Goal: Information Seeking & Learning: Learn about a topic

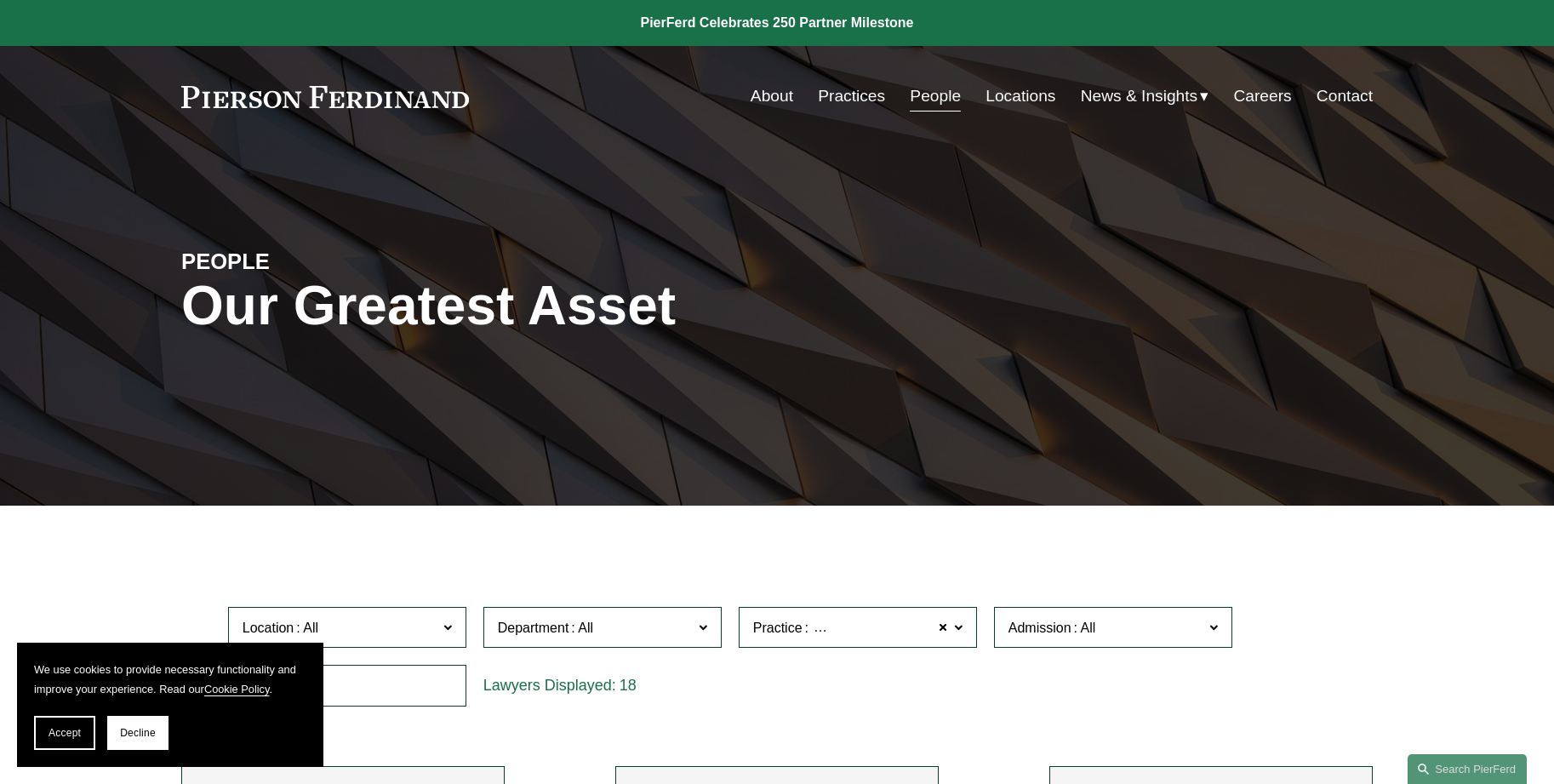
scroll to position [341, 0]
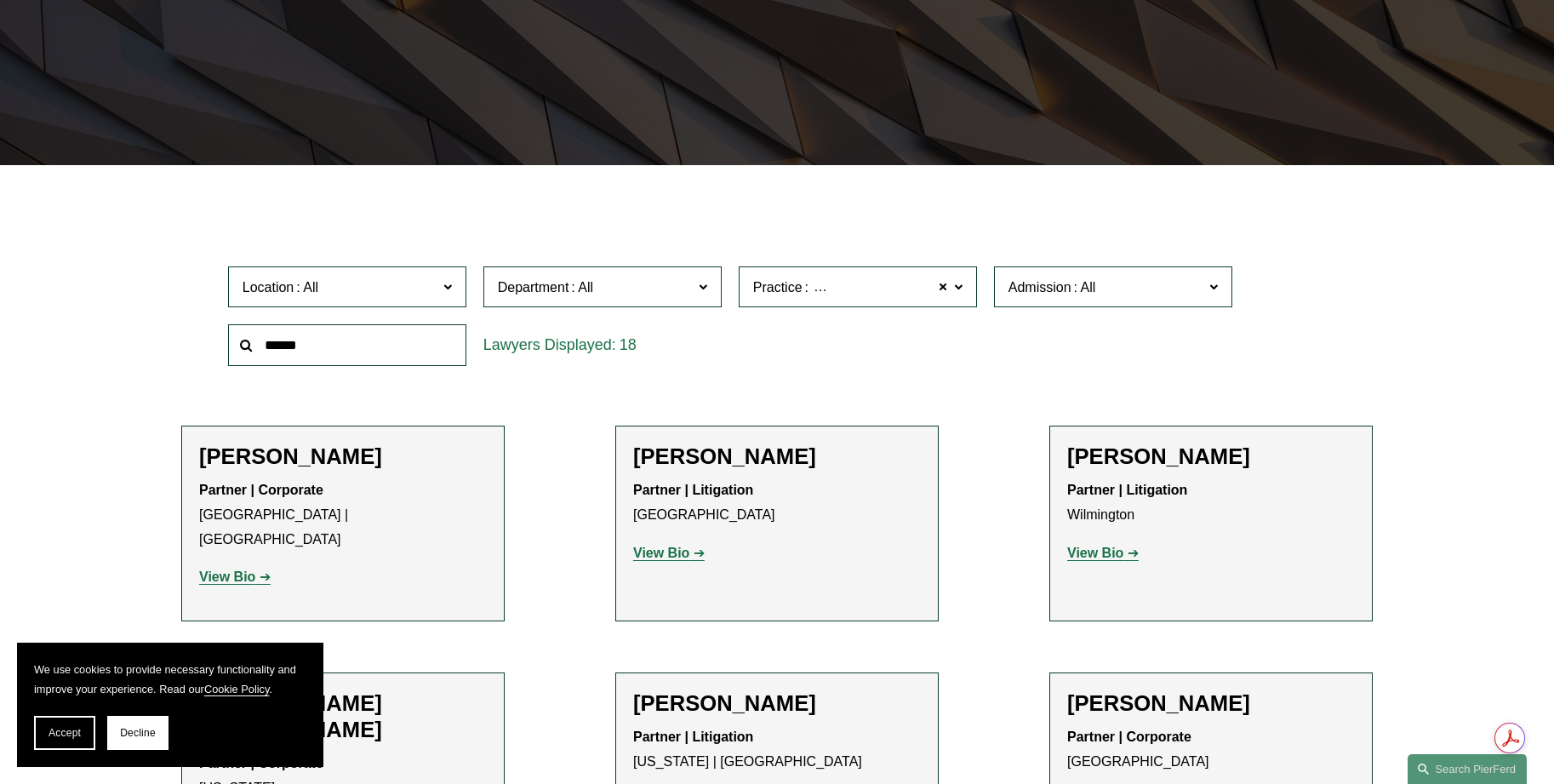
drag, startPoint x: 1087, startPoint y: 544, endPoint x: 1076, endPoint y: 559, distance: 18.9
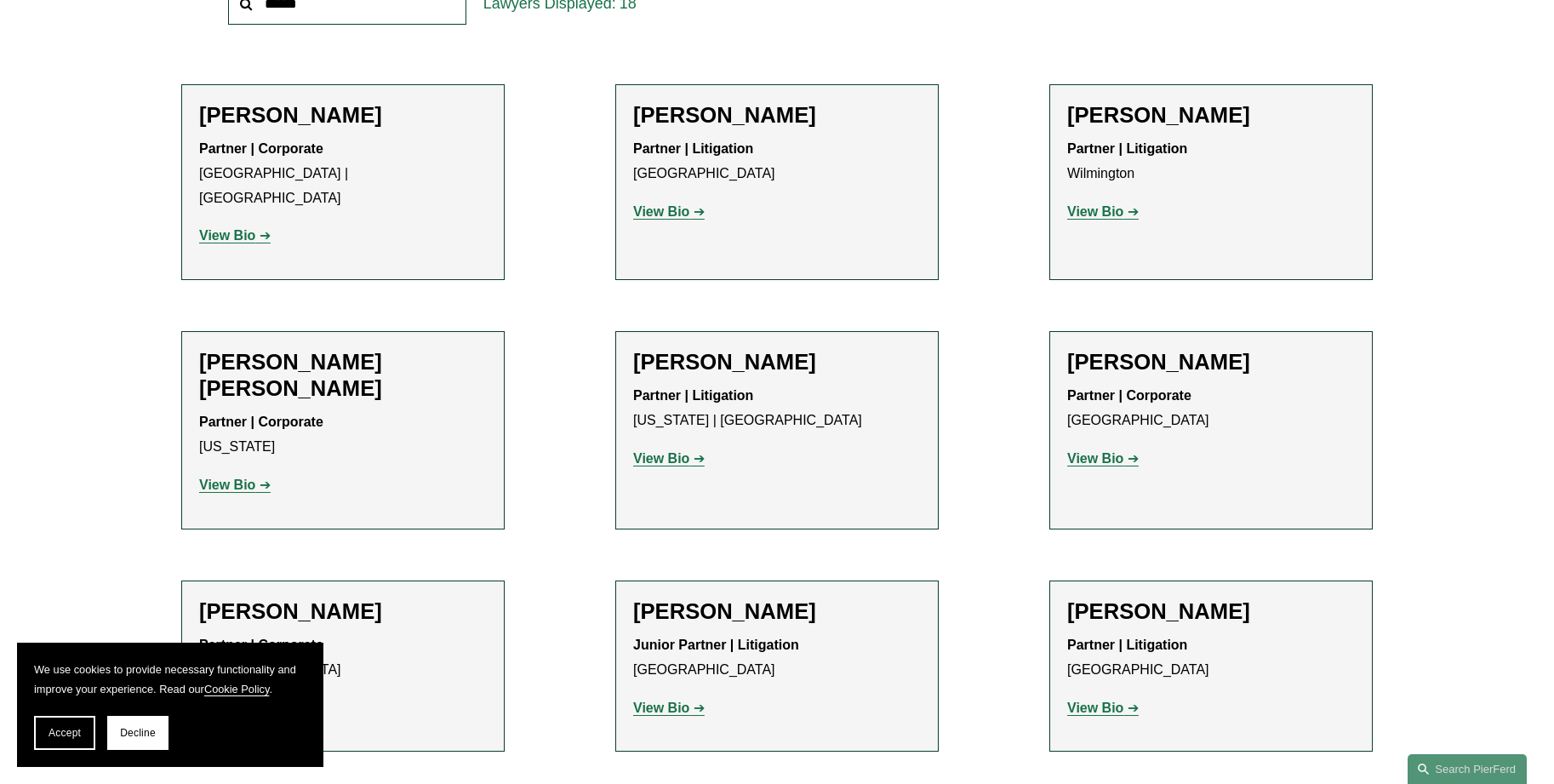
scroll to position [681, 0]
click at [258, 229] on link "View Bio" at bounding box center [235, 236] width 72 height 14
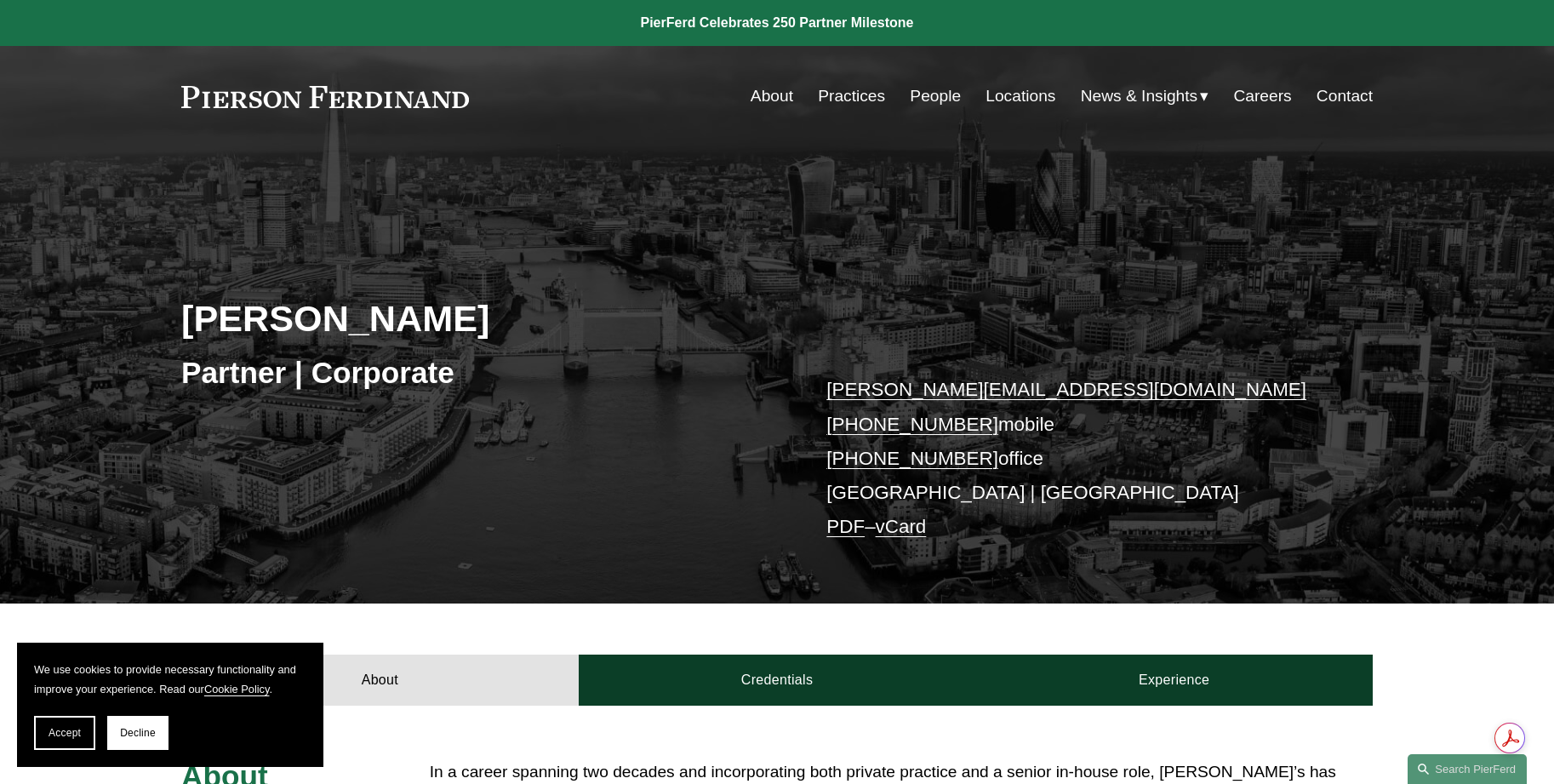
drag, startPoint x: 529, startPoint y: 325, endPoint x: 158, endPoint y: 323, distance: 370.3
click at [158, 323] on div "Leiza Bladd-Symms Partner | Corporate leiza.bladdsymms@pierferd.com +44 79 1962…" at bounding box center [777, 399] width 1554 height 410
copy h2 "Leiza Bladd-Symms"
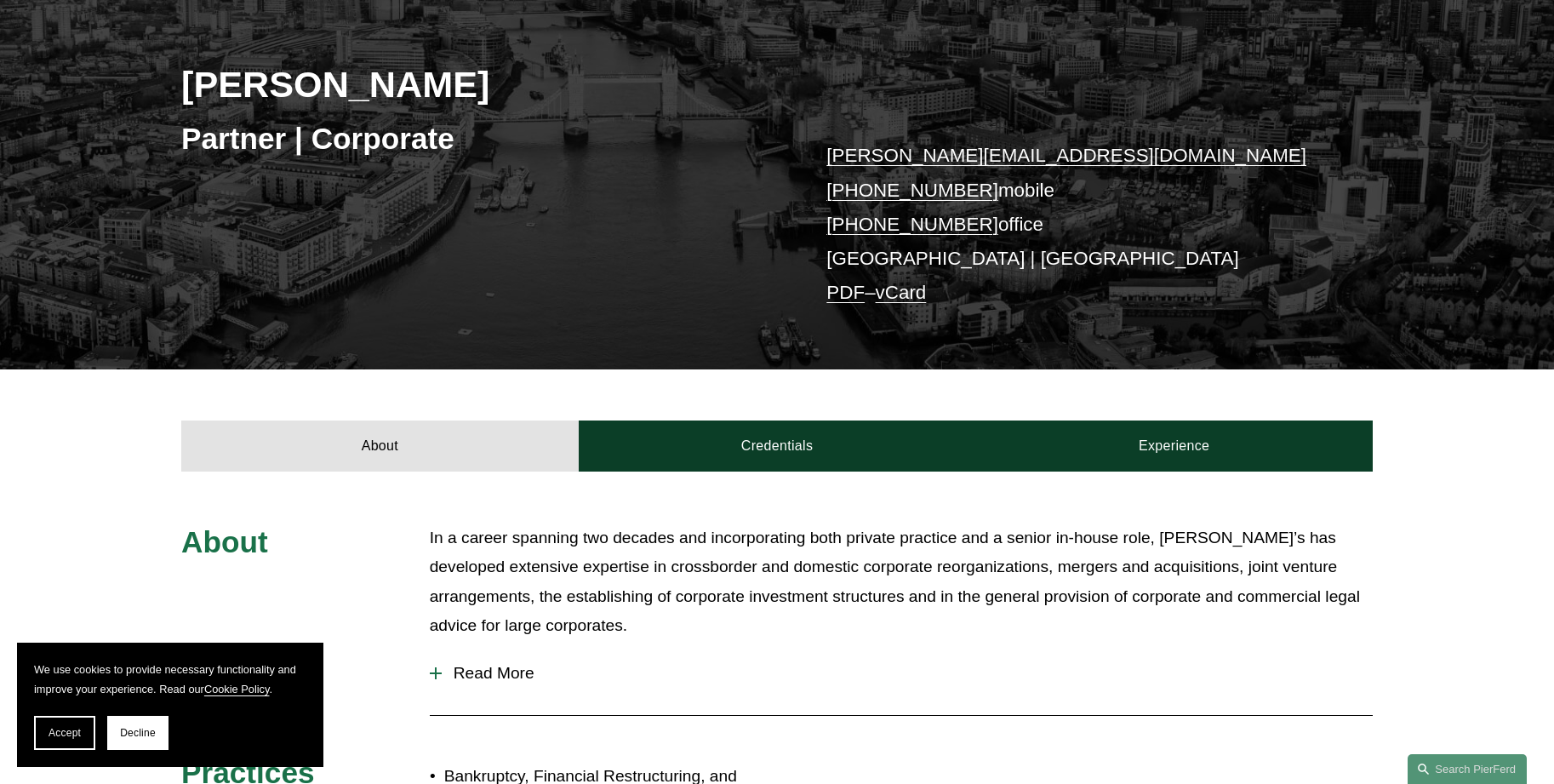
scroll to position [511, 0]
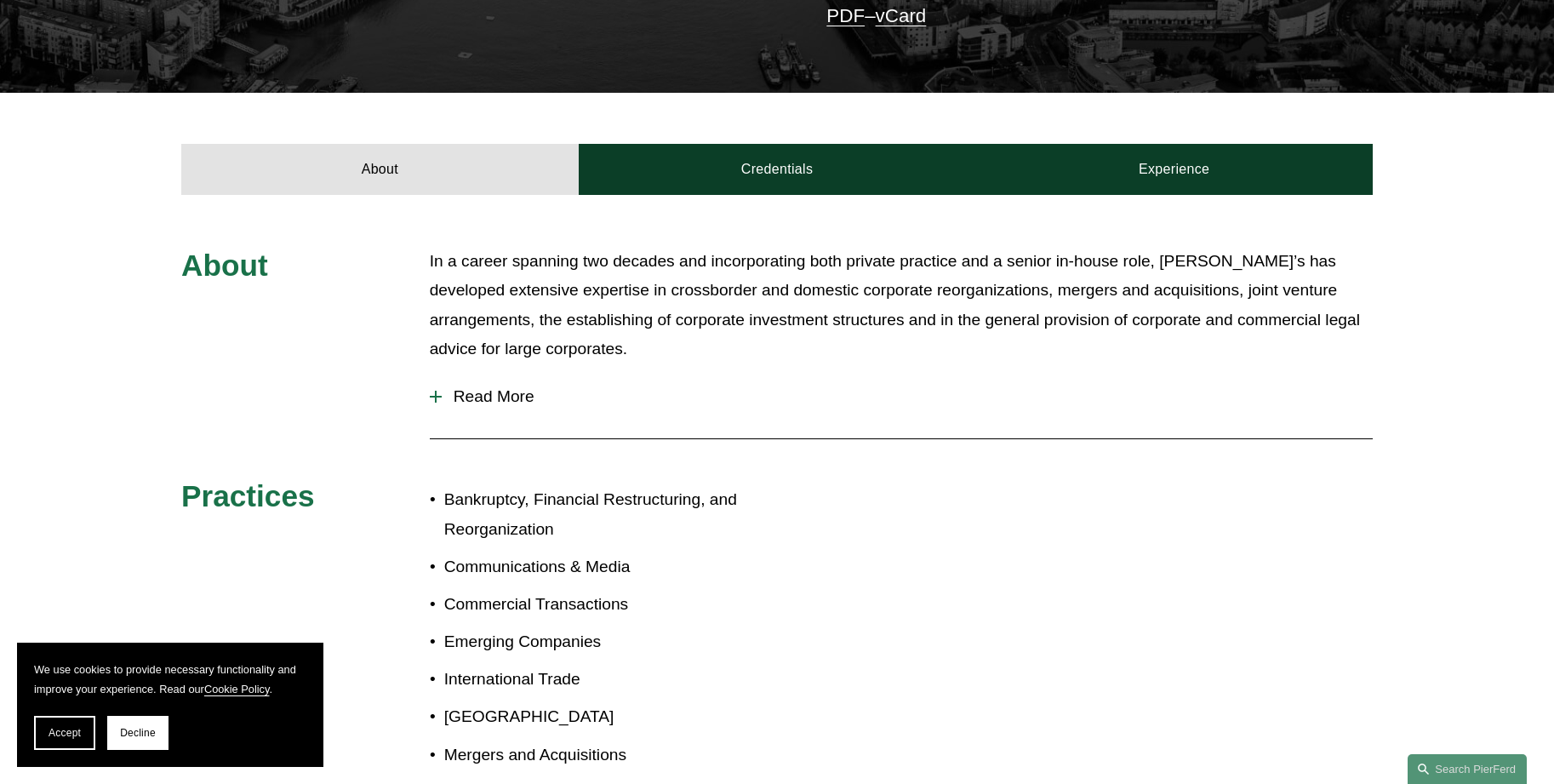
drag, startPoint x: 783, startPoint y: 176, endPoint x: 764, endPoint y: 250, distance: 76.6
click at [783, 176] on link "Credentials" at bounding box center [778, 169] width 398 height 51
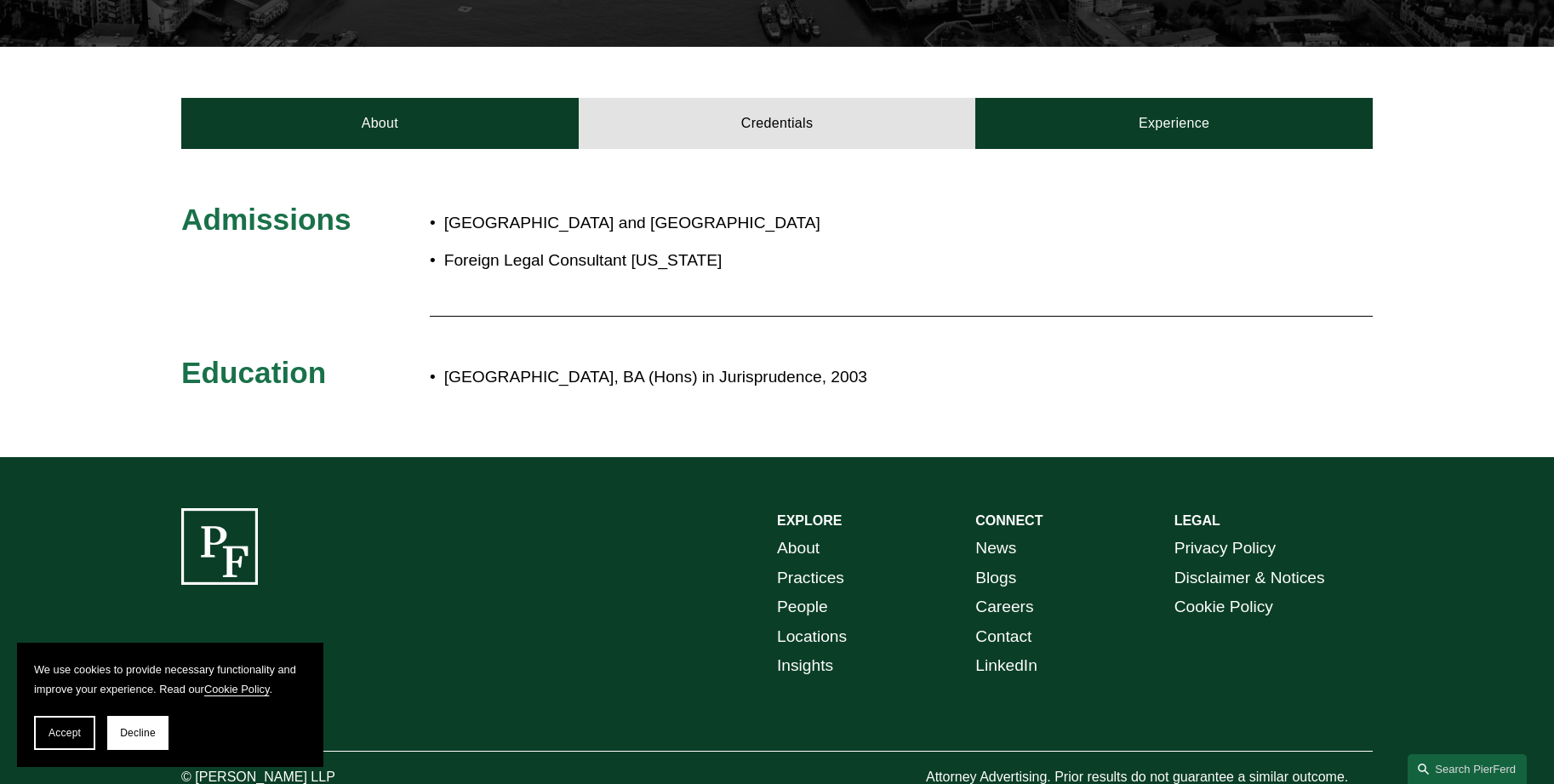
scroll to position [596, 0]
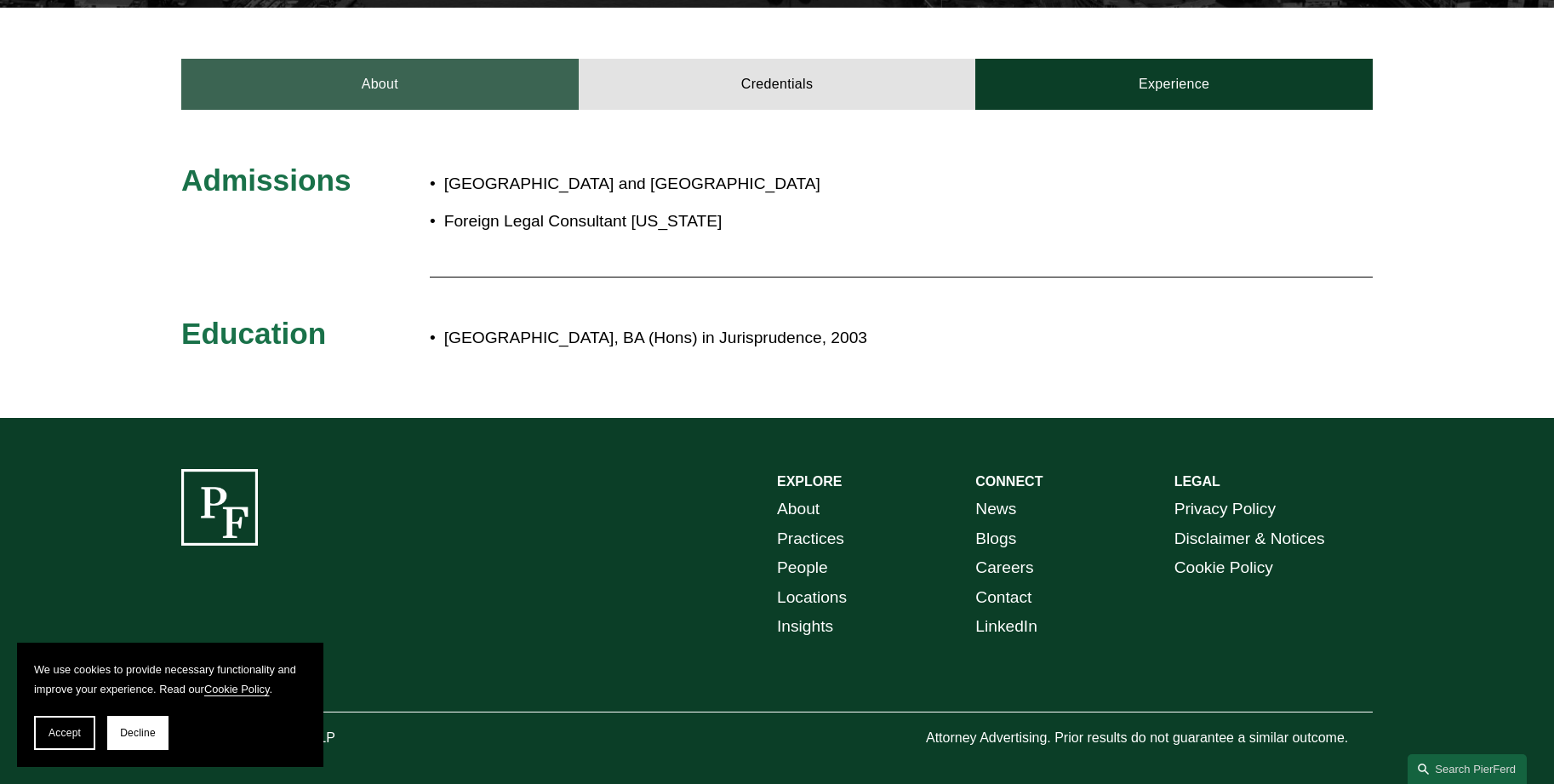
click at [429, 82] on link "About" at bounding box center [380, 84] width 398 height 51
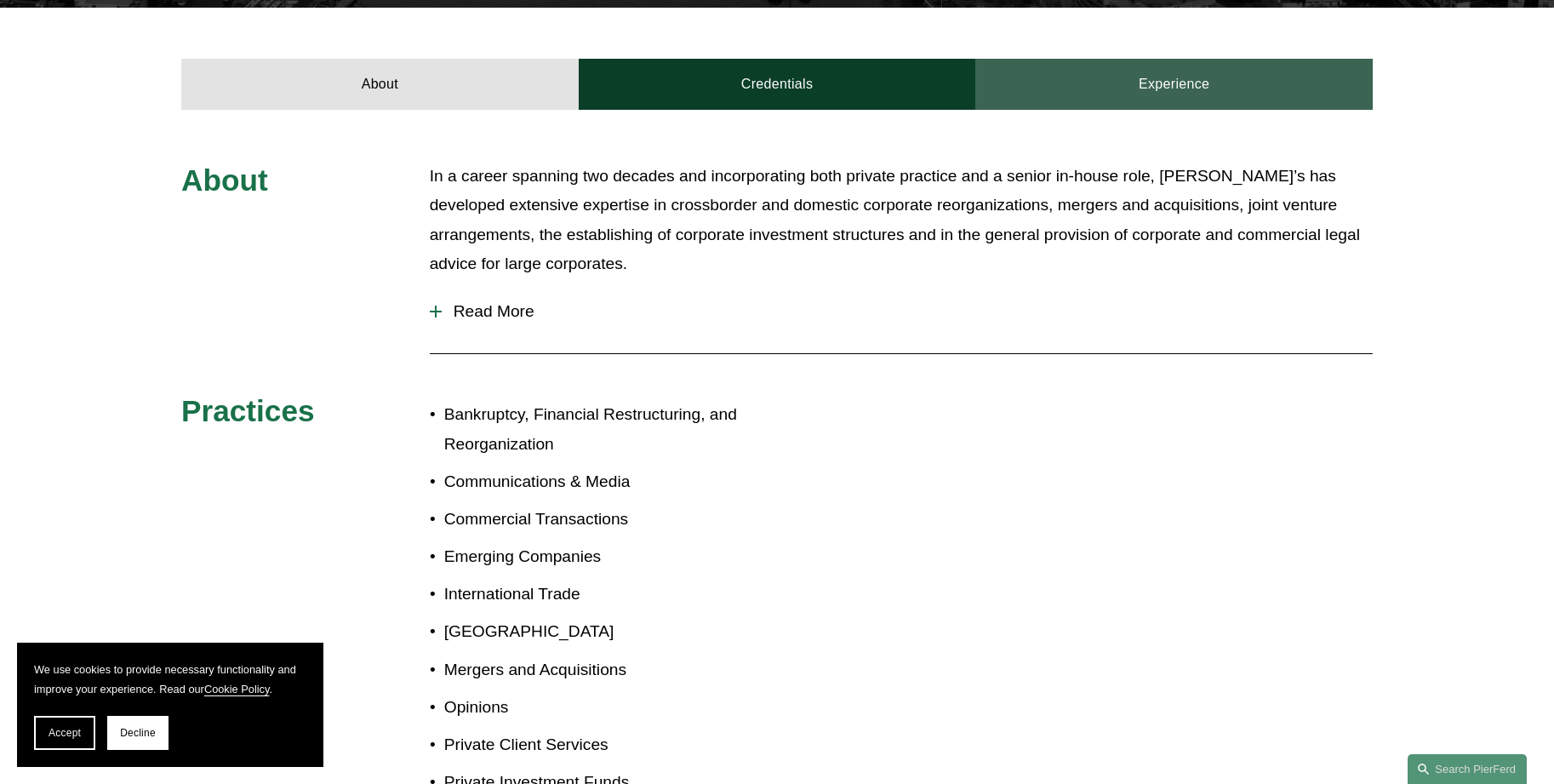
click at [1206, 69] on link "Experience" at bounding box center [1175, 84] width 398 height 51
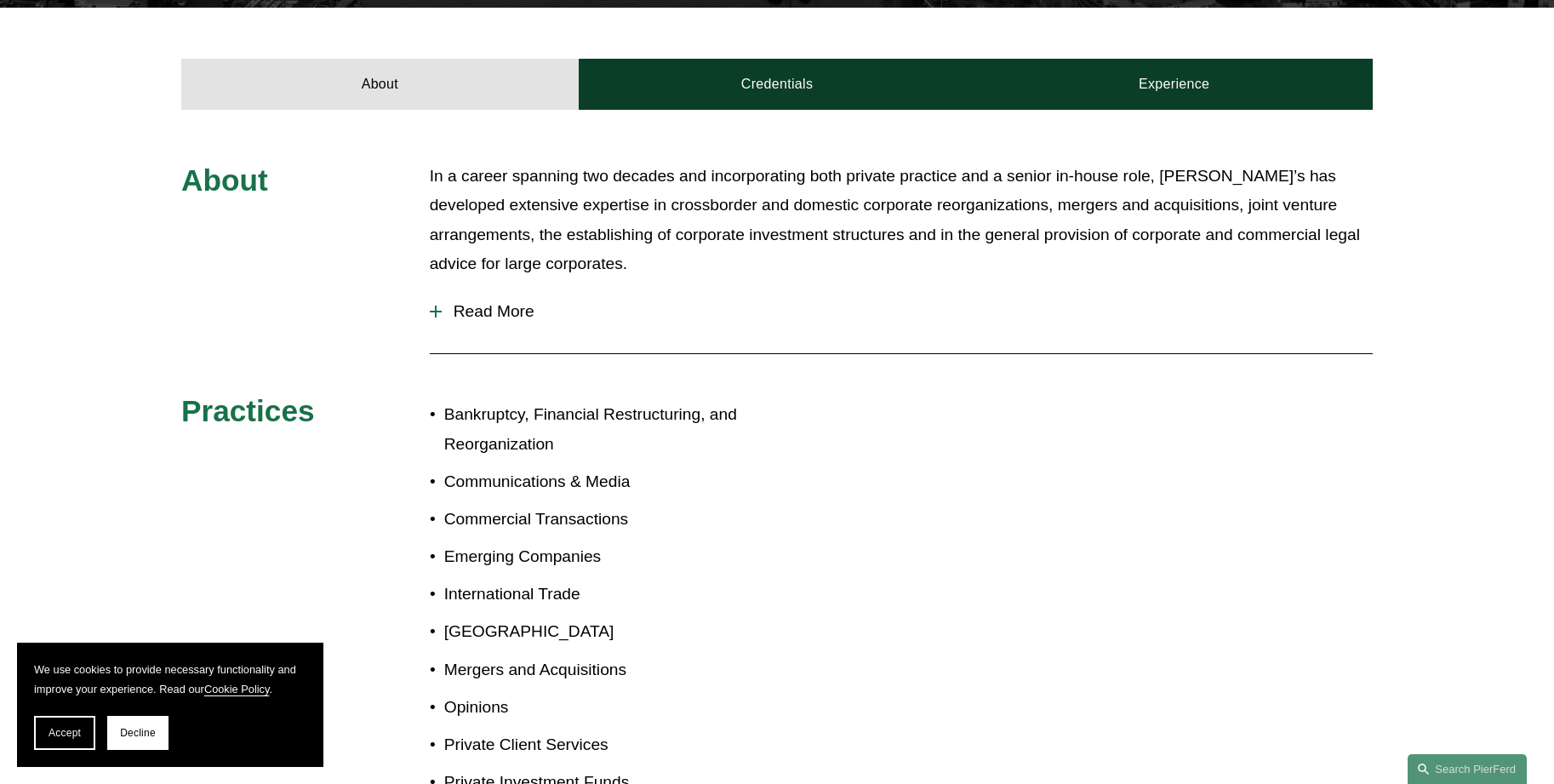
scroll to position [570, 0]
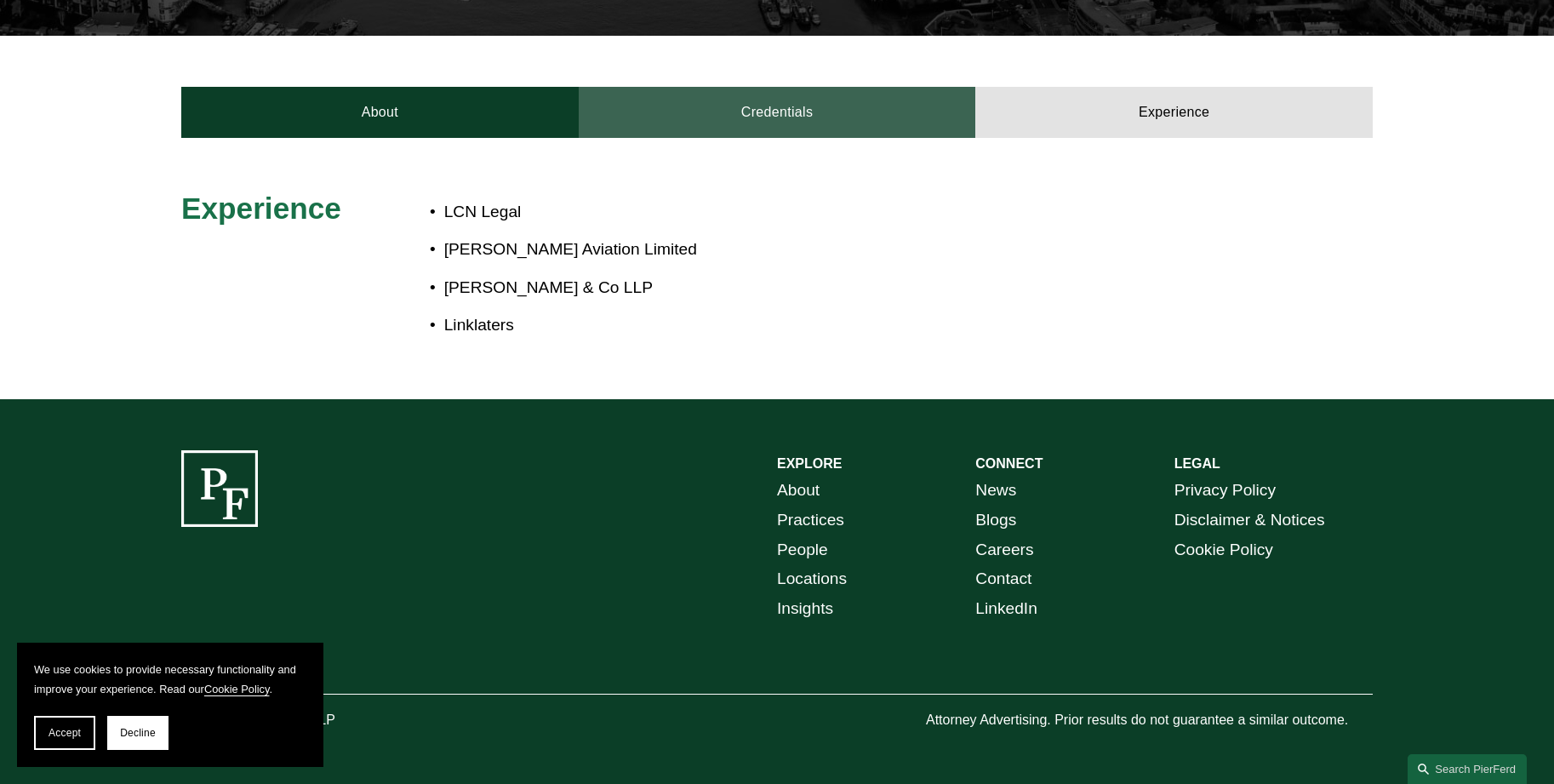
click at [834, 106] on link "Credentials" at bounding box center [778, 112] width 398 height 51
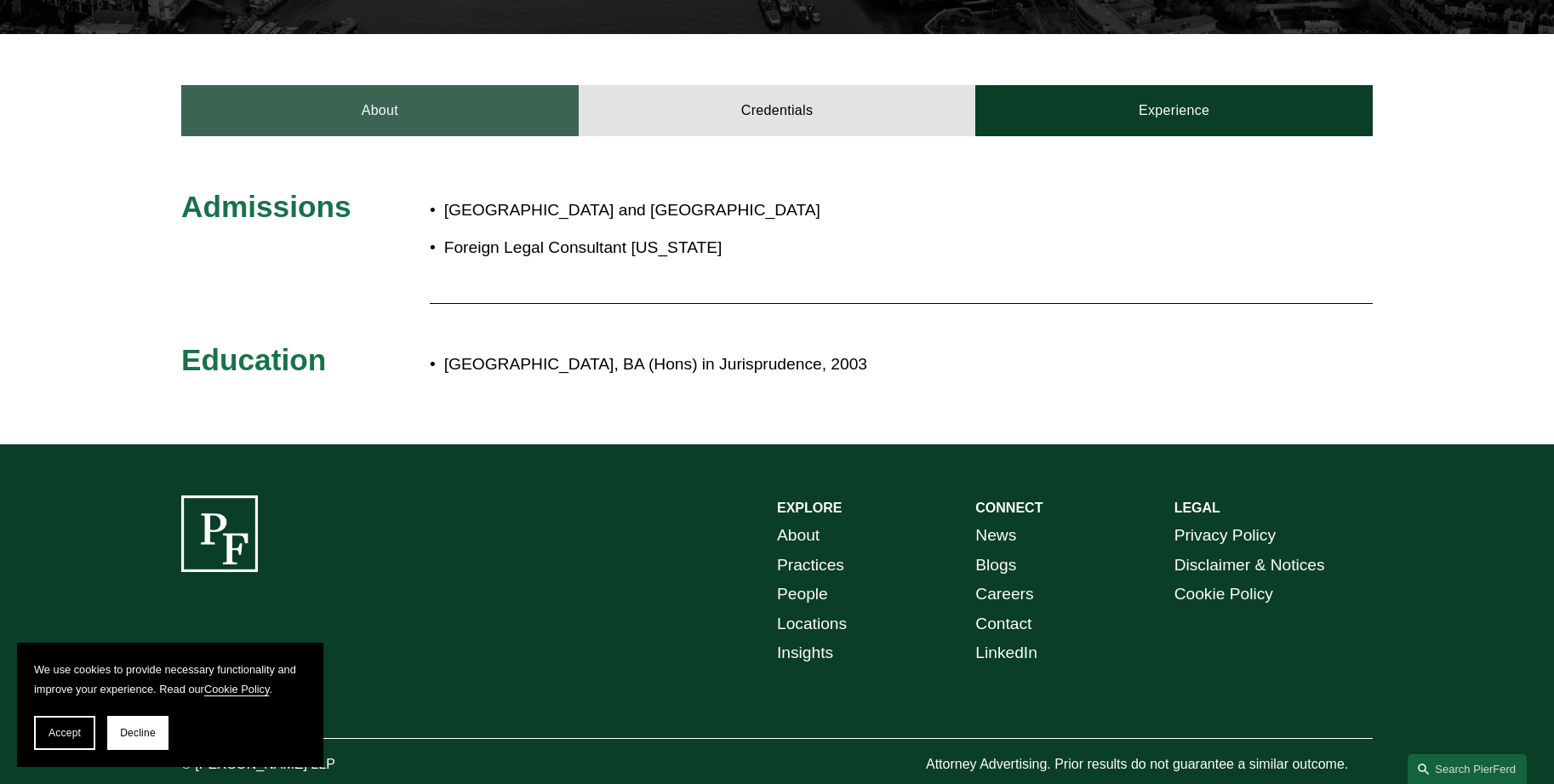
click at [400, 113] on link "About" at bounding box center [380, 110] width 398 height 51
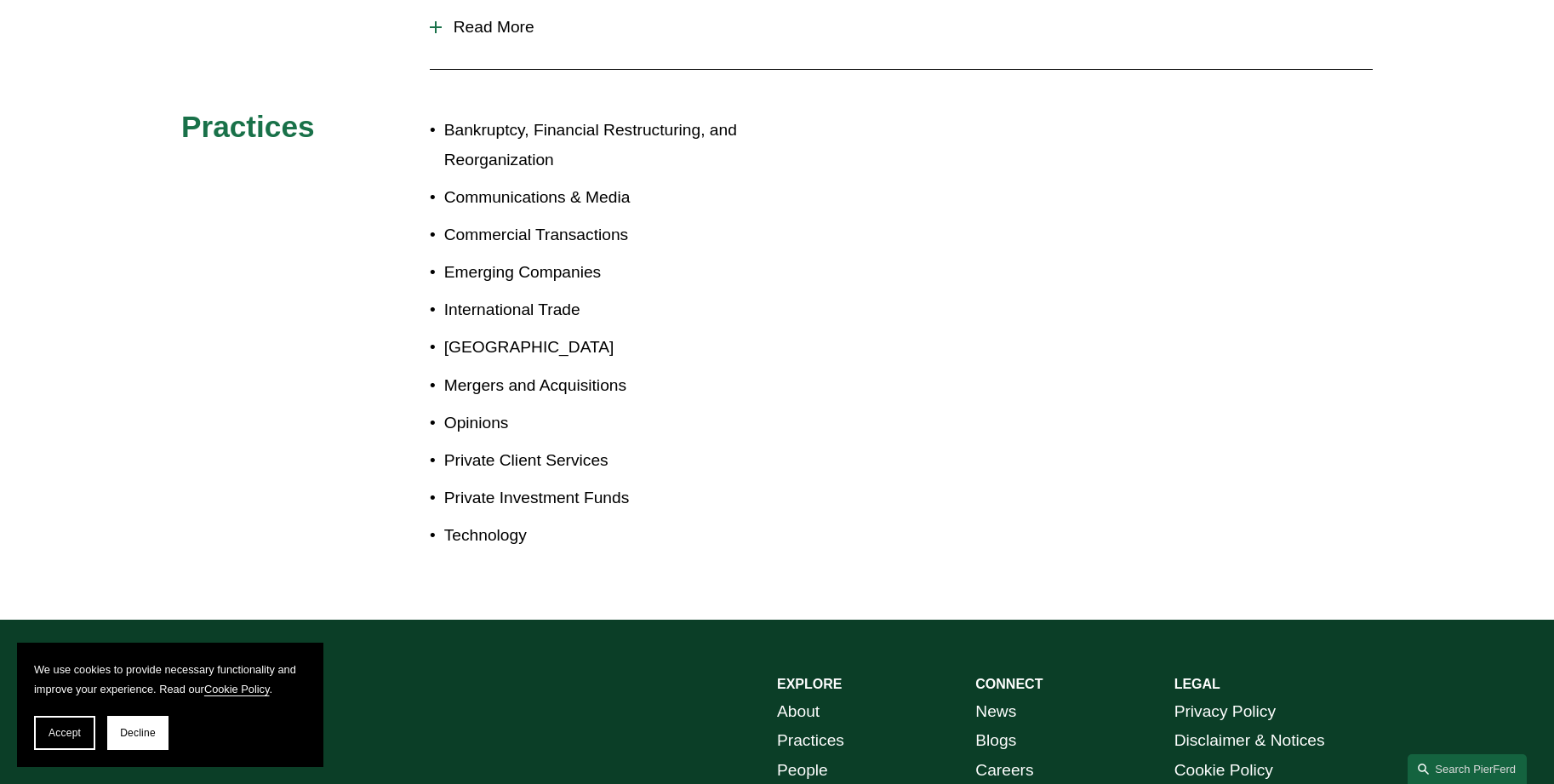
scroll to position [910, 0]
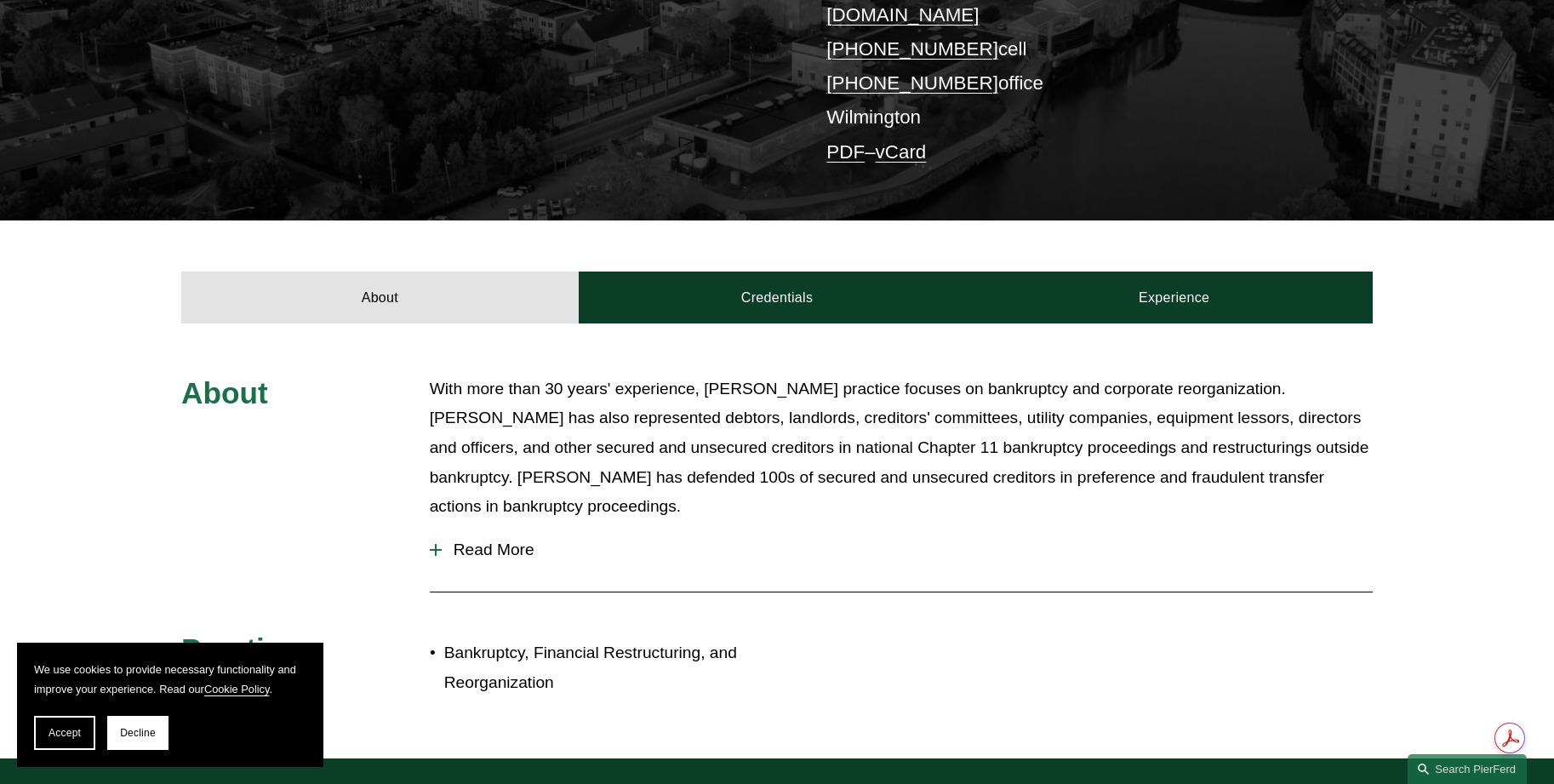
scroll to position [511, 0]
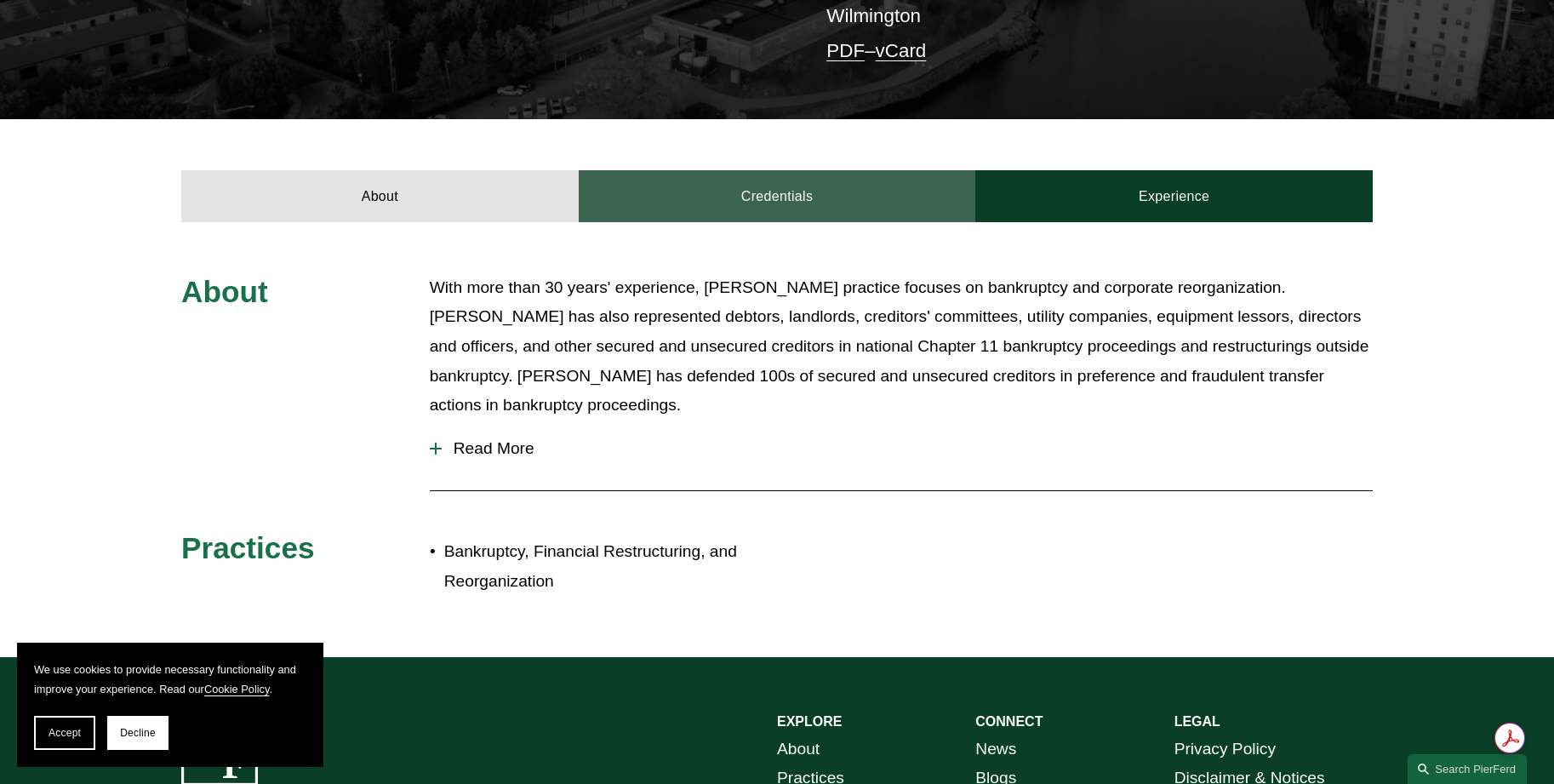
click at [754, 182] on link "Credentials" at bounding box center [778, 195] width 398 height 51
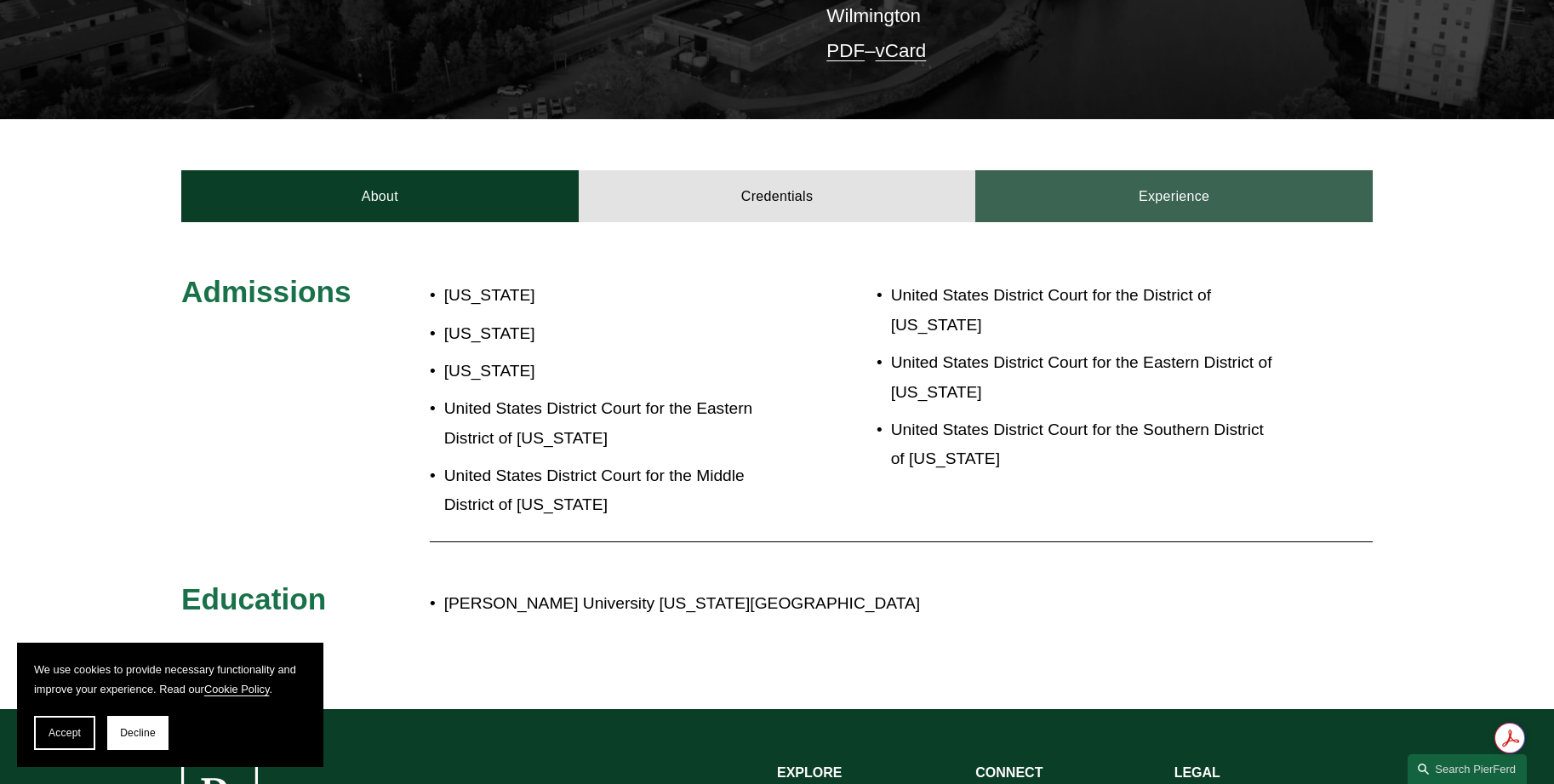
click at [1242, 170] on link "Experience" at bounding box center [1175, 195] width 398 height 51
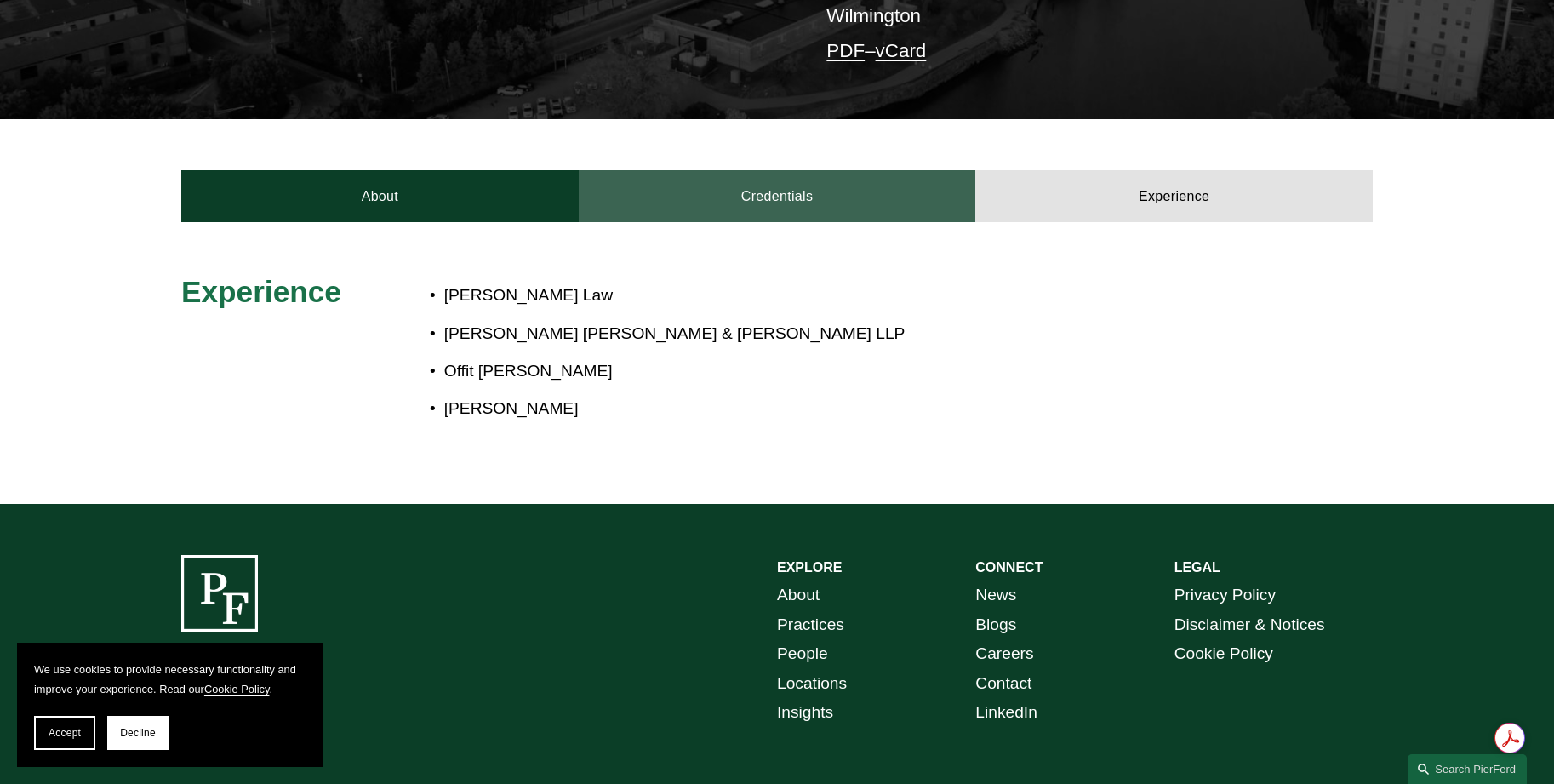
click at [842, 170] on link "Credentials" at bounding box center [778, 195] width 398 height 51
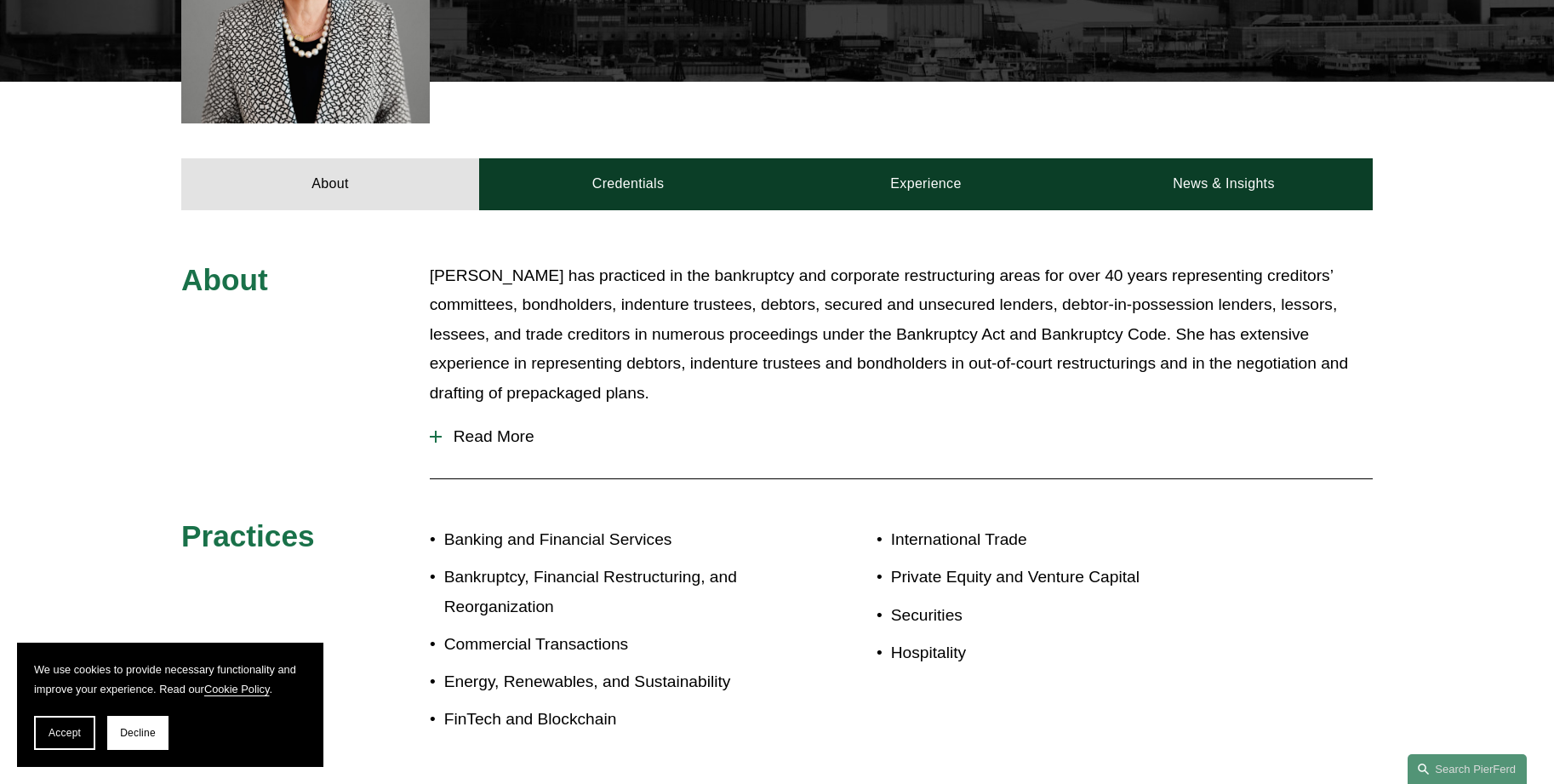
scroll to position [681, 0]
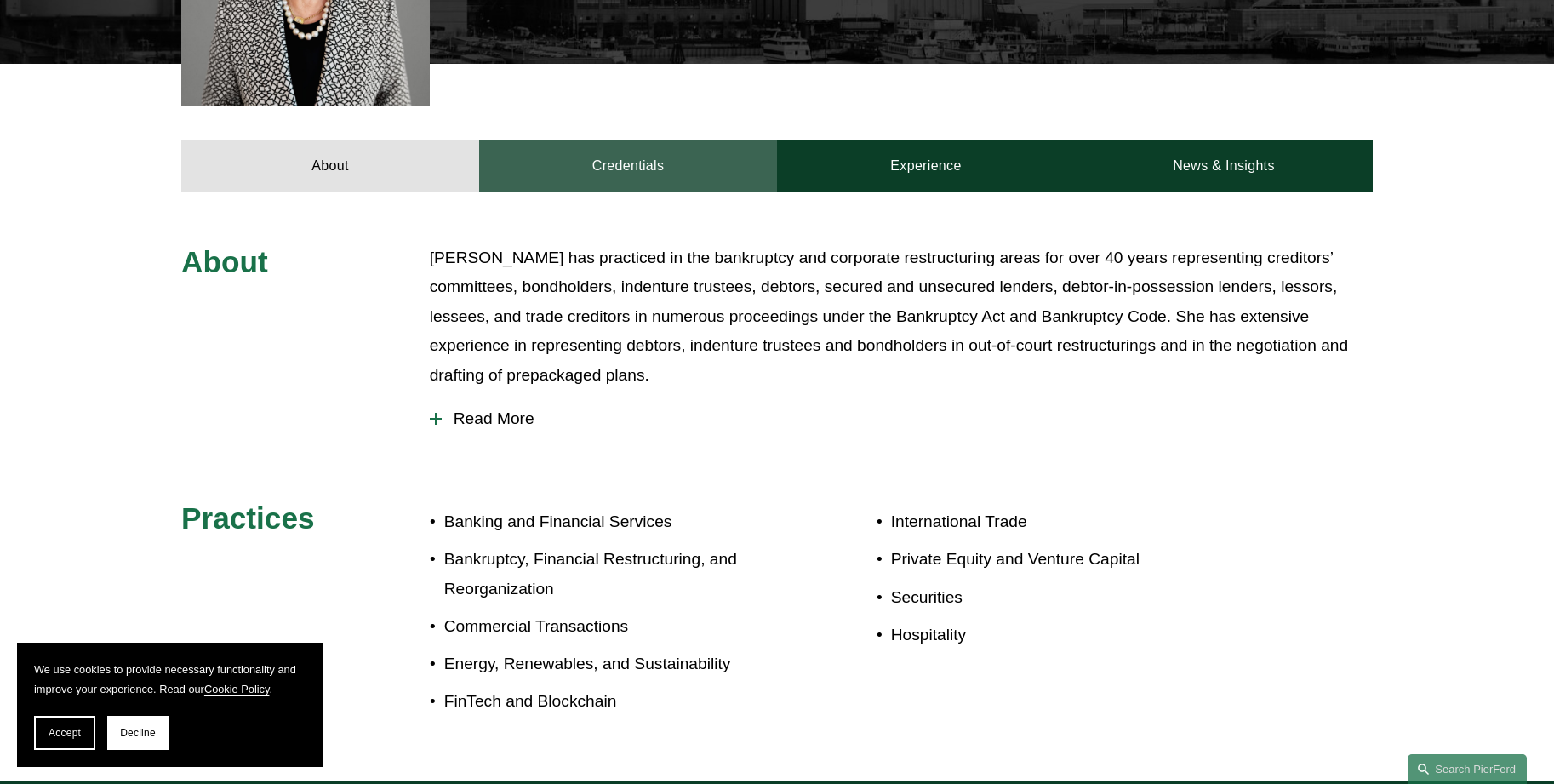
click at [598, 140] on link "Credentials" at bounding box center [628, 165] width 298 height 51
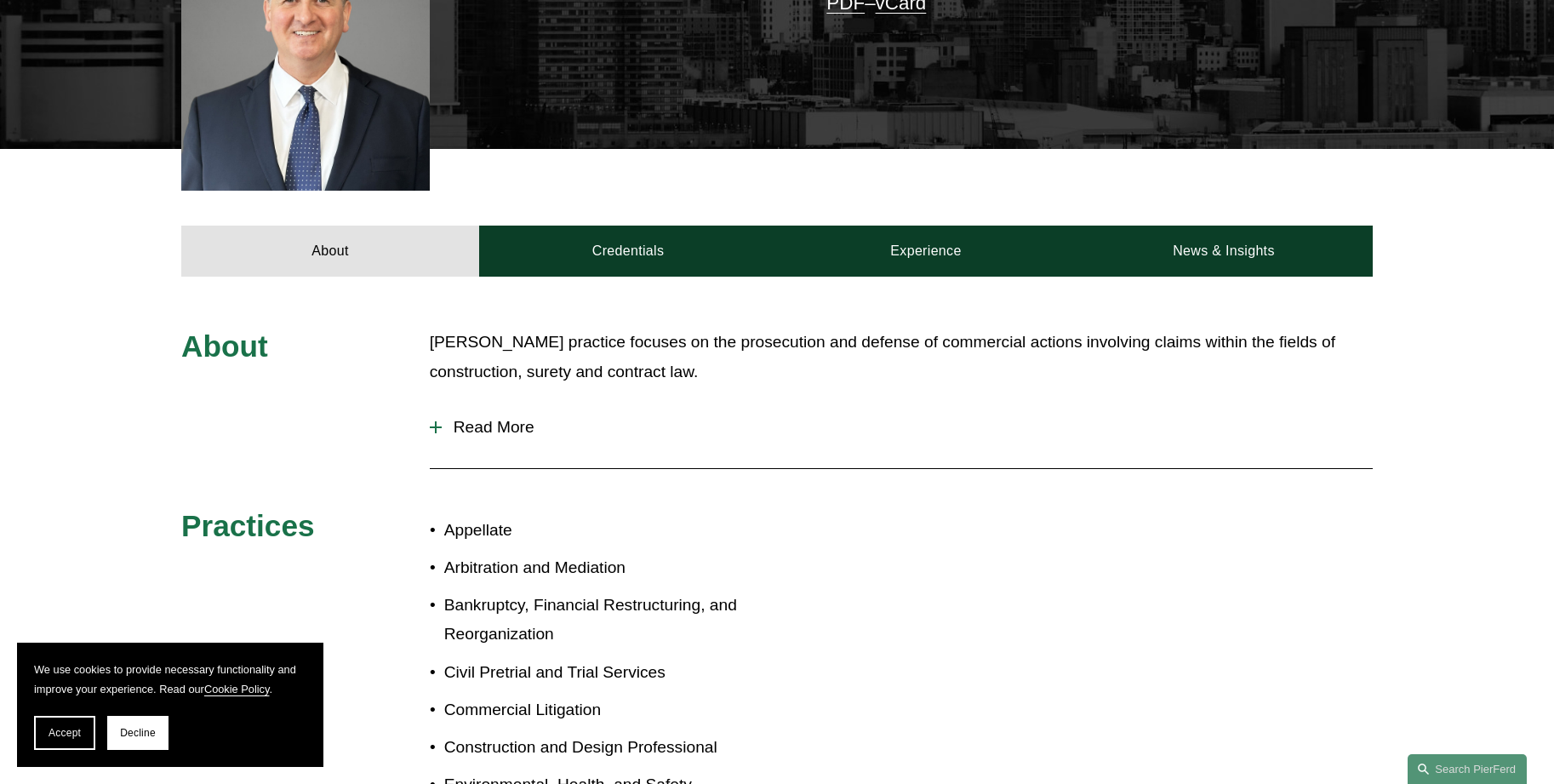
scroll to position [596, 0]
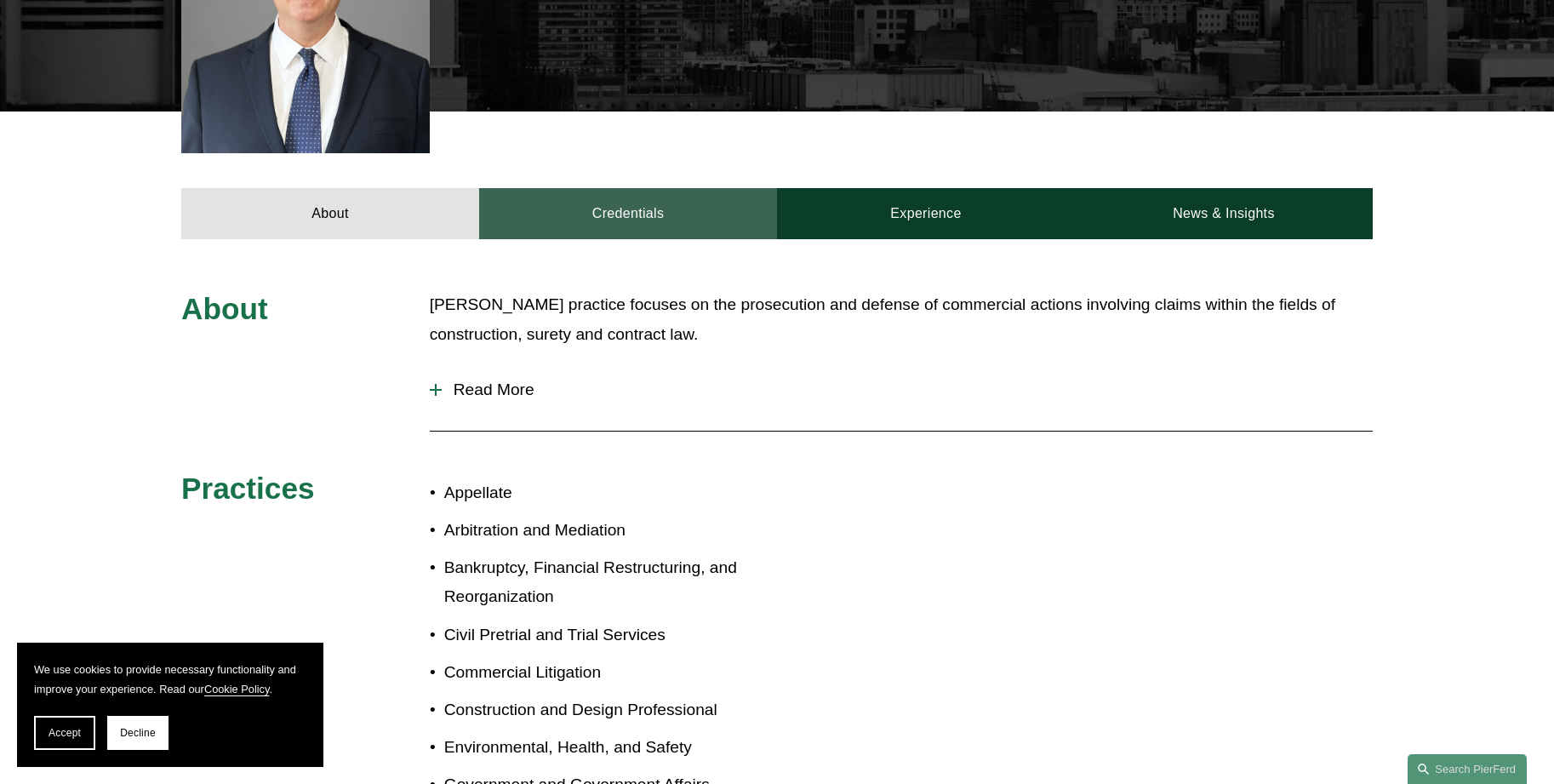
click at [686, 192] on link "Credentials" at bounding box center [628, 213] width 298 height 51
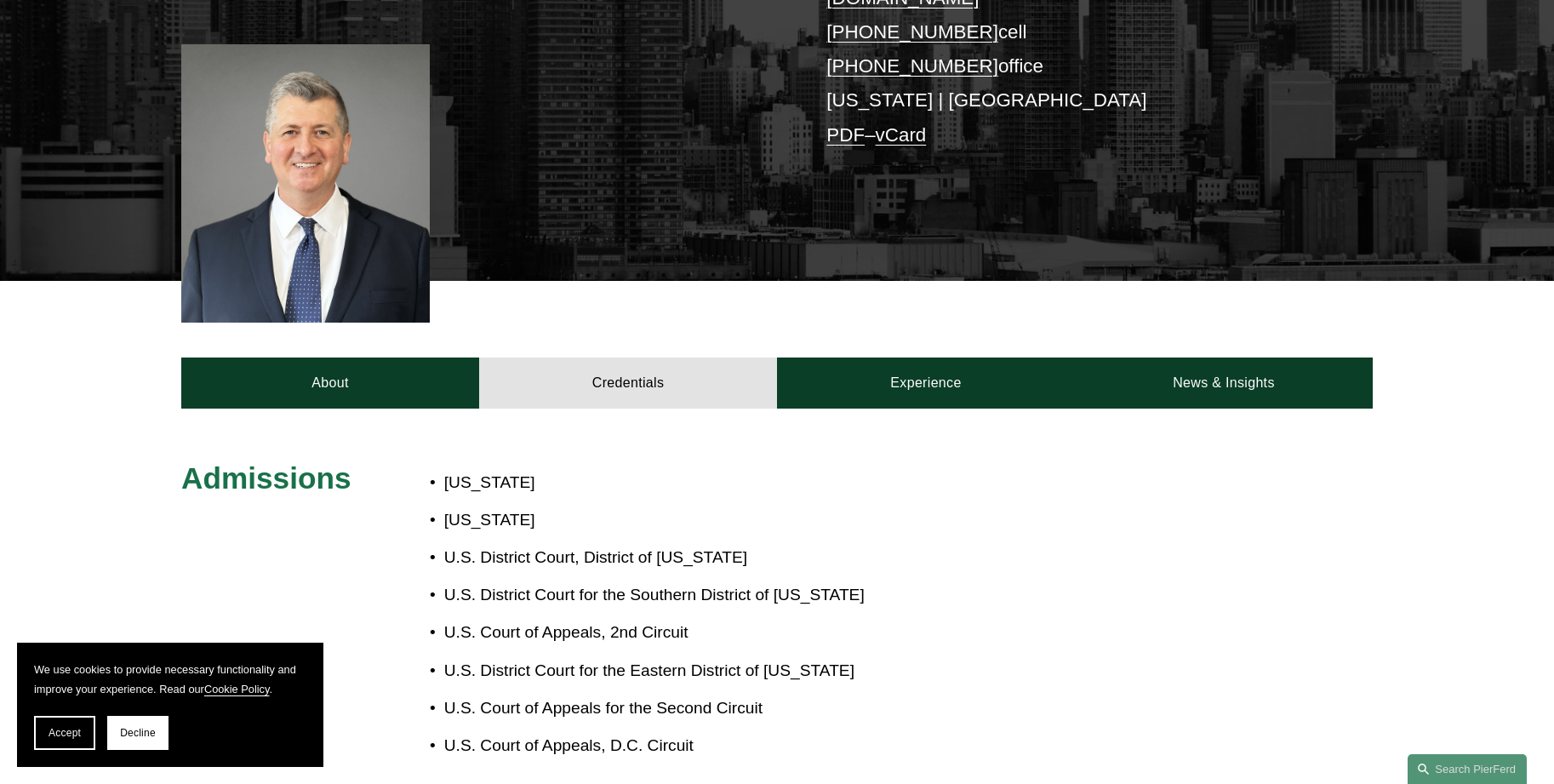
scroll to position [426, 0]
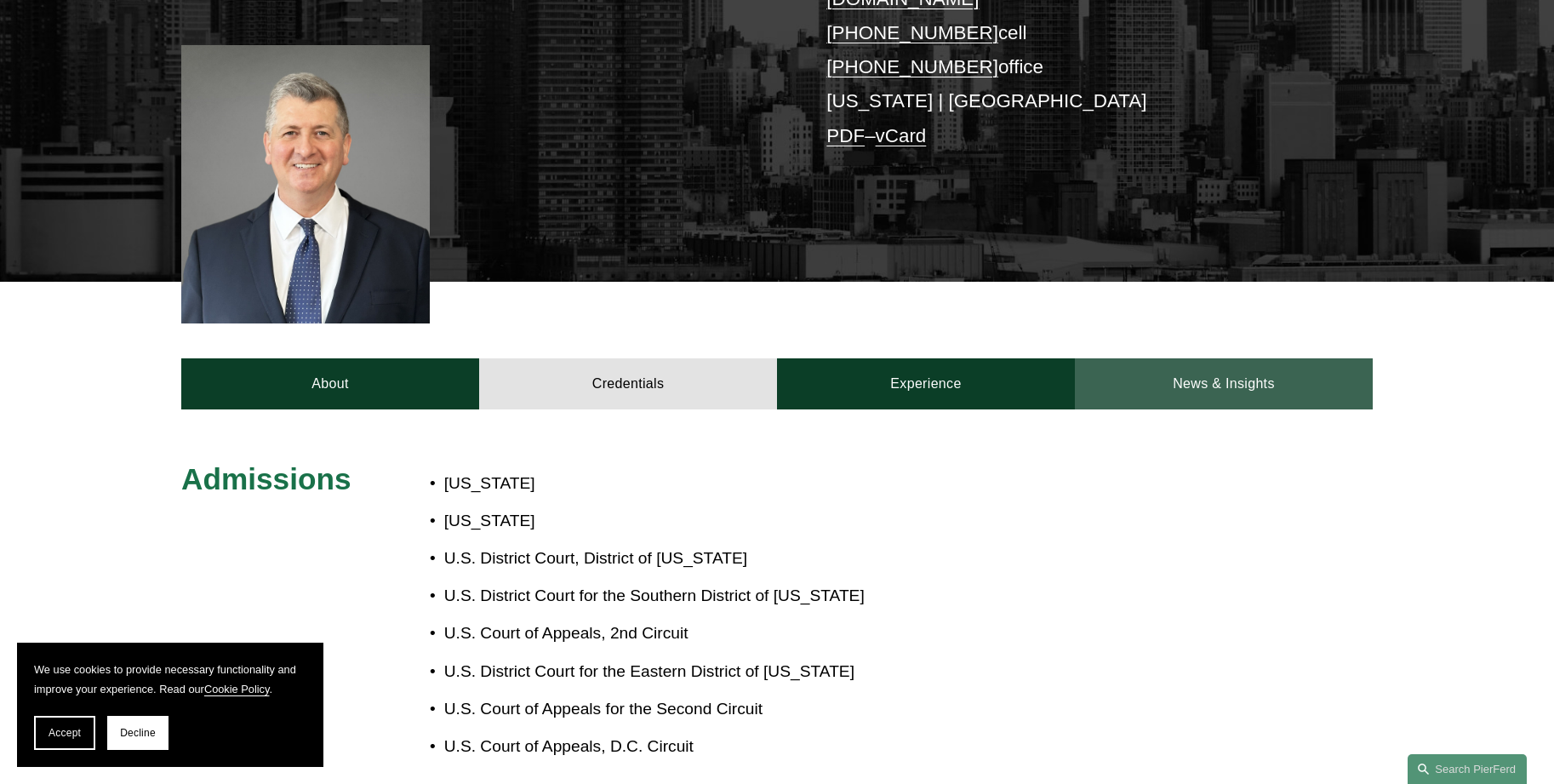
click at [1221, 358] on link "News & Insights" at bounding box center [1224, 383] width 298 height 51
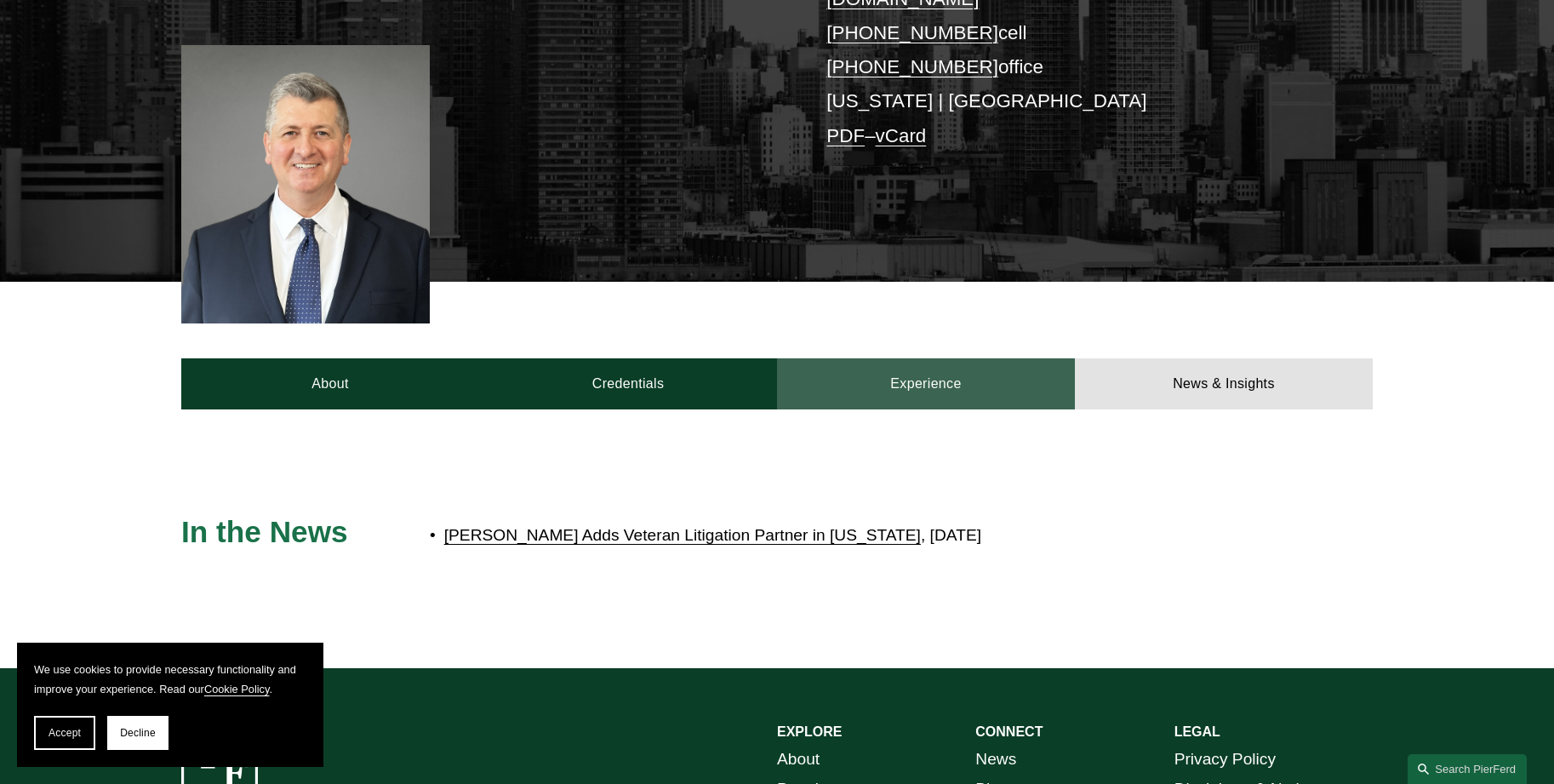
click at [1002, 358] on link "Experience" at bounding box center [926, 383] width 298 height 51
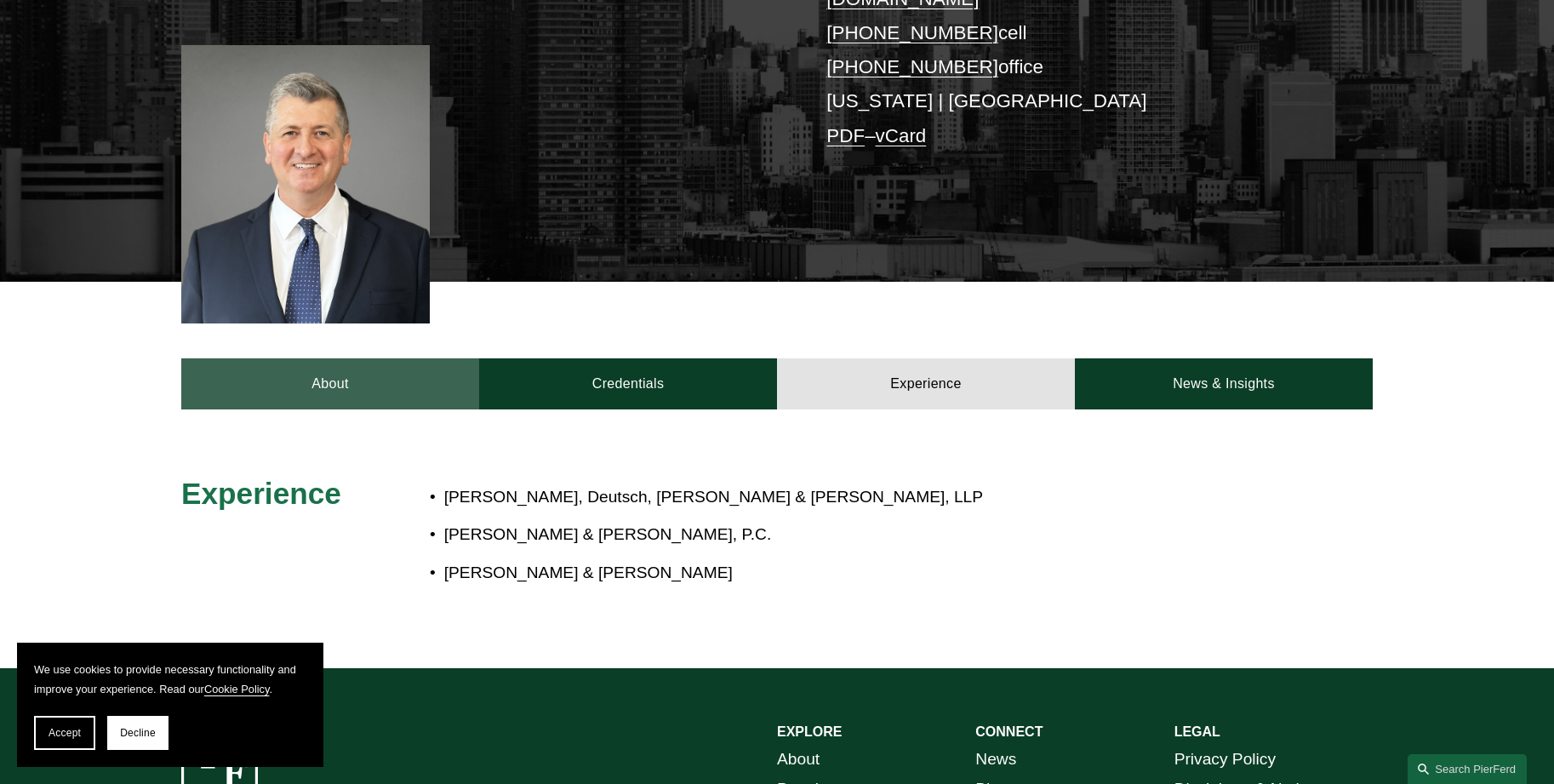
click at [417, 369] on link "About" at bounding box center [330, 383] width 298 height 51
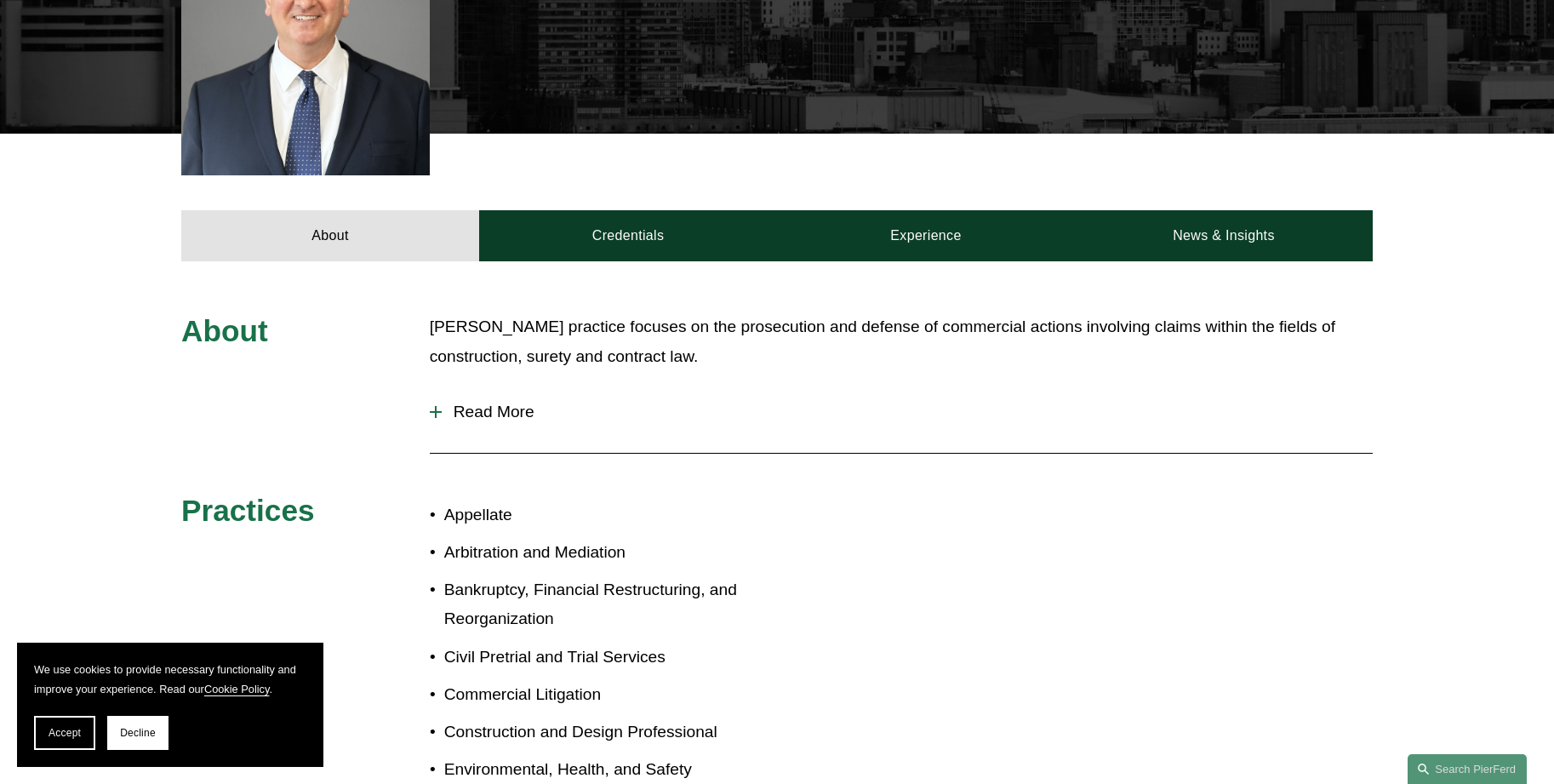
scroll to position [596, 0]
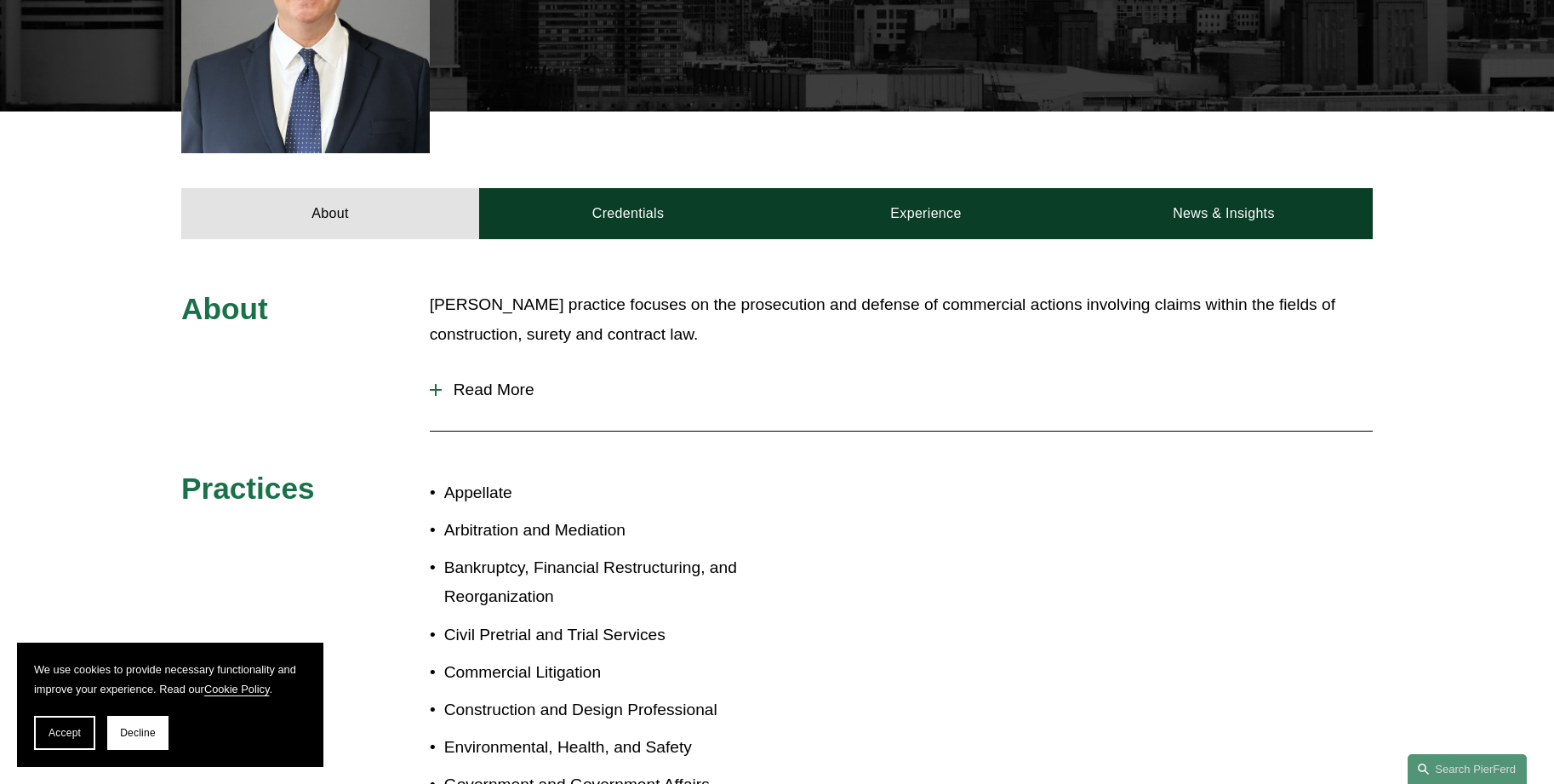
click at [495, 381] on span "Read More" at bounding box center [907, 390] width 931 height 19
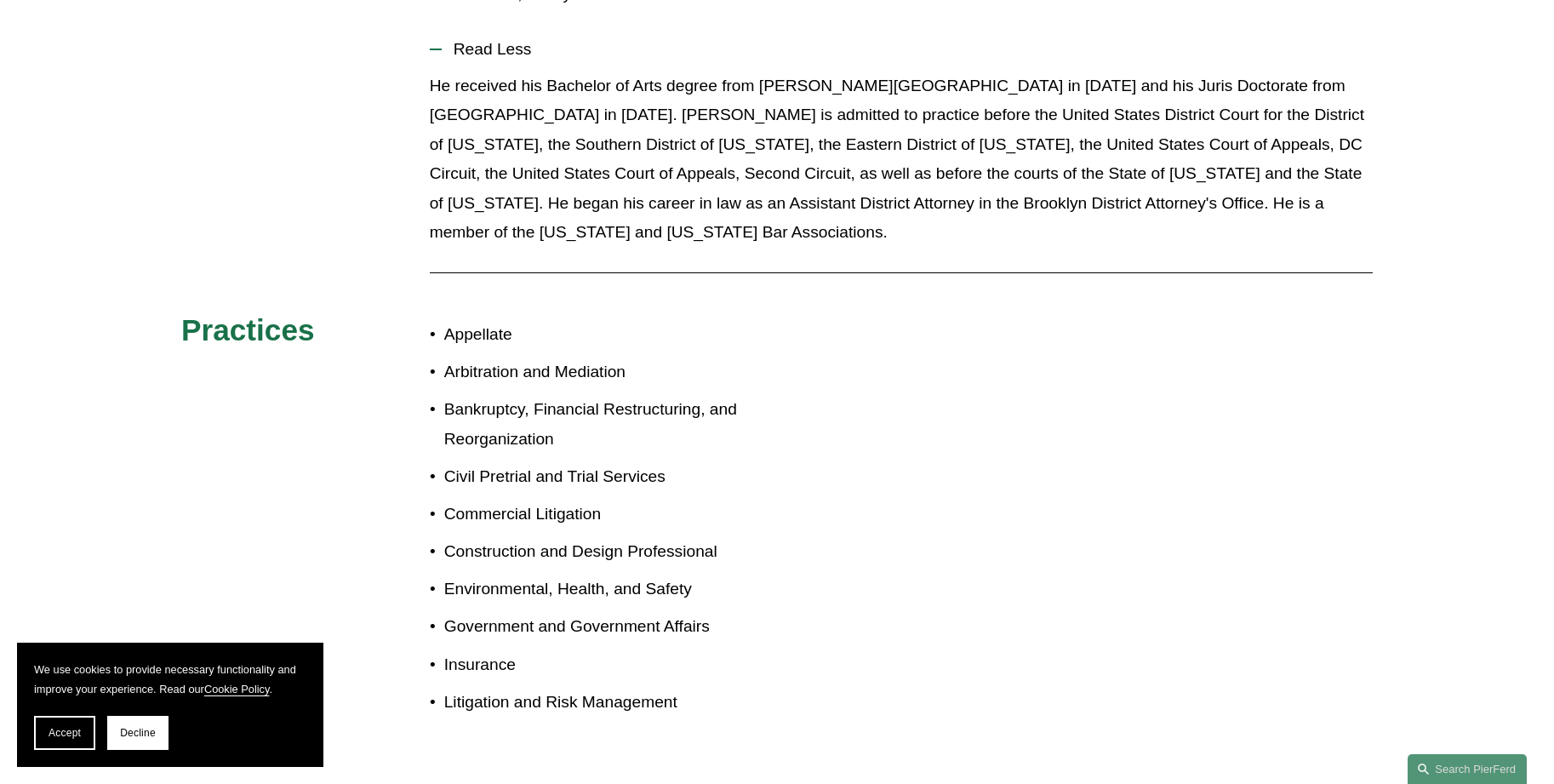
scroll to position [511, 0]
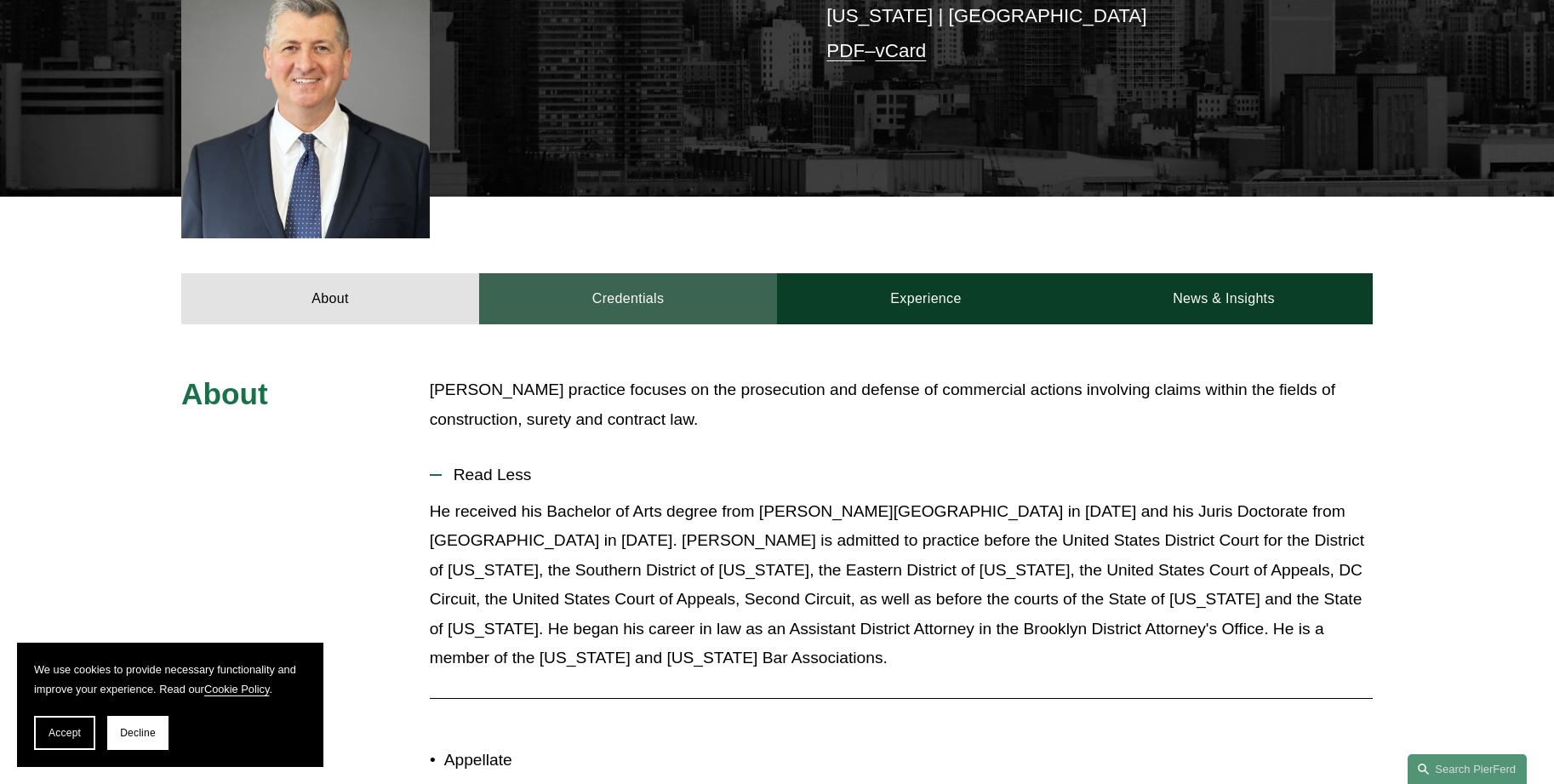
click at [597, 278] on link "Credentials" at bounding box center [628, 298] width 298 height 51
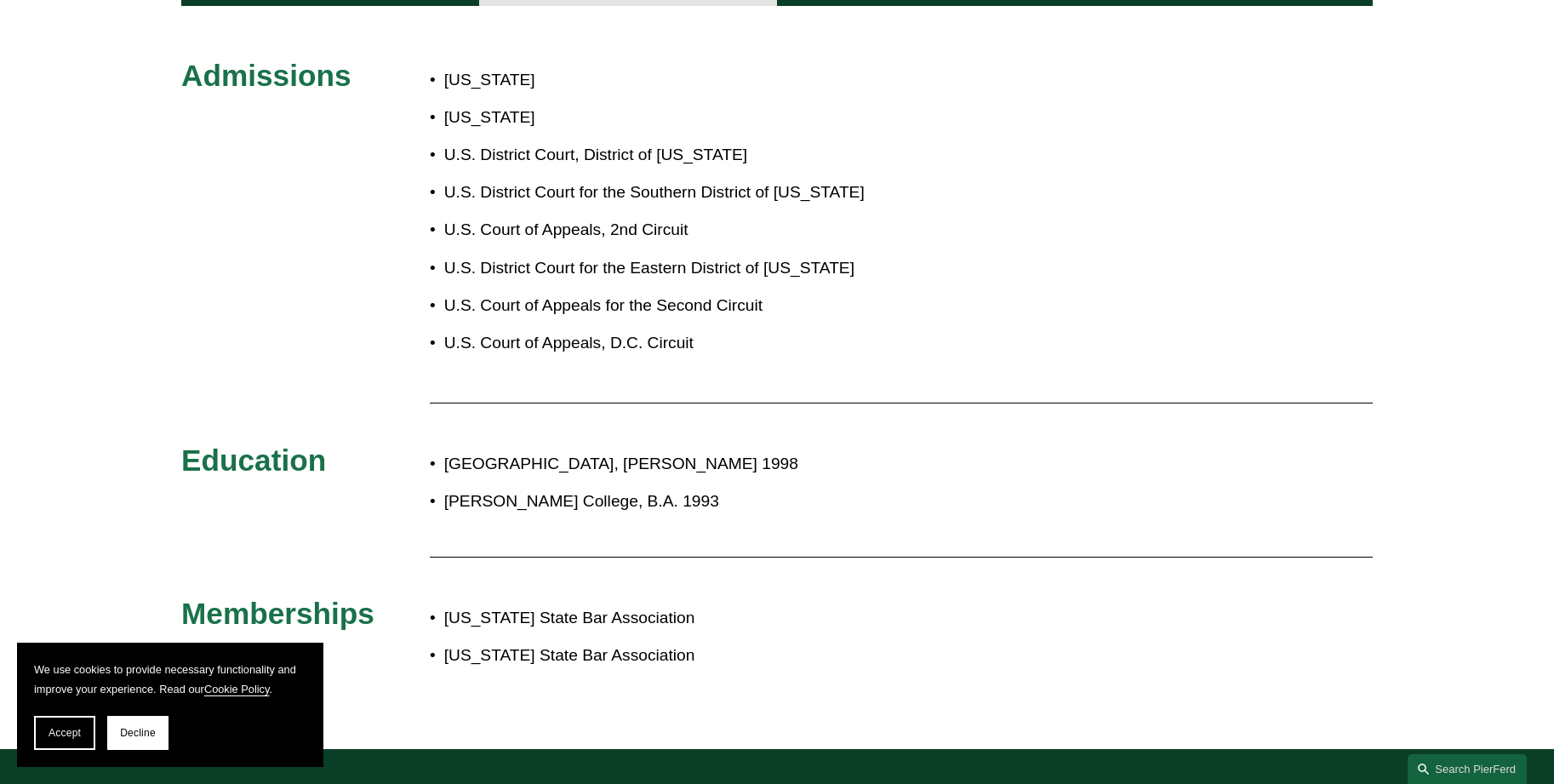
scroll to position [851, 0]
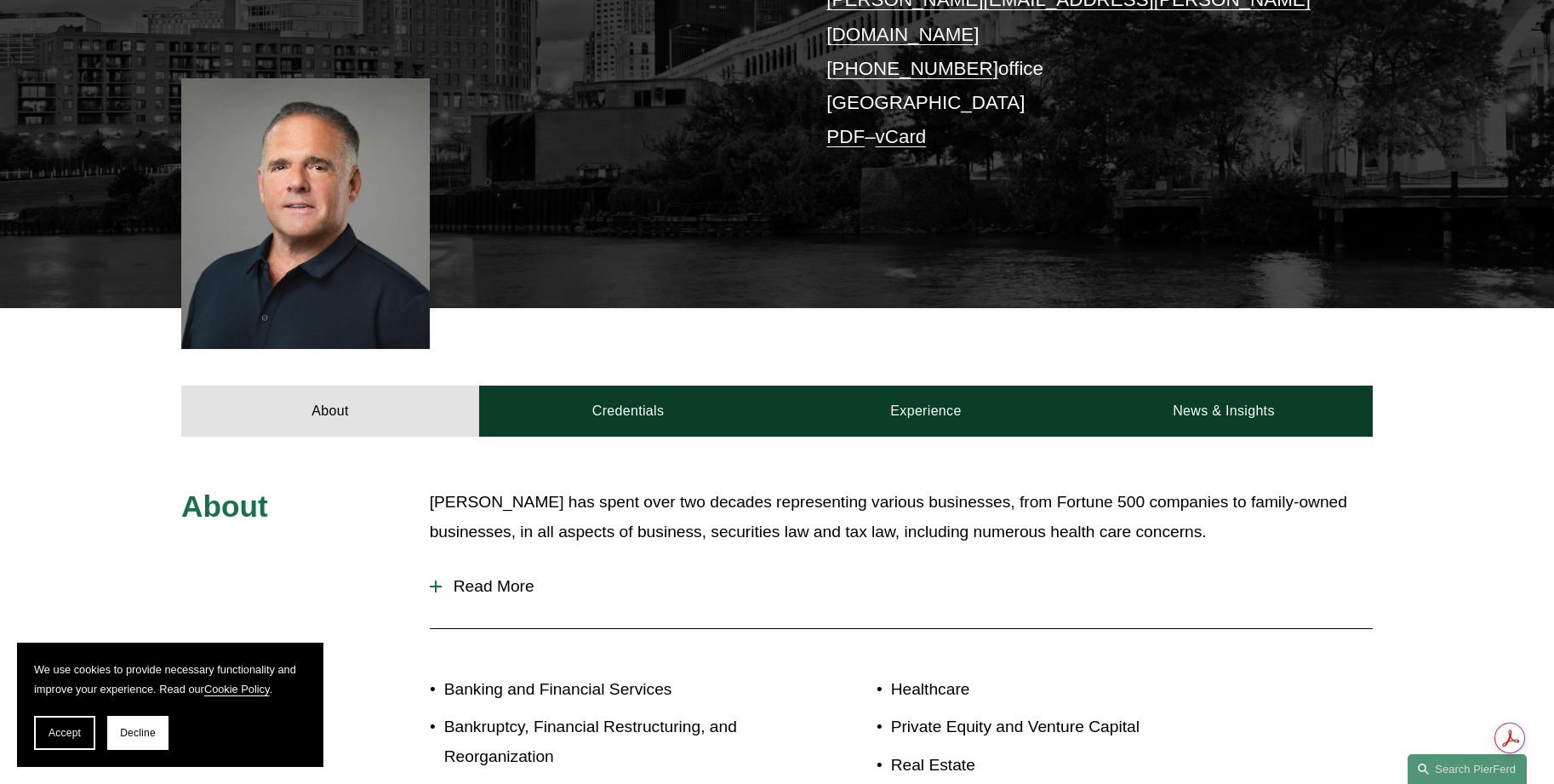
scroll to position [426, 0]
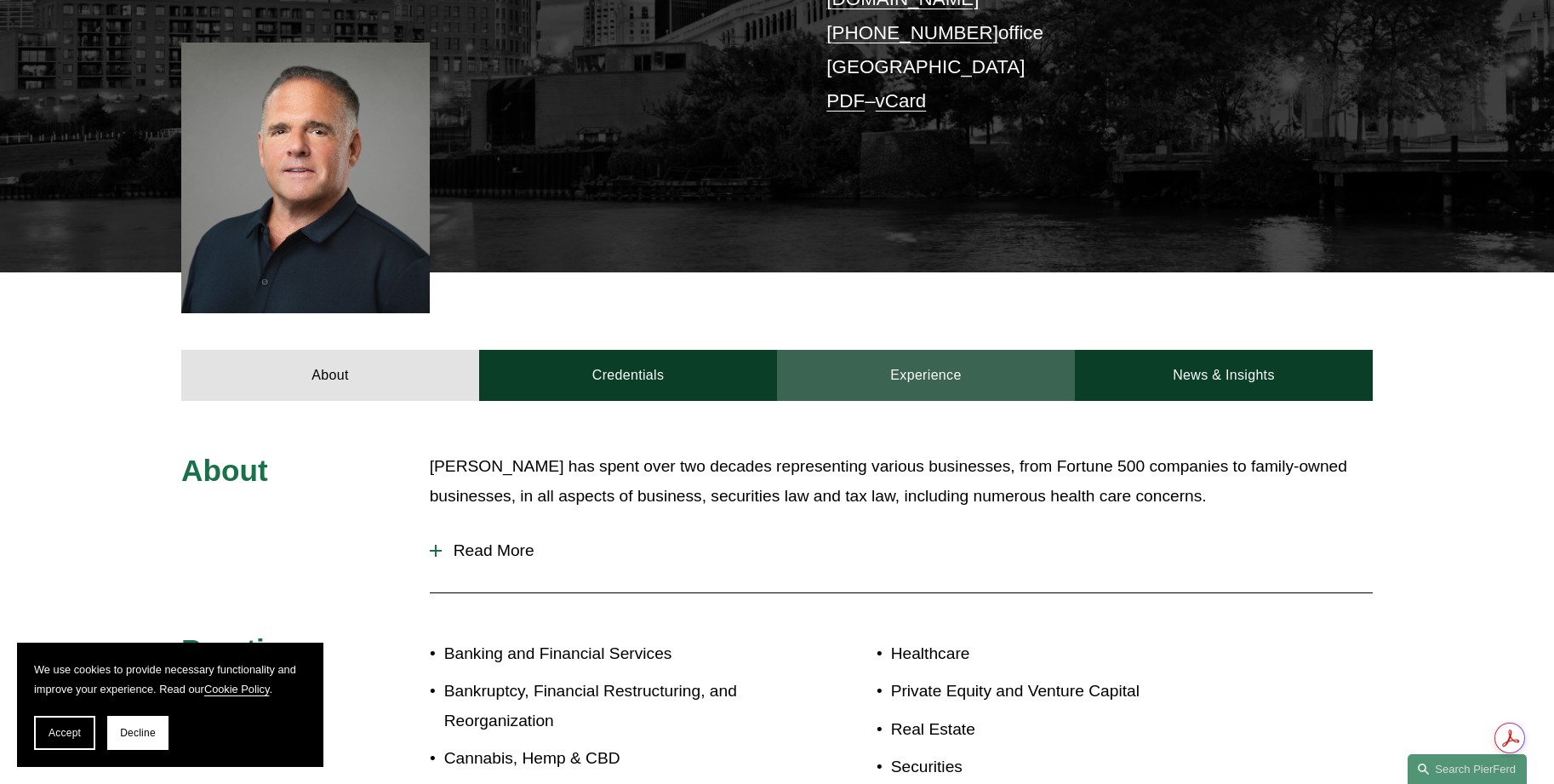
click at [916, 358] on link "Experience" at bounding box center [926, 375] width 298 height 51
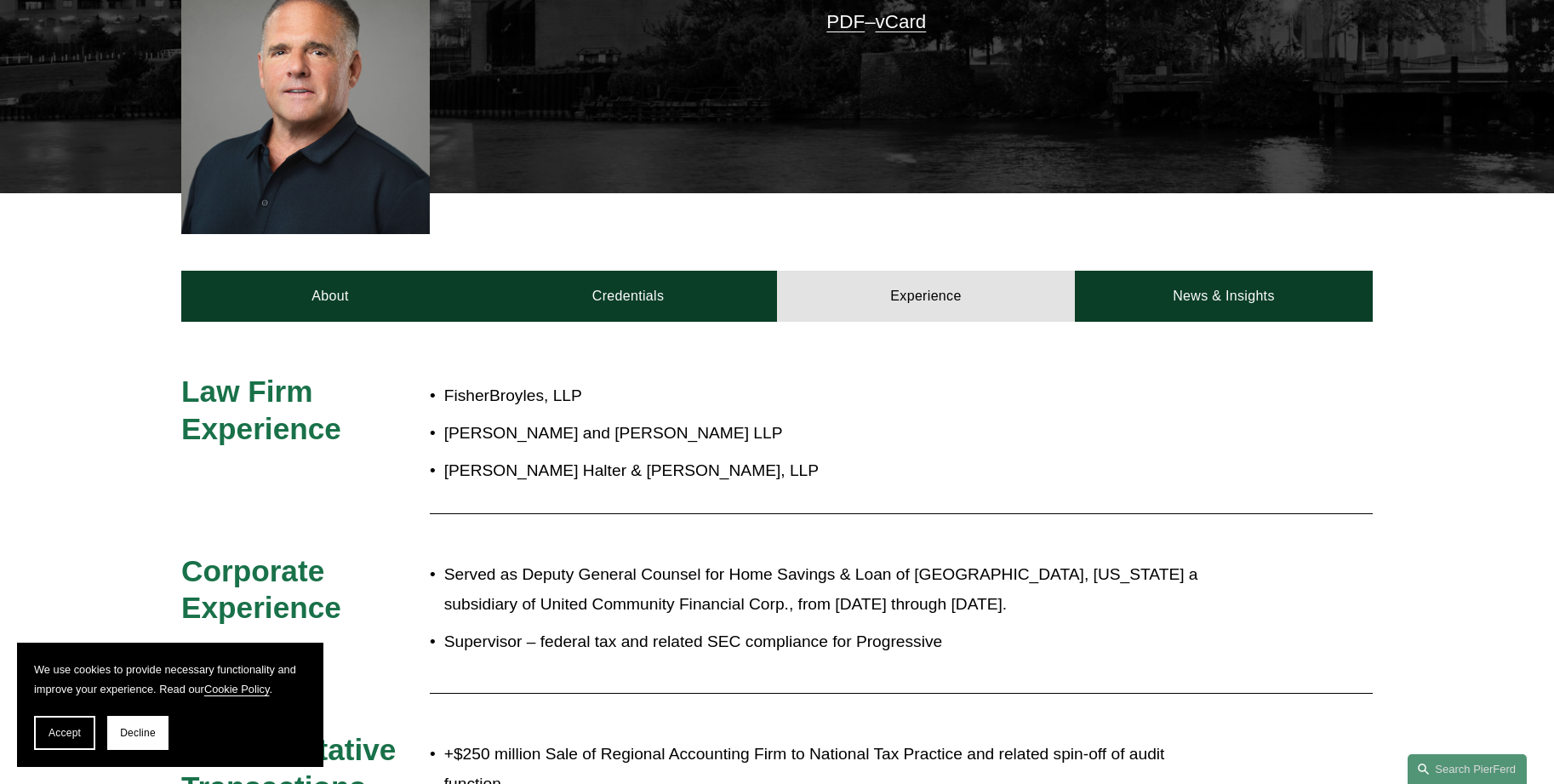
scroll to position [596, 0]
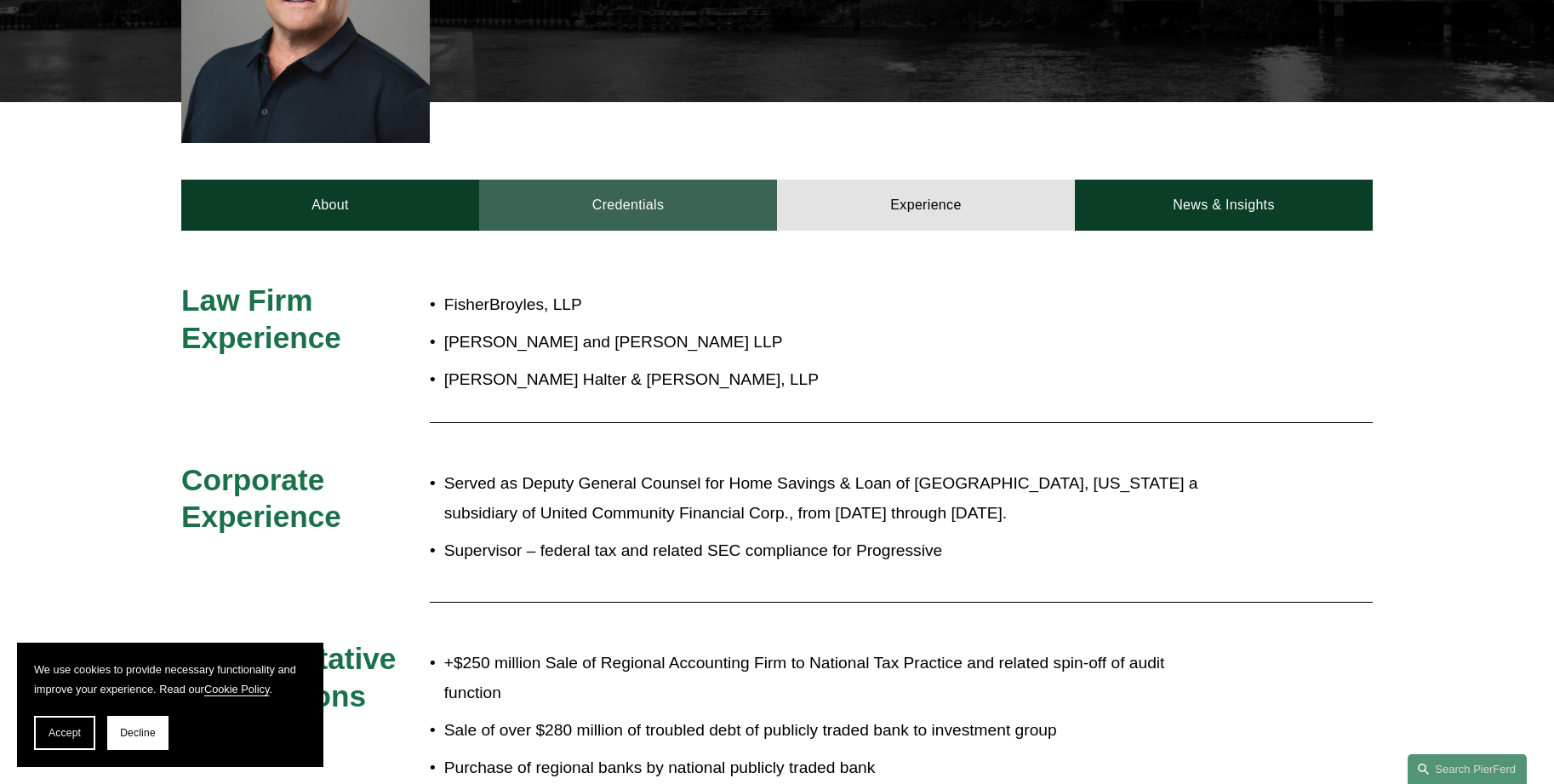
click at [579, 197] on link "Credentials" at bounding box center [628, 205] width 298 height 51
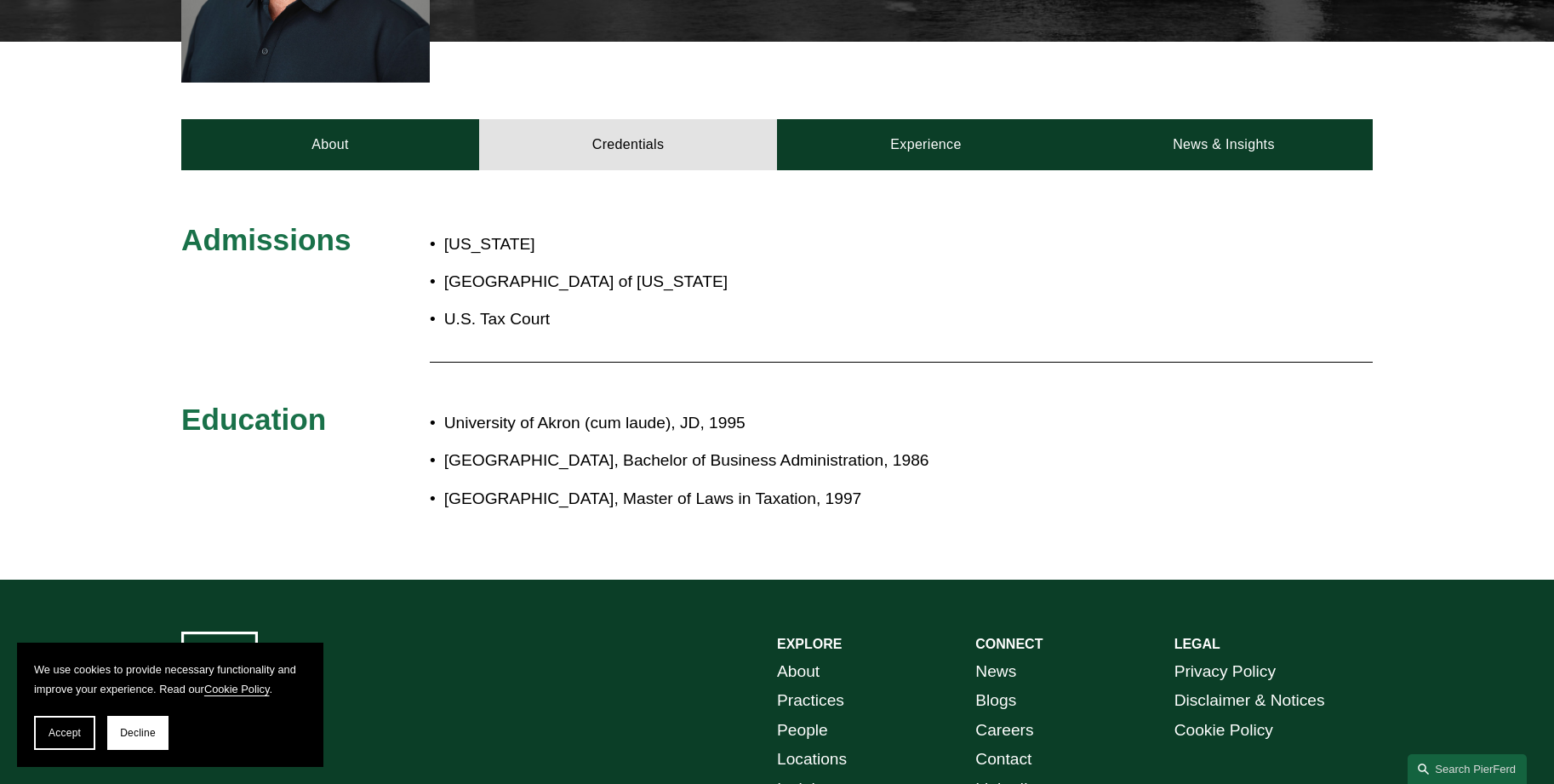
scroll to position [681, 0]
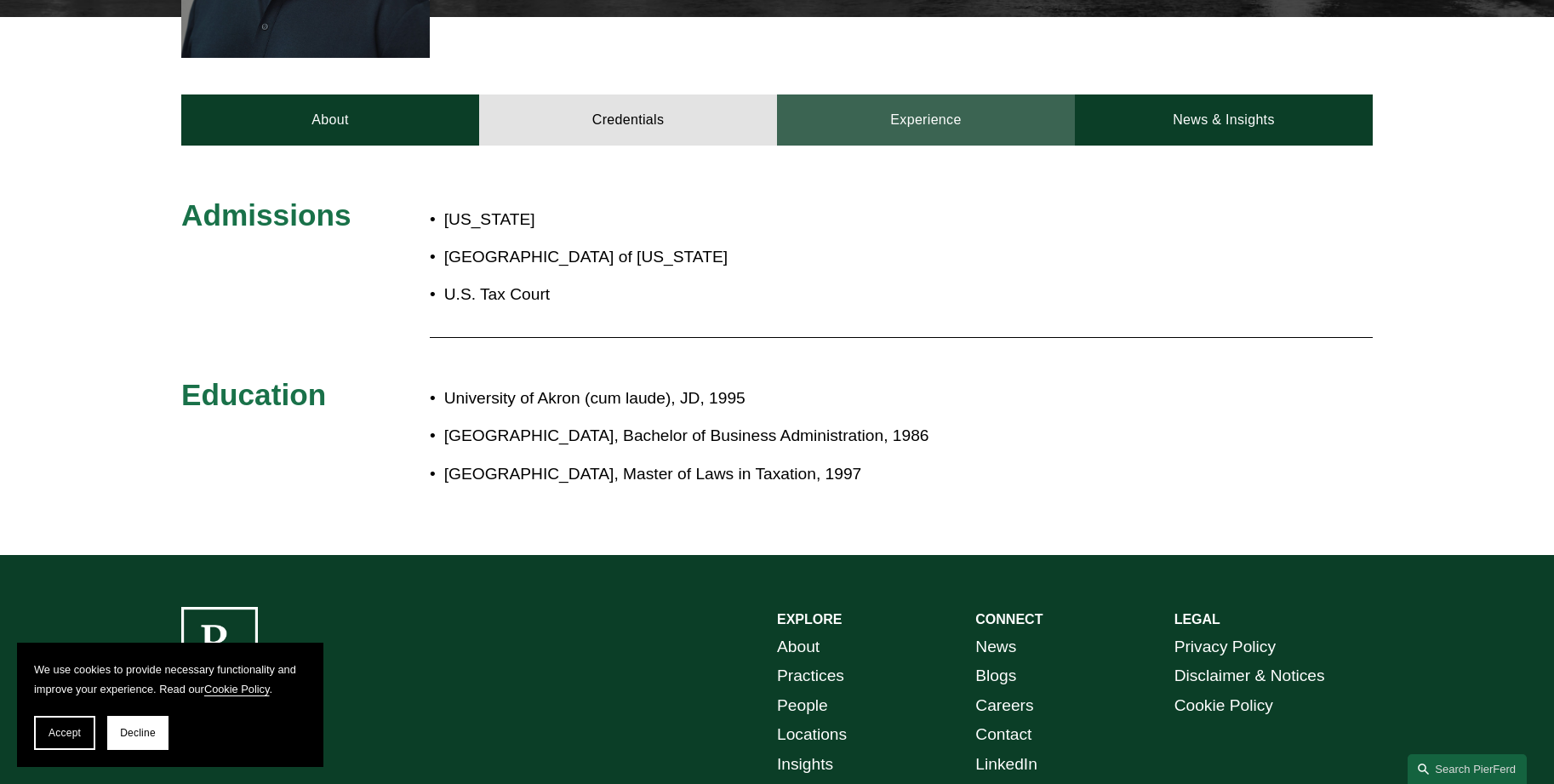
click at [819, 104] on link "Experience" at bounding box center [926, 119] width 298 height 51
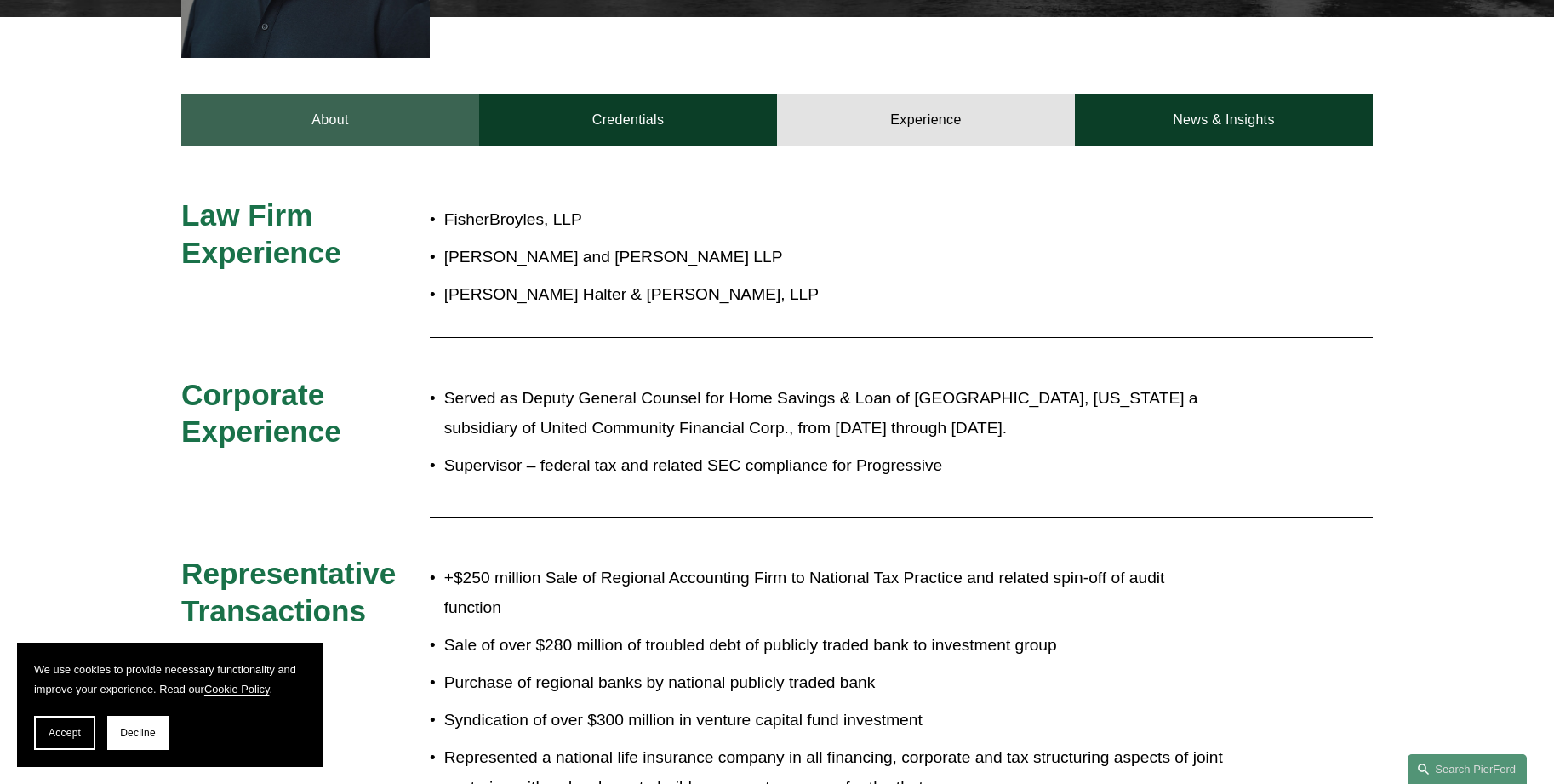
click at [301, 118] on link "About" at bounding box center [330, 119] width 298 height 51
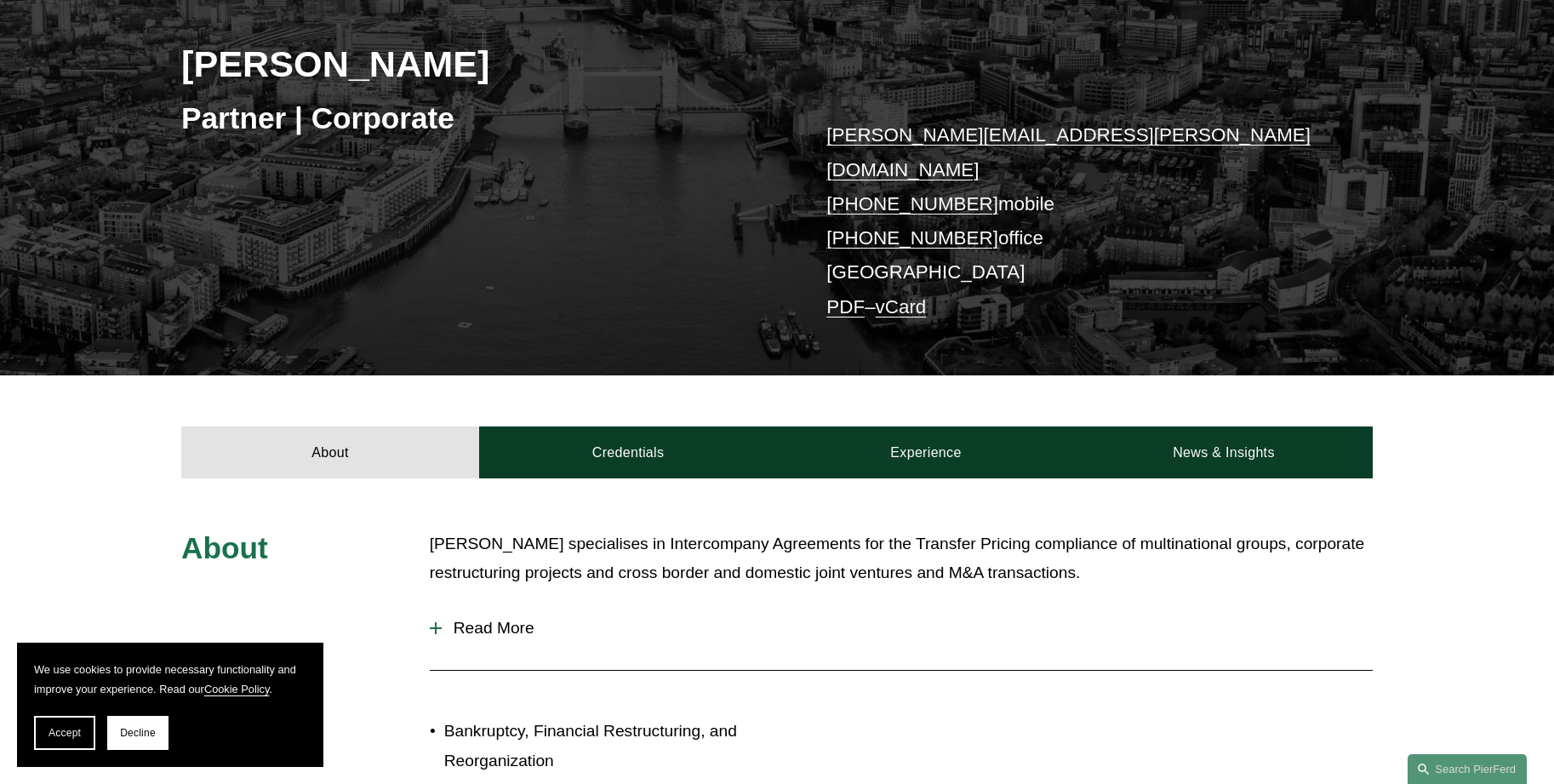
scroll to position [255, 0]
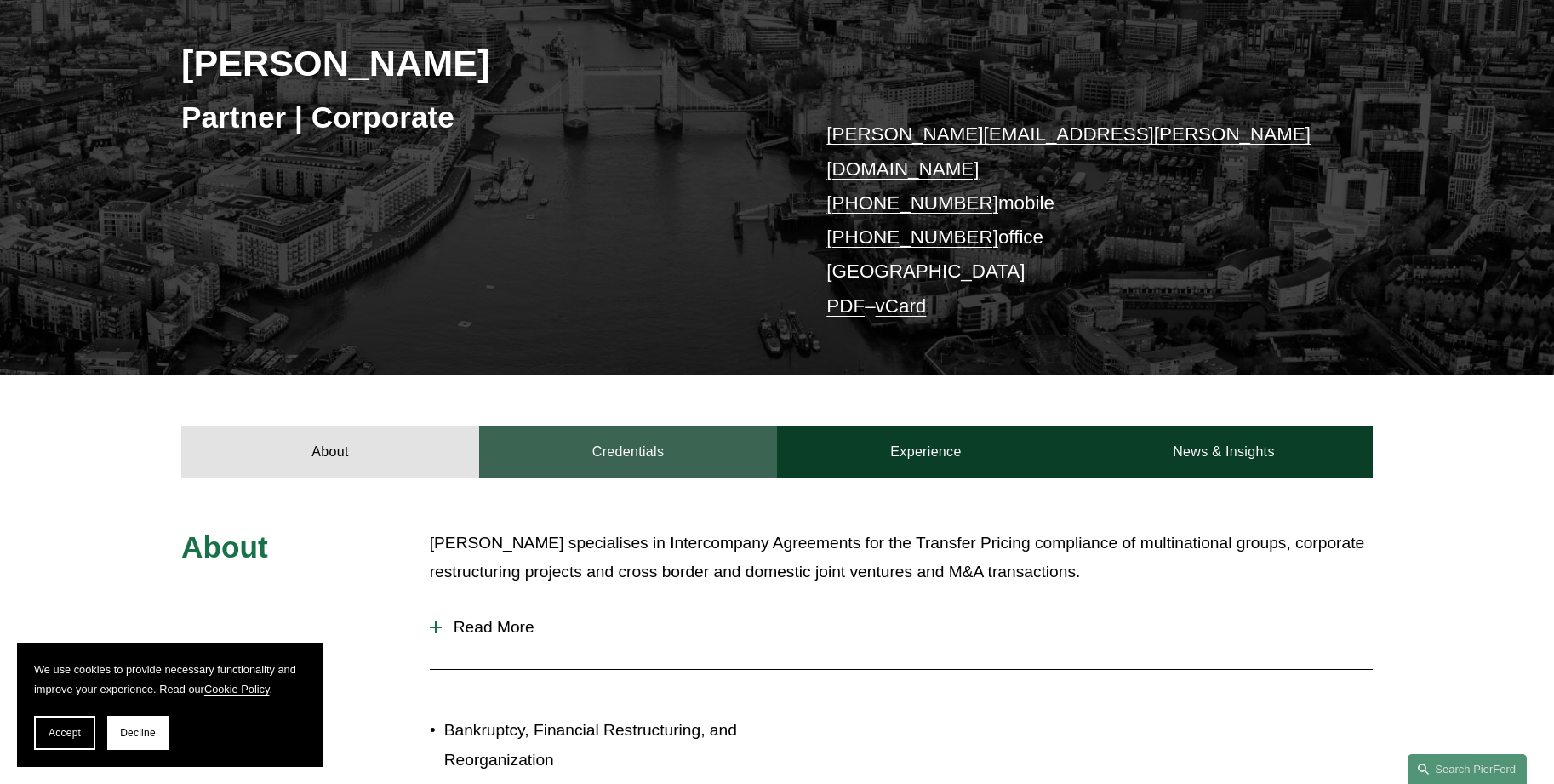
click at [651, 426] on link "Credentials" at bounding box center [628, 451] width 298 height 51
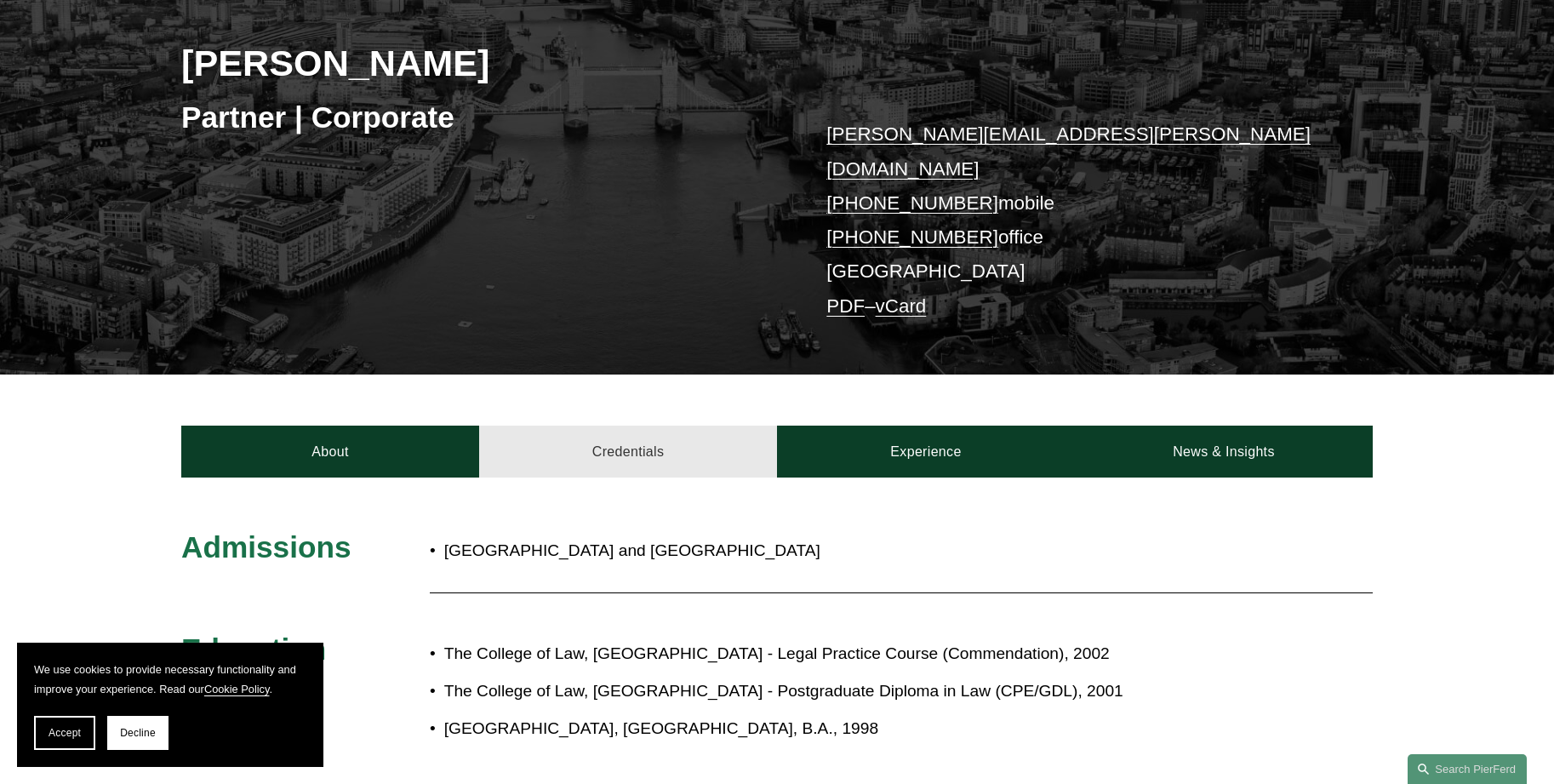
scroll to position [511, 0]
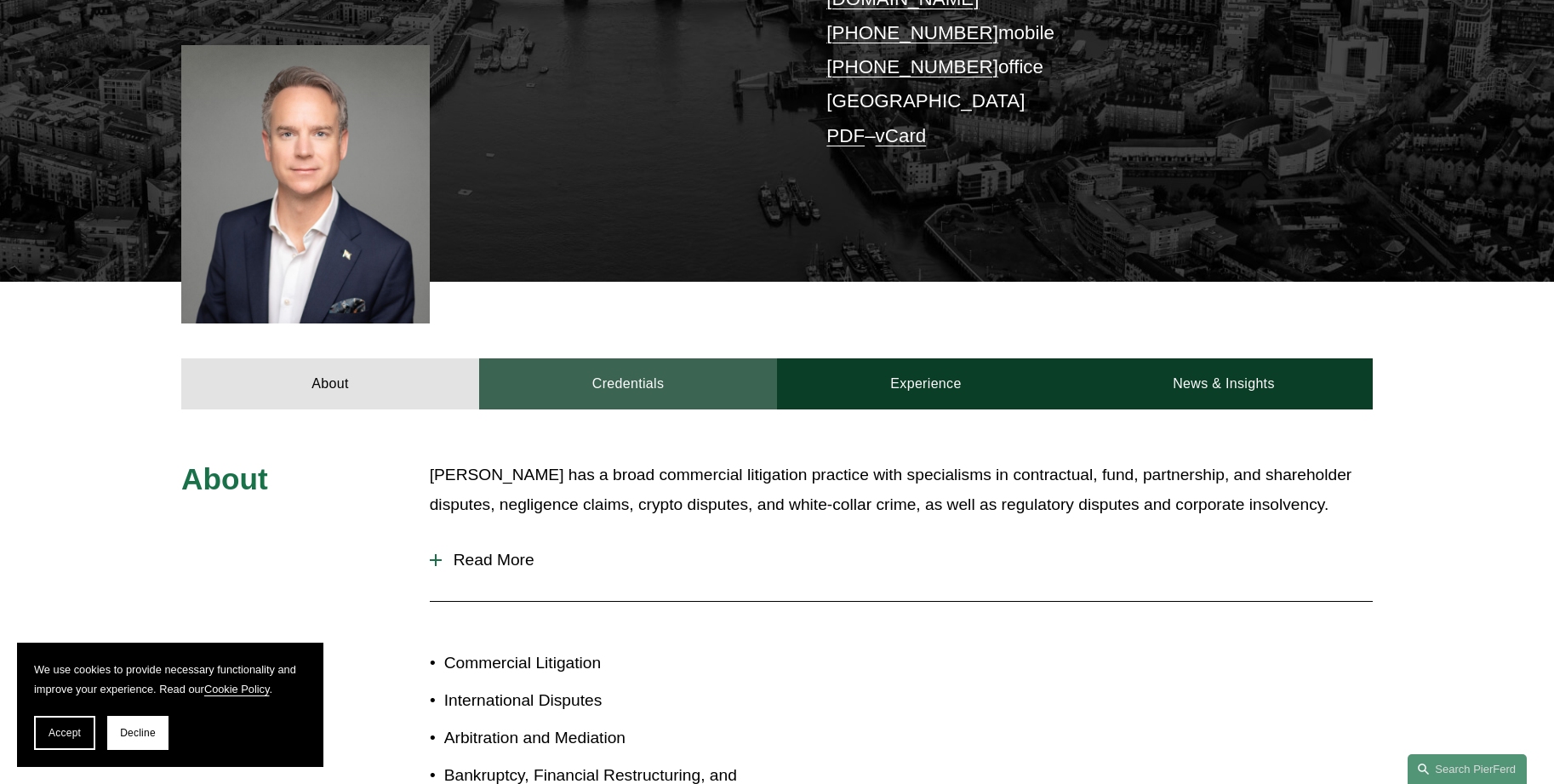
click at [580, 363] on link "Credentials" at bounding box center [628, 383] width 298 height 51
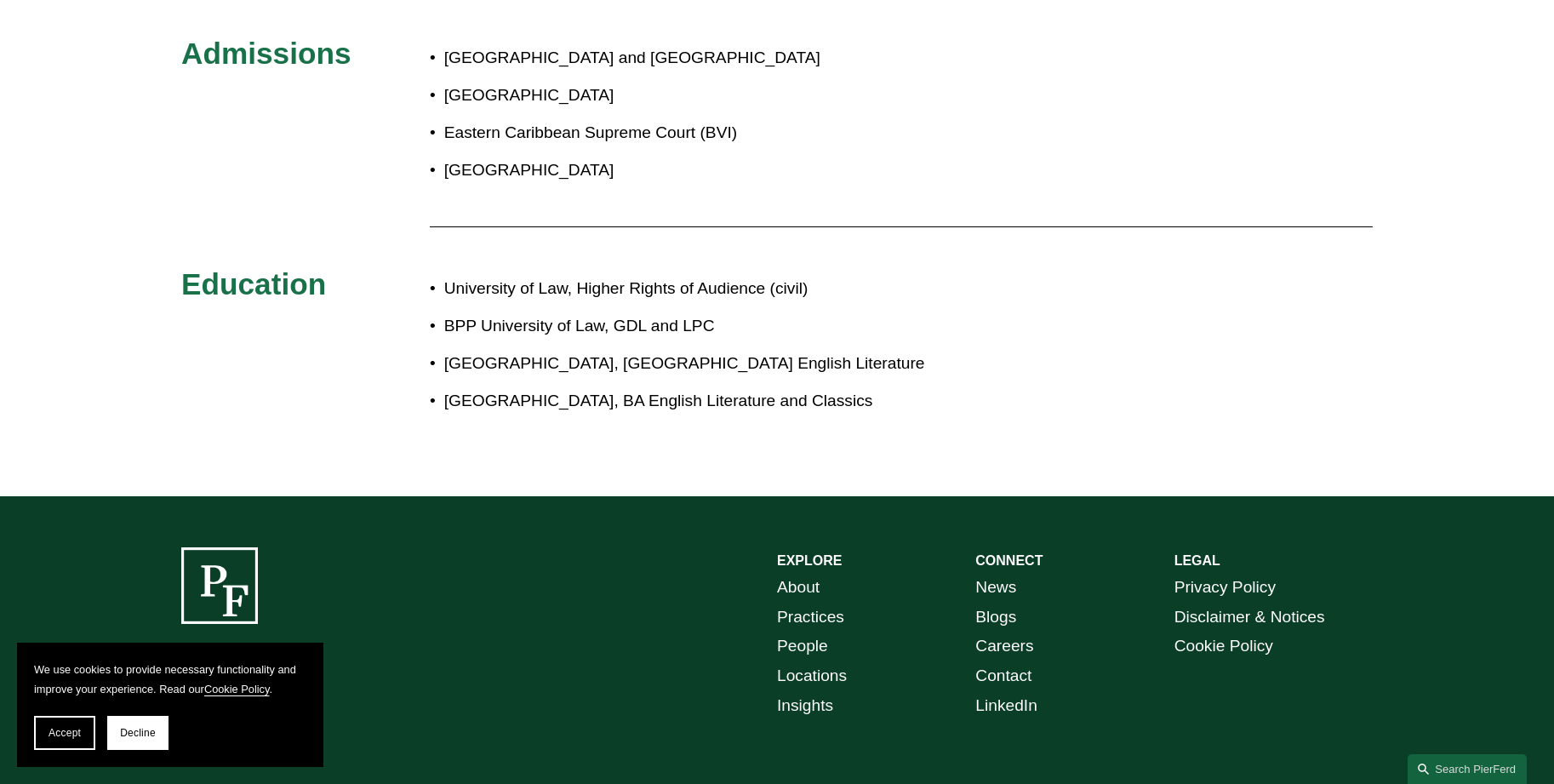
scroll to position [341, 0]
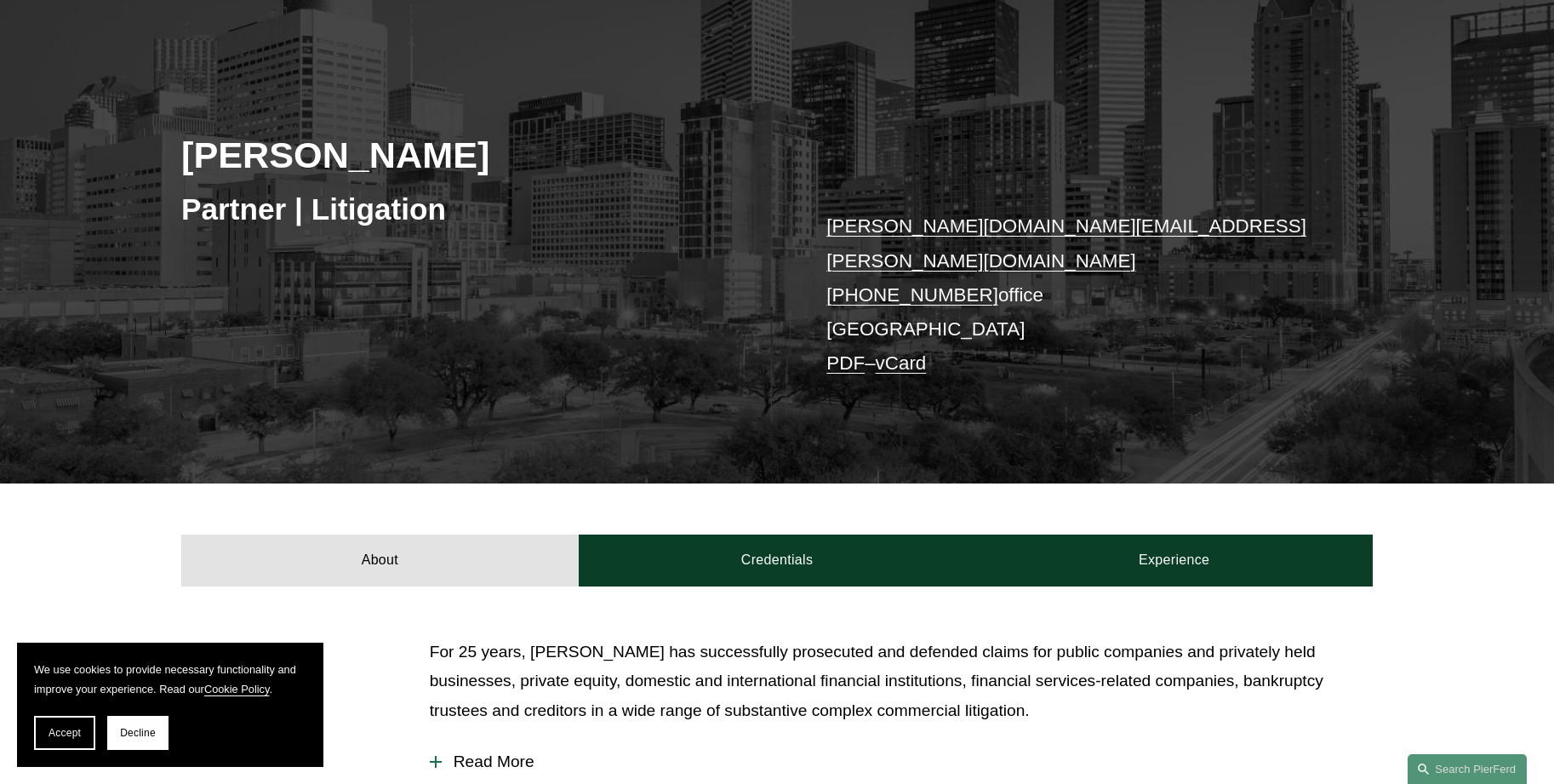
scroll to position [170, 0]
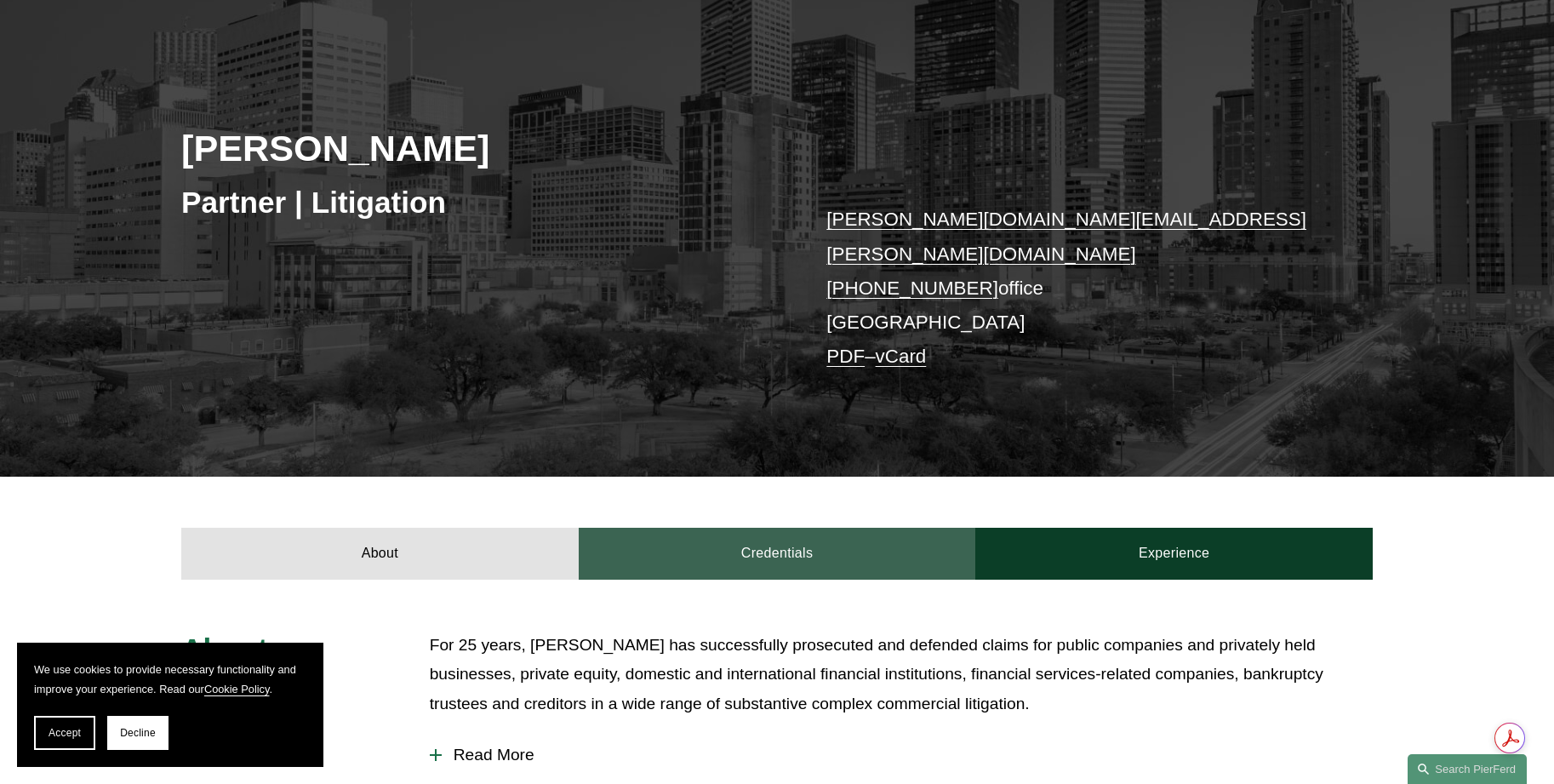
click at [827, 528] on link "Credentials" at bounding box center [778, 553] width 398 height 51
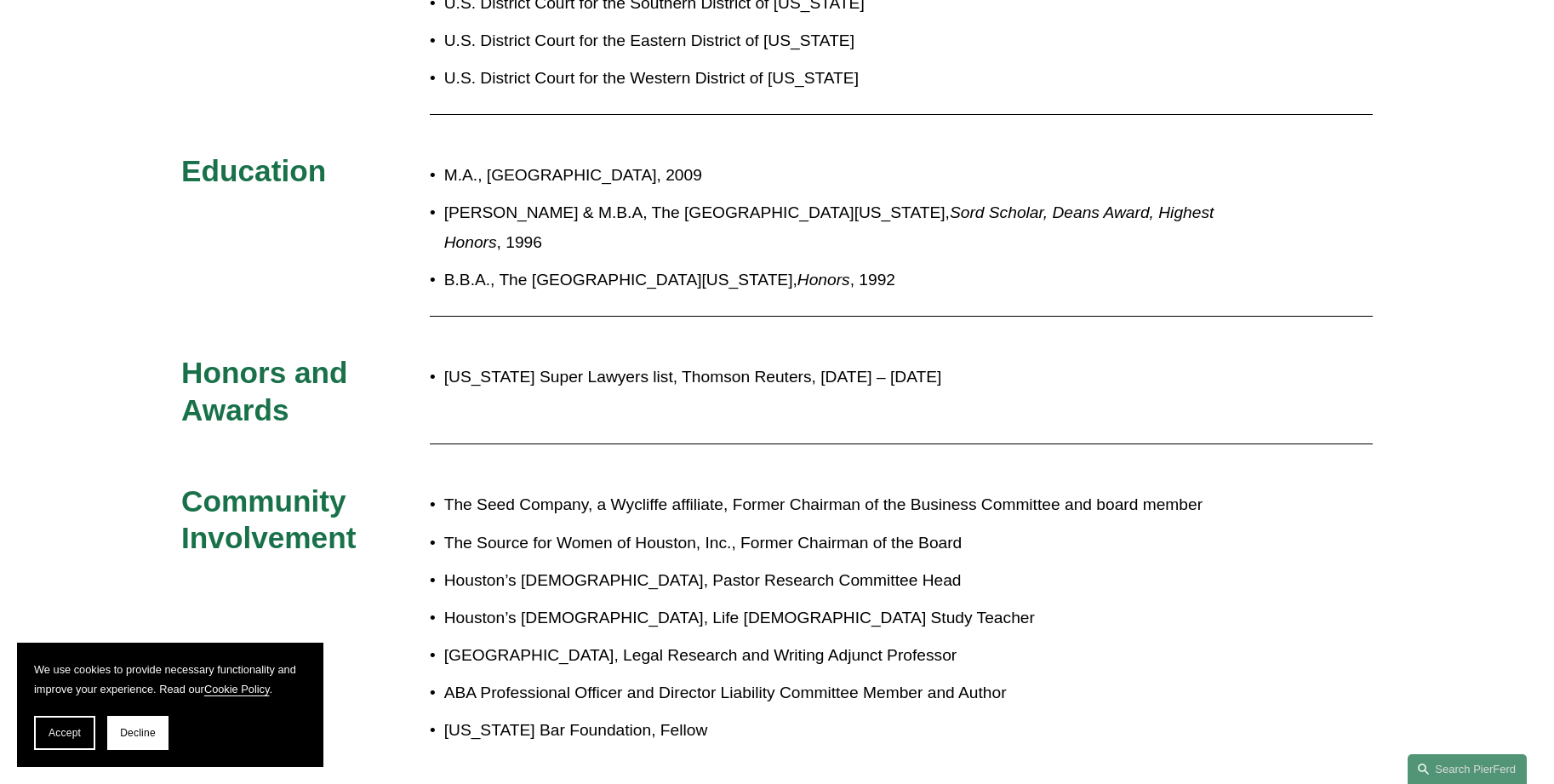
scroll to position [936, 0]
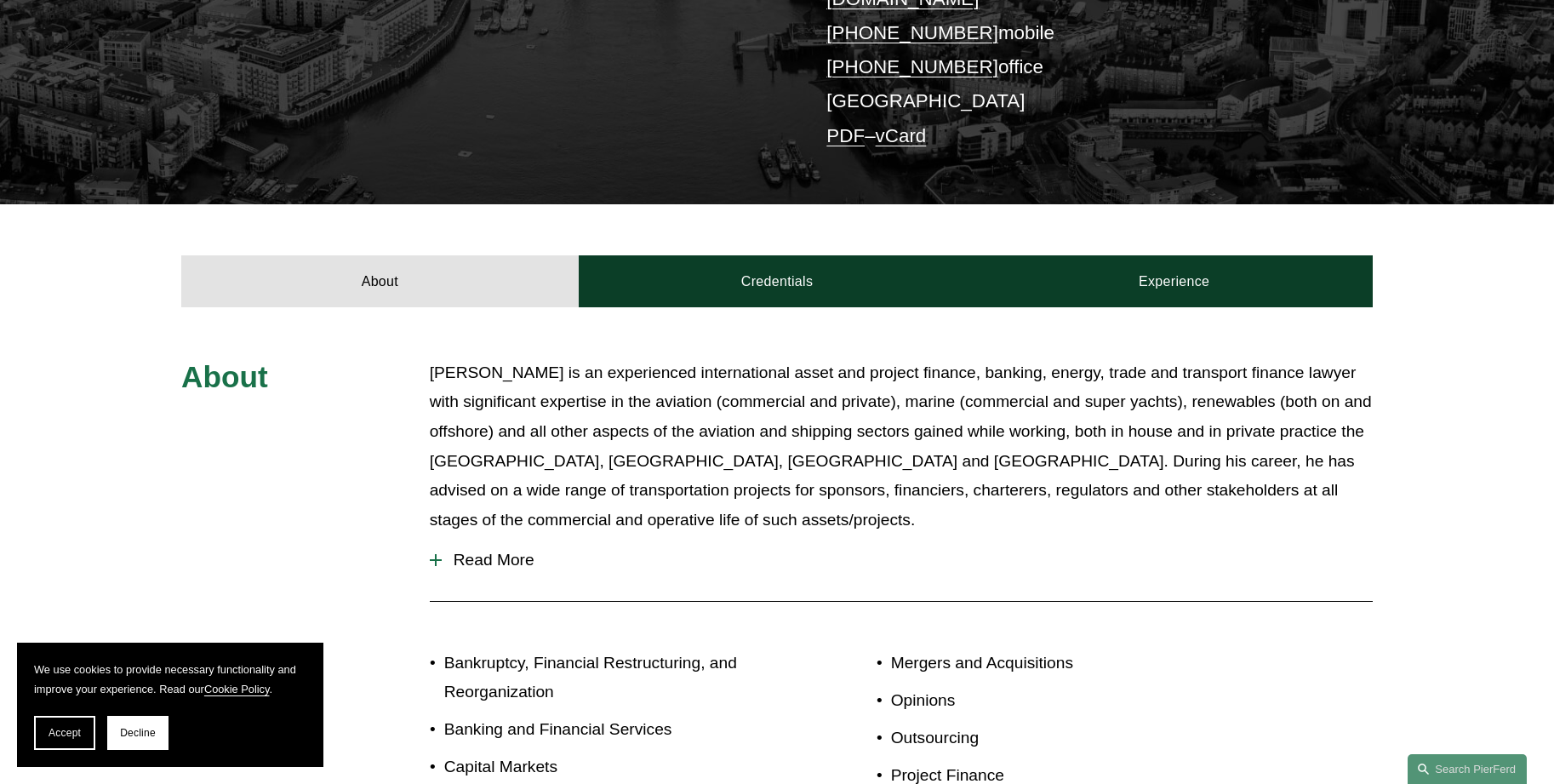
scroll to position [85, 0]
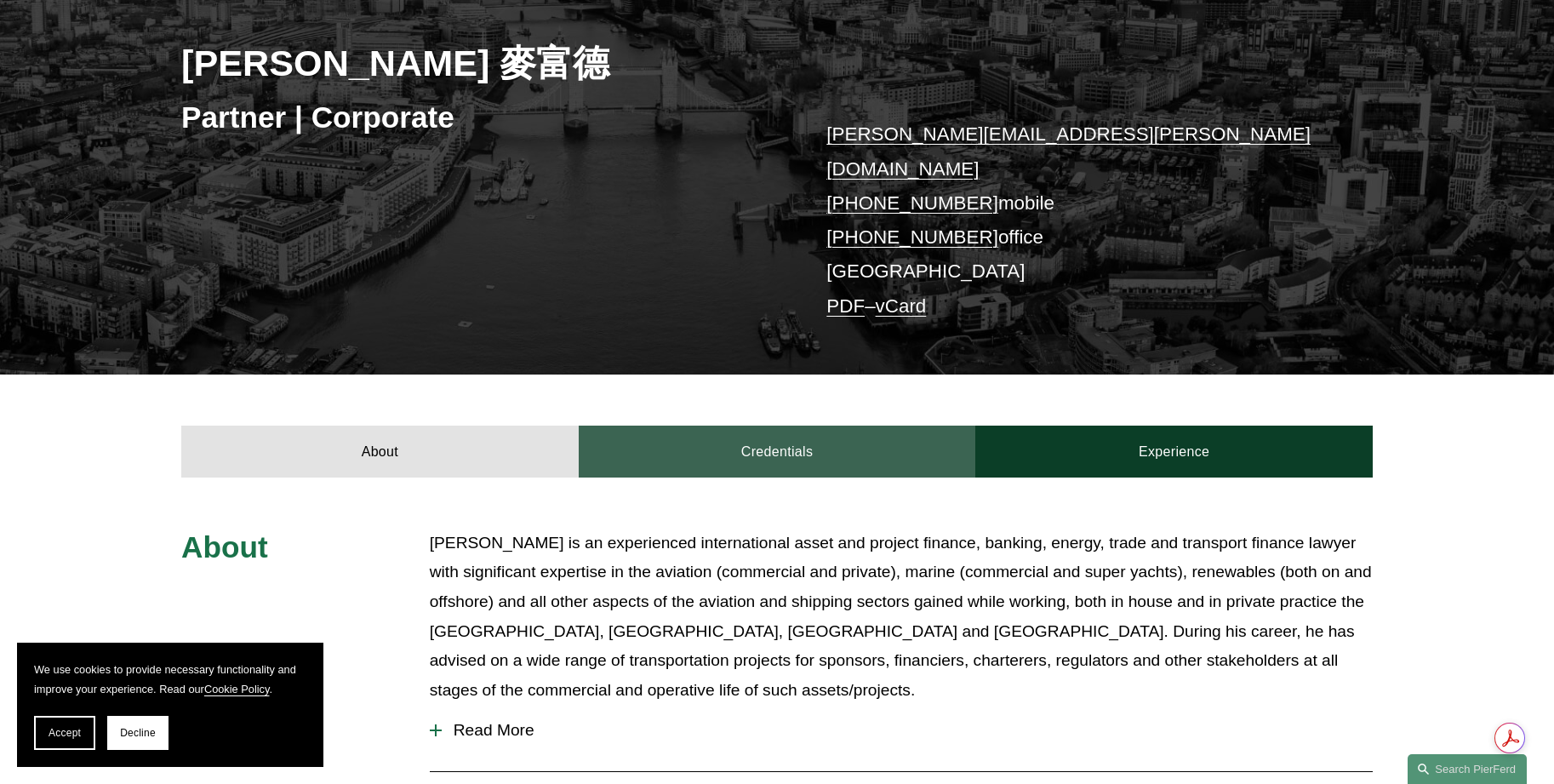
click at [685, 426] on link "Credentials" at bounding box center [778, 451] width 398 height 51
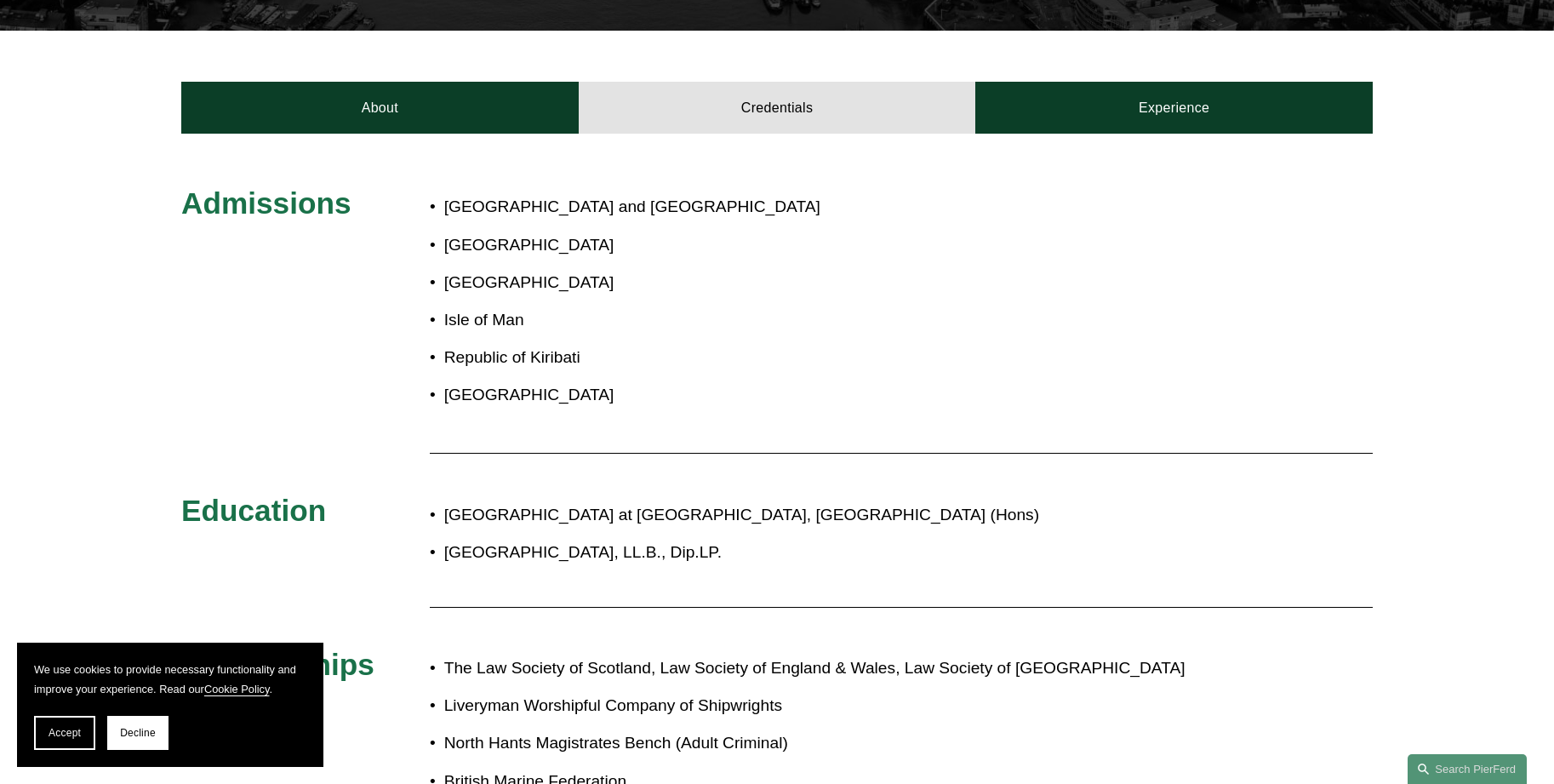
scroll to position [341, 0]
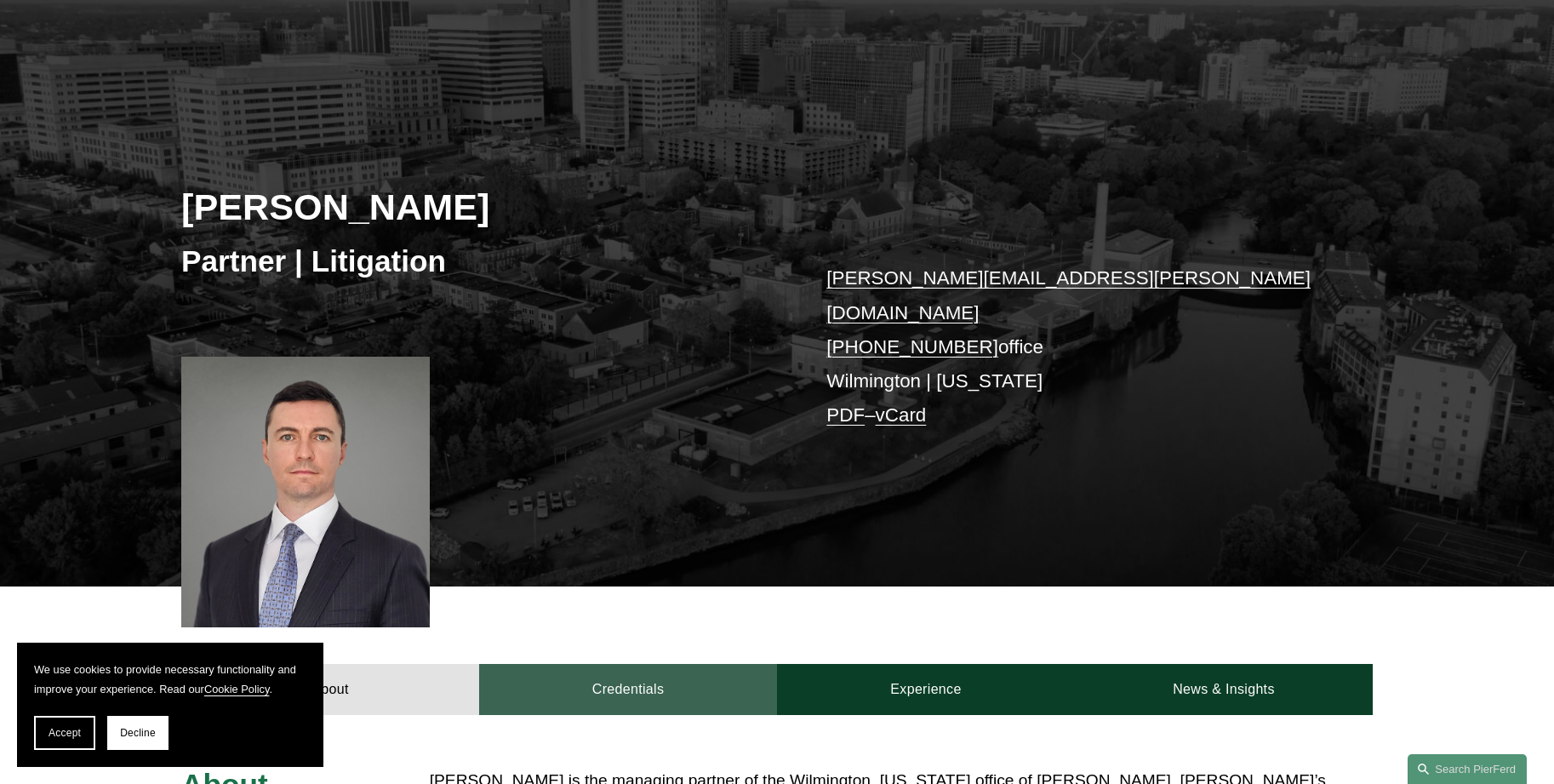
scroll to position [341, 0]
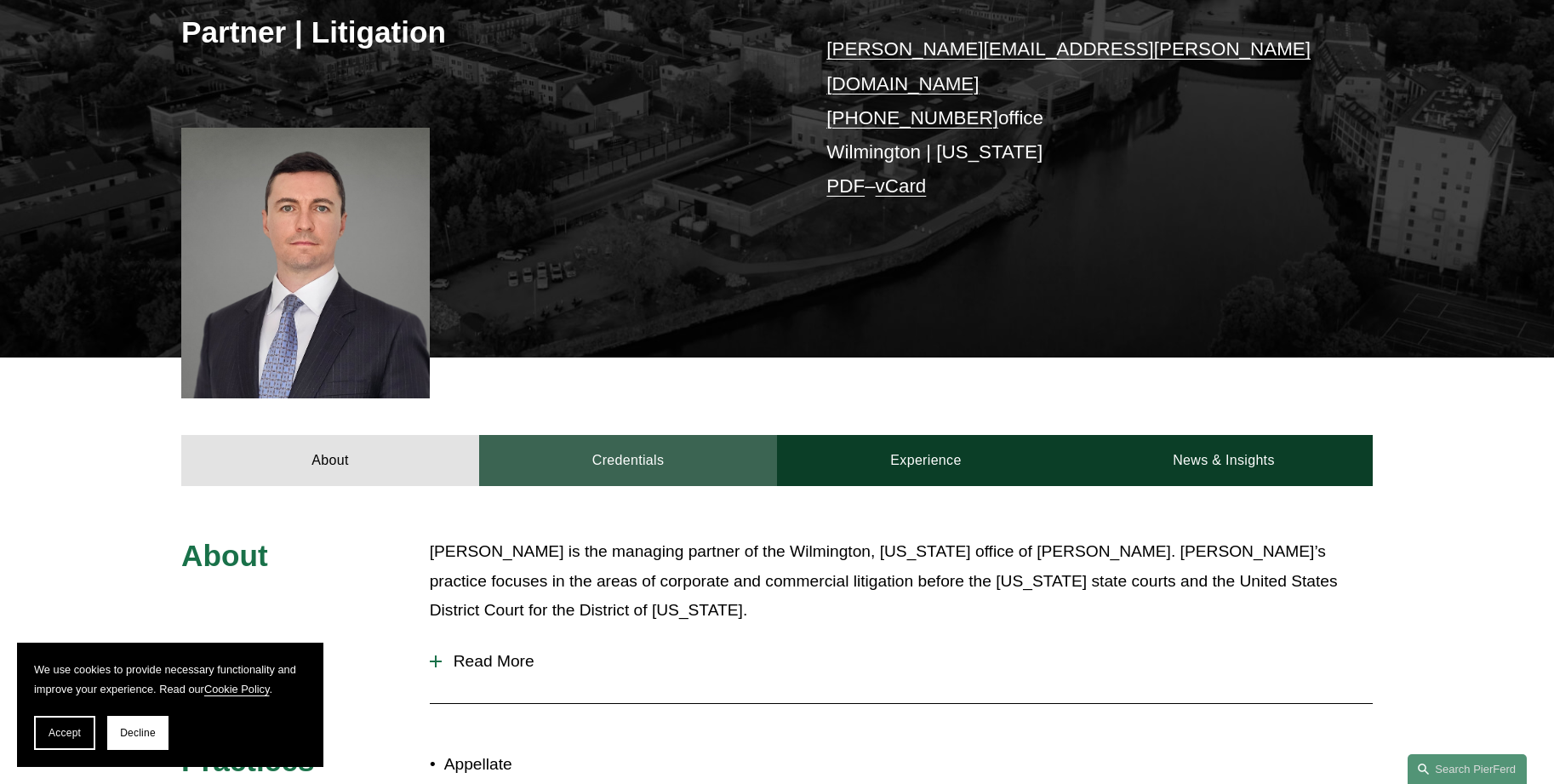
click at [670, 435] on link "Credentials" at bounding box center [628, 460] width 298 height 51
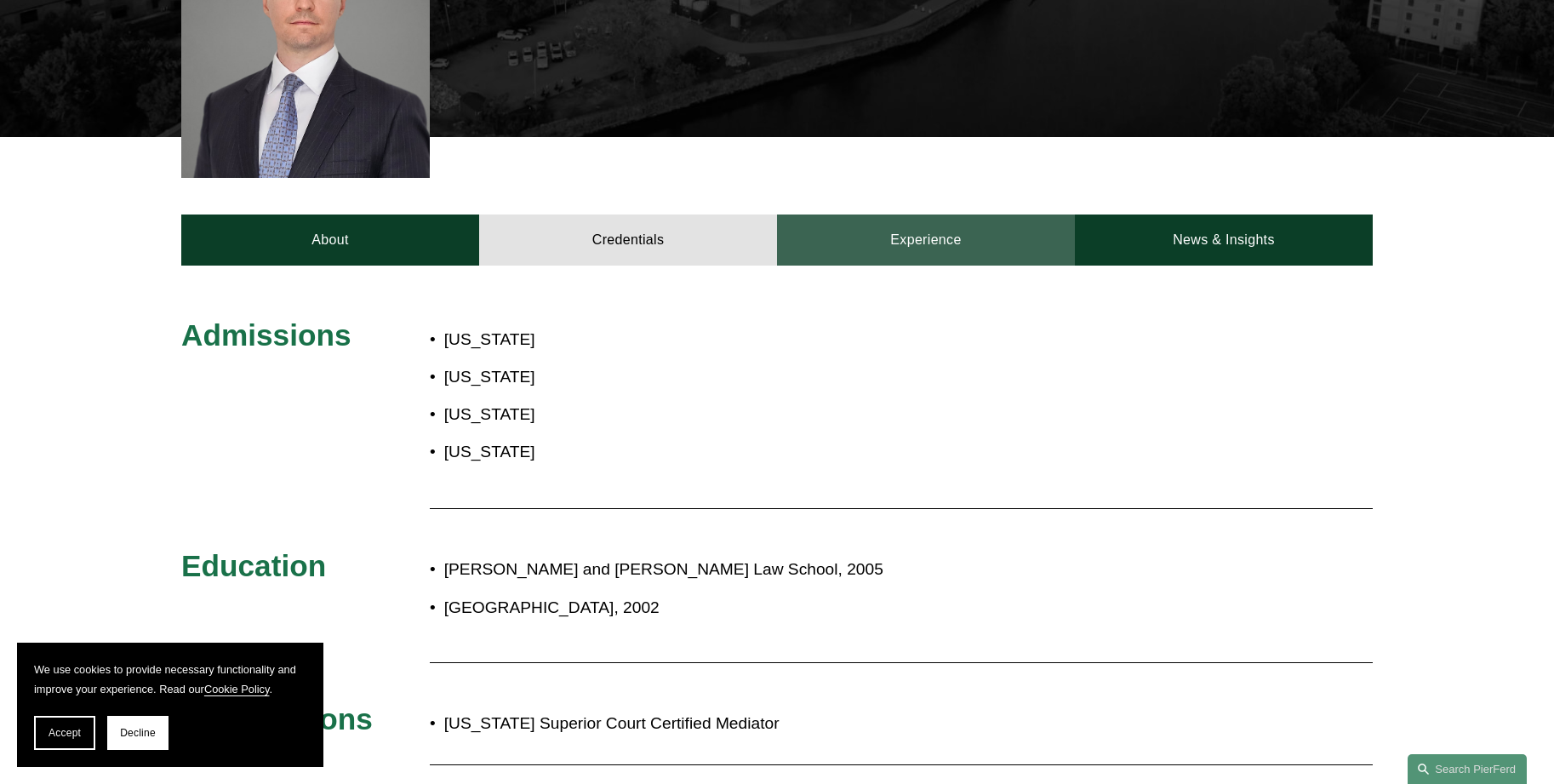
scroll to position [511, 0]
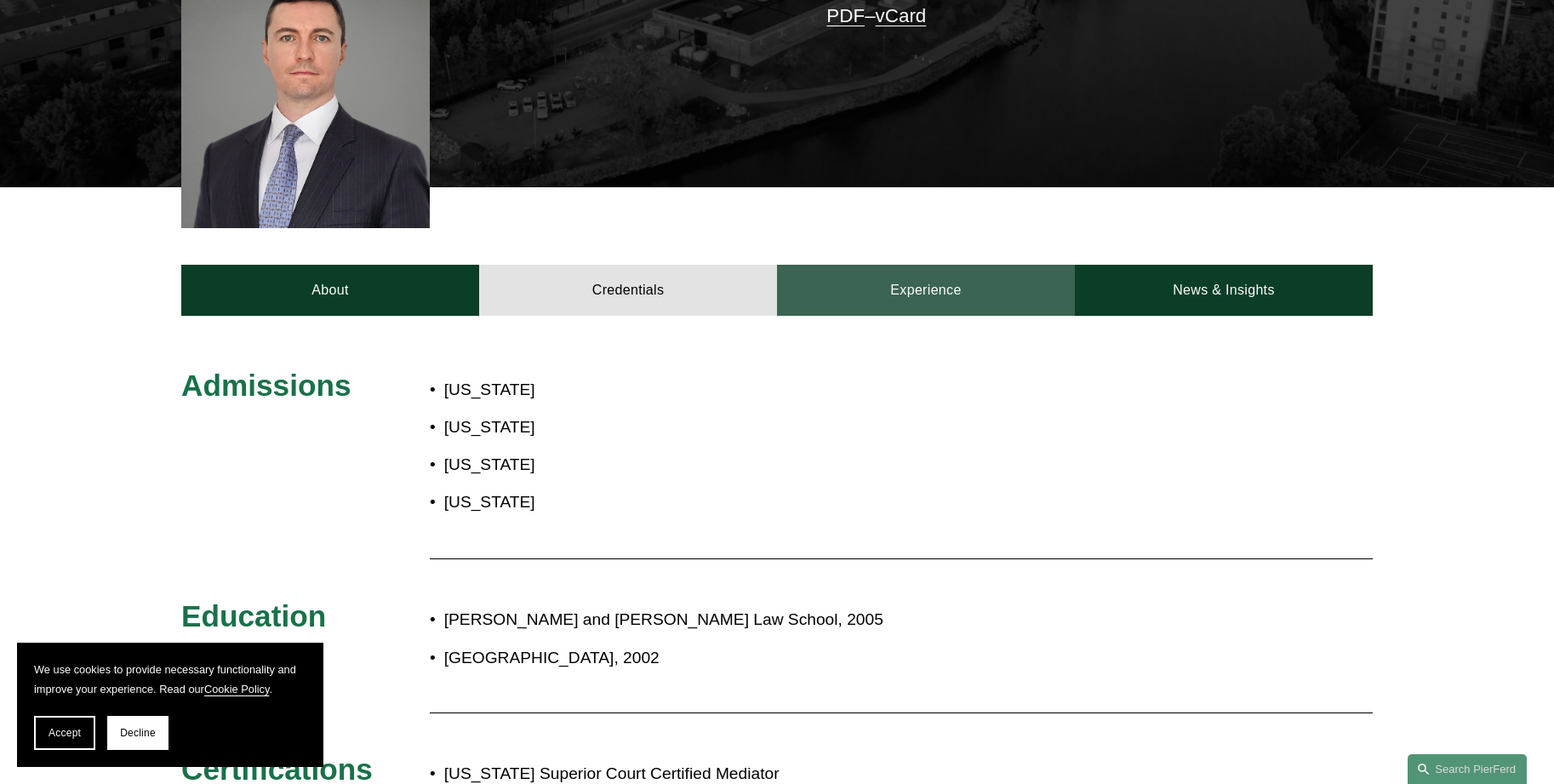
click at [822, 265] on link "Experience" at bounding box center [926, 290] width 298 height 51
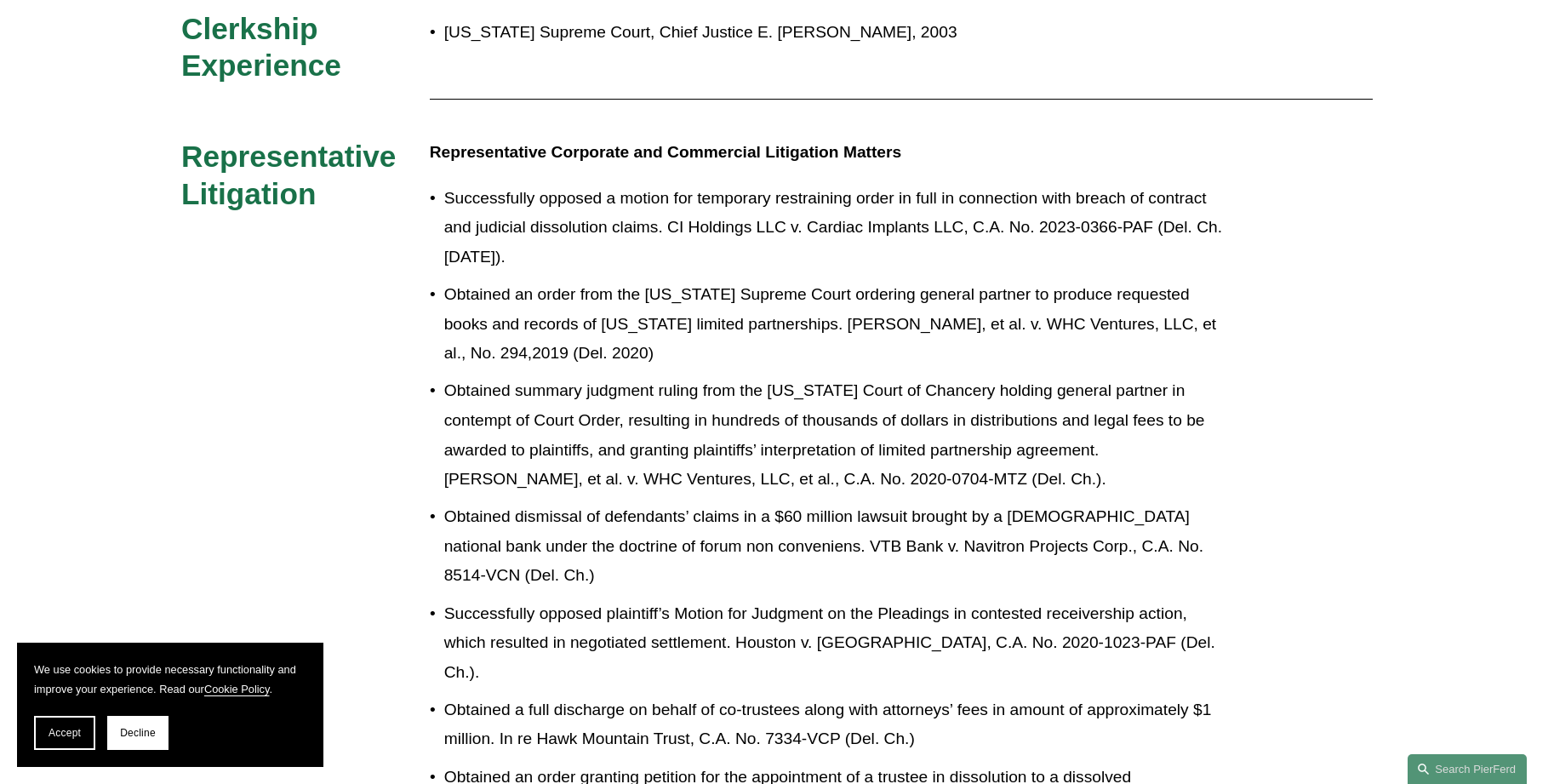
scroll to position [596, 0]
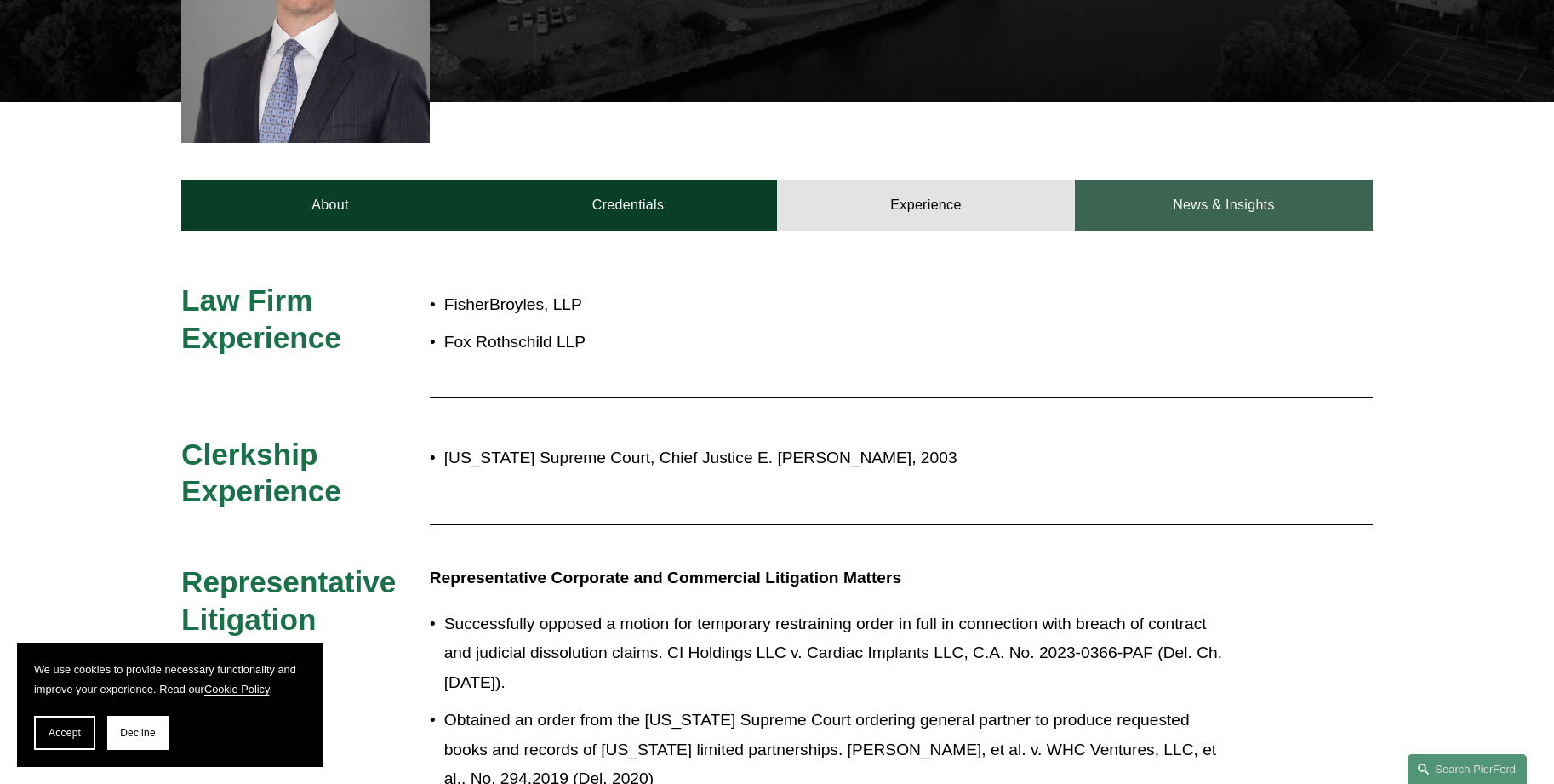
click at [1134, 198] on link "News & Insights" at bounding box center [1224, 205] width 298 height 51
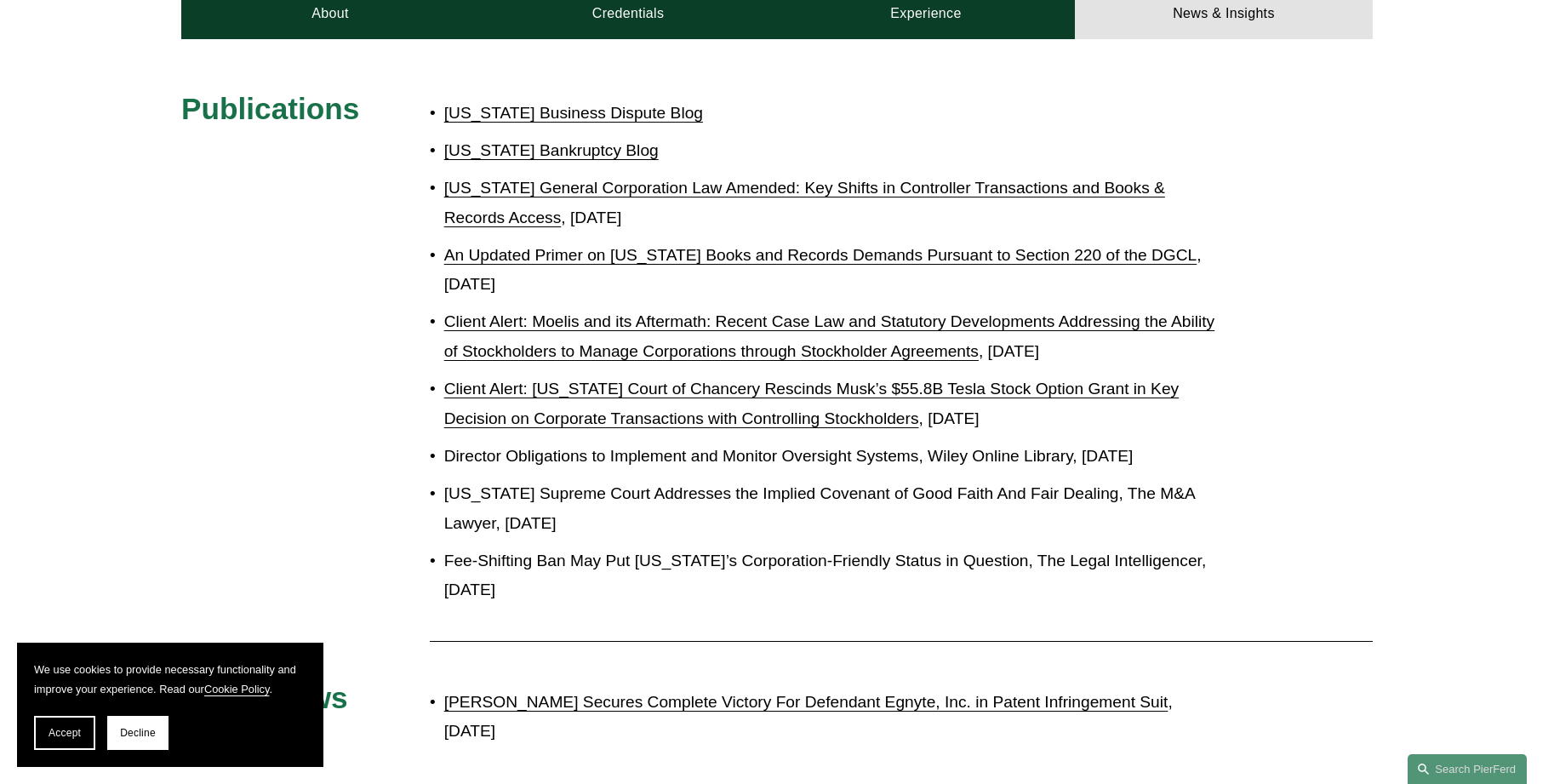
scroll to position [1022, 0]
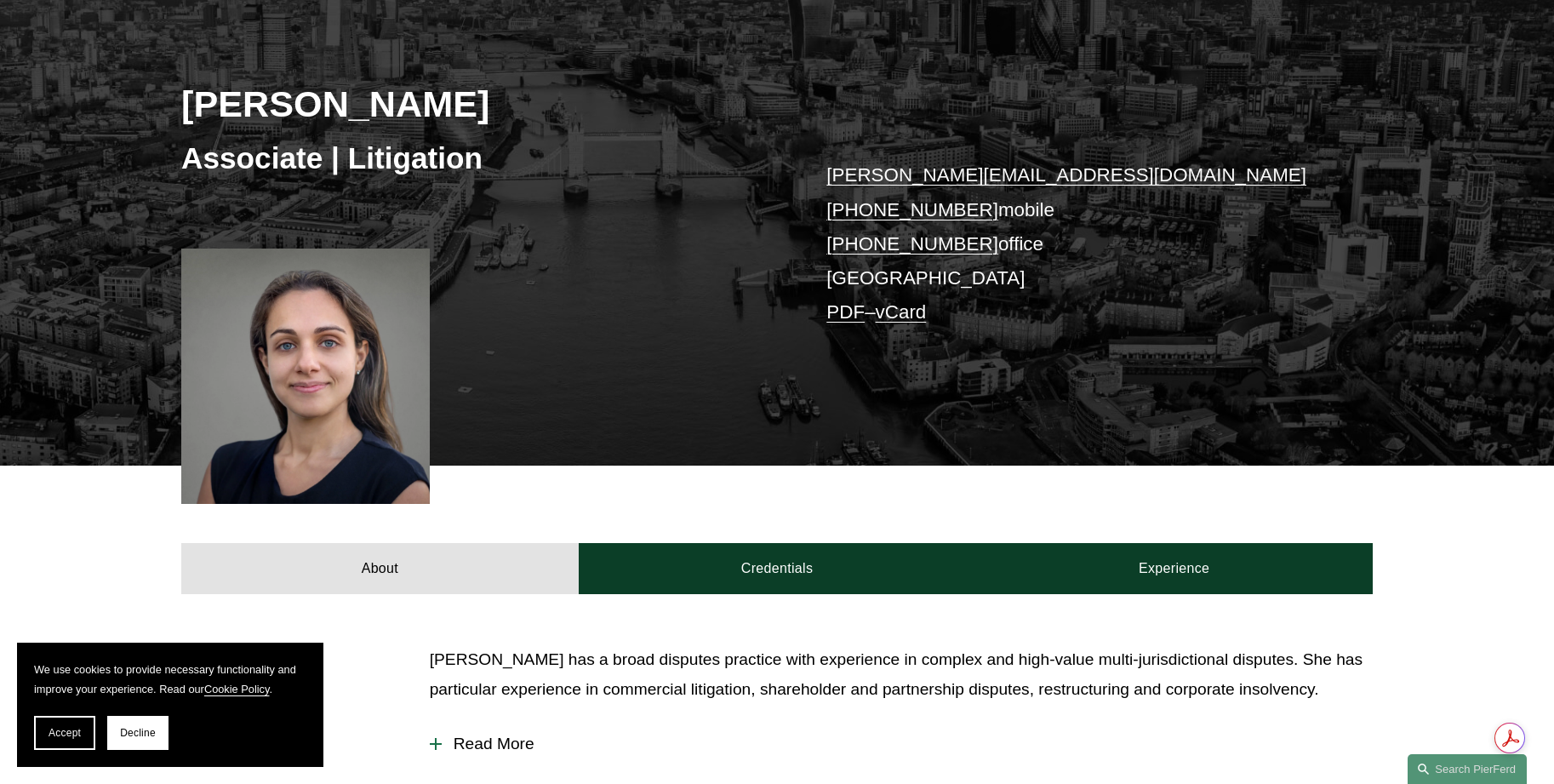
scroll to position [426, 0]
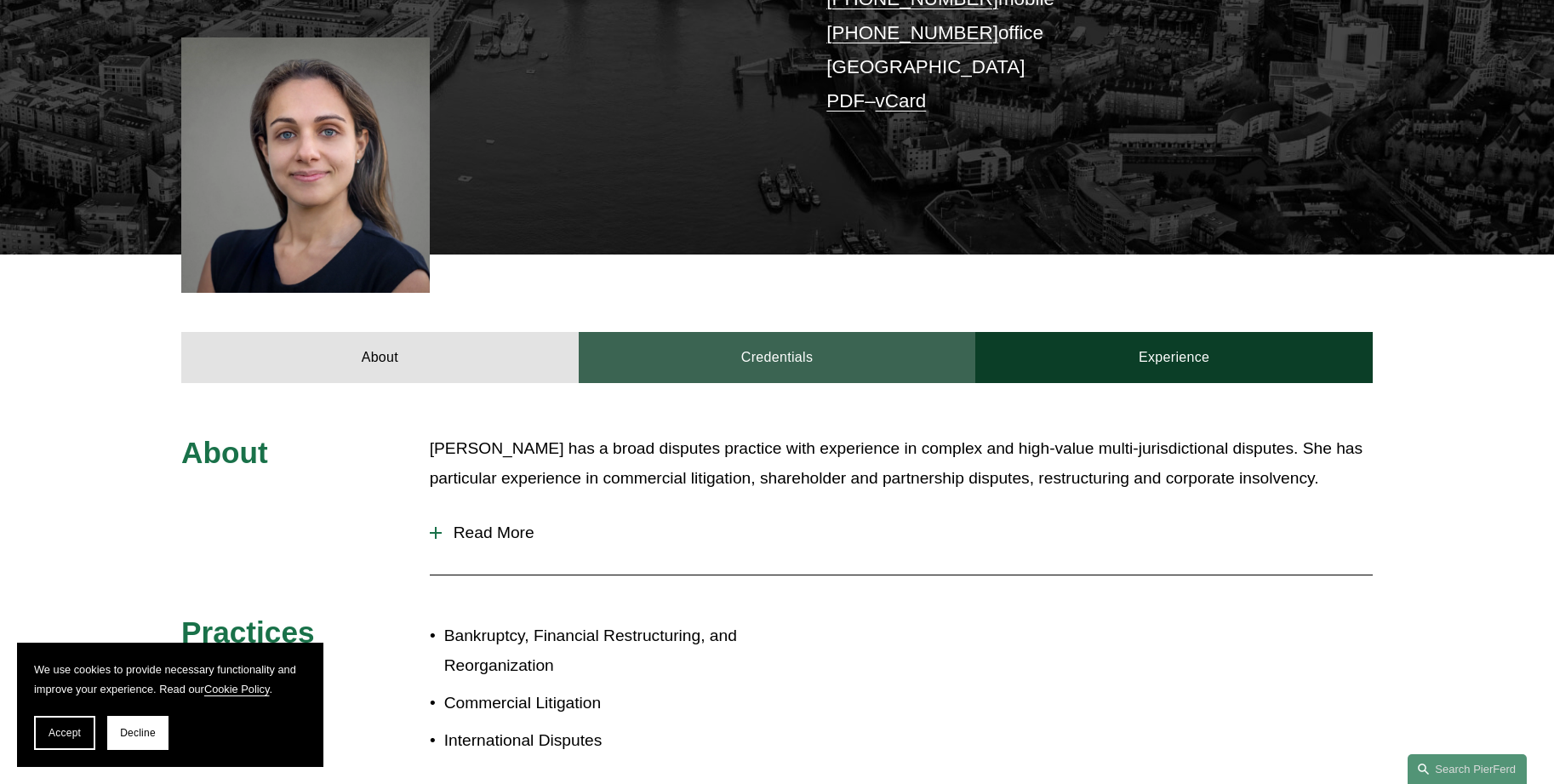
click at [693, 355] on link "Credentials" at bounding box center [778, 357] width 398 height 51
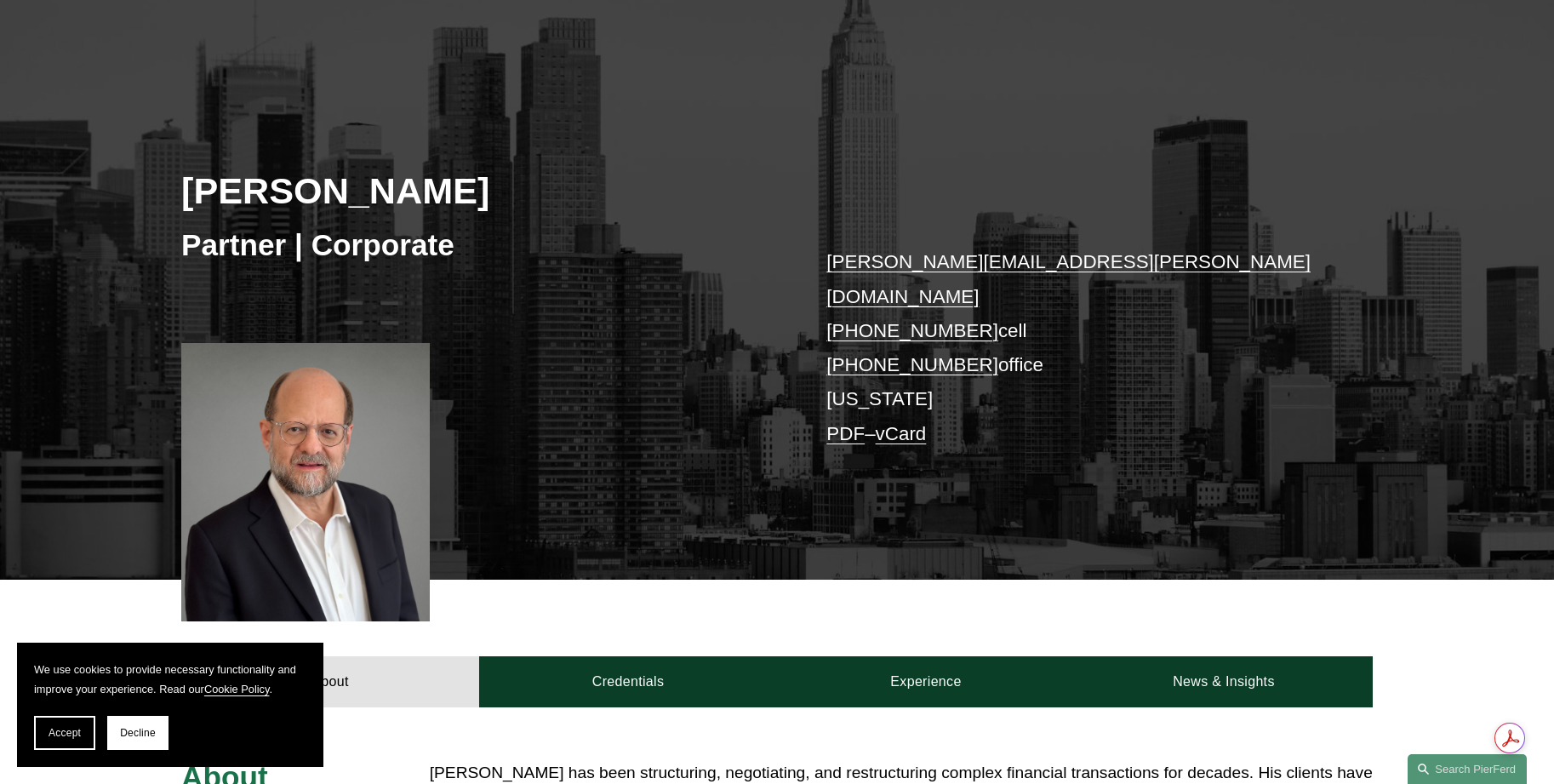
scroll to position [255, 0]
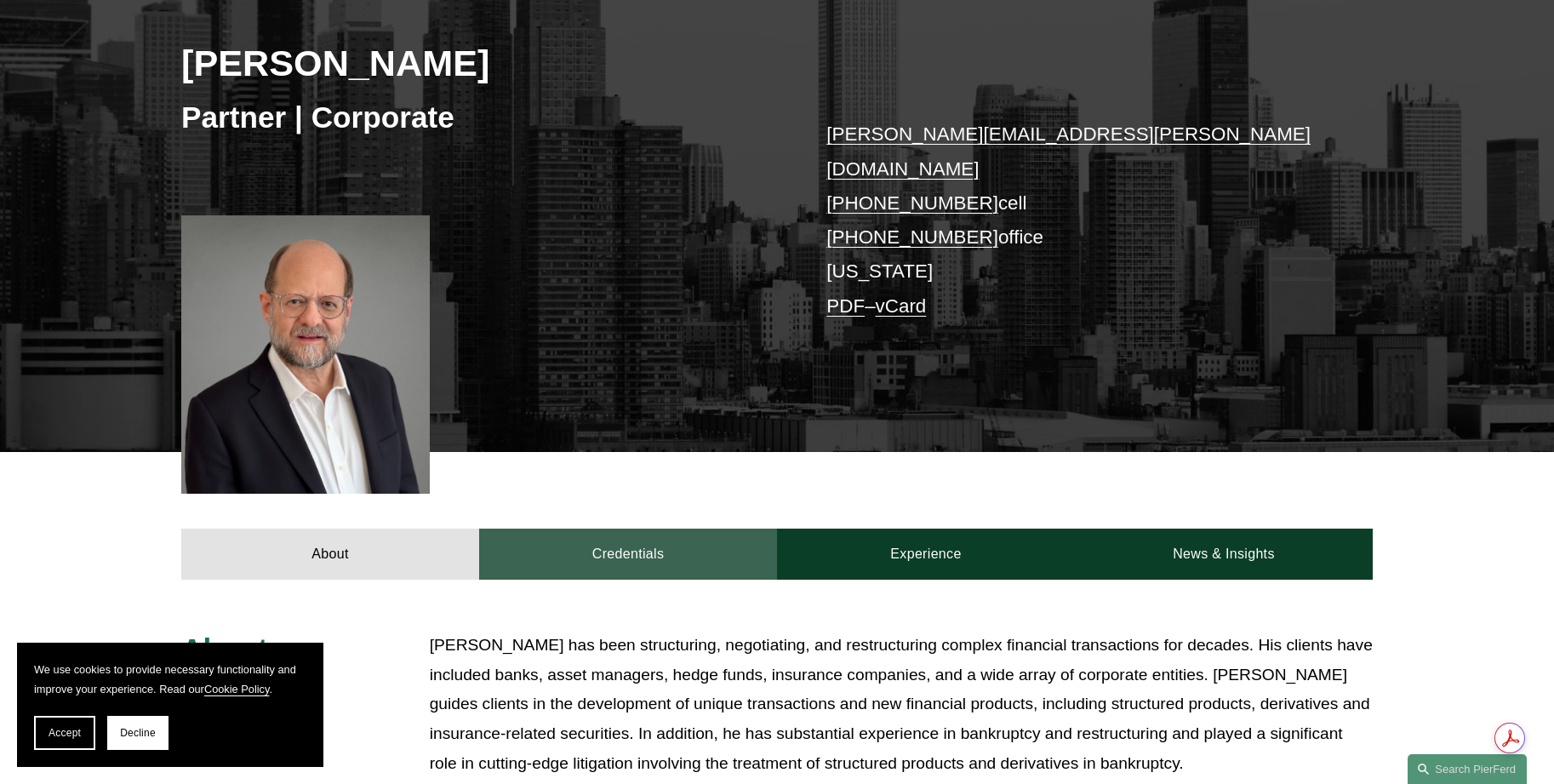
drag, startPoint x: 601, startPoint y: 563, endPoint x: 581, endPoint y: 535, distance: 34.1
click at [581, 535] on link "Credentials" at bounding box center [628, 554] width 298 height 51
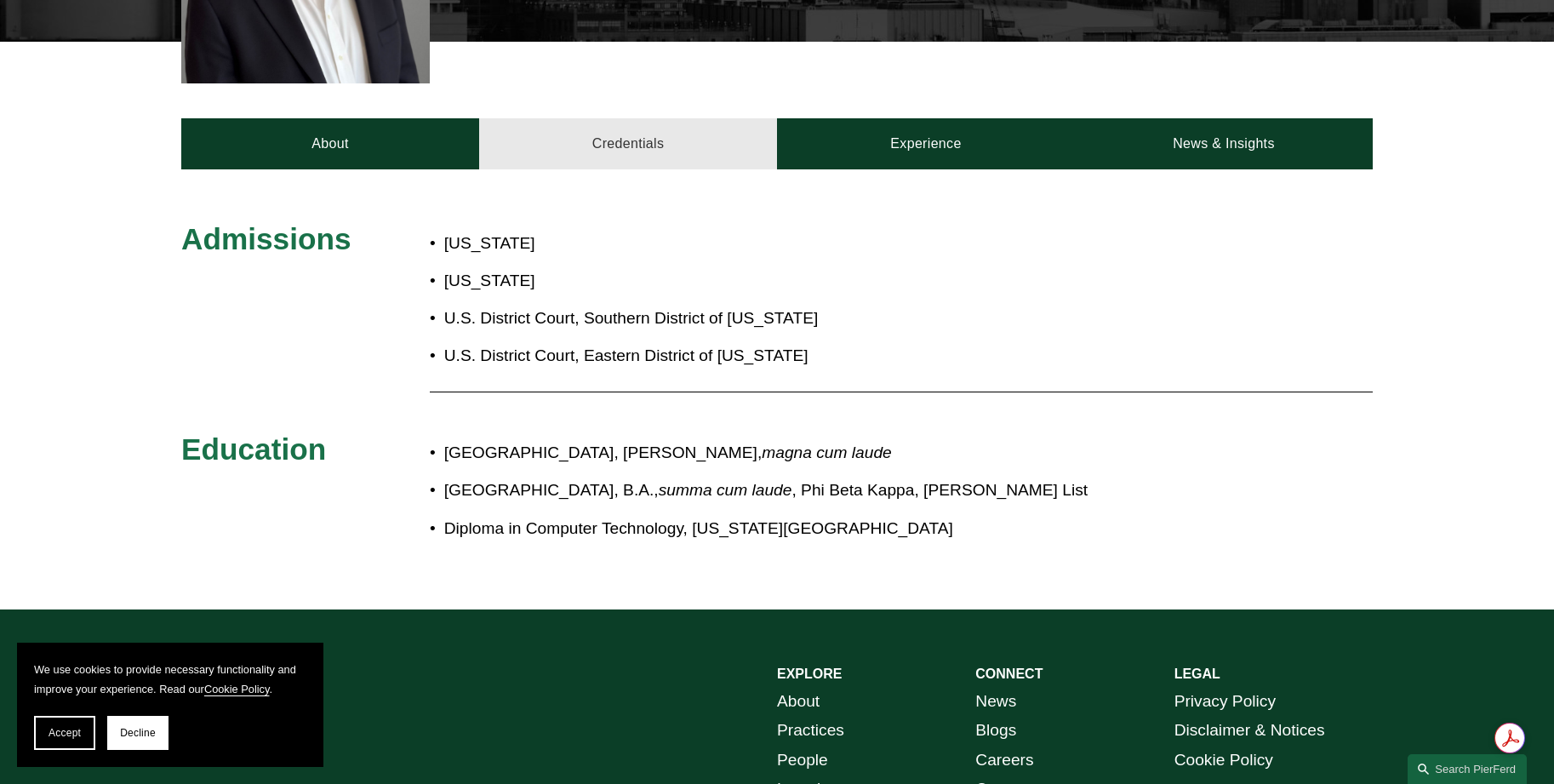
scroll to position [681, 0]
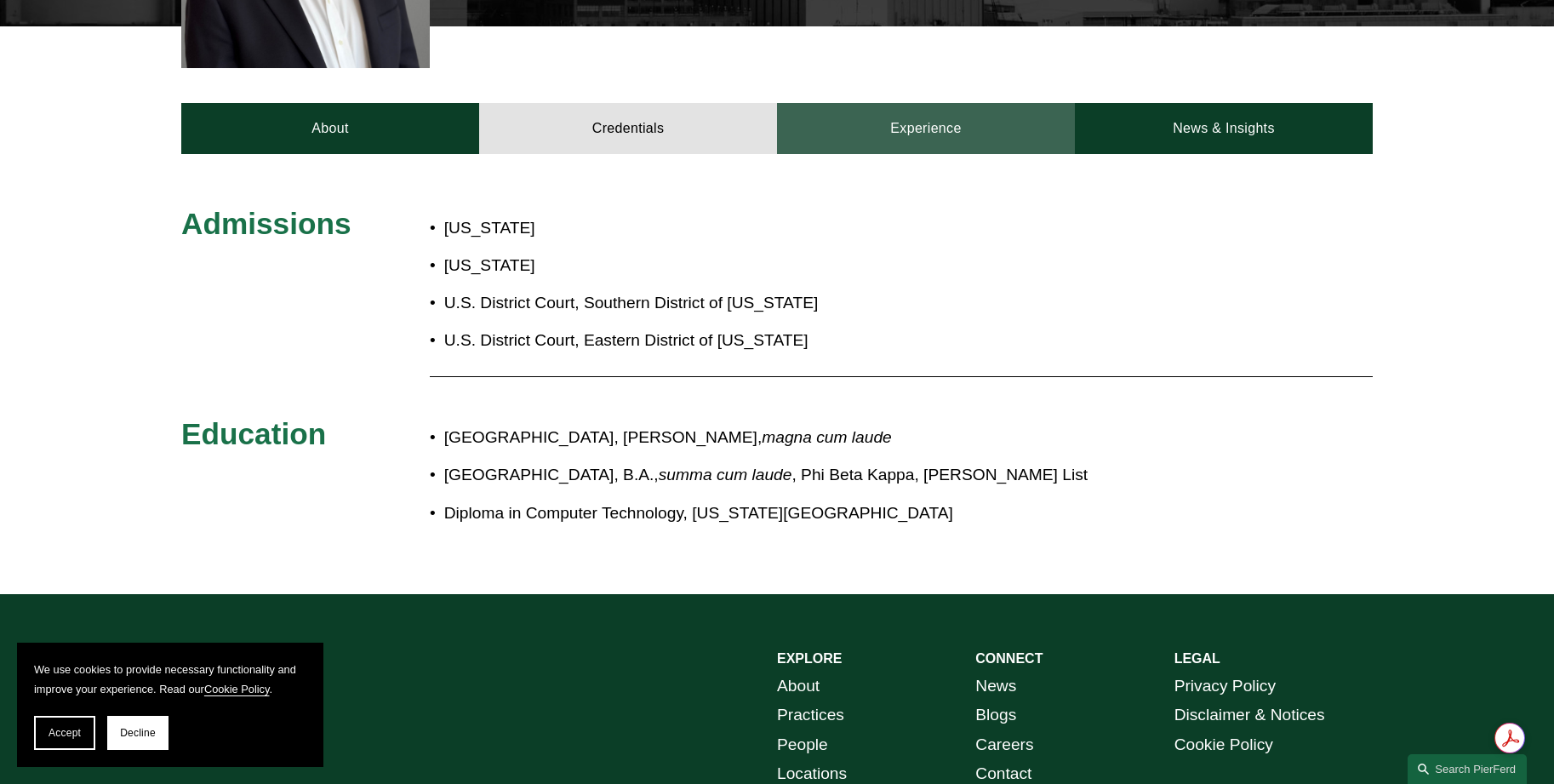
click at [909, 106] on link "Experience" at bounding box center [926, 128] width 298 height 51
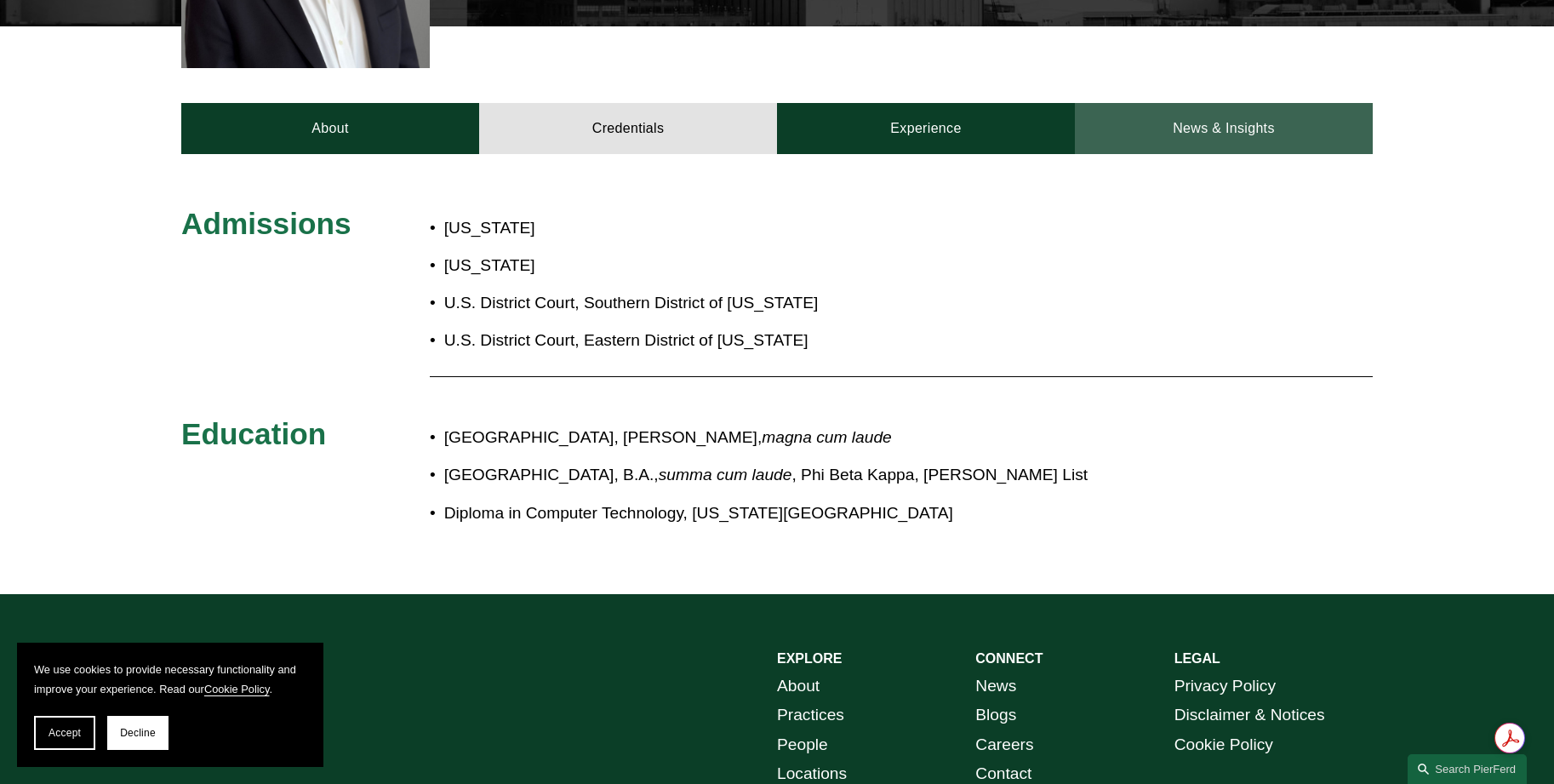
scroll to position [669, 0]
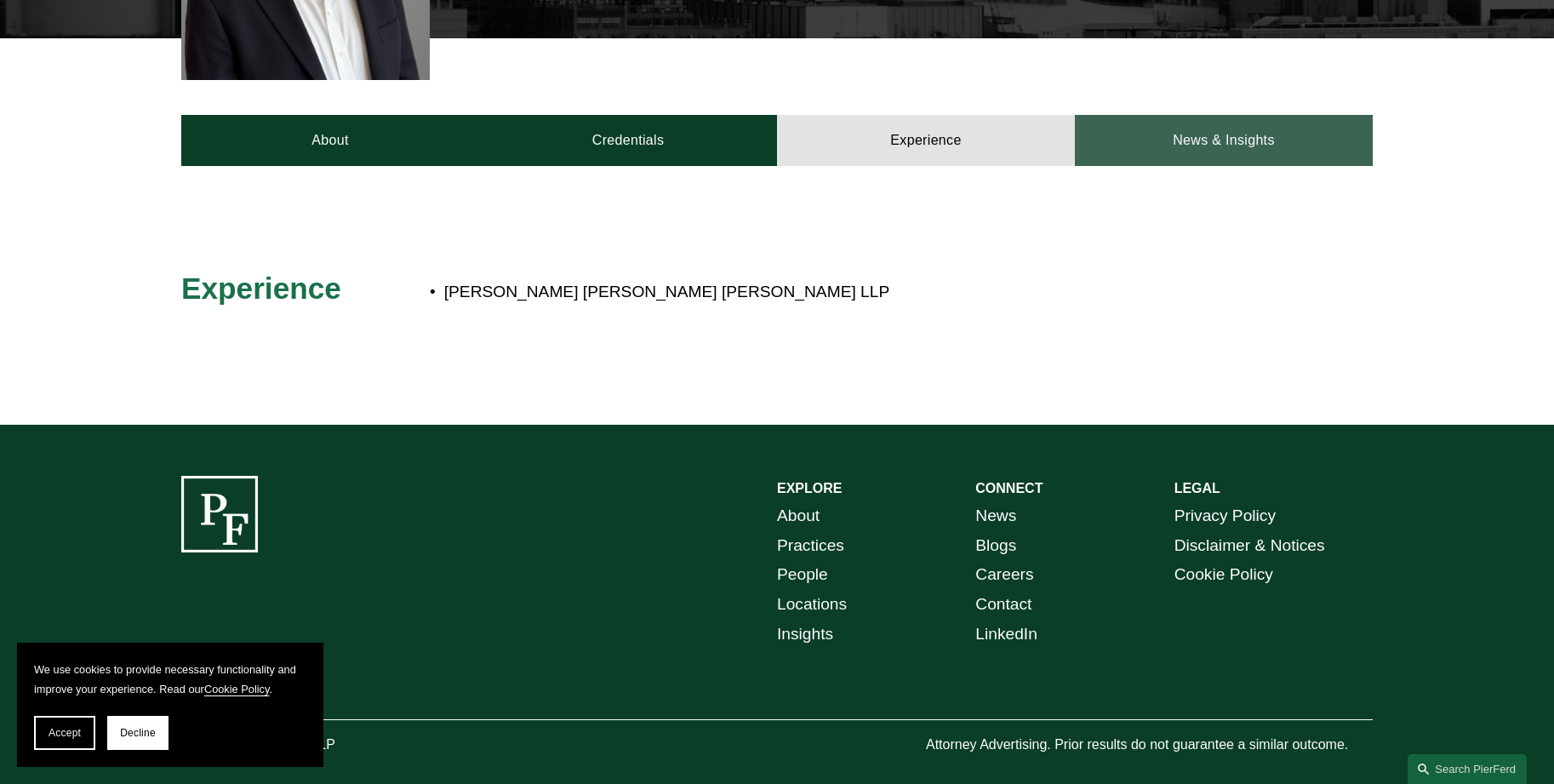
click at [1187, 115] on link "News & Insights" at bounding box center [1224, 140] width 298 height 51
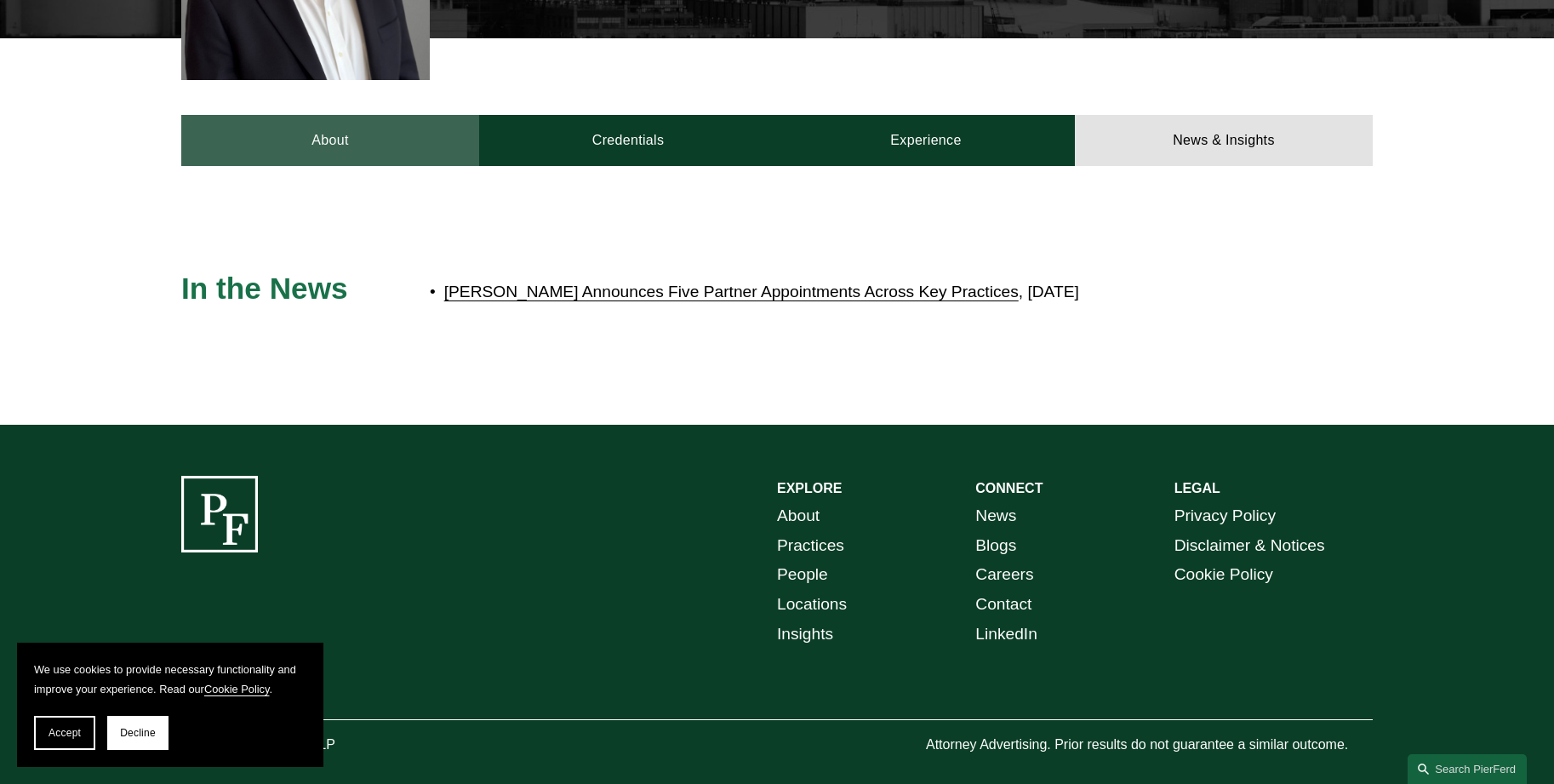
click at [358, 129] on link "About" at bounding box center [330, 140] width 298 height 51
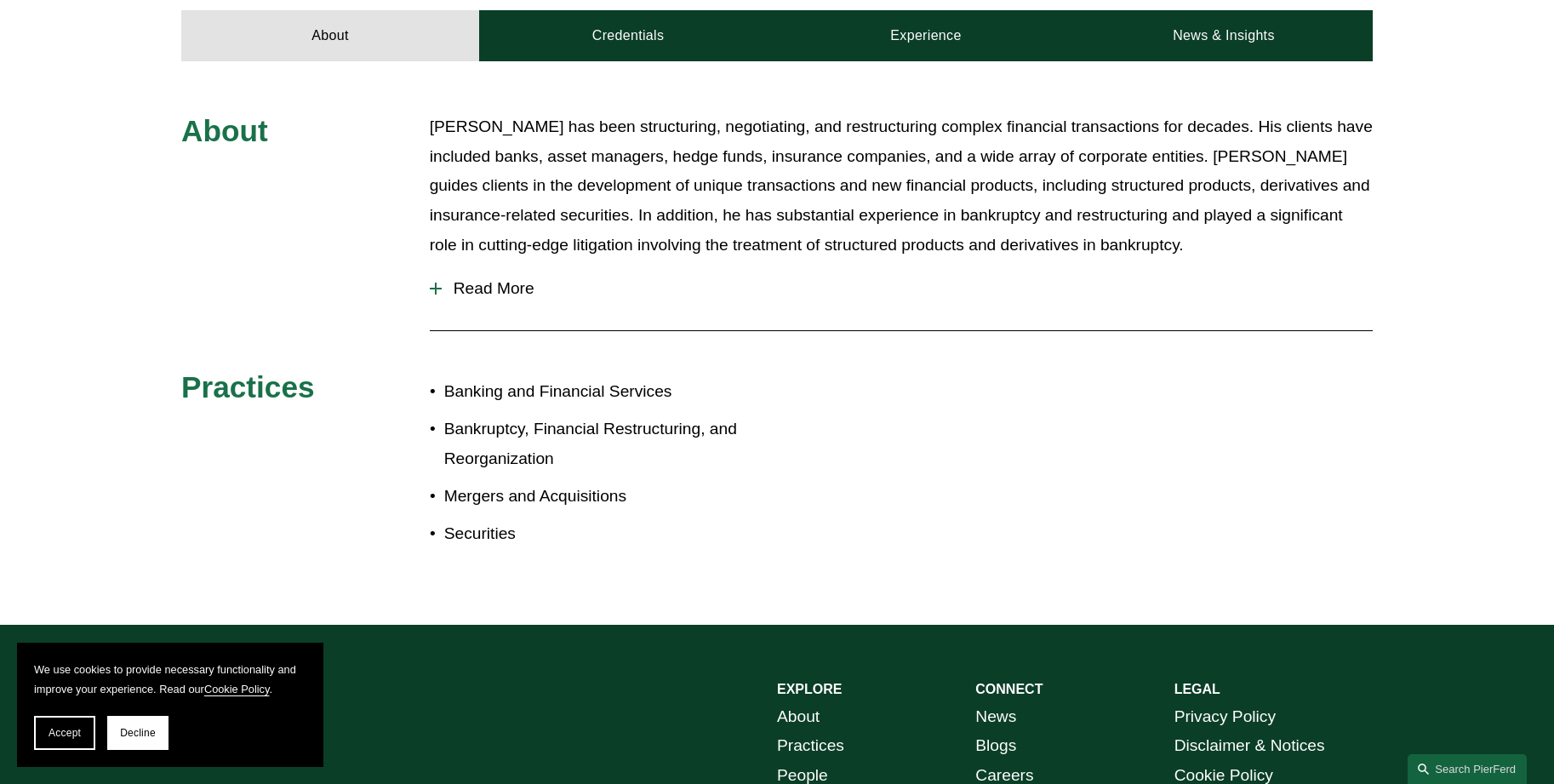
scroll to position [924, 0]
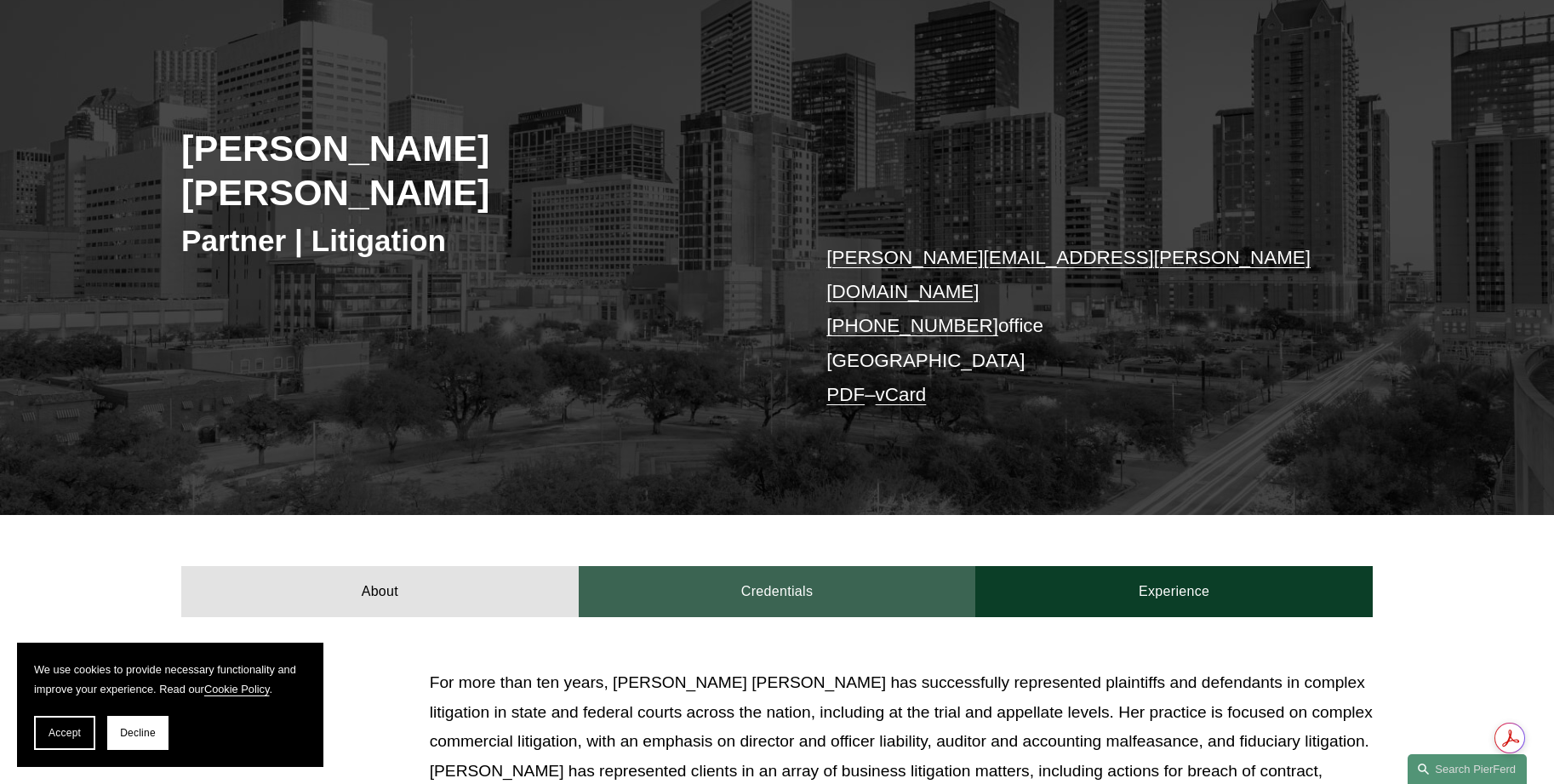
click at [707, 566] on link "Credentials" at bounding box center [778, 591] width 398 height 51
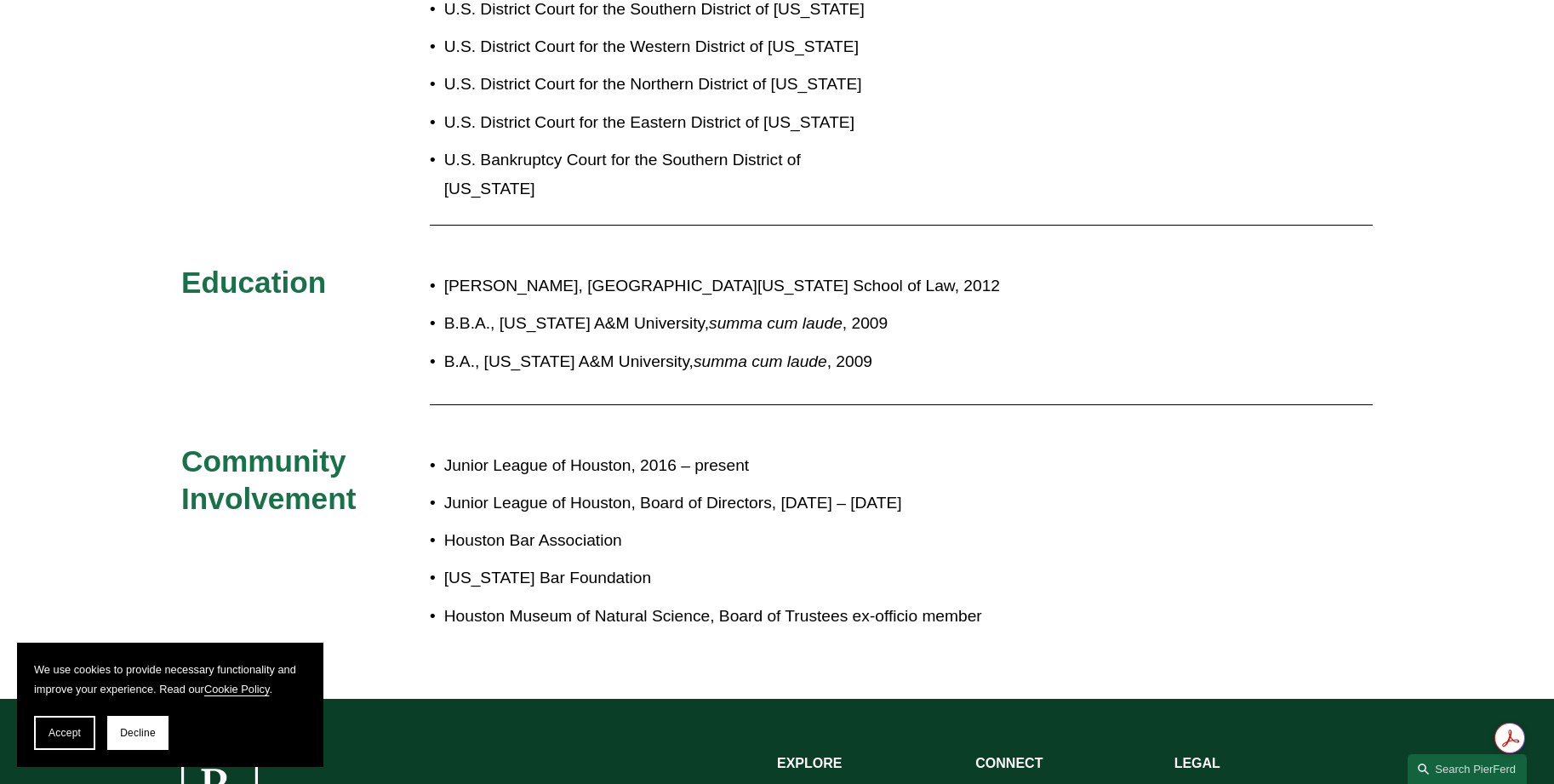
scroll to position [936, 0]
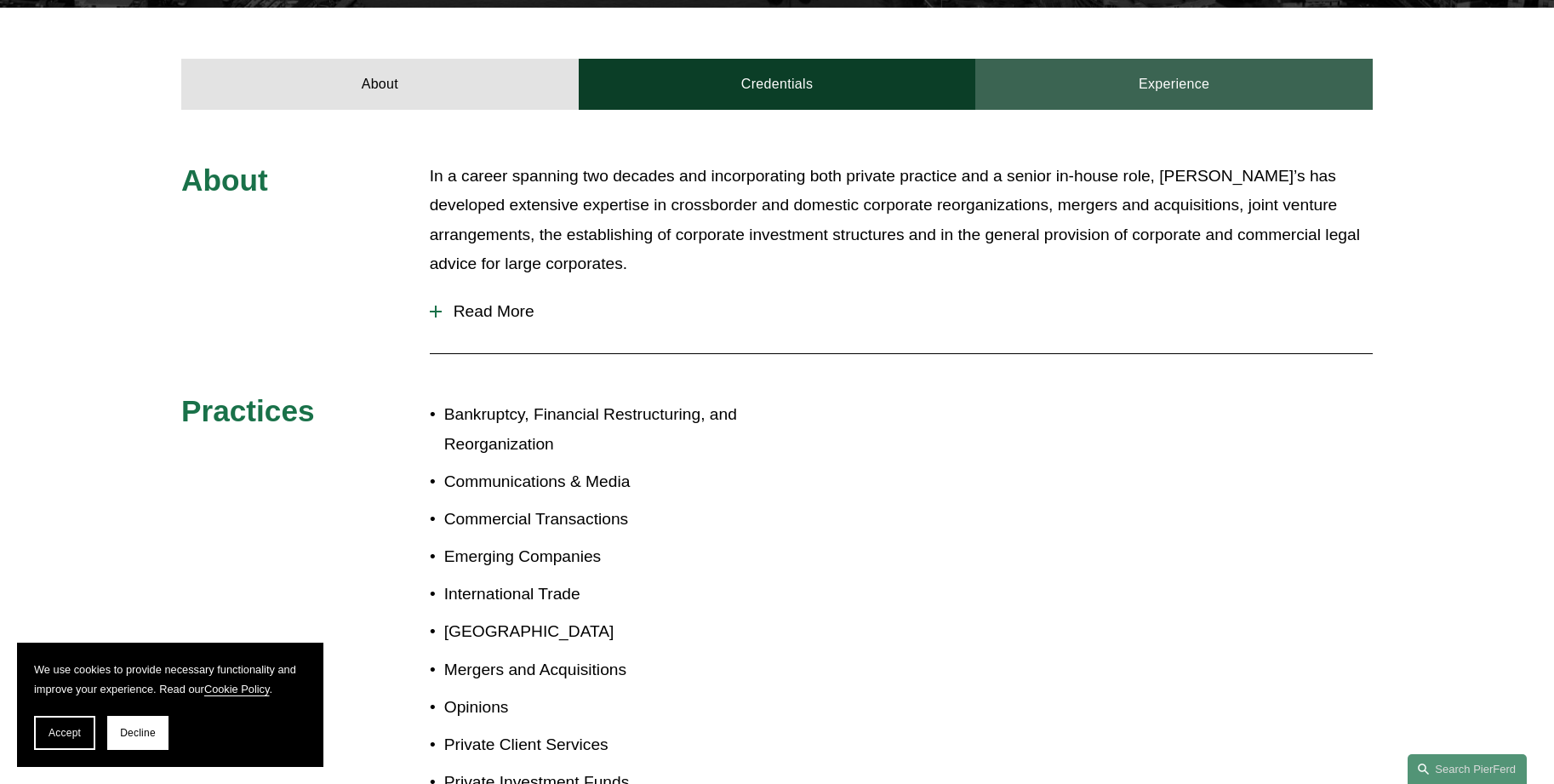
click at [1128, 91] on link "Experience" at bounding box center [1175, 84] width 398 height 51
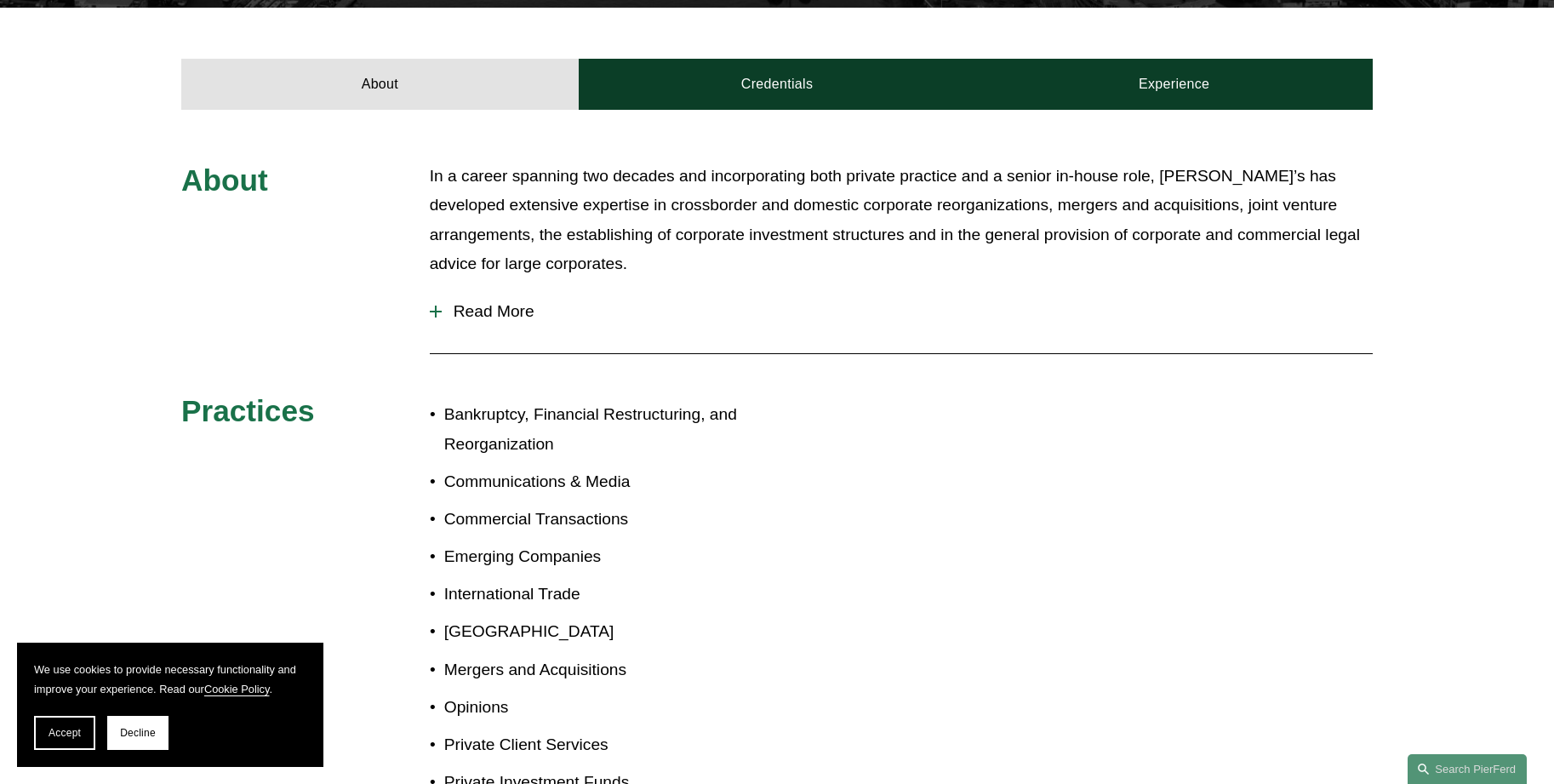
scroll to position [570, 0]
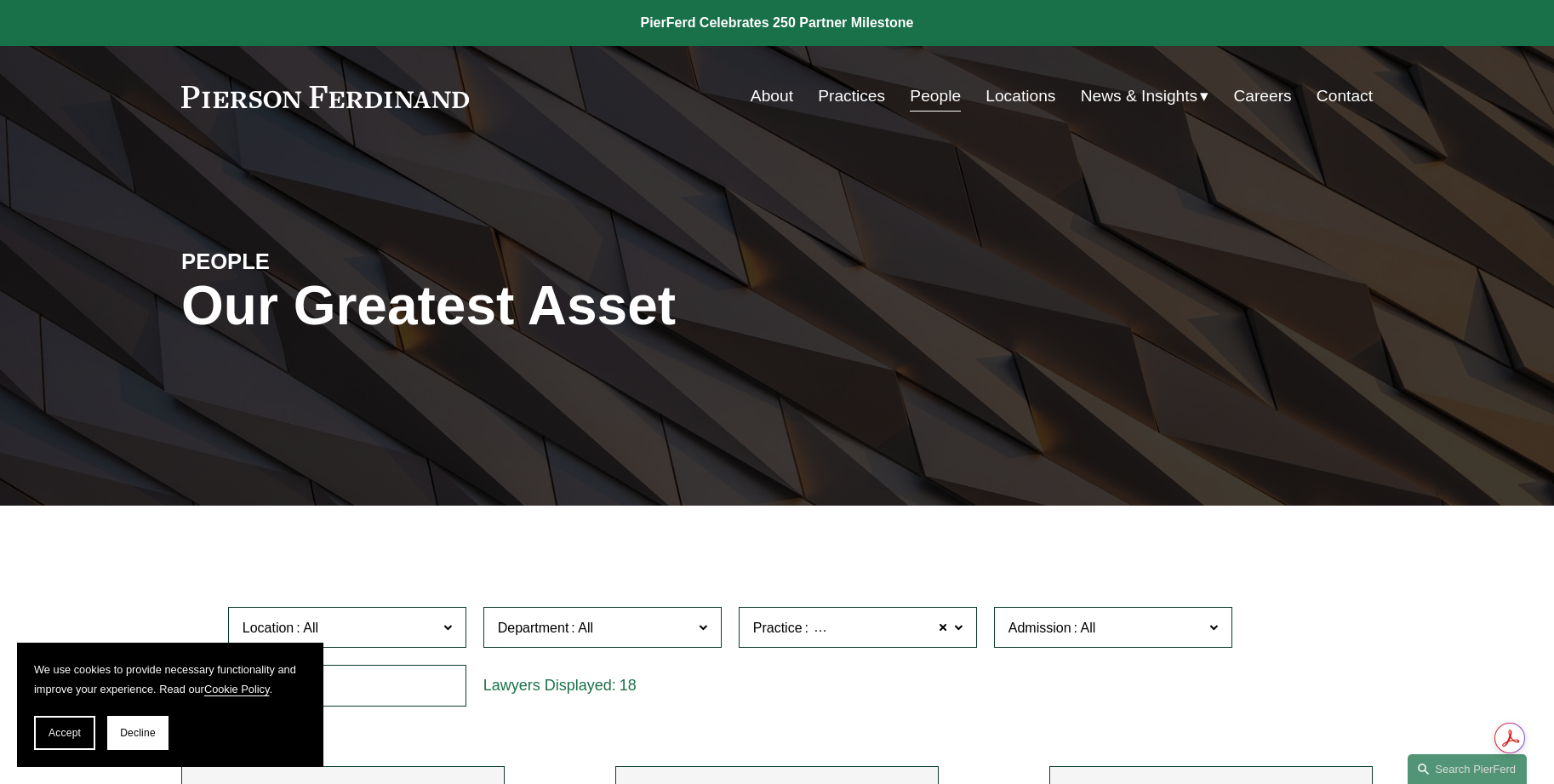
scroll to position [681, 0]
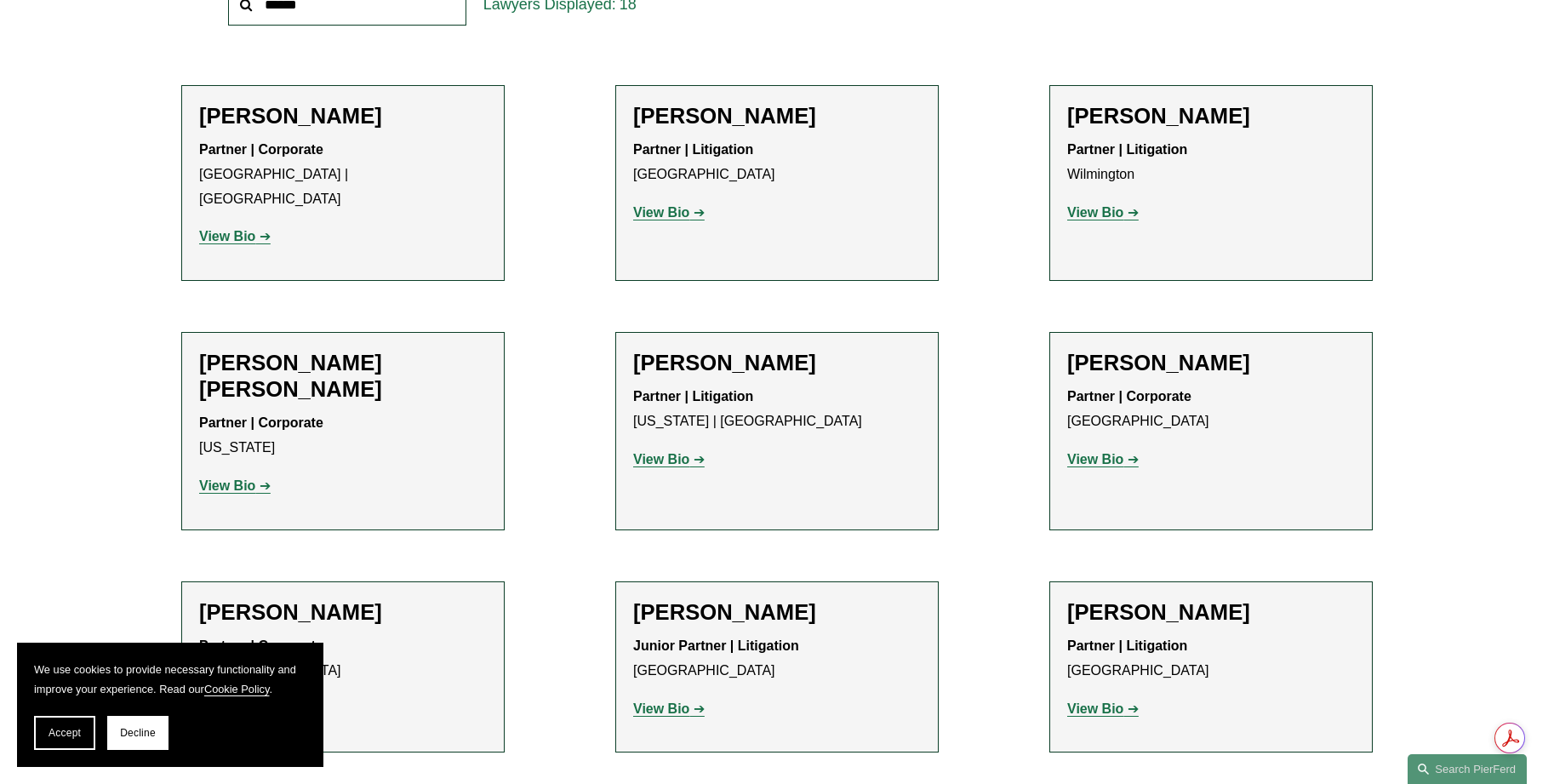
click at [648, 452] on strong "View Bio" at bounding box center [661, 459] width 56 height 14
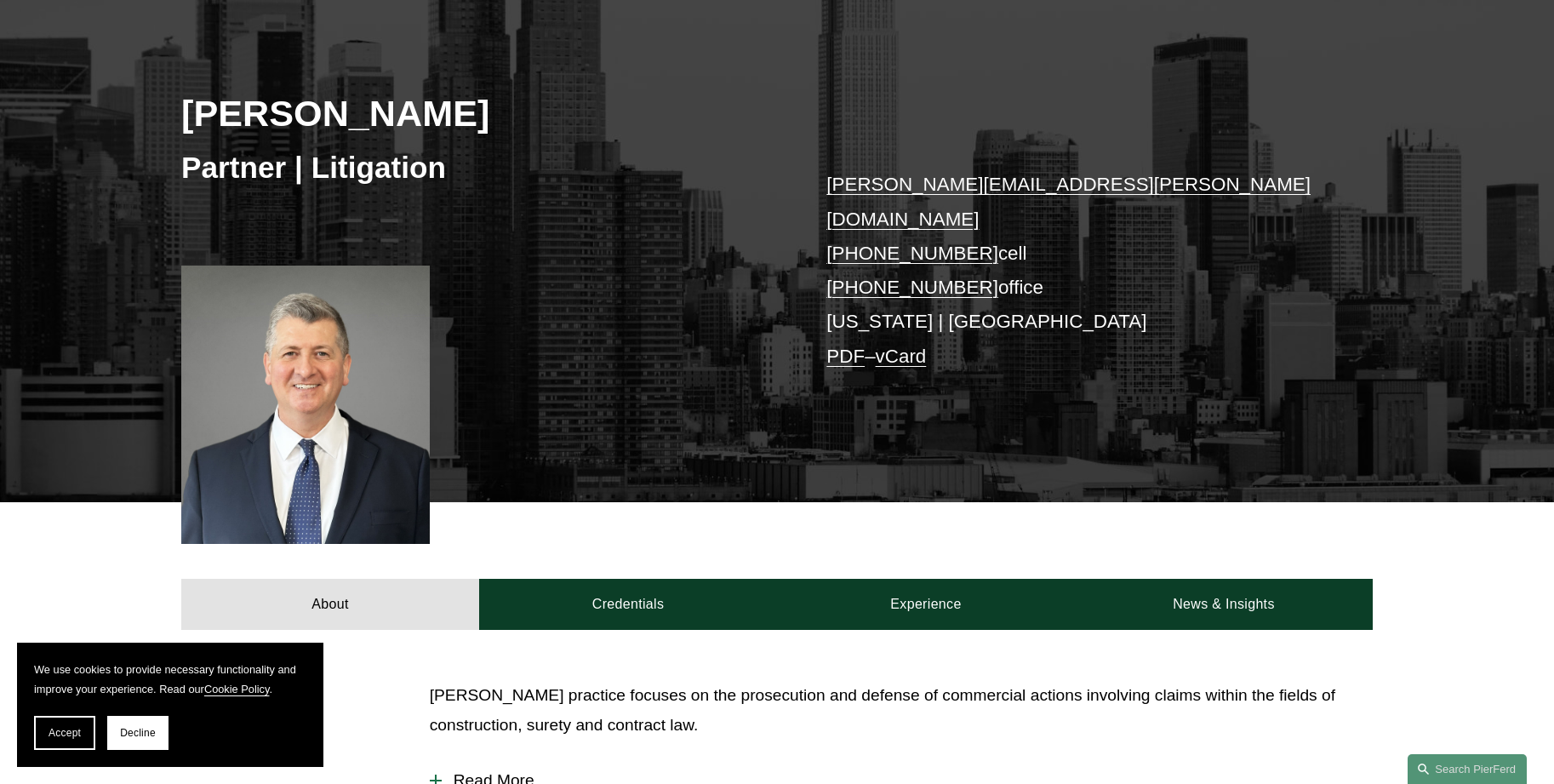
scroll to position [511, 0]
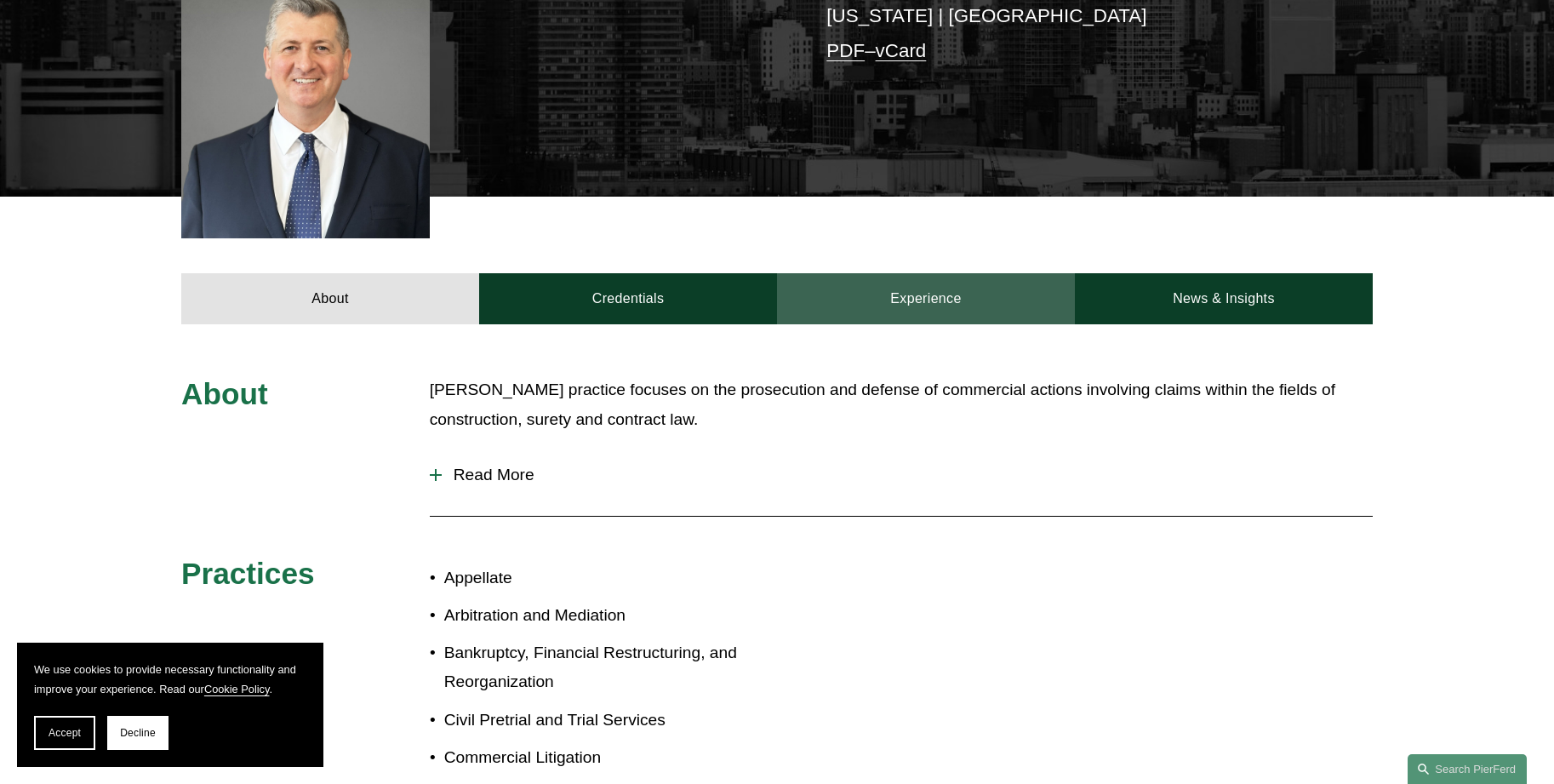
click at [956, 273] on link "Experience" at bounding box center [926, 298] width 298 height 51
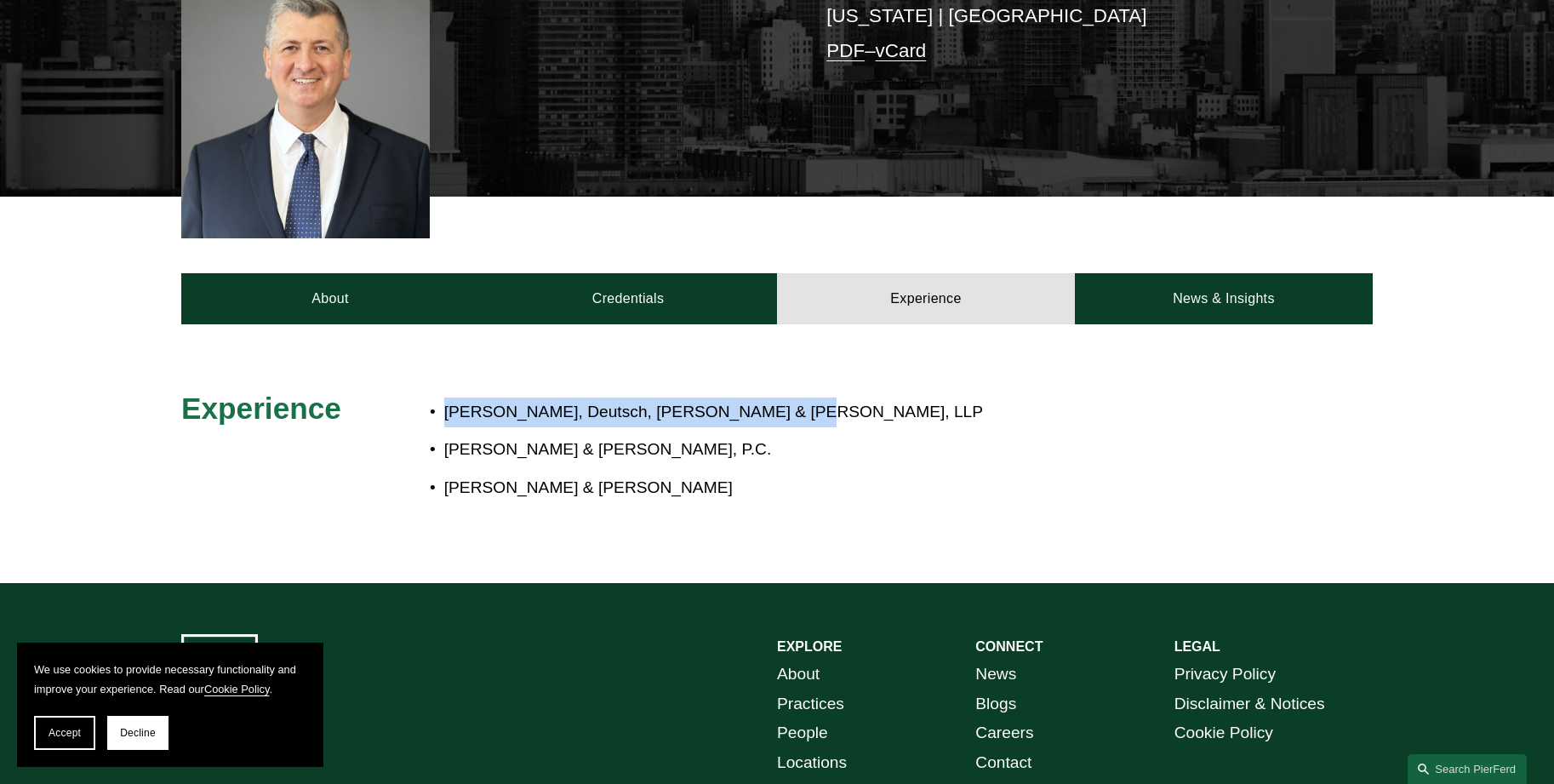
drag, startPoint x: 684, startPoint y: 384, endPoint x: 449, endPoint y: 386, distance: 235.0
click at [449, 398] on p "McElroy, Deutsch, Mulvaney & Carpenter, LLP" at bounding box center [834, 413] width 780 height 30
copy p "McElroy, Deutsch, Mulvaney & Carpenter, LLP"
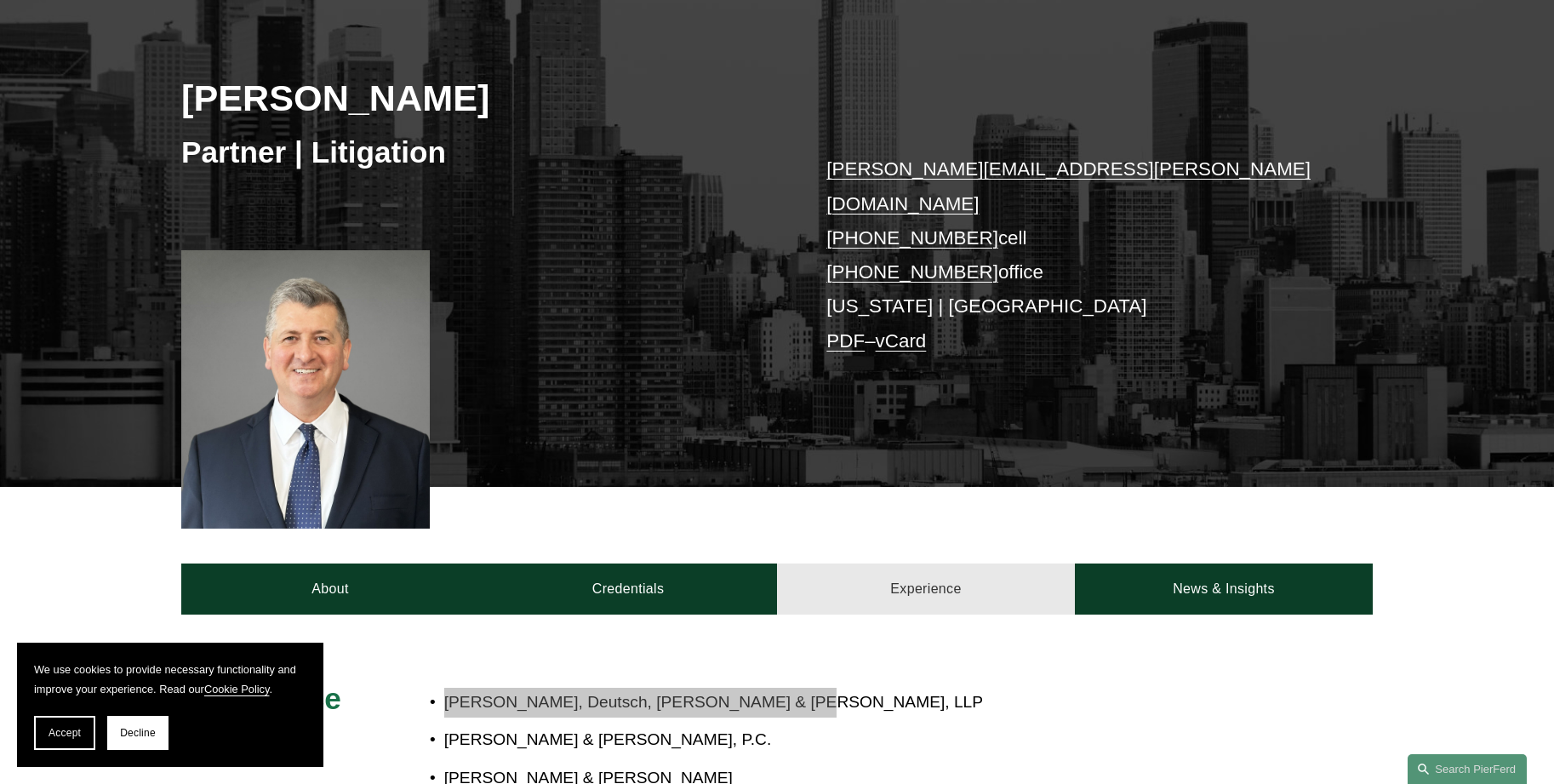
scroll to position [0, 0]
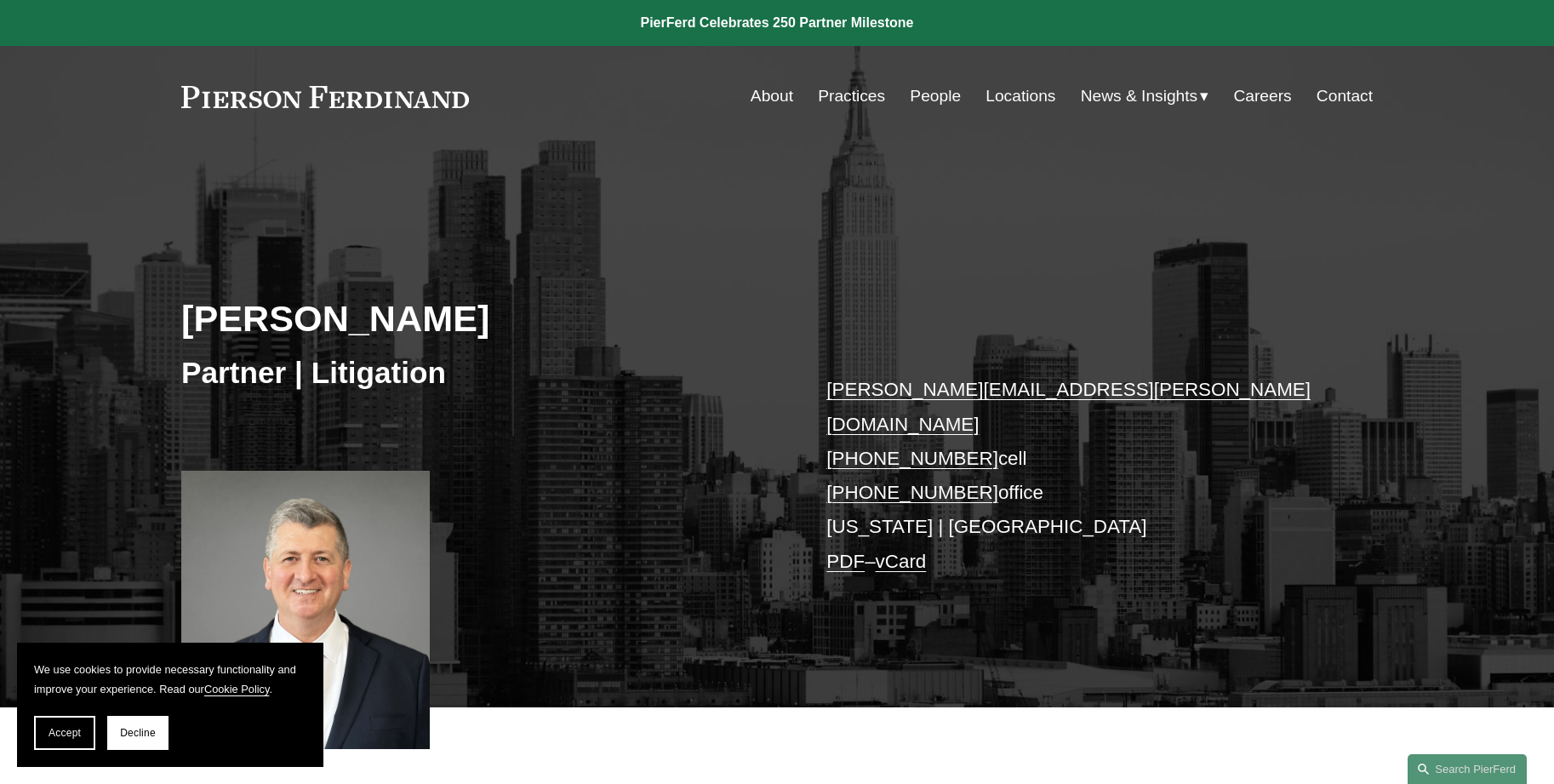
drag, startPoint x: 501, startPoint y: 308, endPoint x: 182, endPoint y: 310, distance: 319.2
click at [182, 310] on h2 "Michael C. Delaney" at bounding box center [479, 318] width 596 height 44
copy h2 "Michael C. Delaney"
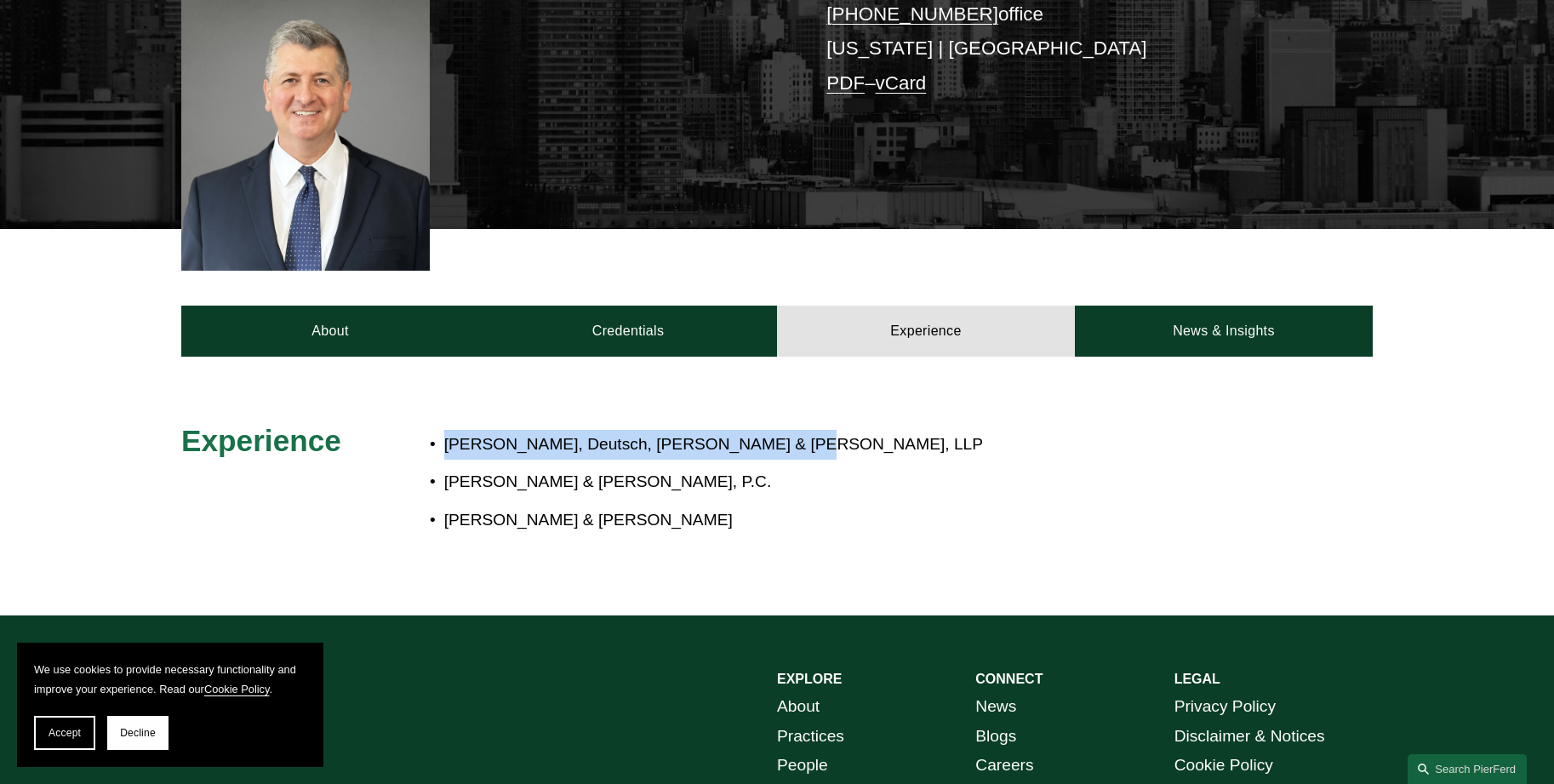
scroll to position [511, 0]
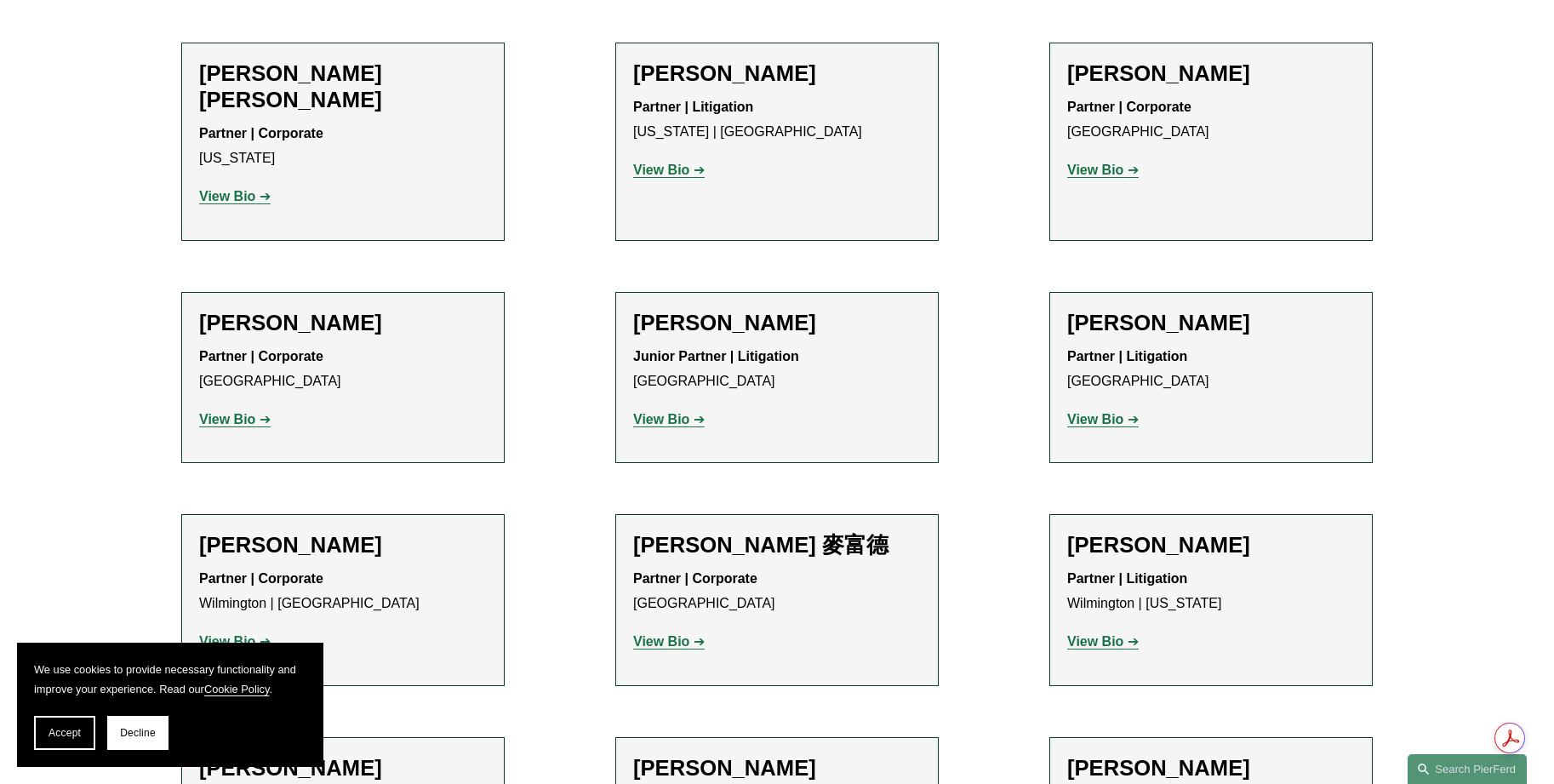
scroll to position [1022, 0]
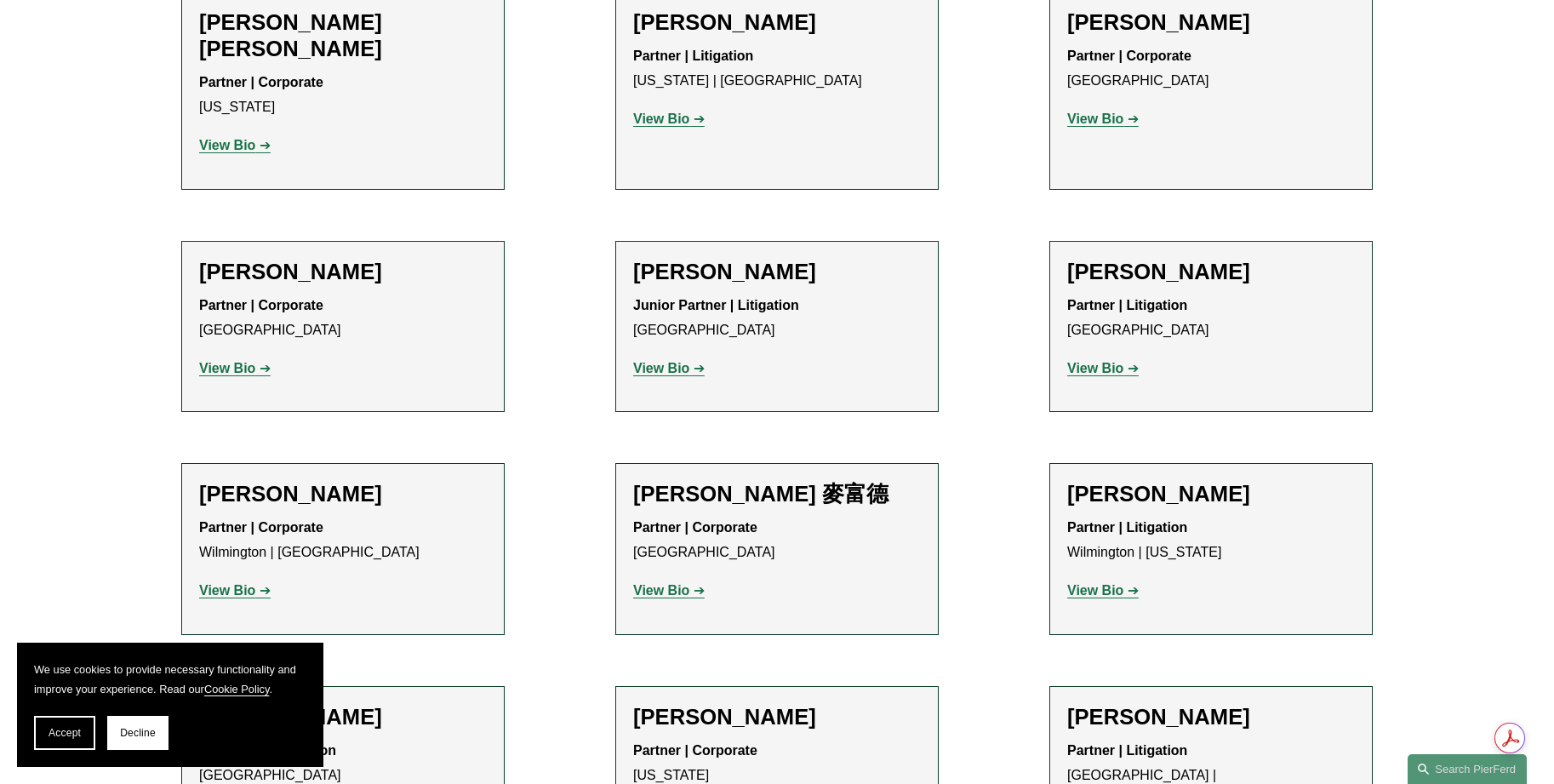
click at [239, 583] on strong "View Bio" at bounding box center [227, 590] width 56 height 14
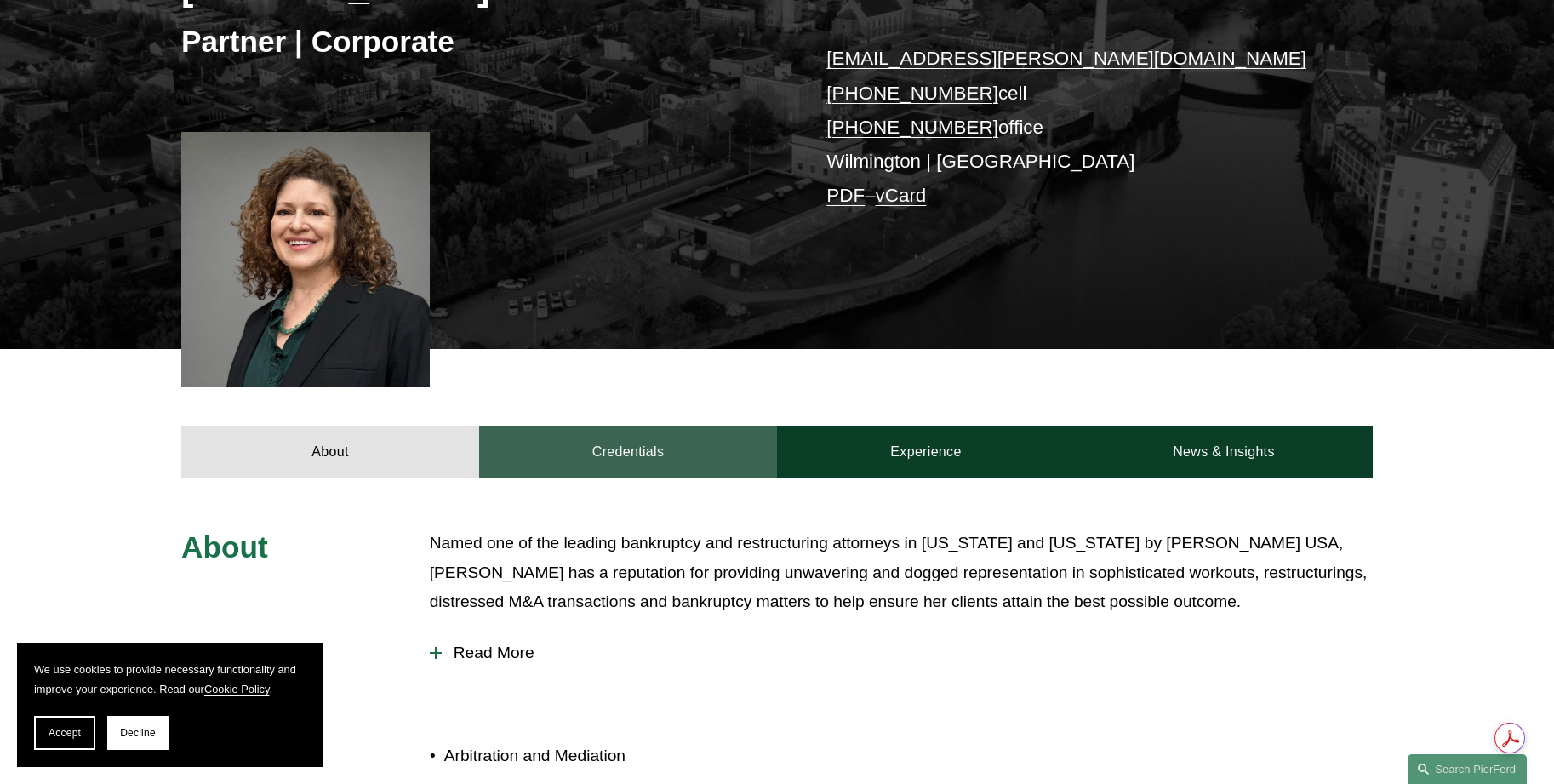
scroll to position [341, 0]
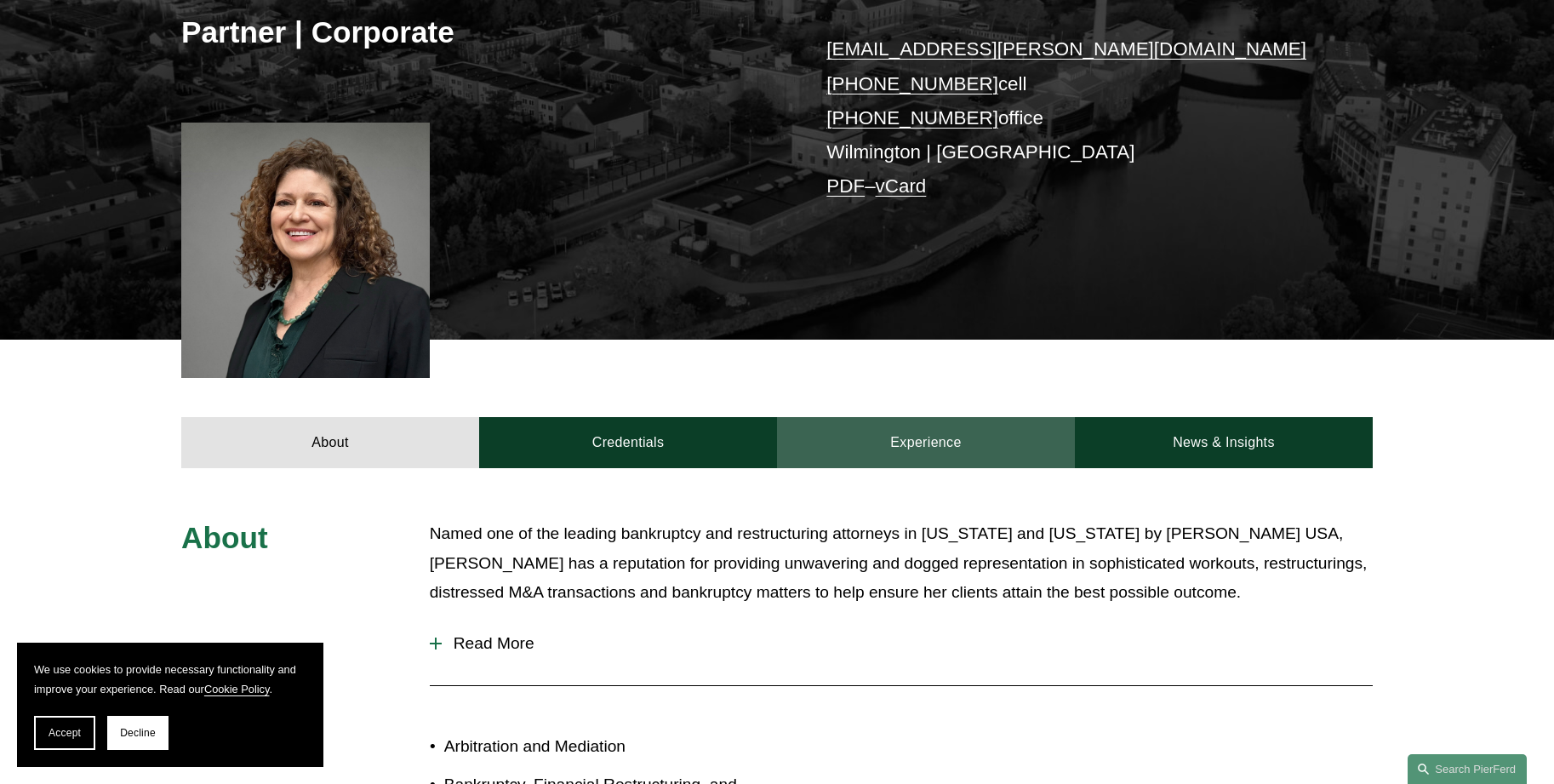
click at [939, 434] on link "Experience" at bounding box center [926, 442] width 298 height 51
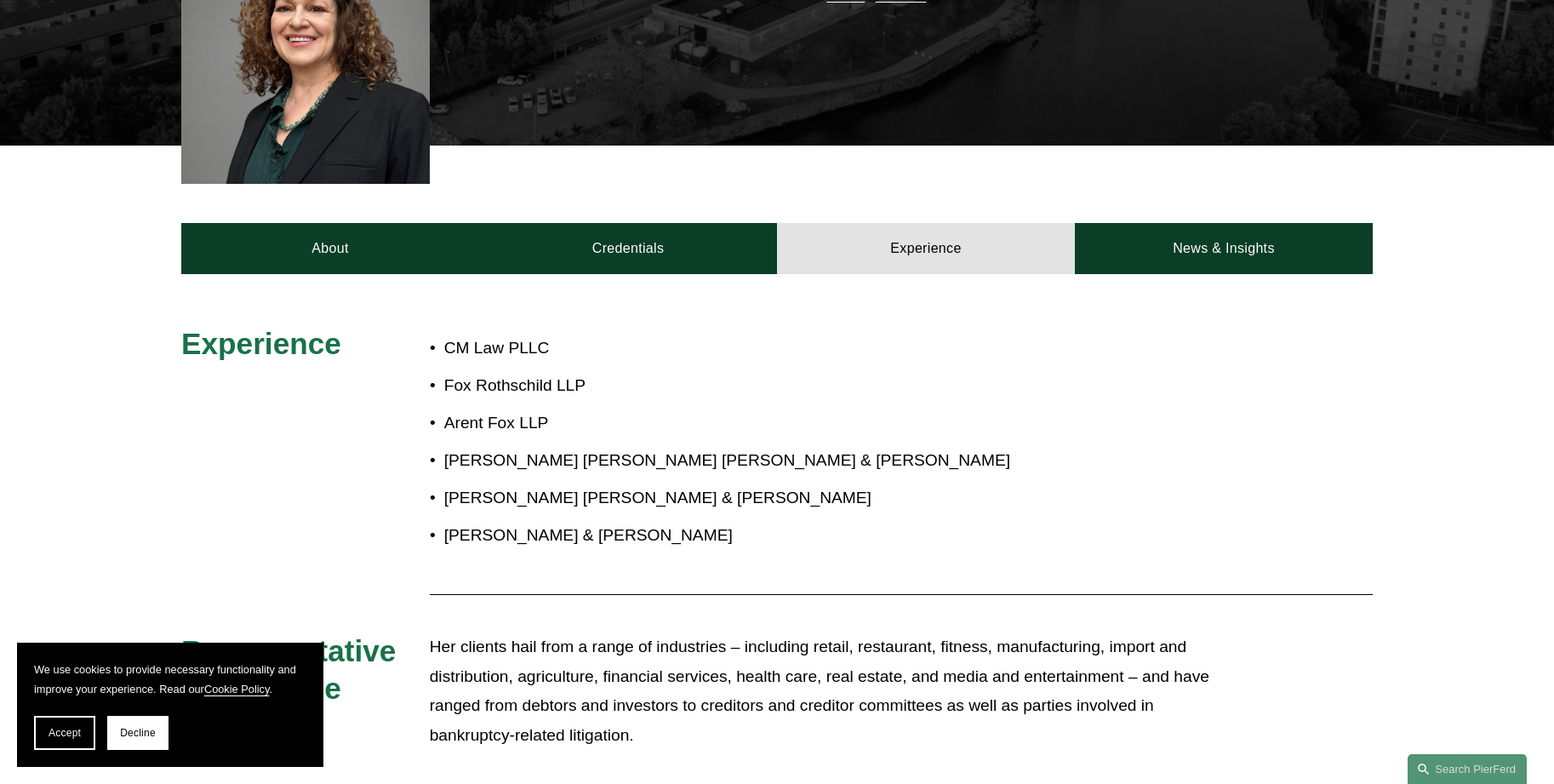
scroll to position [596, 0]
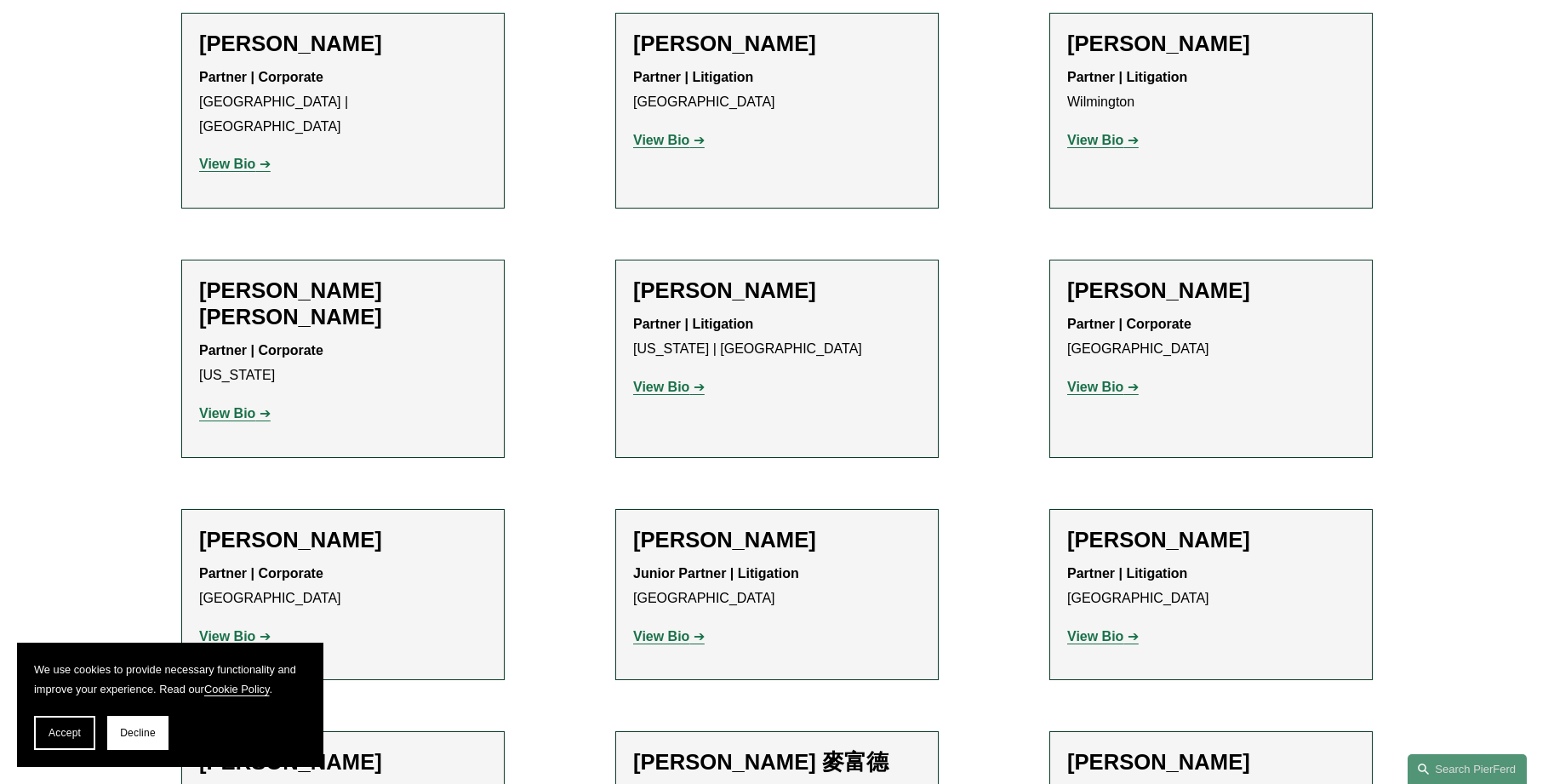
scroll to position [1022, 0]
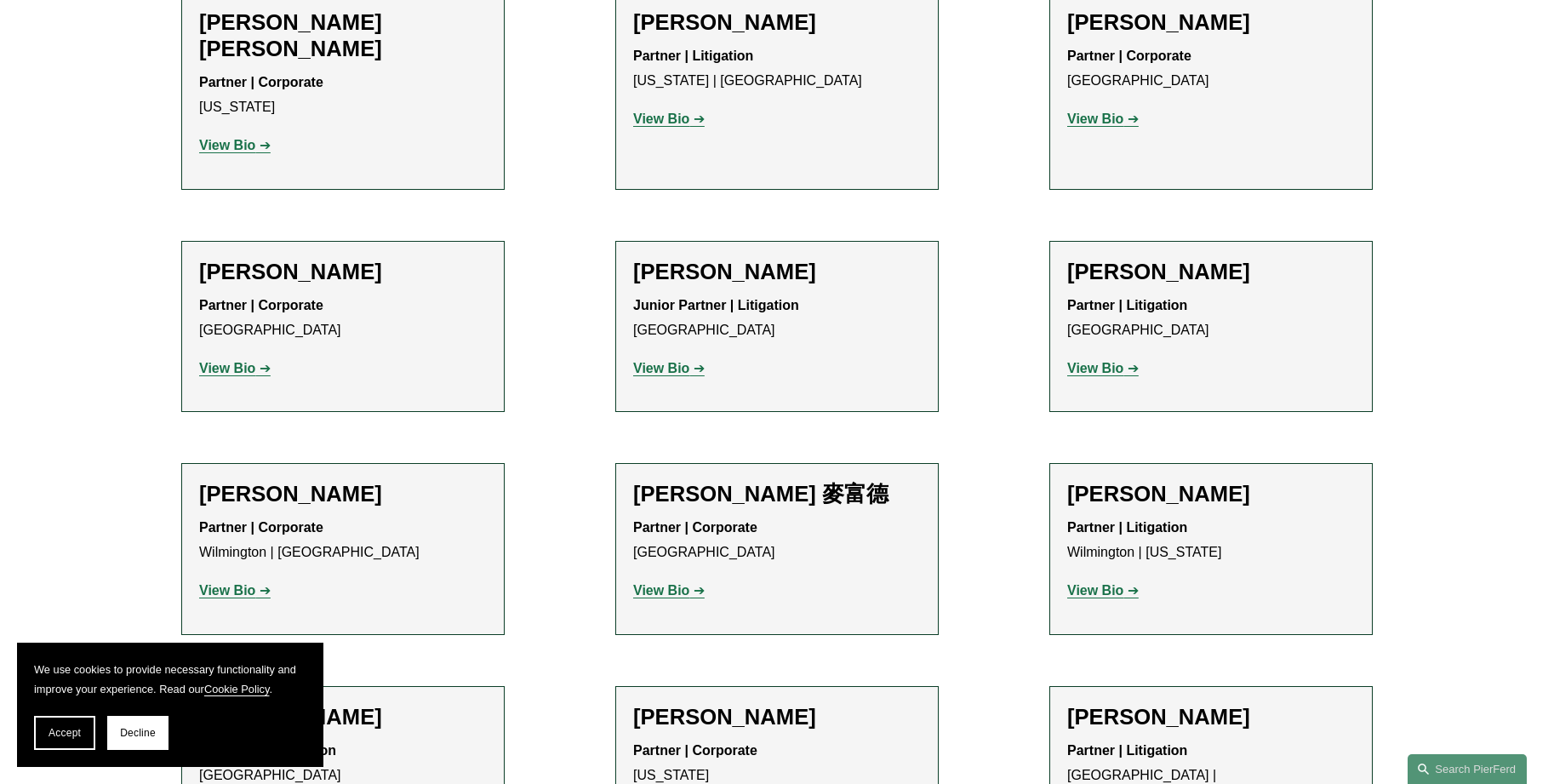
click at [226, 361] on strong "View Bio" at bounding box center [227, 368] width 56 height 14
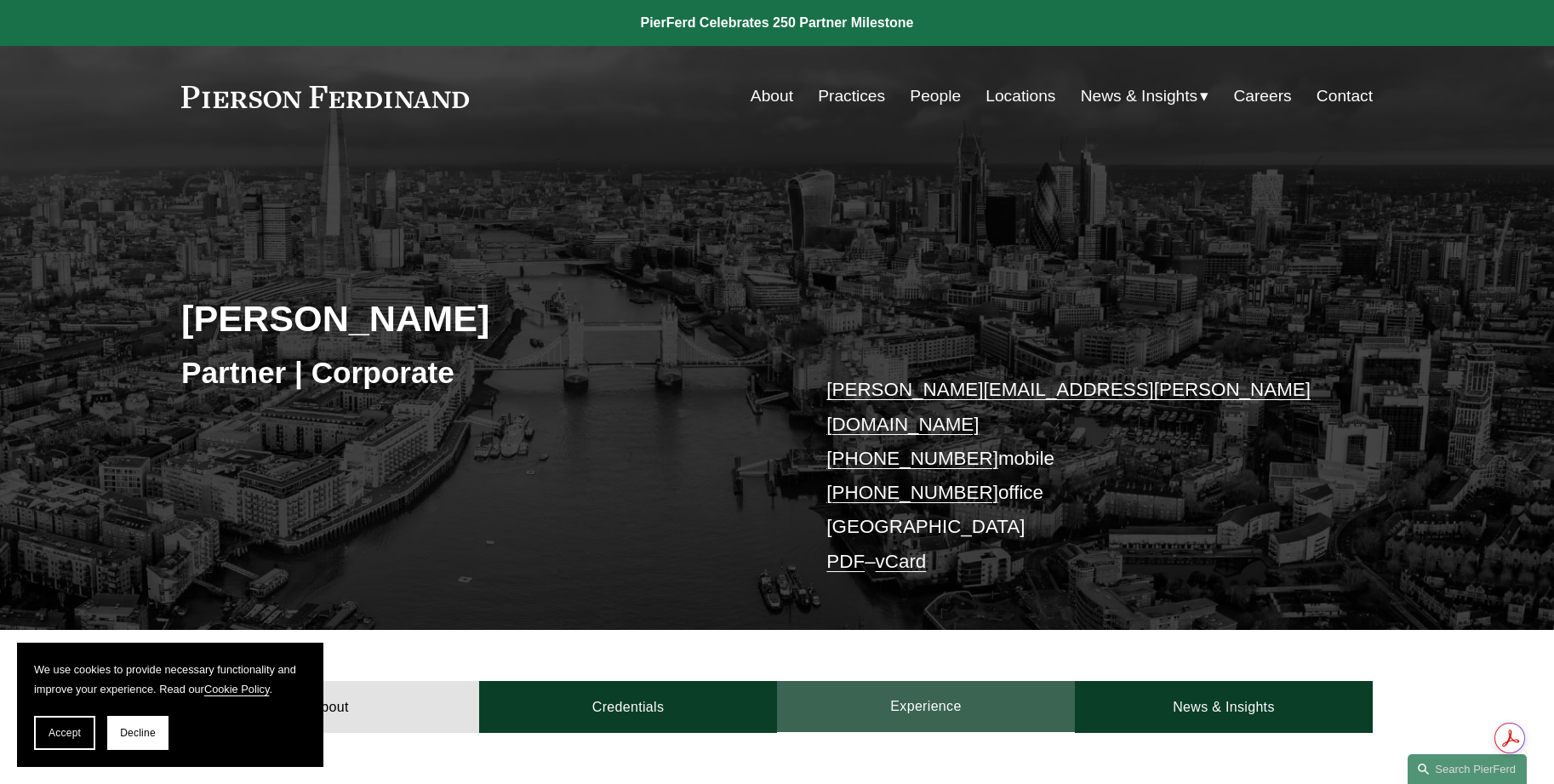
click at [919, 681] on link "Experience" at bounding box center [926, 706] width 298 height 51
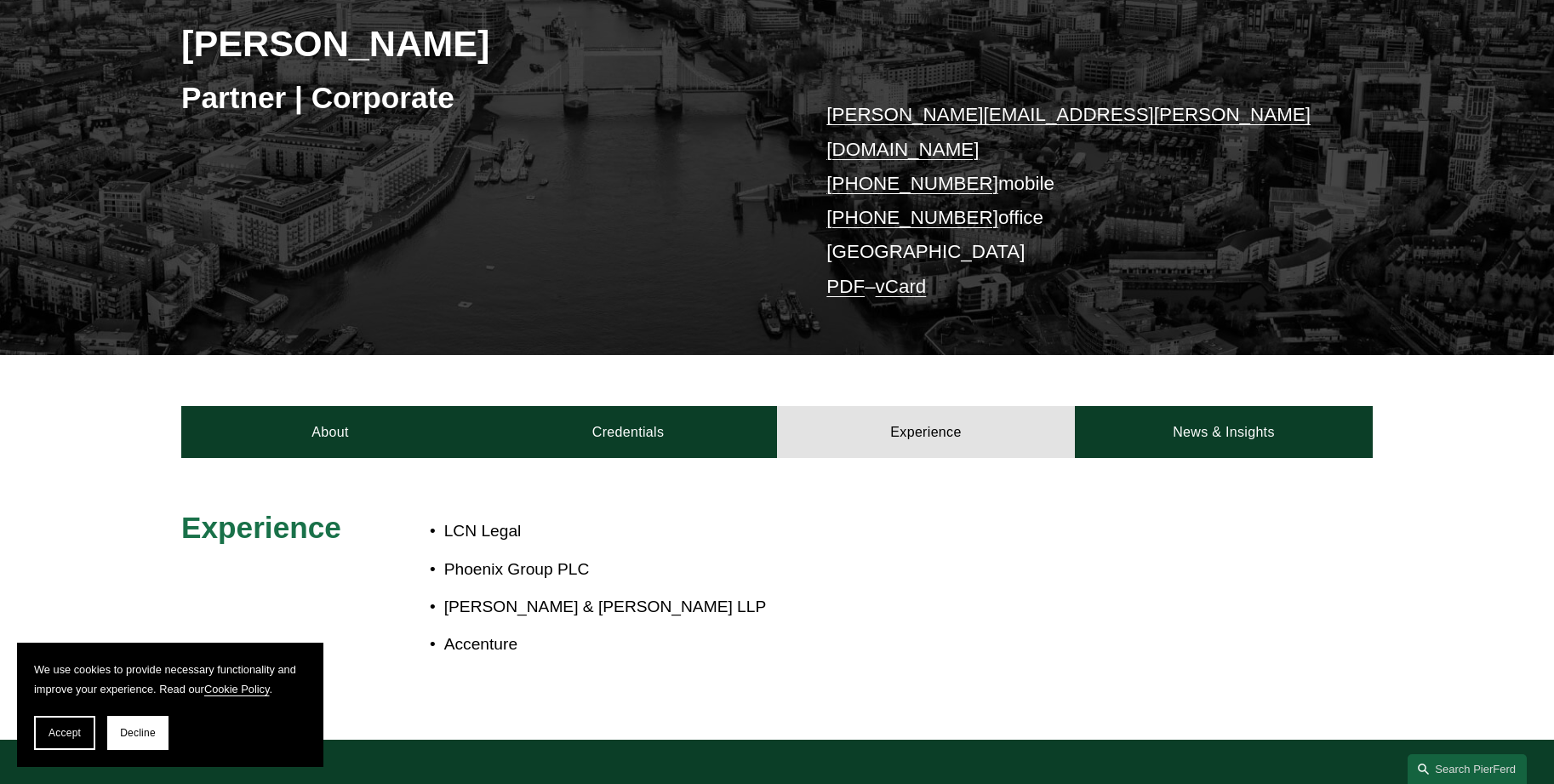
scroll to position [341, 0]
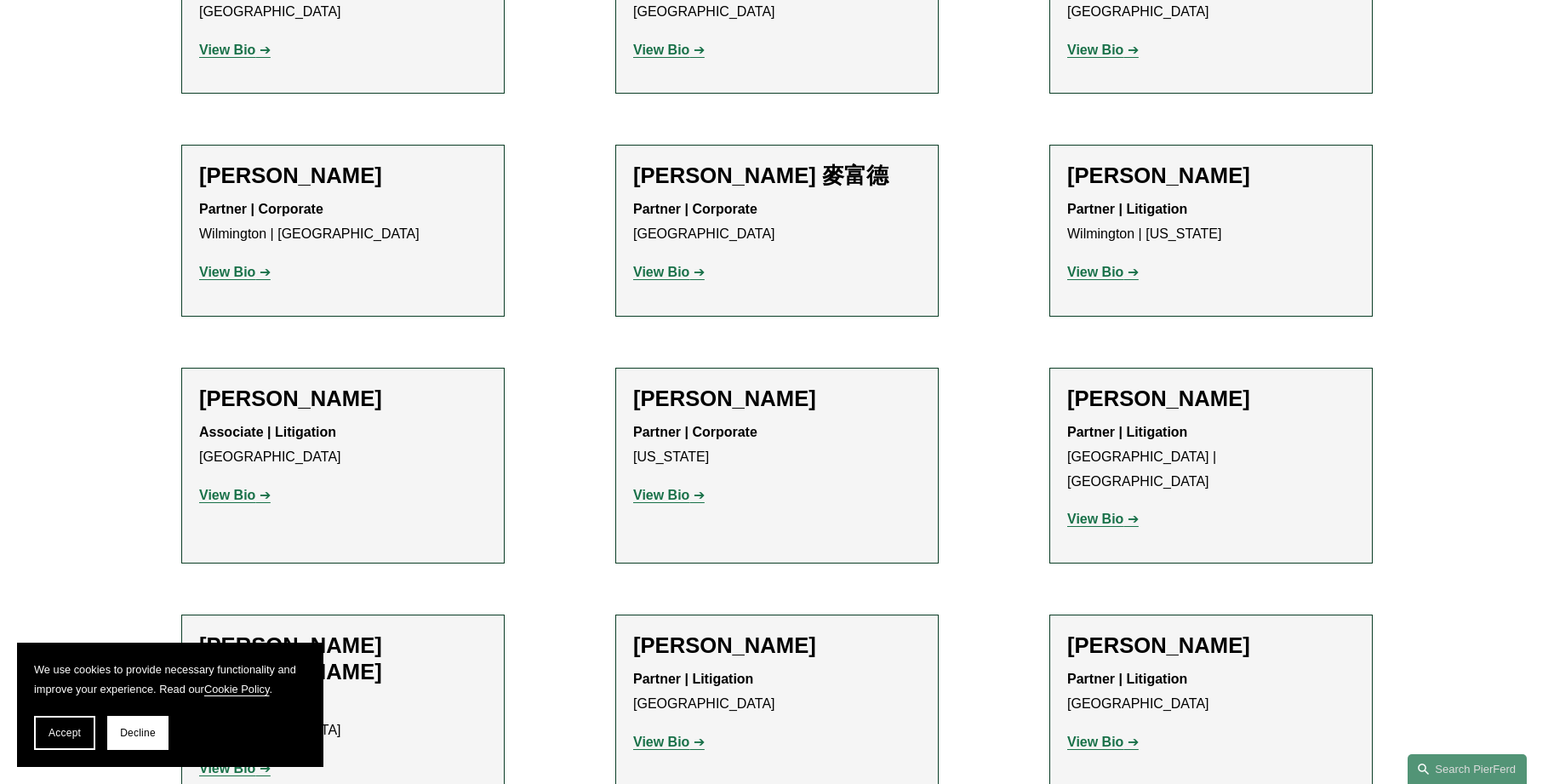
scroll to position [1107, 0]
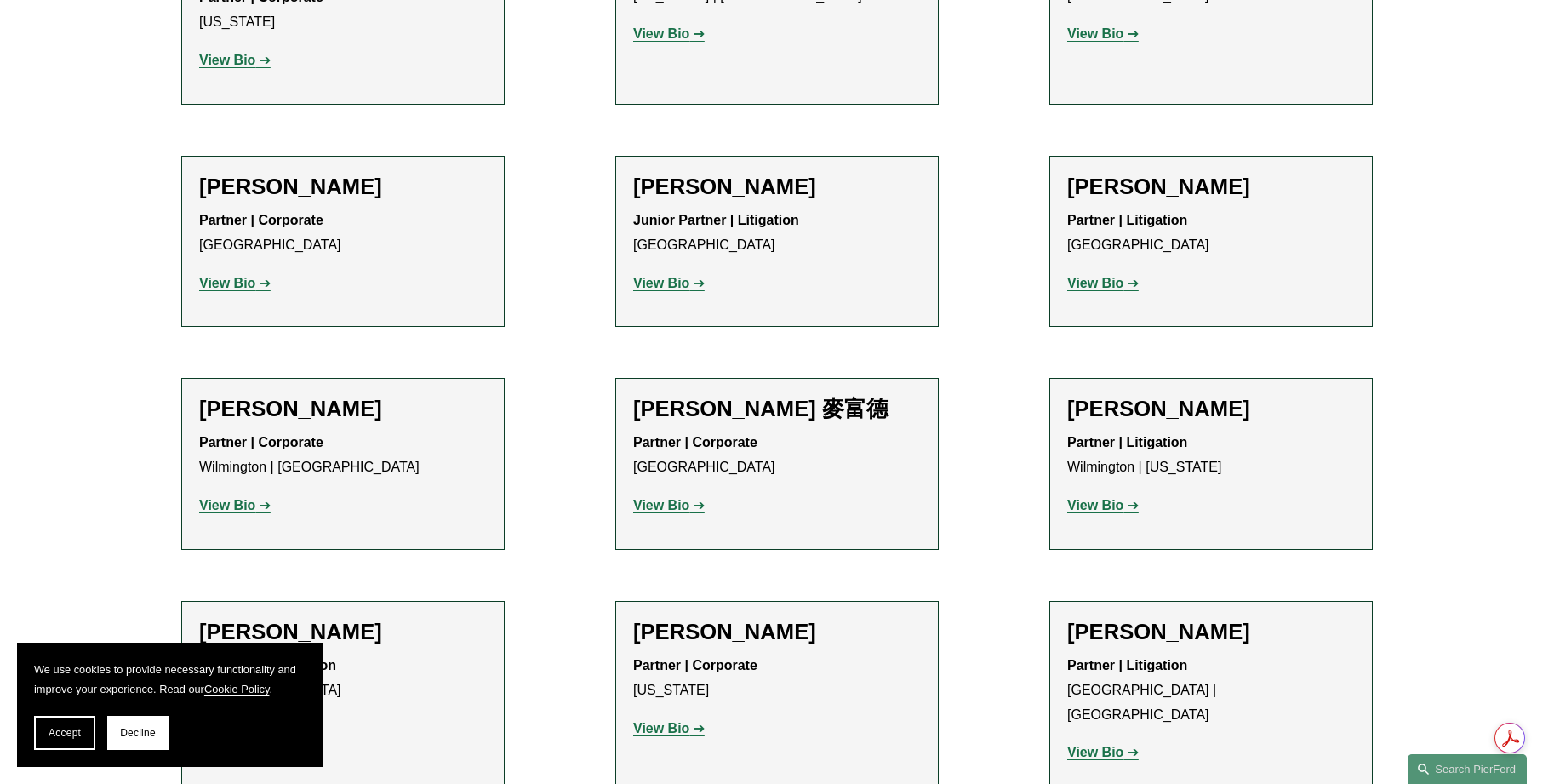
click at [1083, 272] on p "View Bio" at bounding box center [1212, 284] width 288 height 25
click at [1083, 276] on strong "View Bio" at bounding box center [1096, 283] width 56 height 14
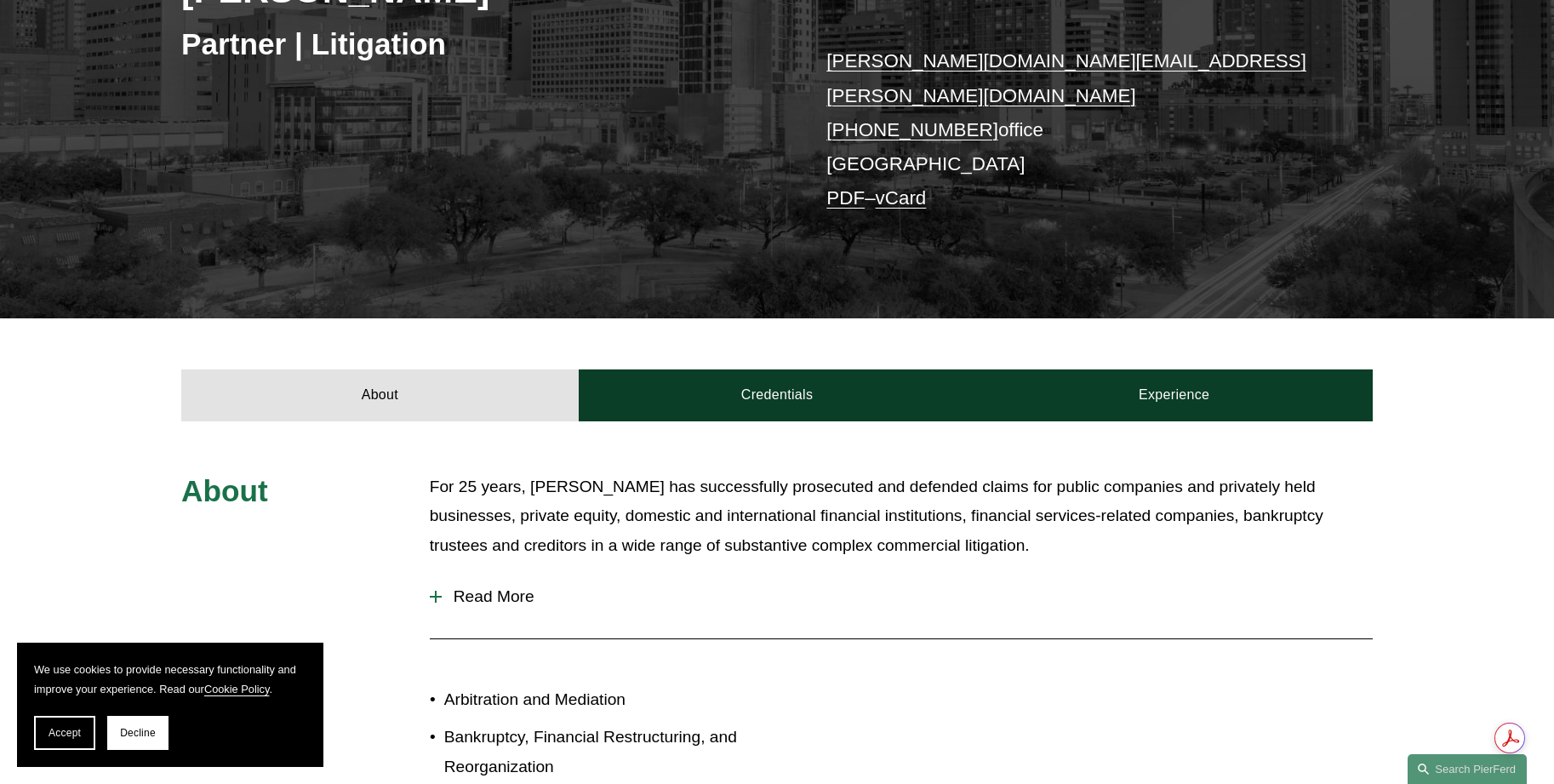
scroll to position [341, 0]
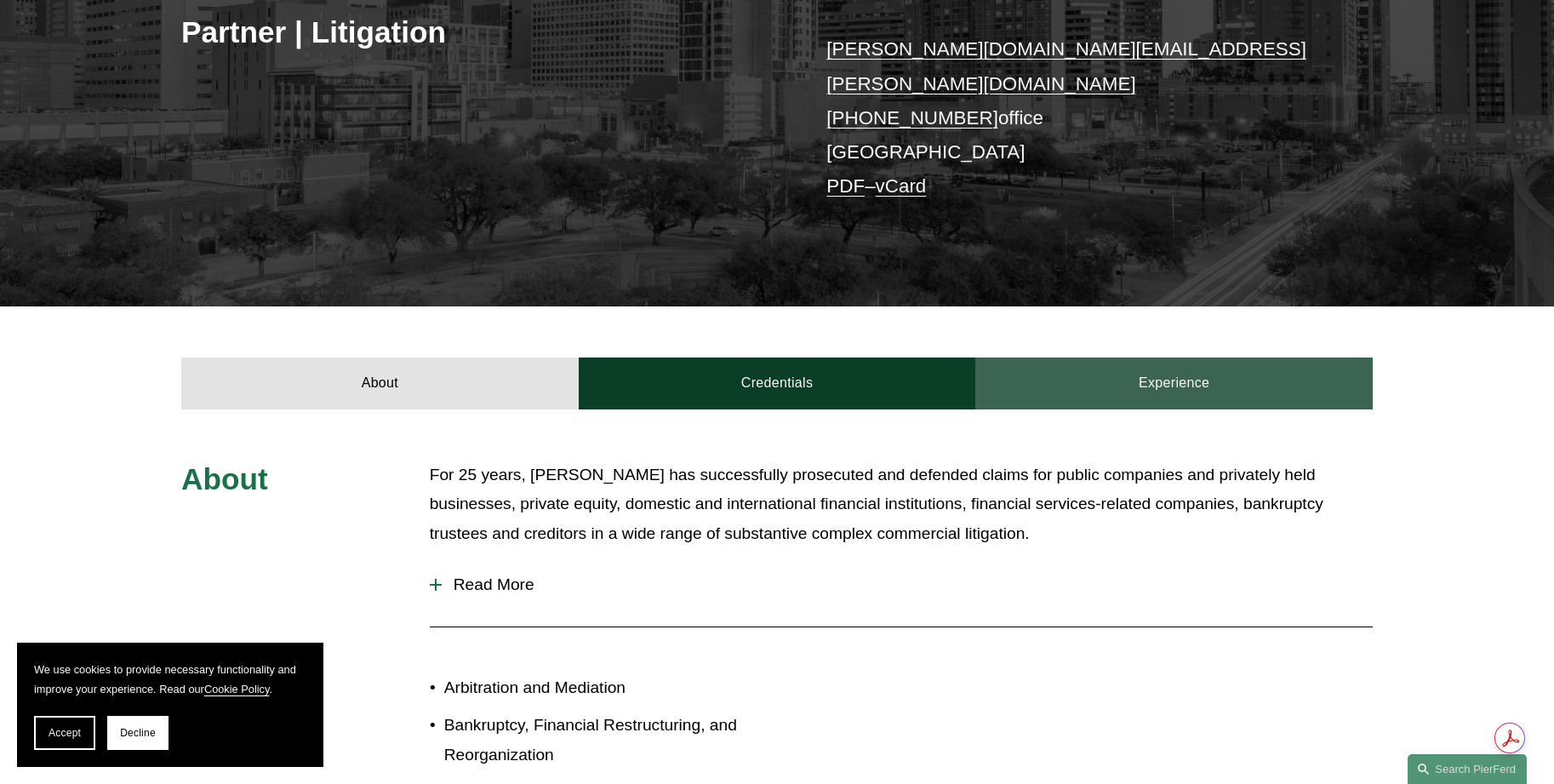
click at [1050, 358] on link "Experience" at bounding box center [1175, 383] width 398 height 51
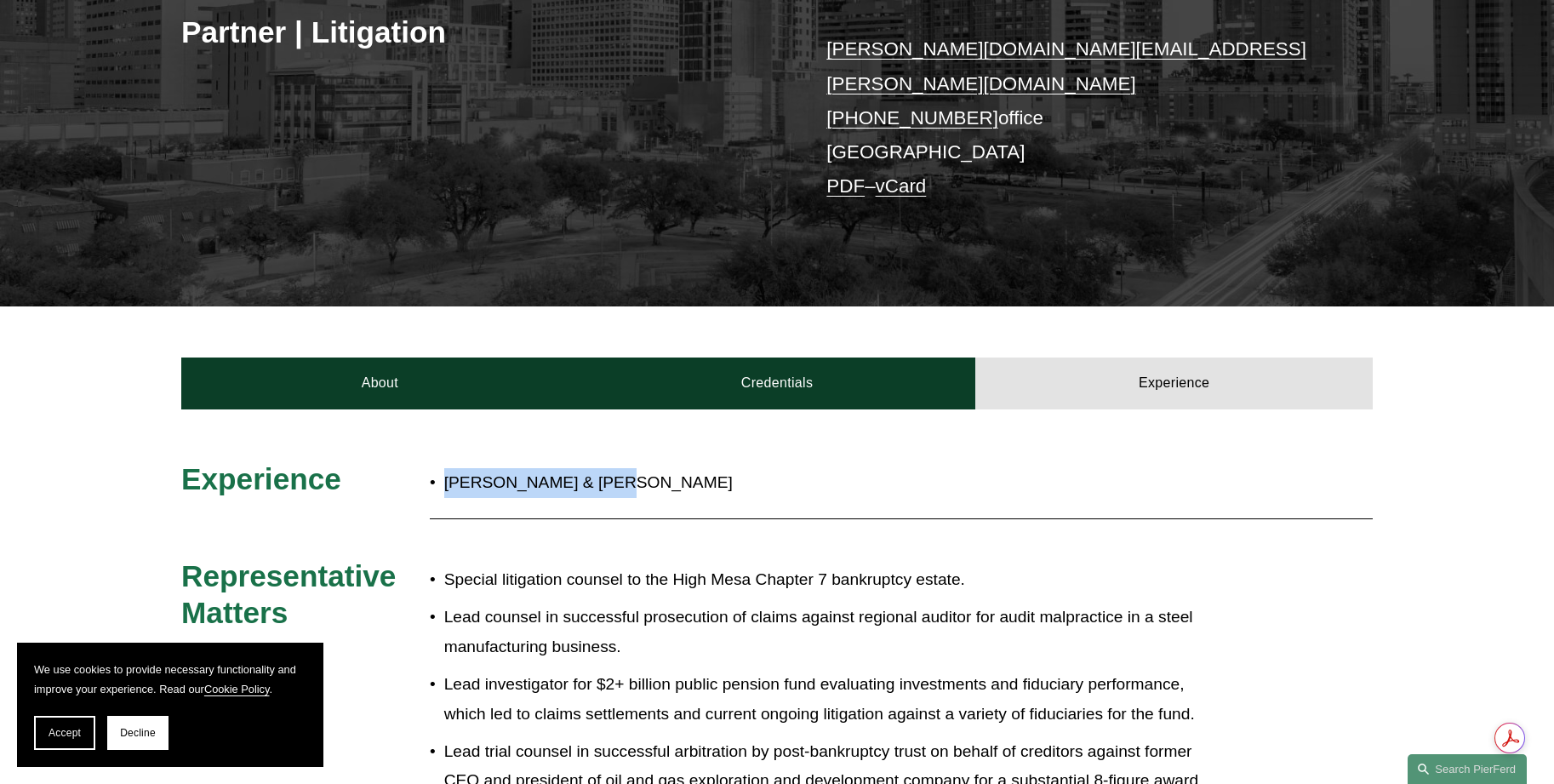
drag, startPoint x: 520, startPoint y: 465, endPoint x: 449, endPoint y: 466, distance: 71.5
click at [449, 468] on p "[PERSON_NAME] & [PERSON_NAME]" at bounding box center [834, 483] width 780 height 30
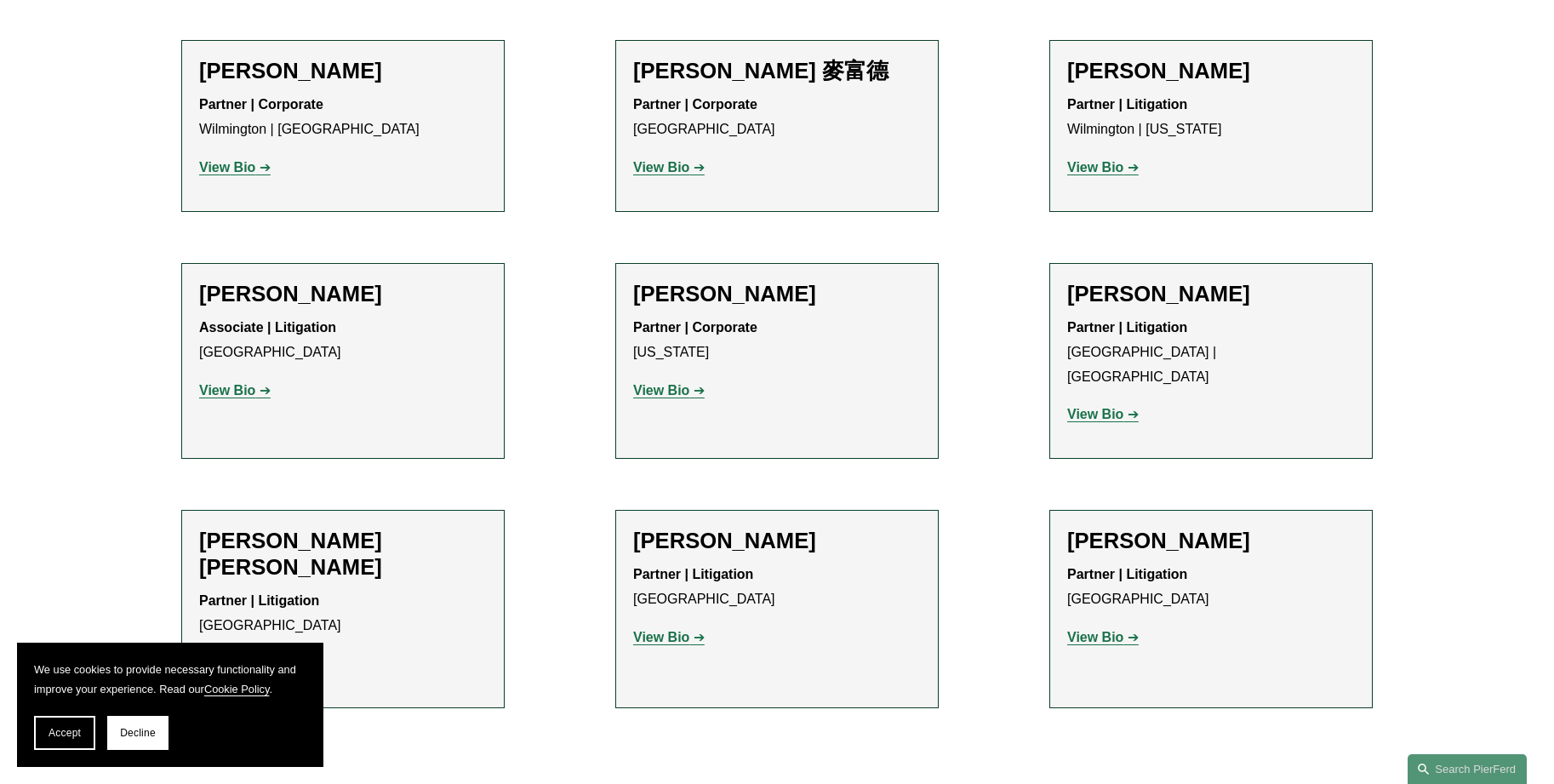
scroll to position [1447, 0]
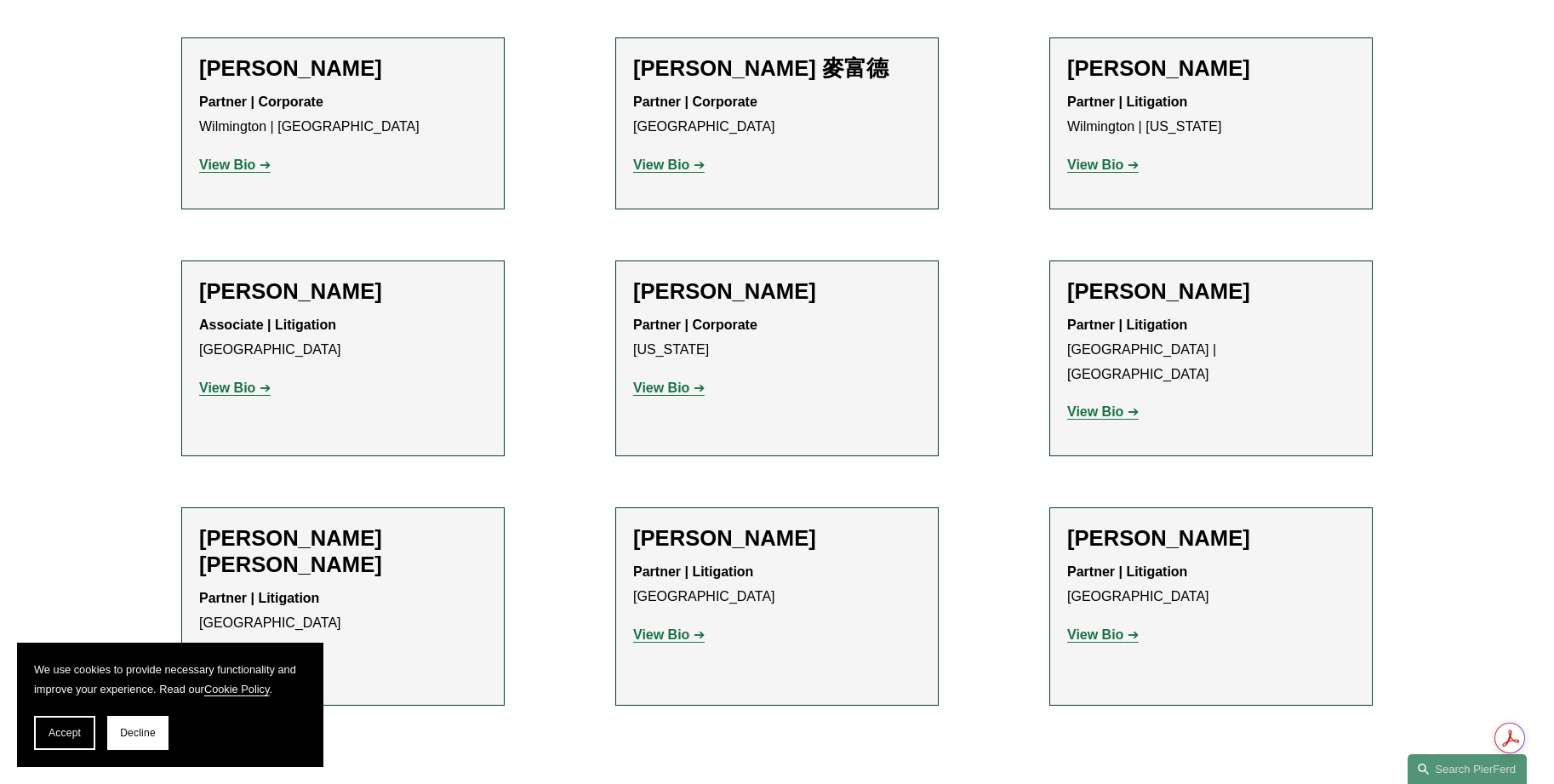
click at [256, 654] on link "View Bio" at bounding box center [235, 661] width 72 height 14
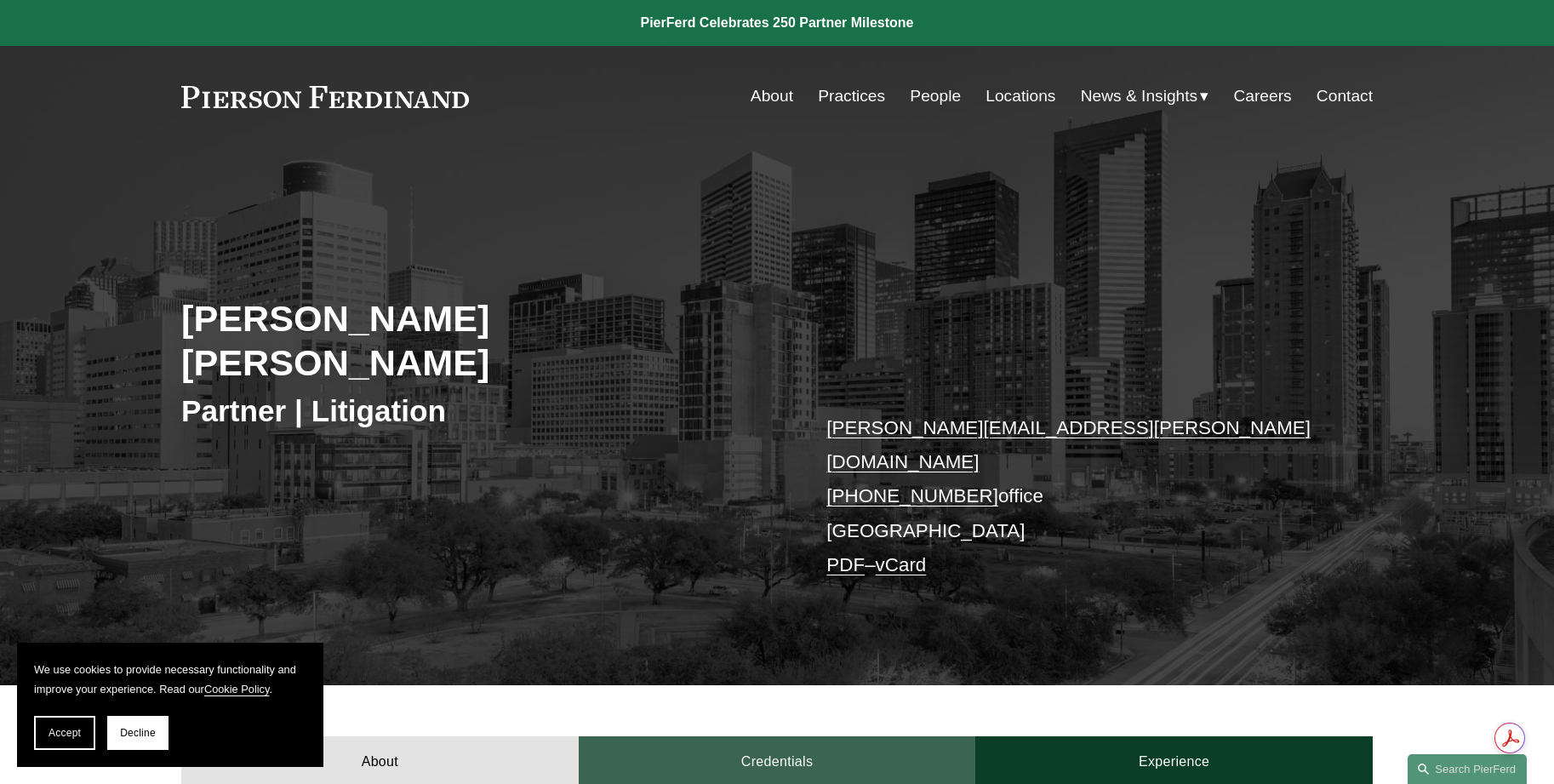
click at [754, 736] on link "Credentials" at bounding box center [778, 761] width 398 height 51
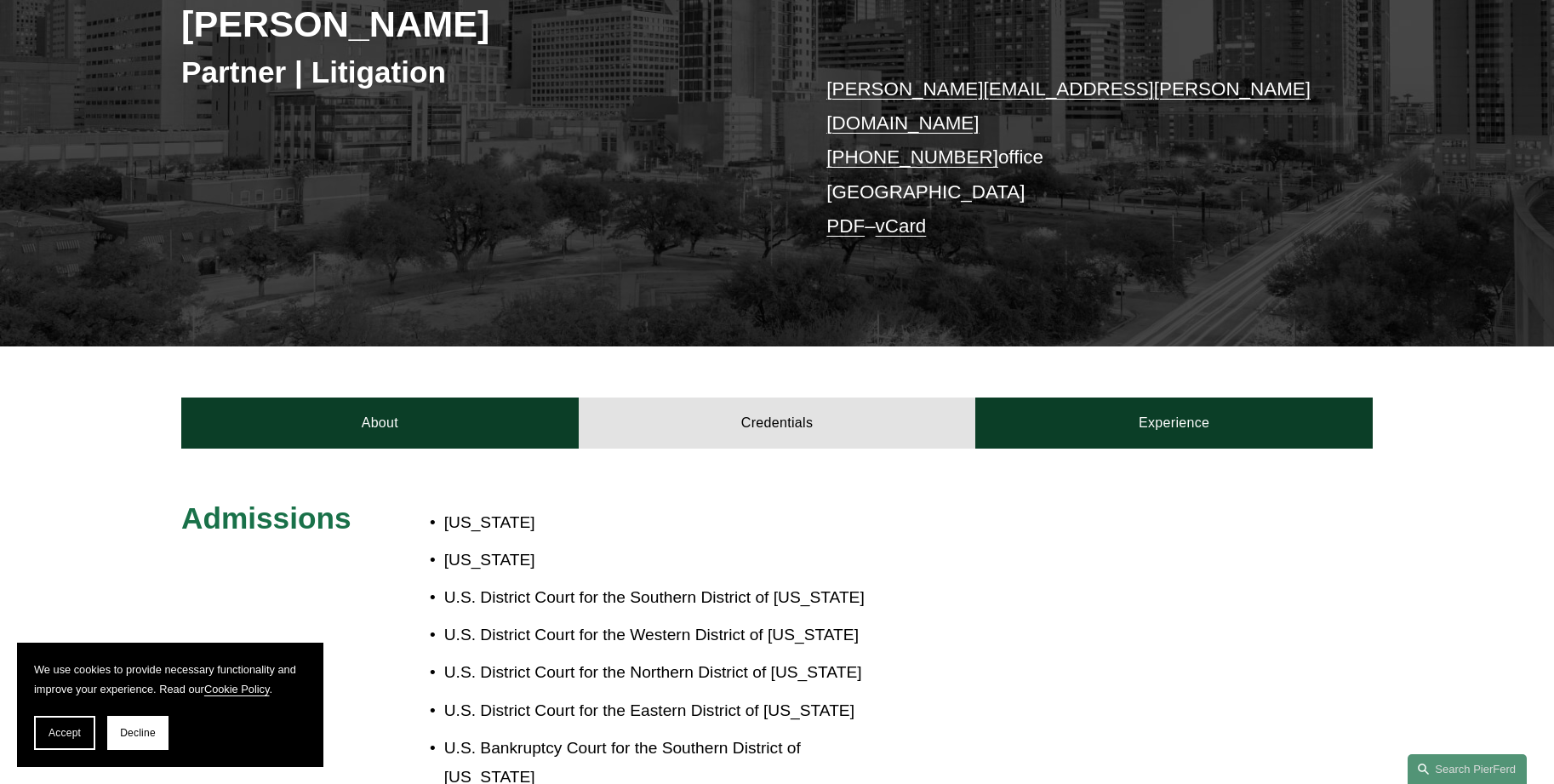
scroll to position [341, 0]
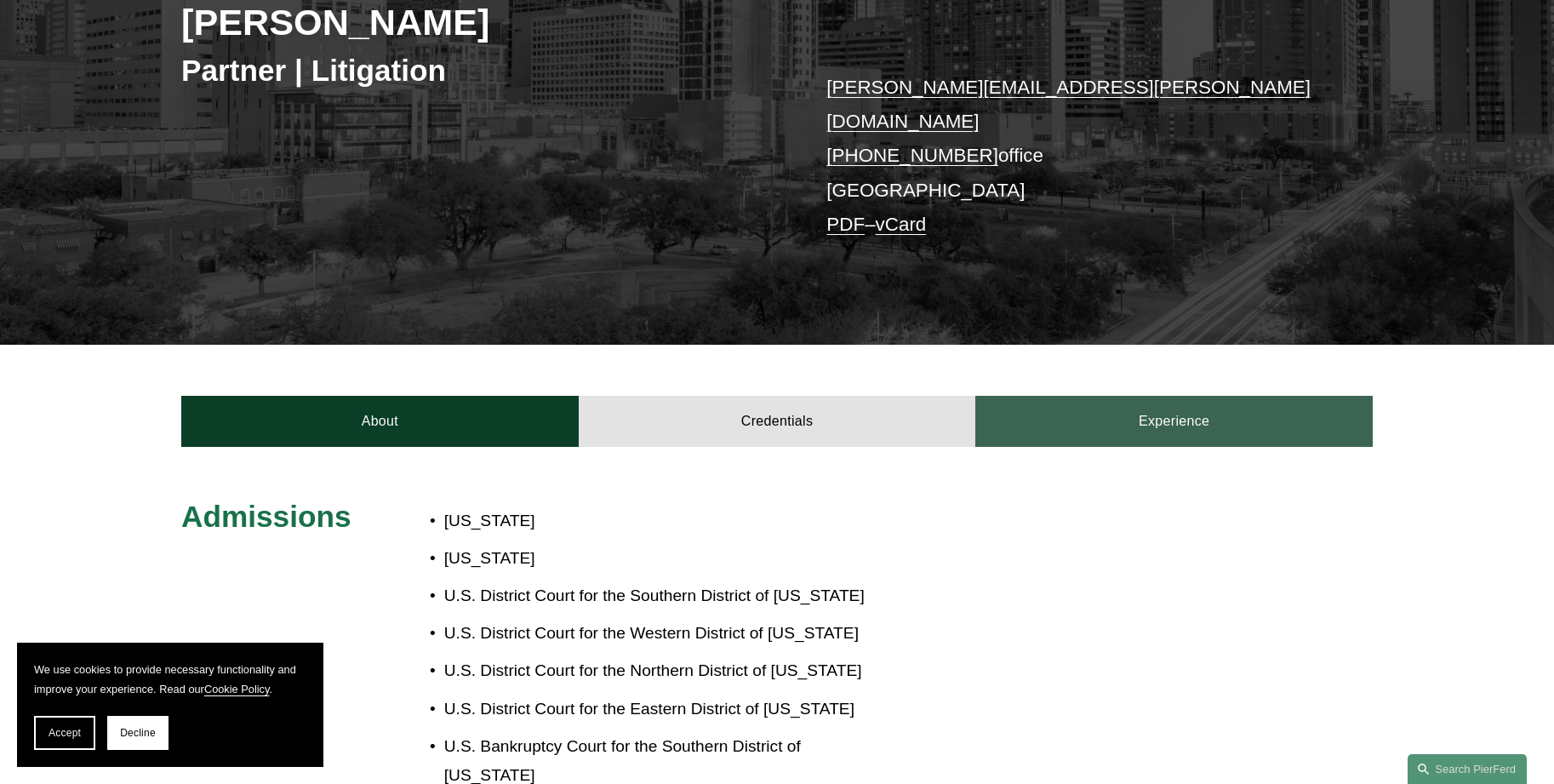
click at [1079, 396] on link "Experience" at bounding box center [1175, 421] width 398 height 51
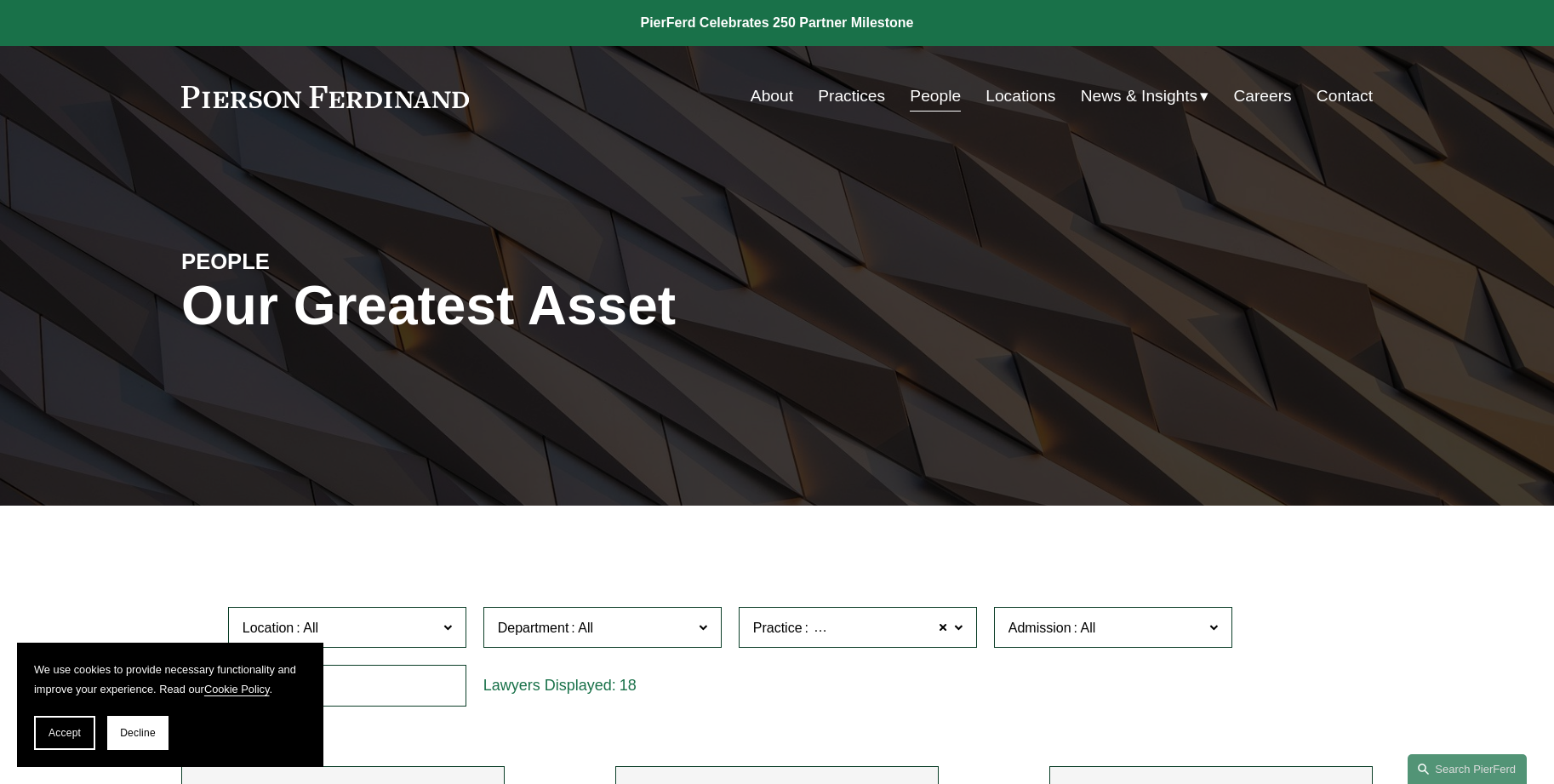
click at [936, 96] on link "People" at bounding box center [935, 96] width 51 height 32
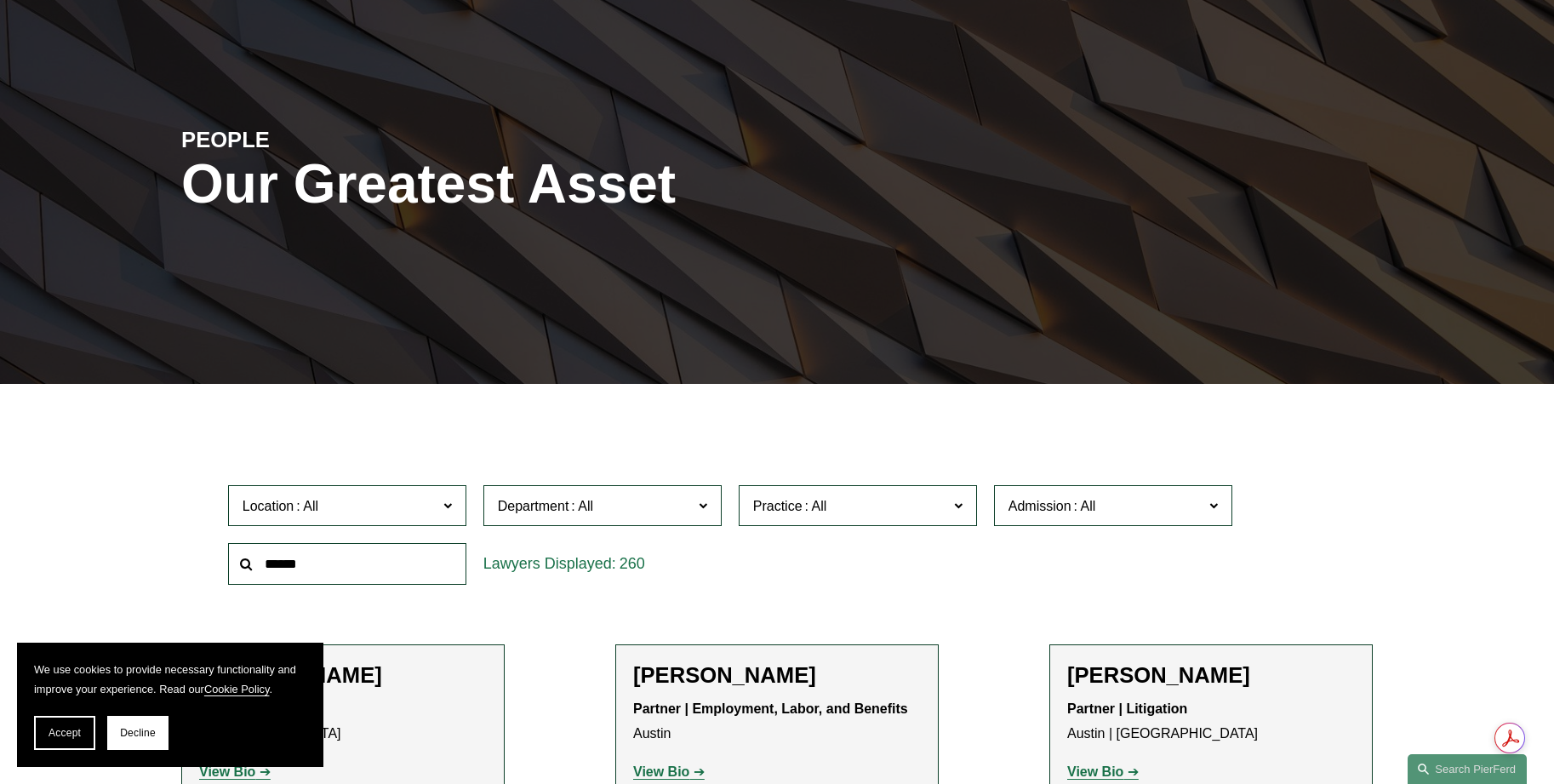
scroll to position [255, 0]
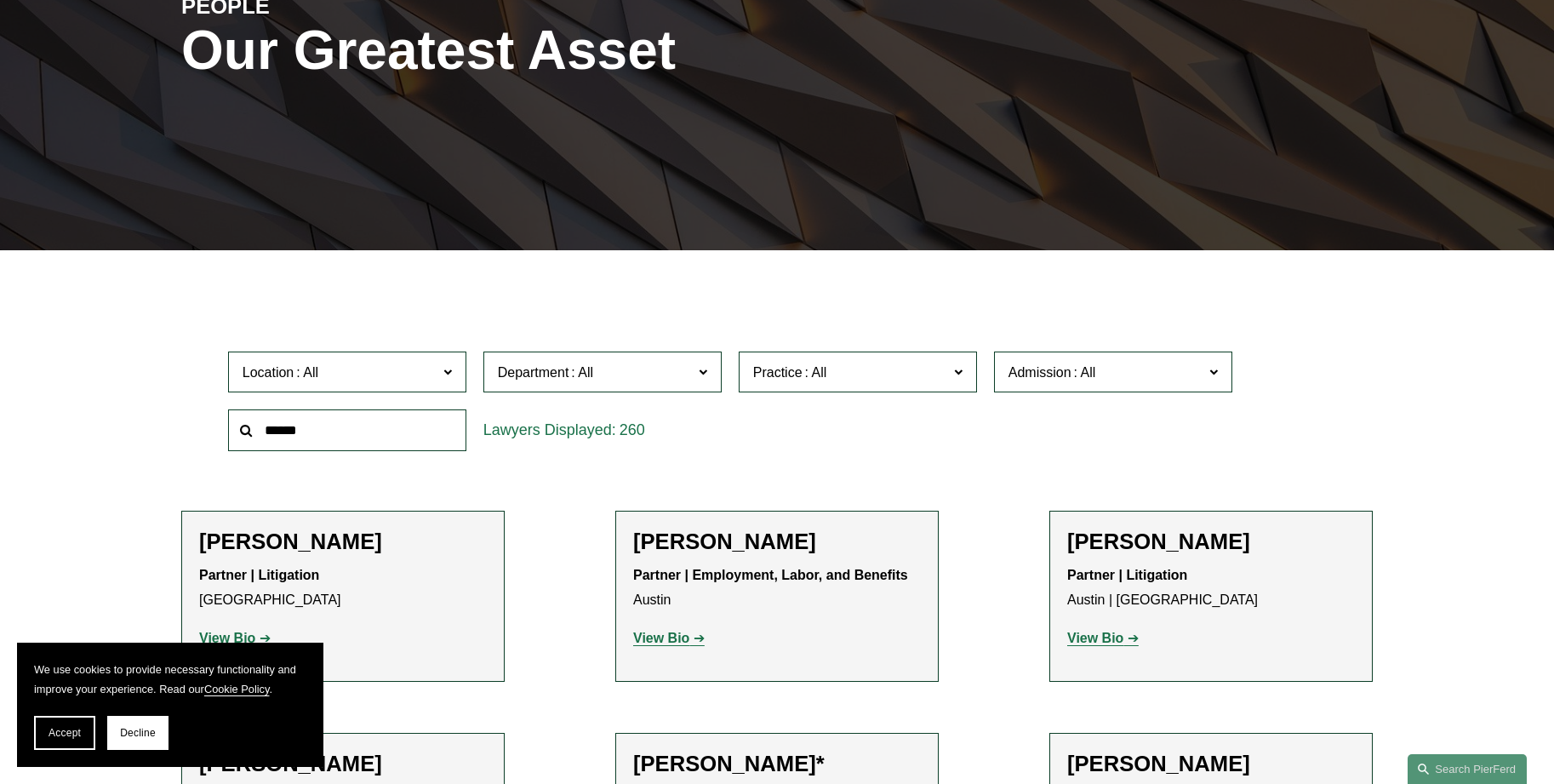
click at [377, 428] on input "text" at bounding box center [347, 430] width 238 height 42
type input "******"
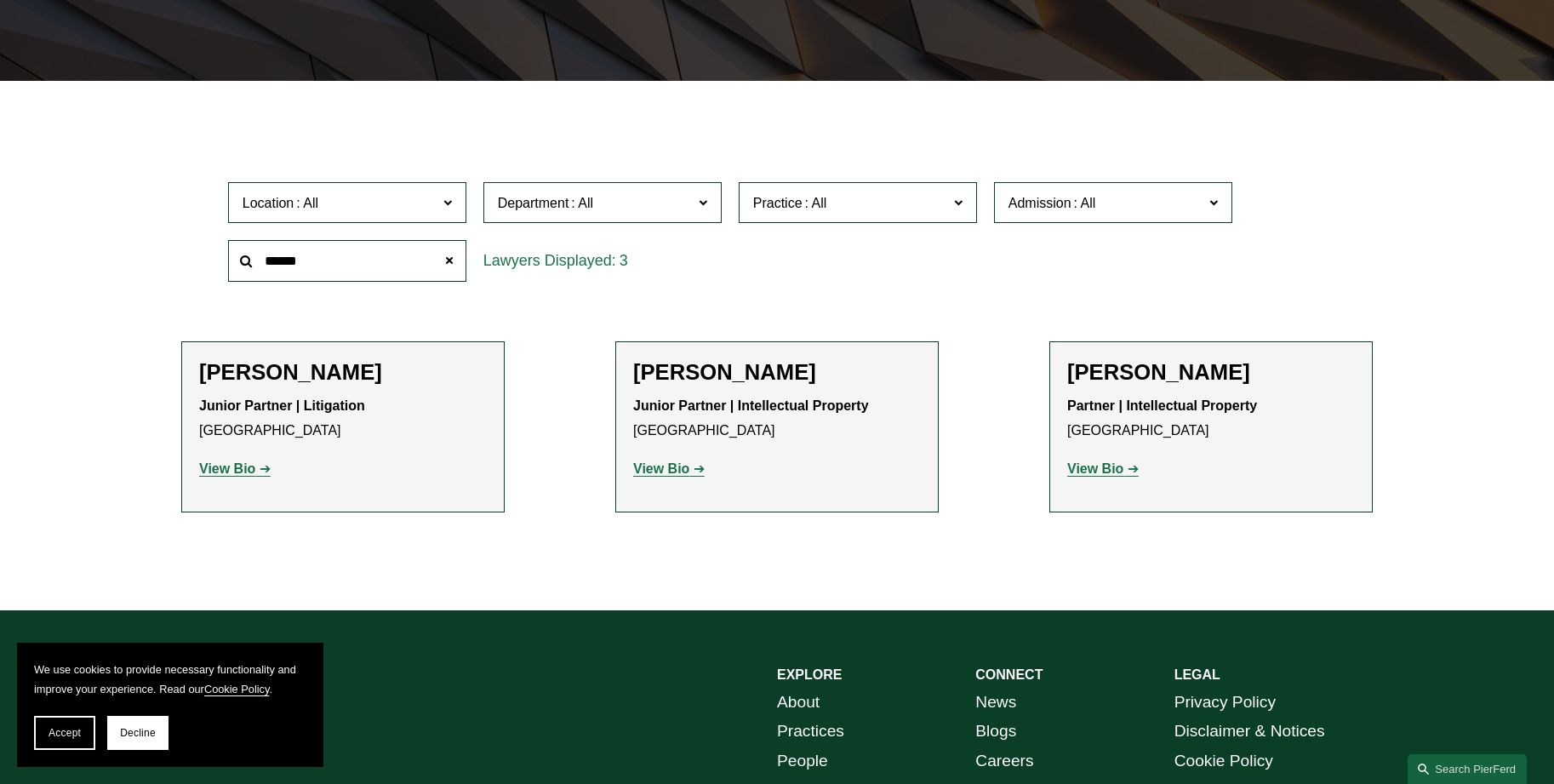
scroll to position [426, 0]
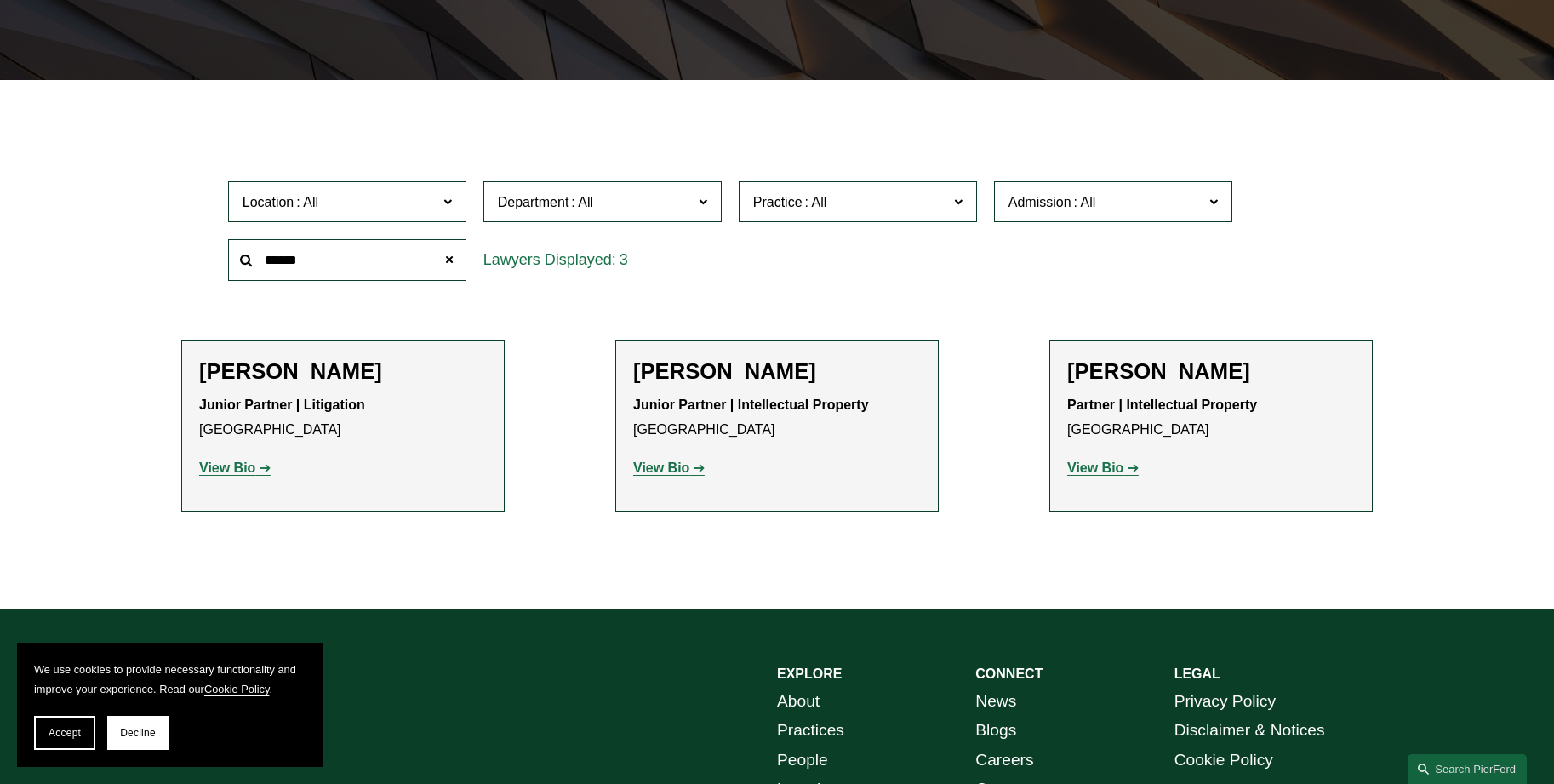
click at [269, 463] on link "View Bio" at bounding box center [235, 468] width 72 height 14
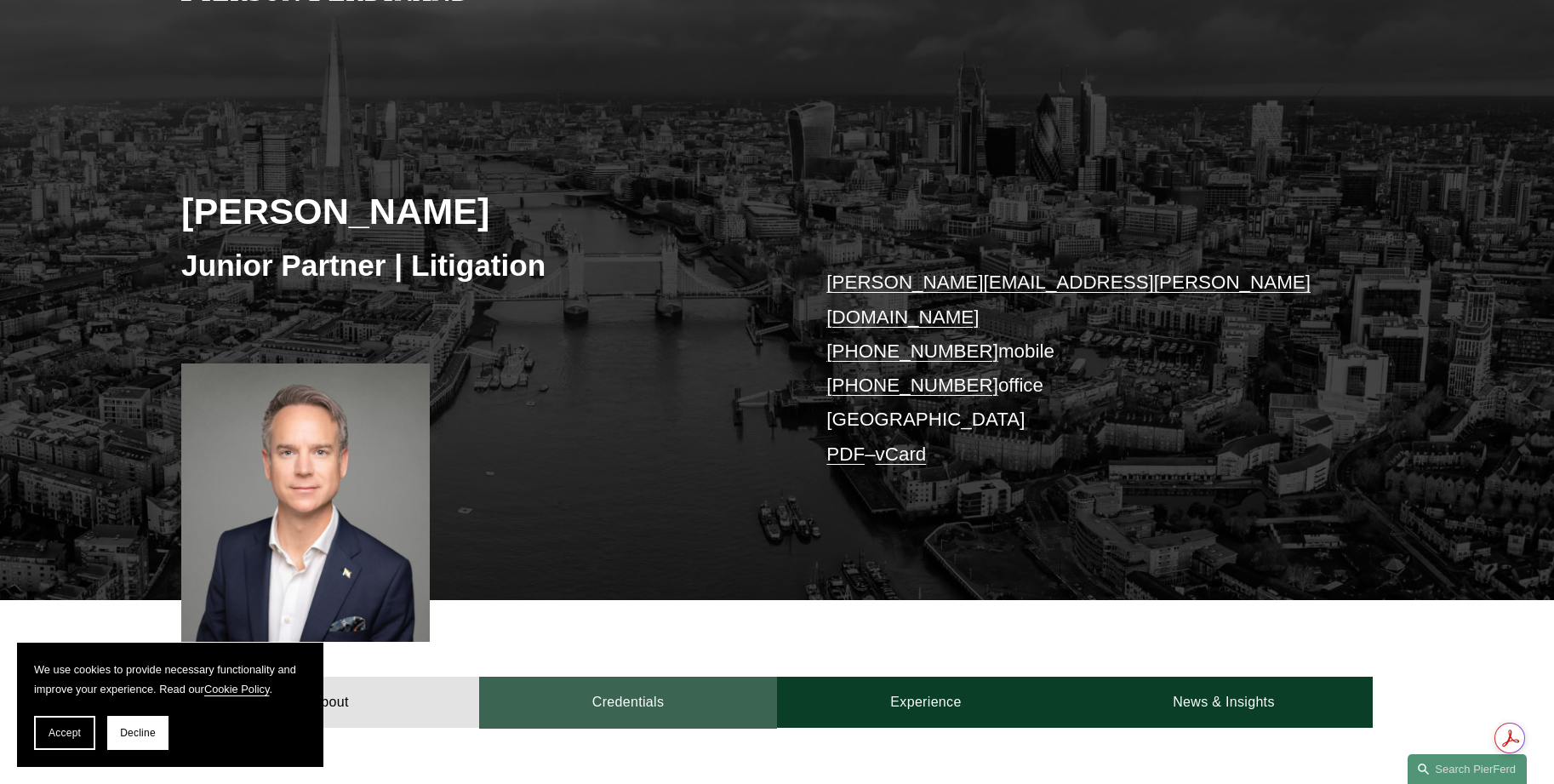
scroll to position [255, 0]
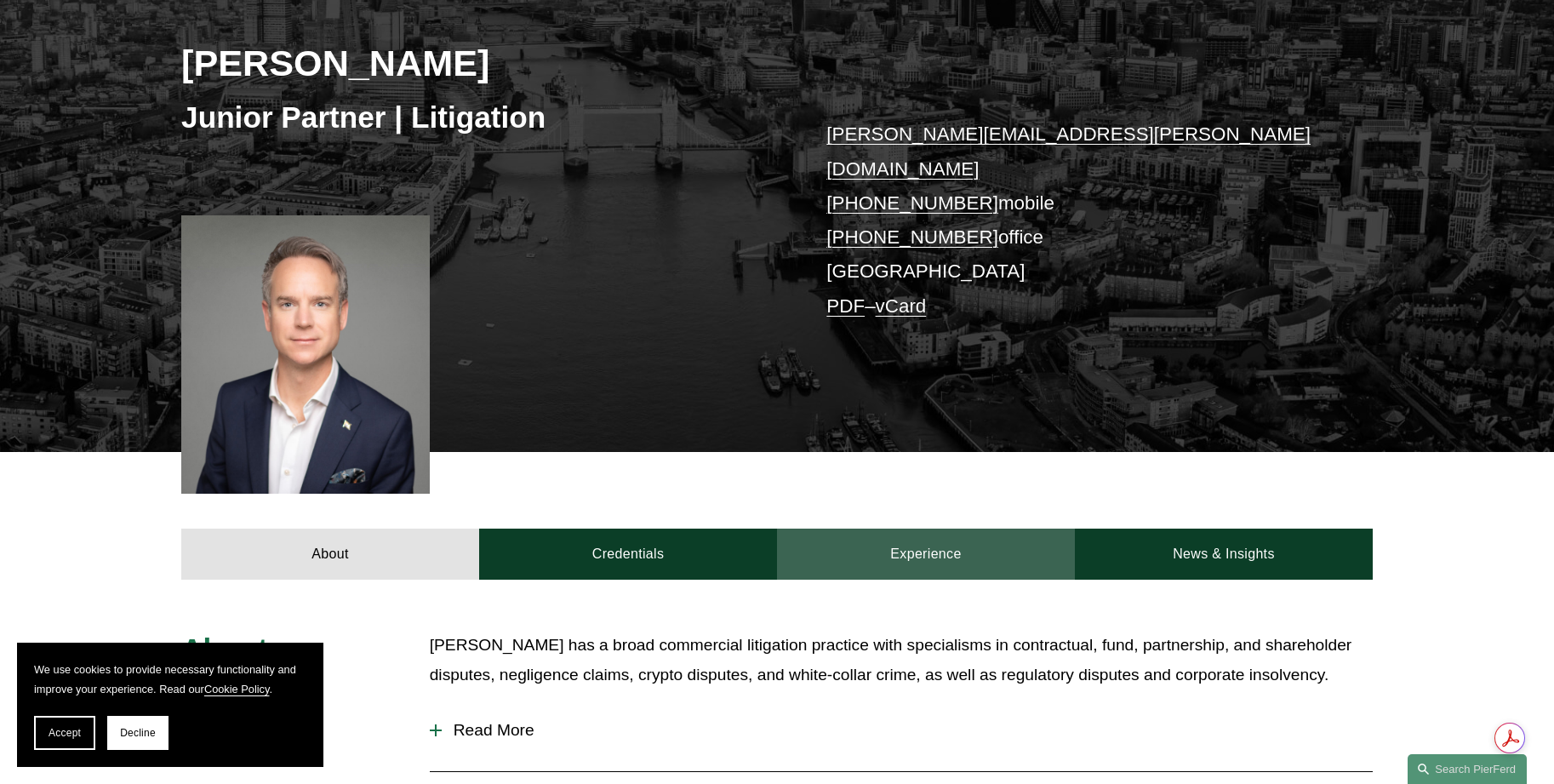
click at [1031, 529] on link "Experience" at bounding box center [926, 554] width 298 height 51
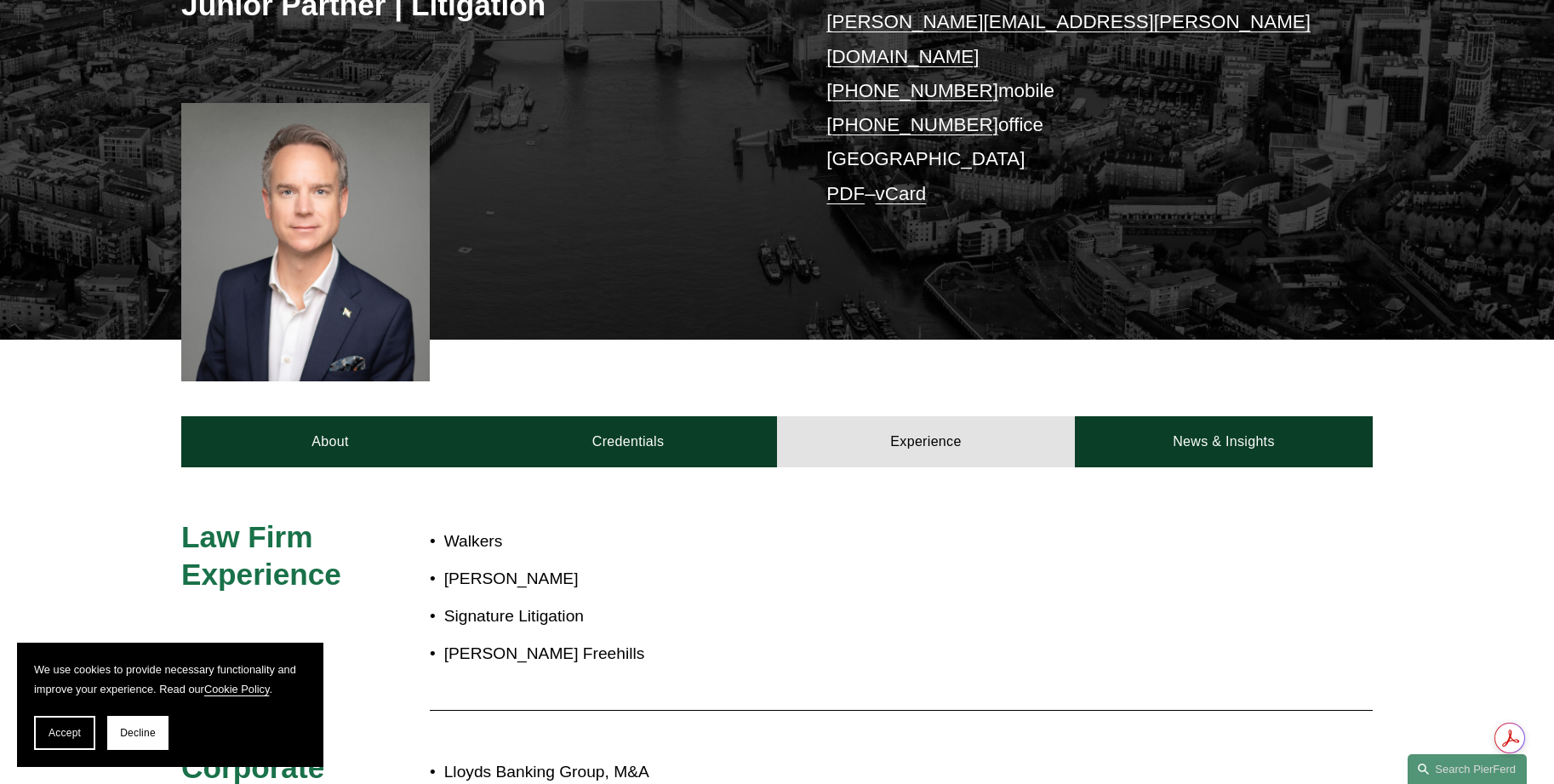
scroll to position [426, 0]
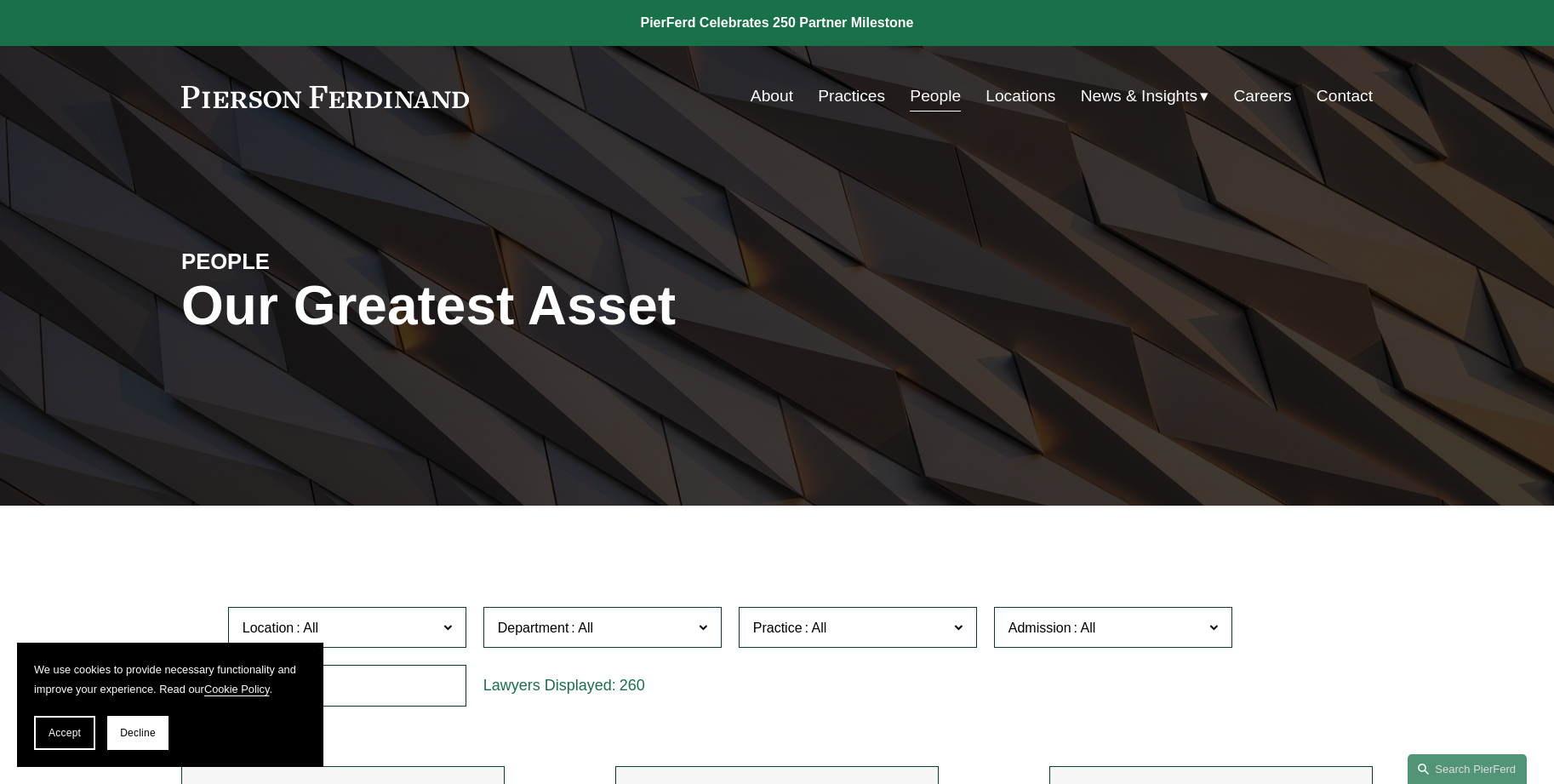
scroll to position [426, 0]
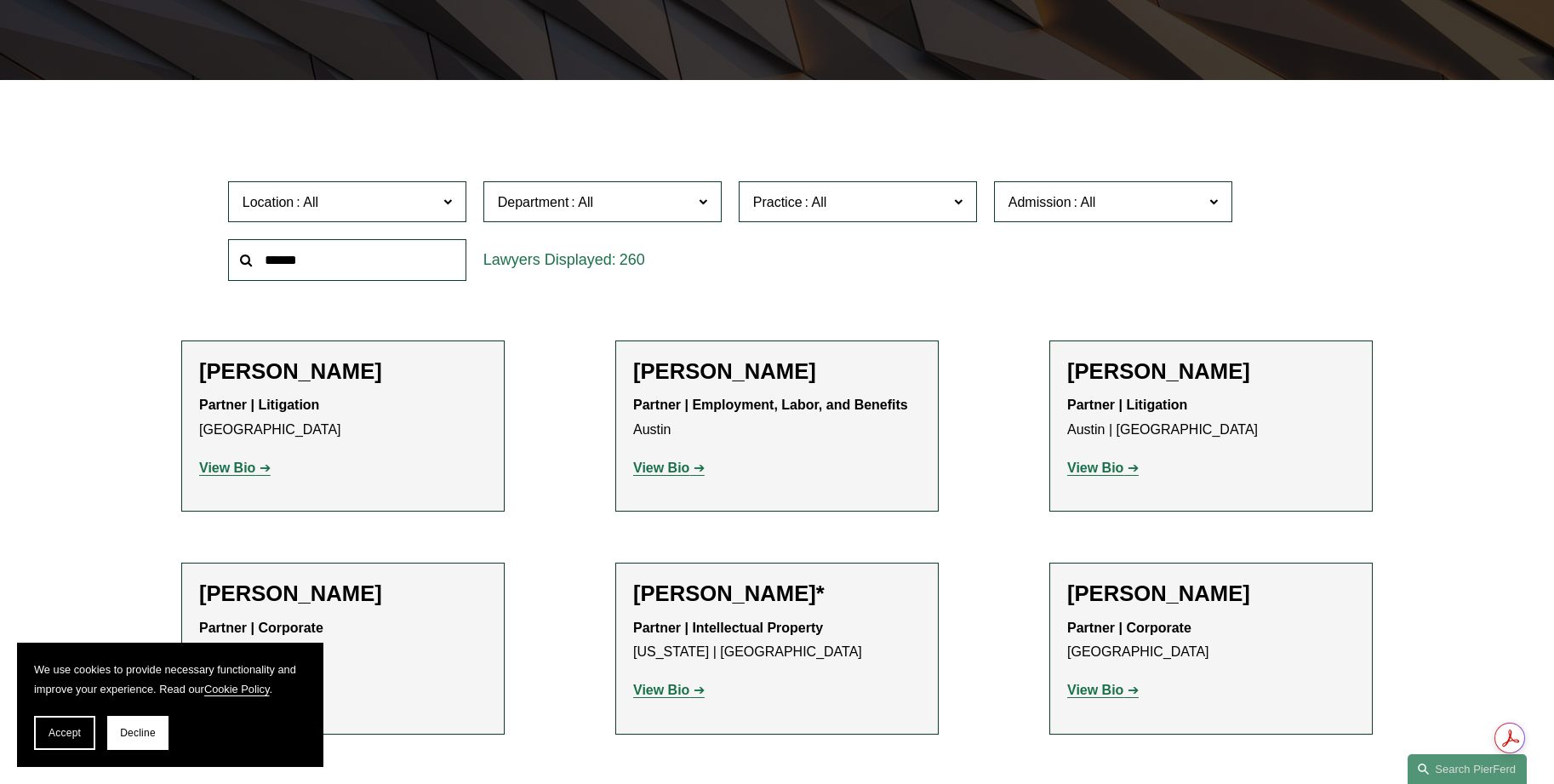
click at [347, 261] on input "text" at bounding box center [347, 260] width 238 height 42
type input "*****"
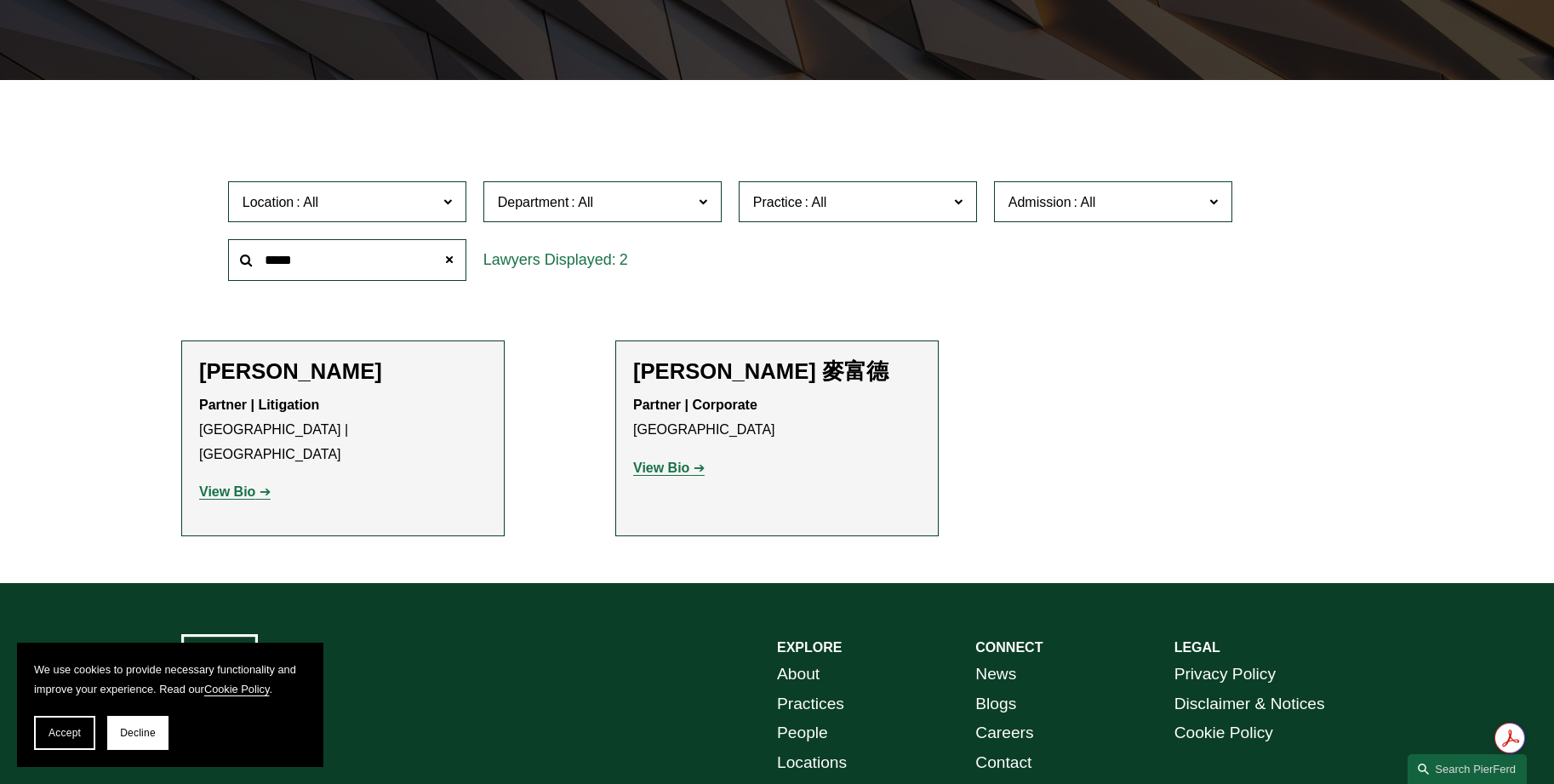
click at [696, 475] on link "View Bio" at bounding box center [669, 468] width 72 height 14
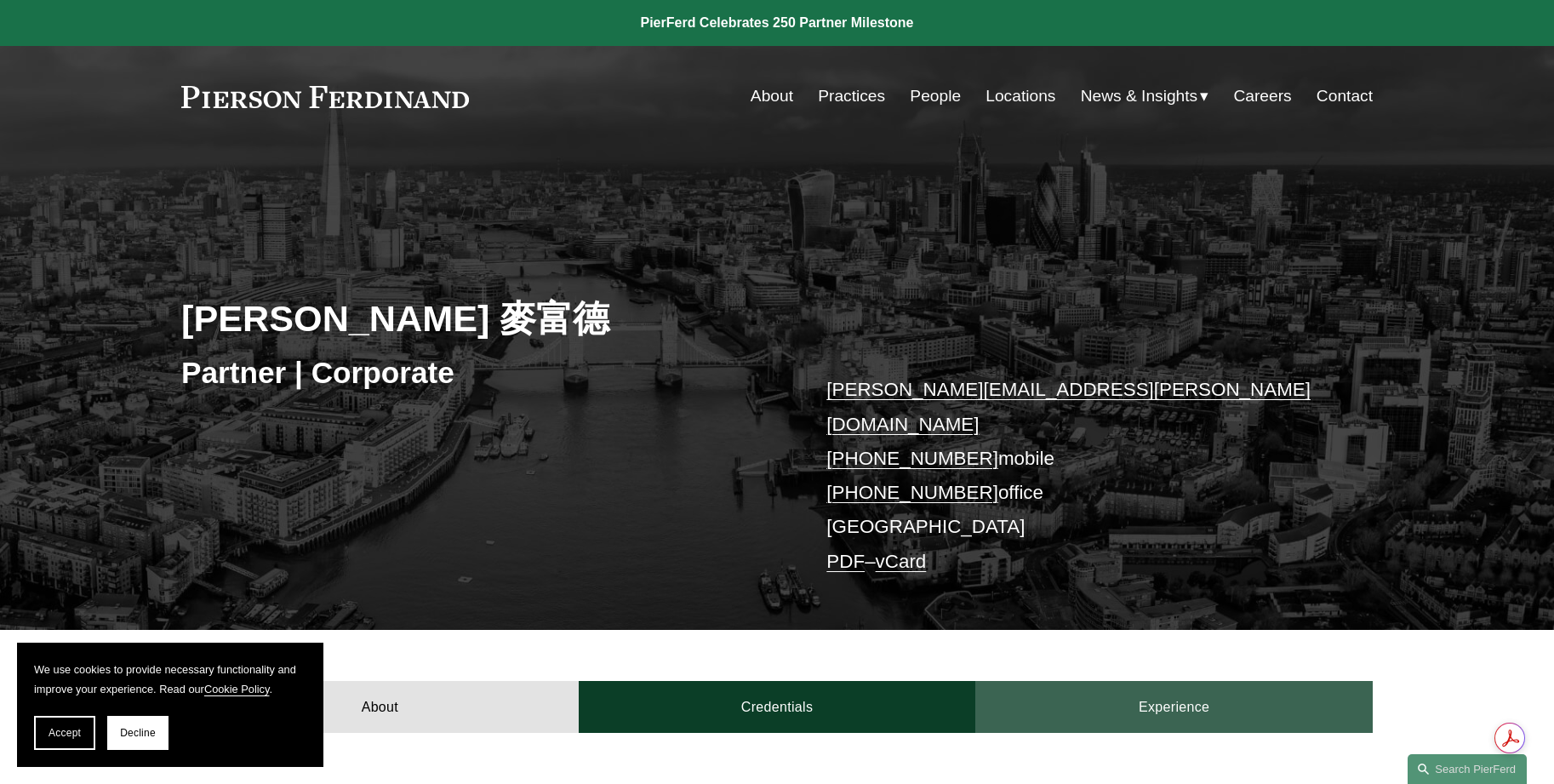
click at [1163, 681] on link "Experience" at bounding box center [1175, 706] width 398 height 51
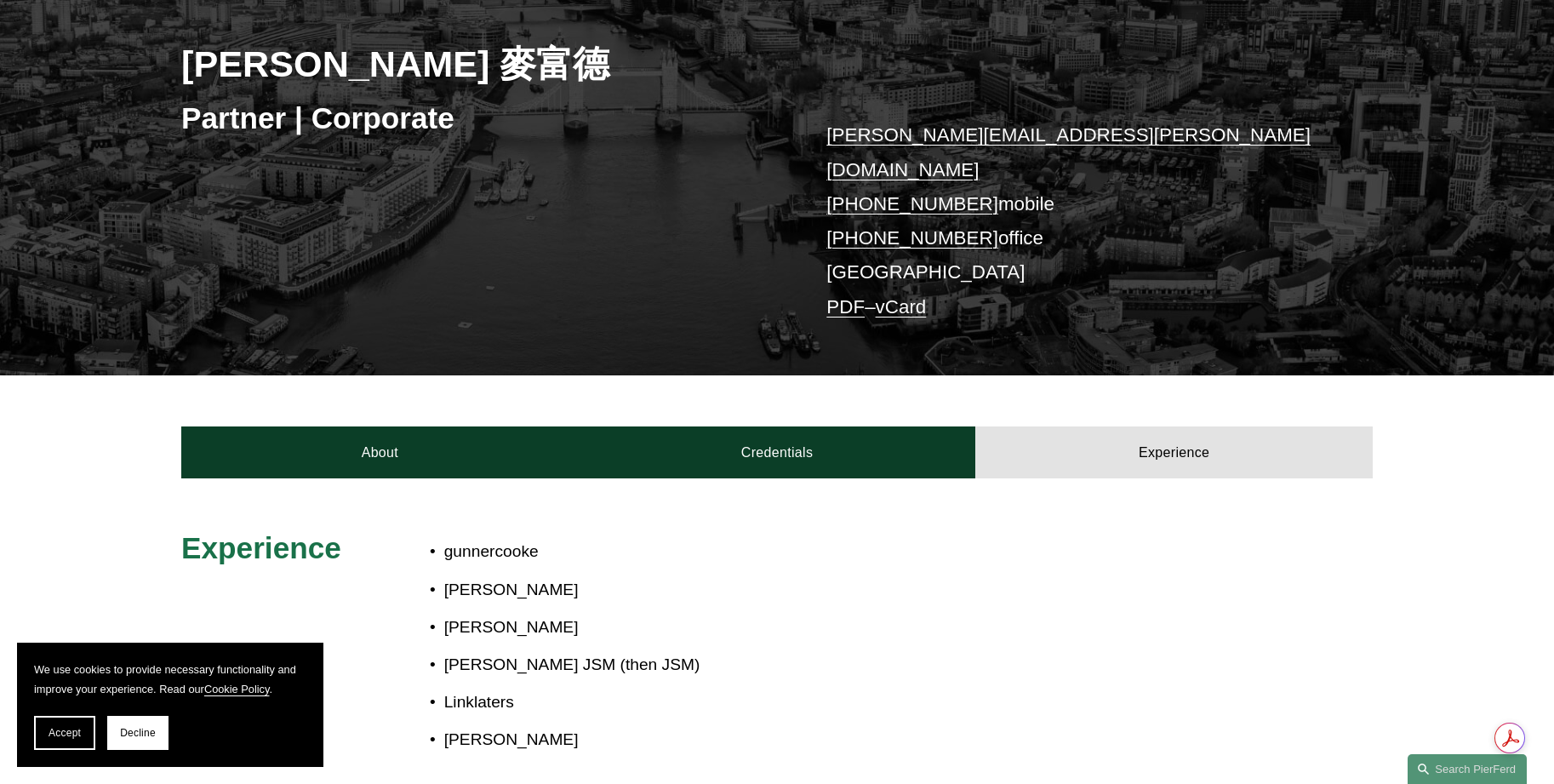
scroll to position [255, 0]
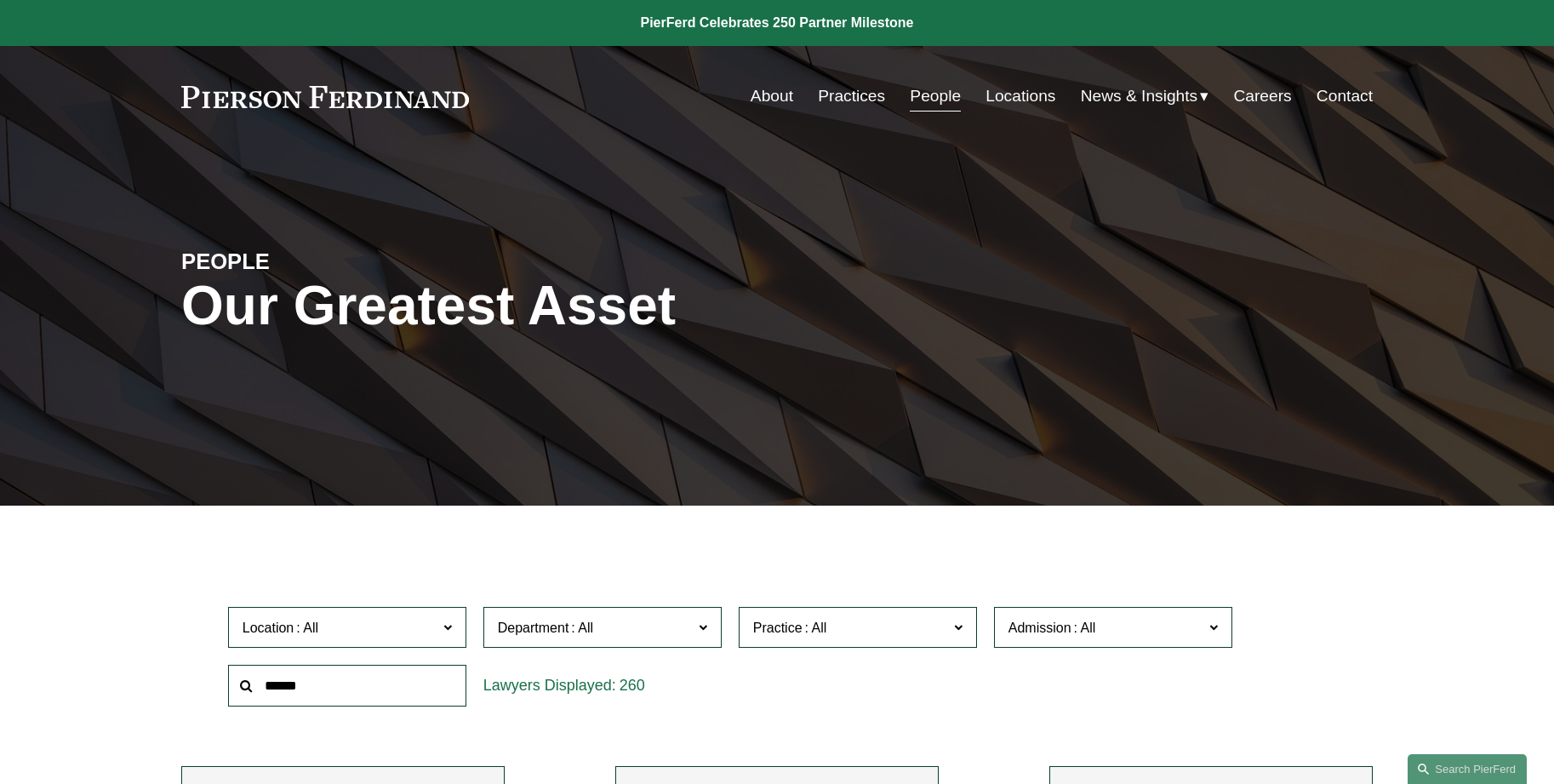
scroll to position [426, 0]
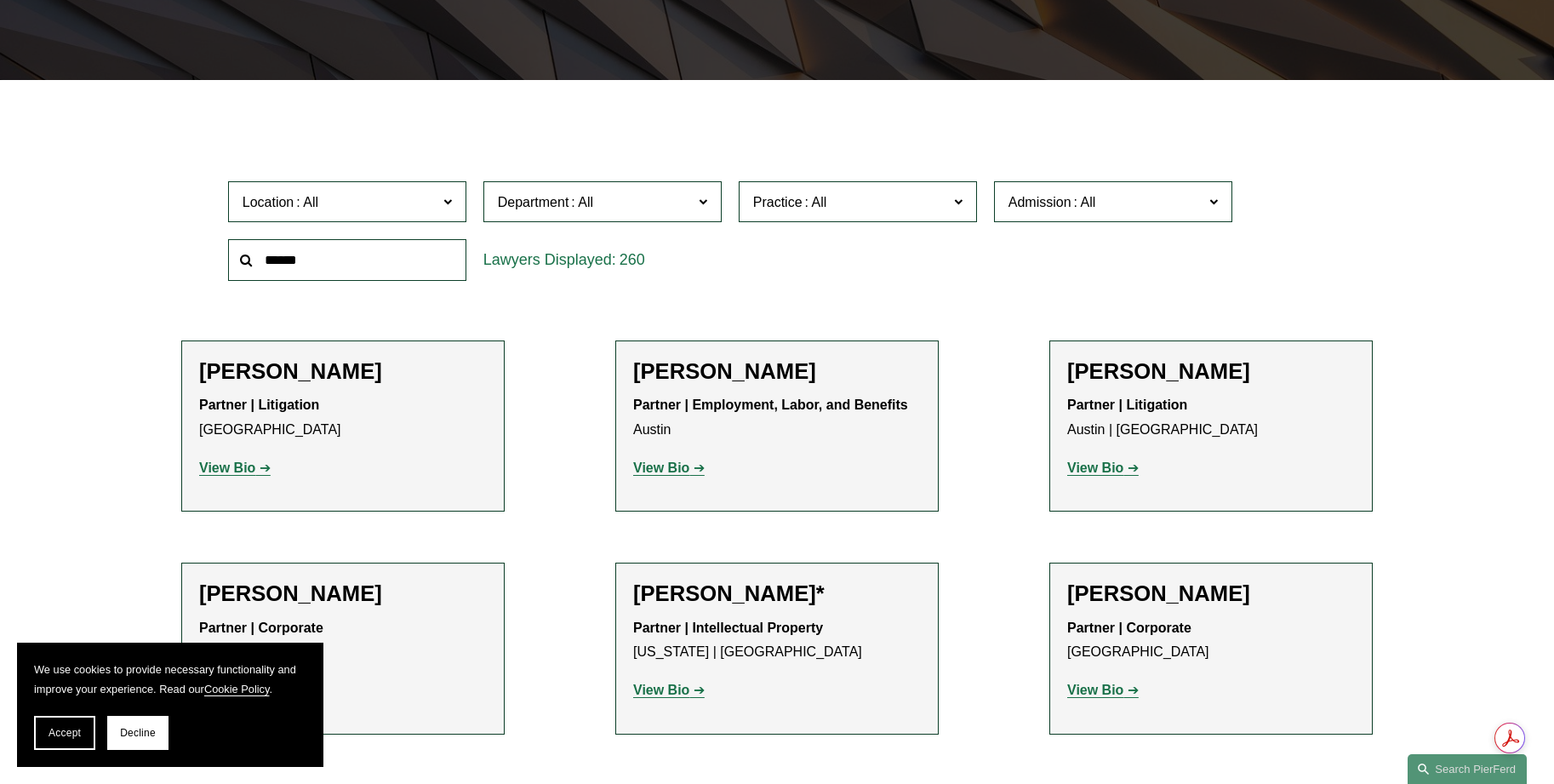
click at [308, 259] on input "text" at bounding box center [347, 260] width 238 height 42
type input "********"
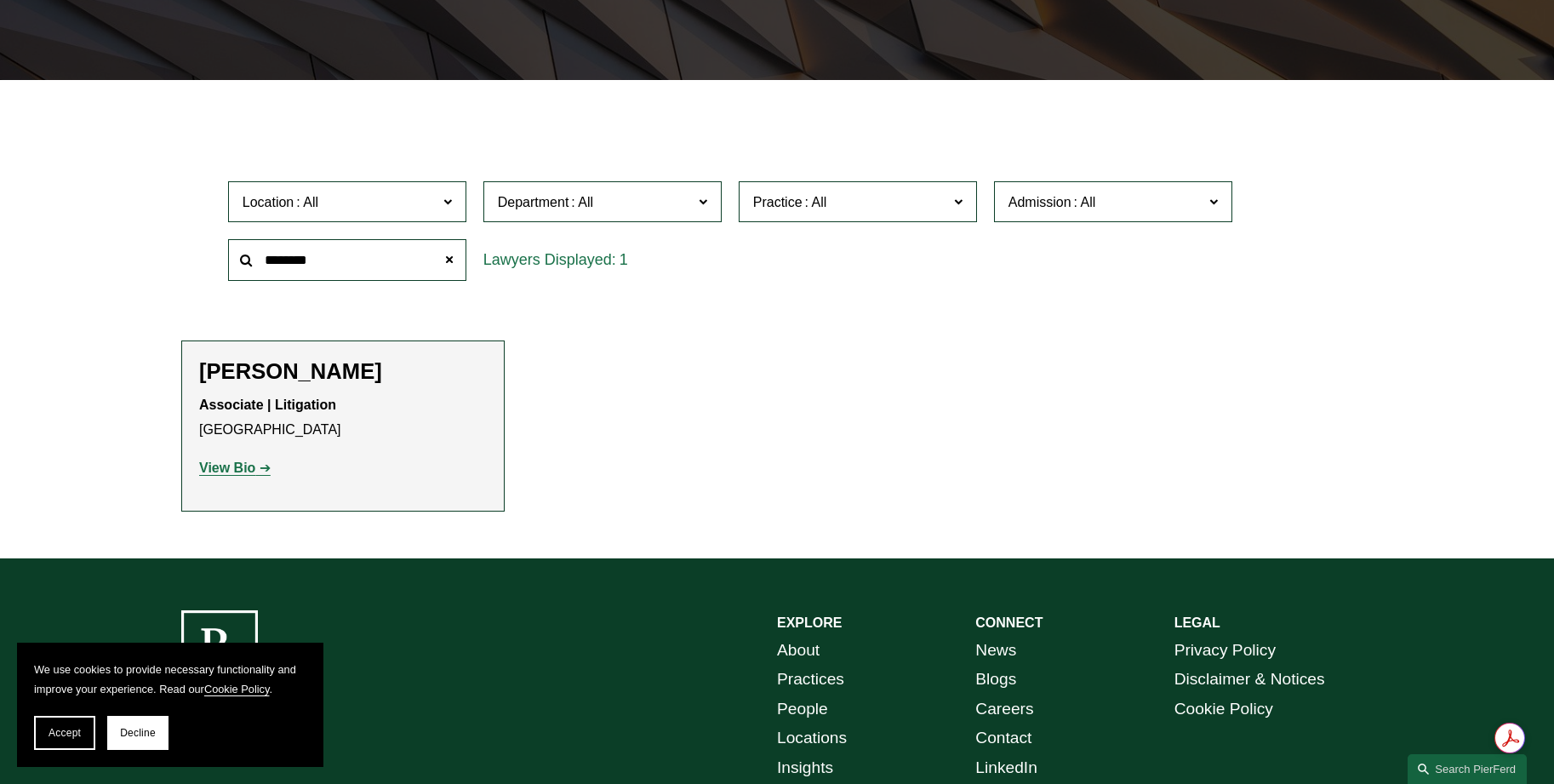
click at [260, 471] on link "View Bio" at bounding box center [235, 468] width 72 height 14
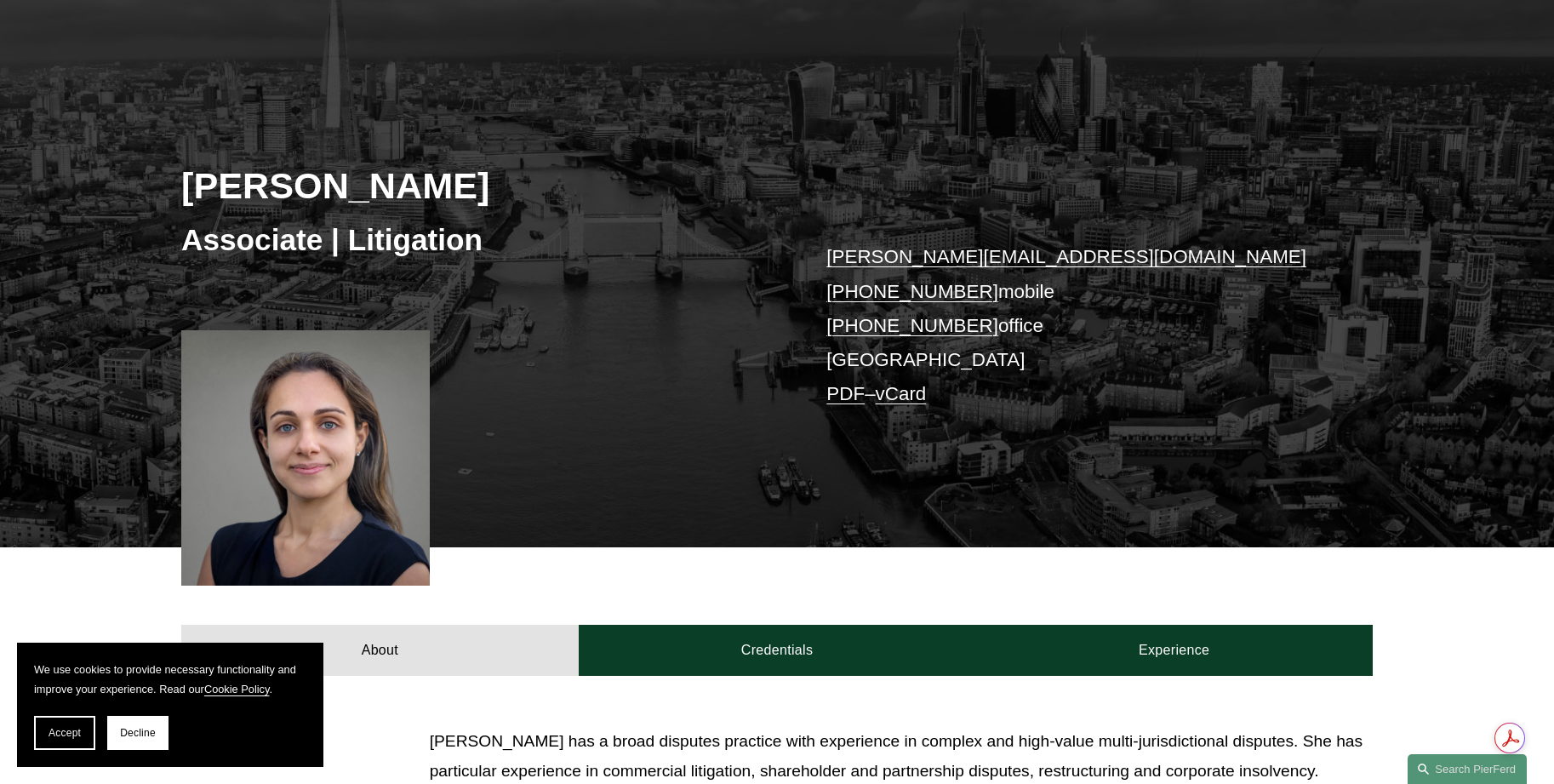
scroll to position [255, 0]
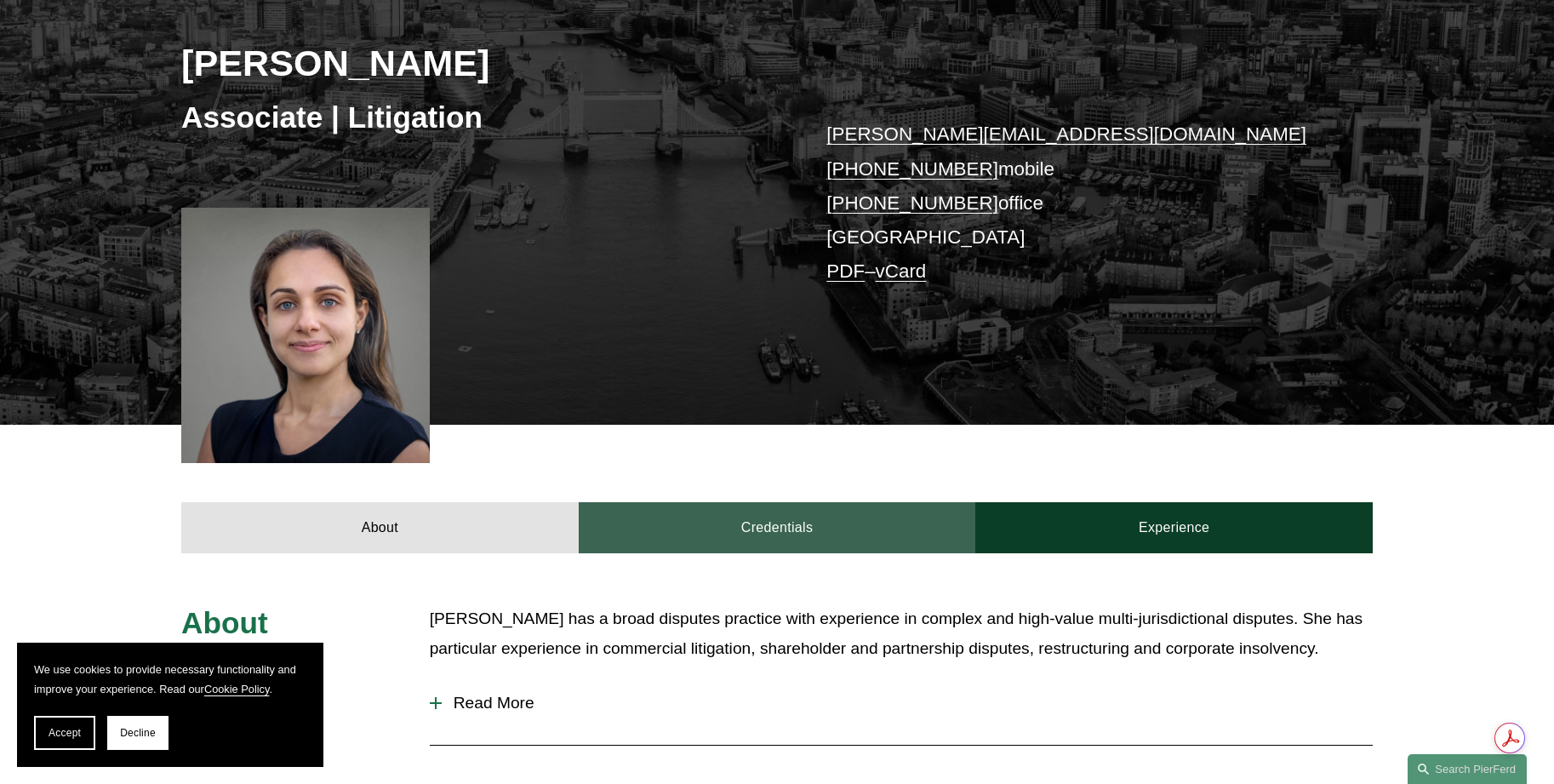
click at [798, 544] on link "Credentials" at bounding box center [778, 527] width 398 height 51
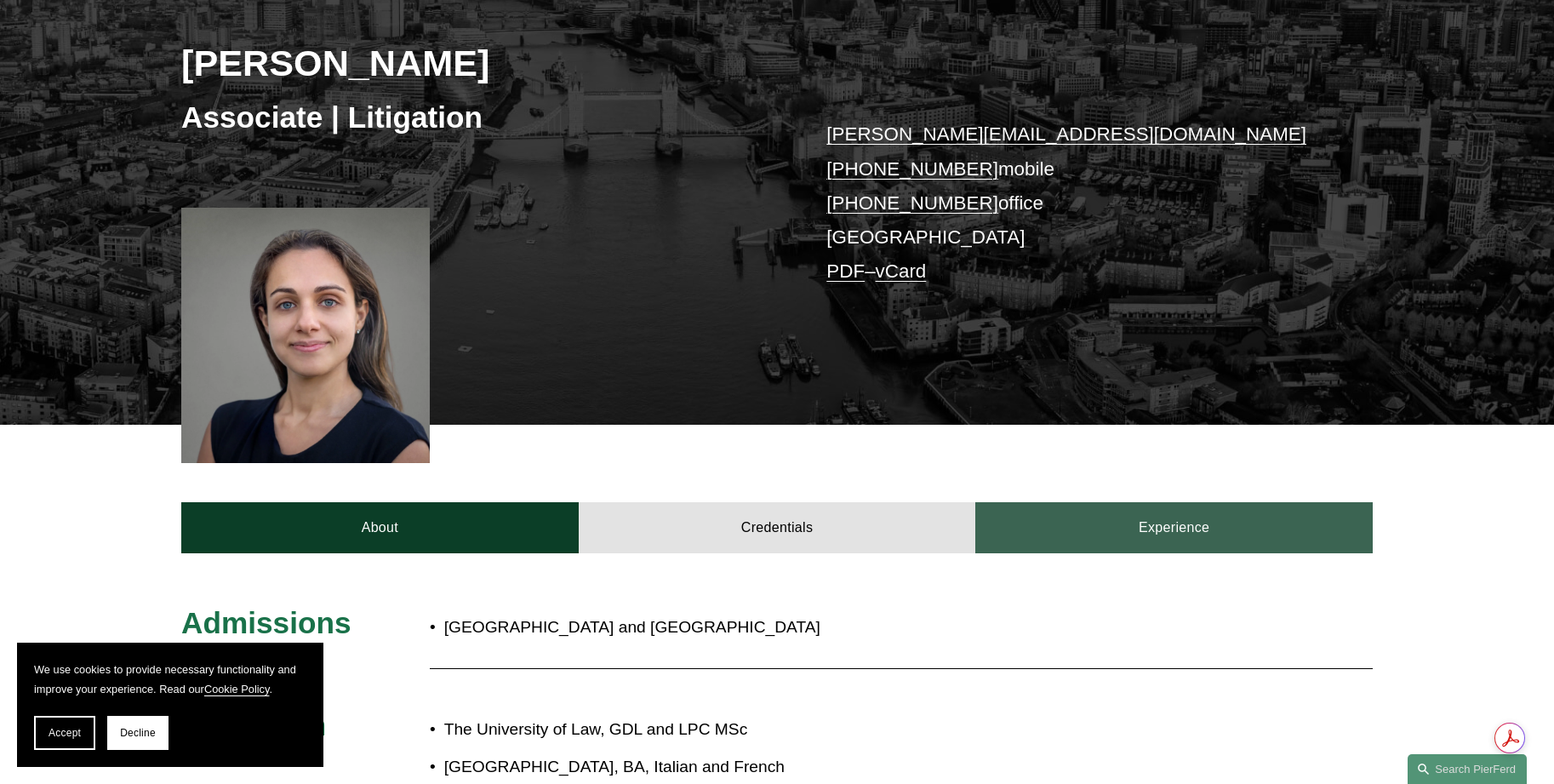
click at [1110, 533] on link "Experience" at bounding box center [1175, 527] width 398 height 51
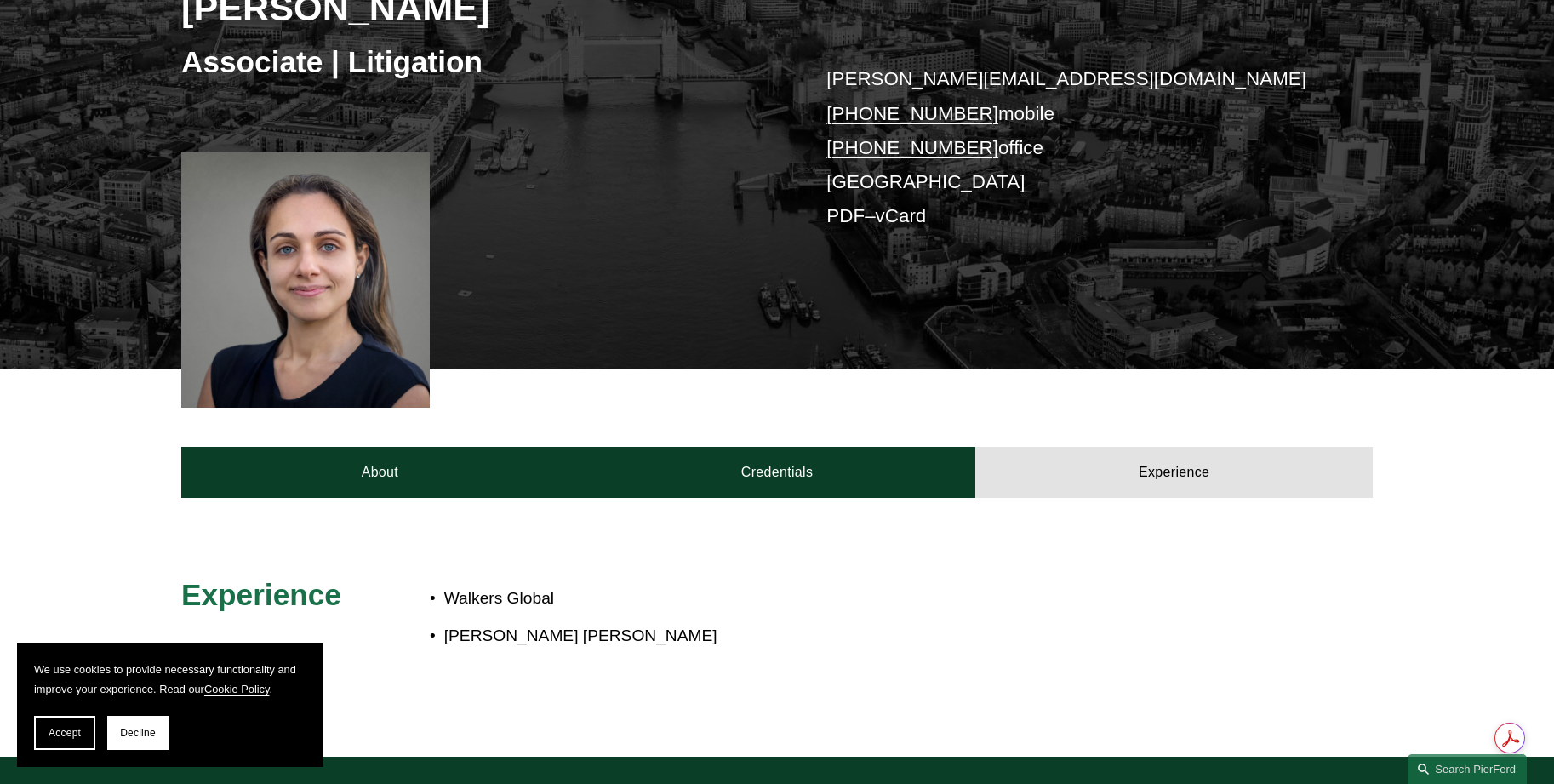
scroll to position [341, 0]
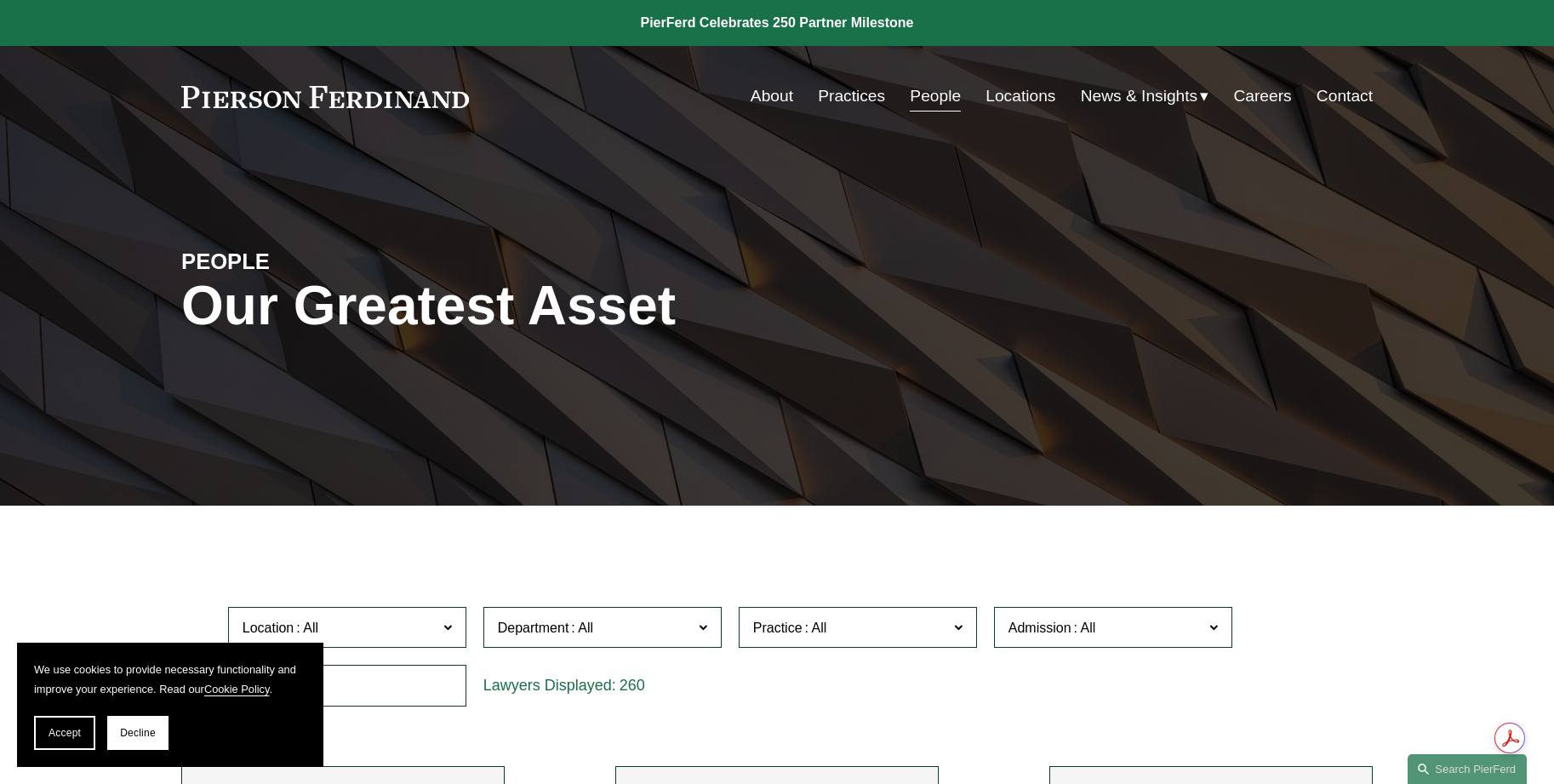
scroll to position [426, 0]
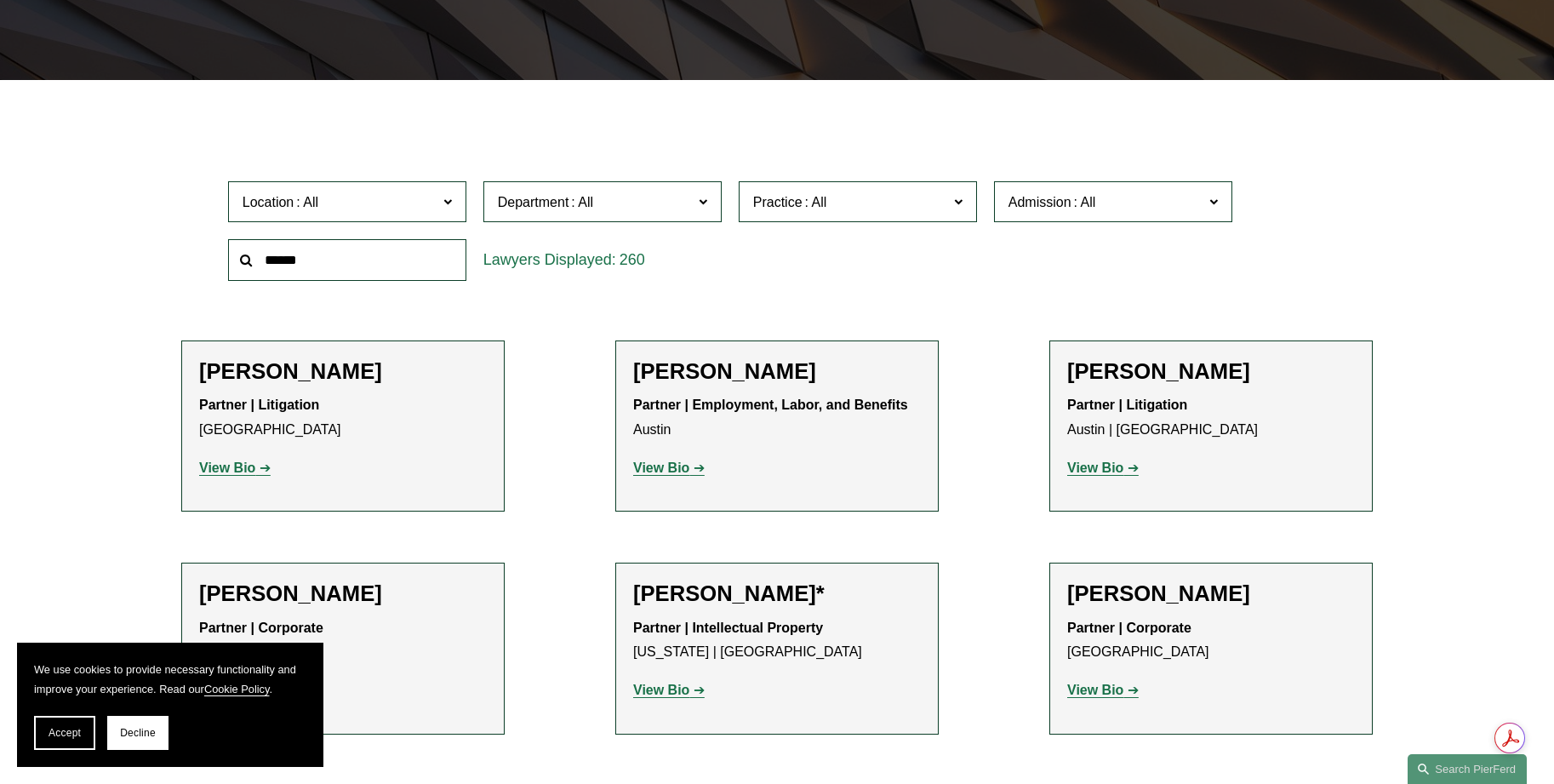
click at [304, 255] on input "text" at bounding box center [347, 260] width 238 height 42
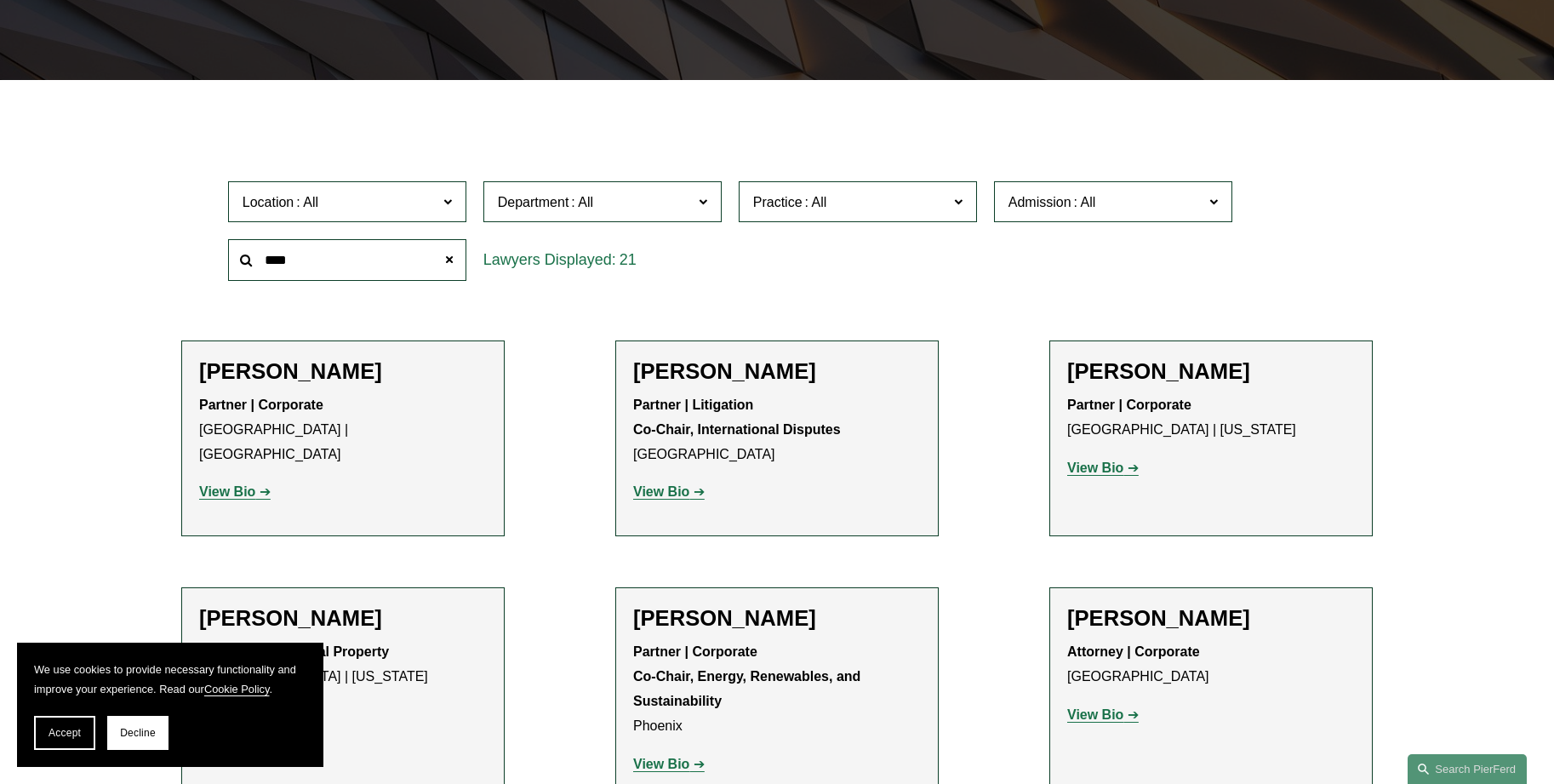
drag, startPoint x: 375, startPoint y: 266, endPoint x: 223, endPoint y: 249, distance: 153.2
click at [223, 249] on div "****" at bounding box center [347, 260] width 255 height 59
type input "********"
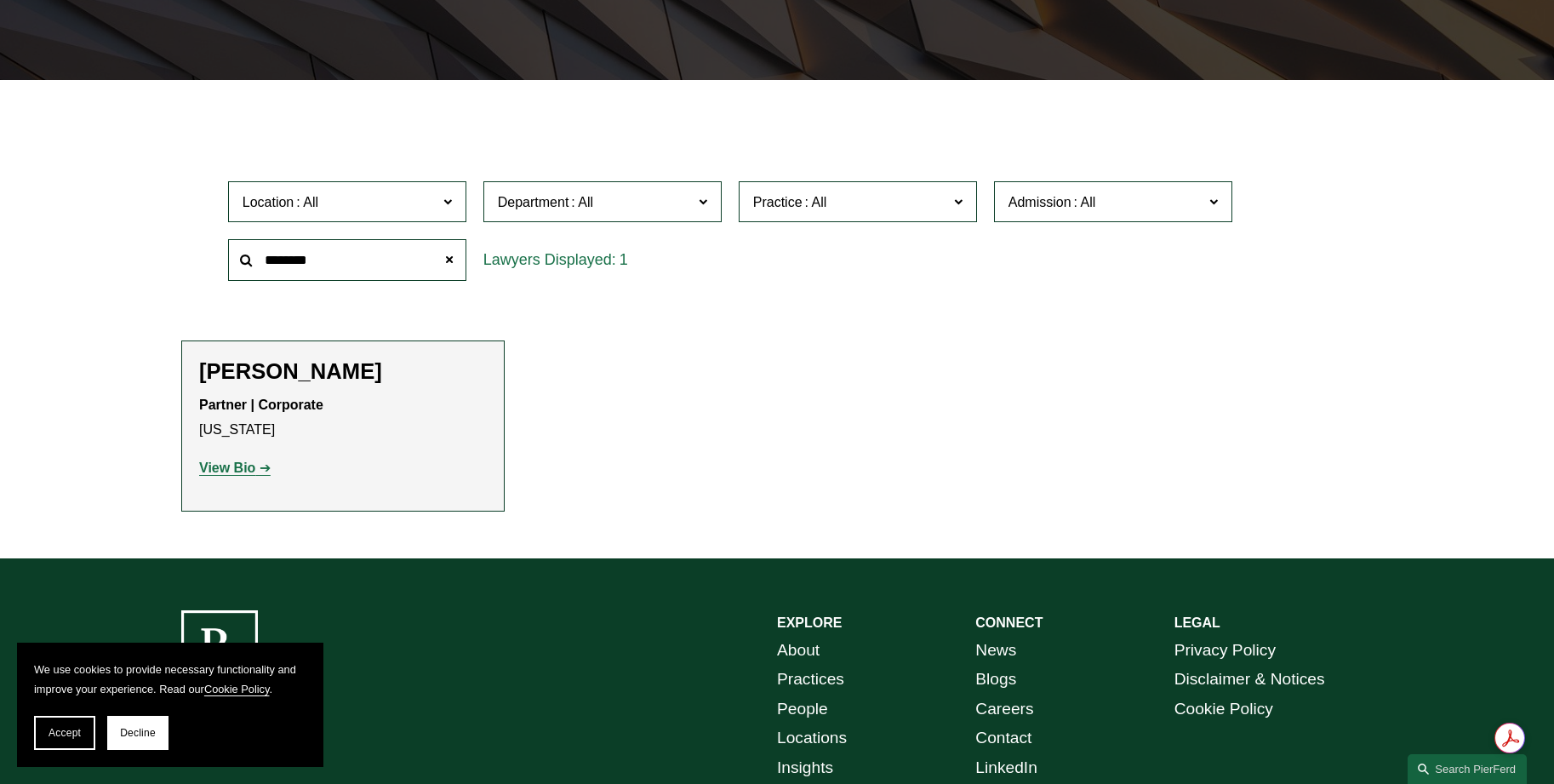
click at [223, 465] on strong "View Bio" at bounding box center [227, 468] width 56 height 14
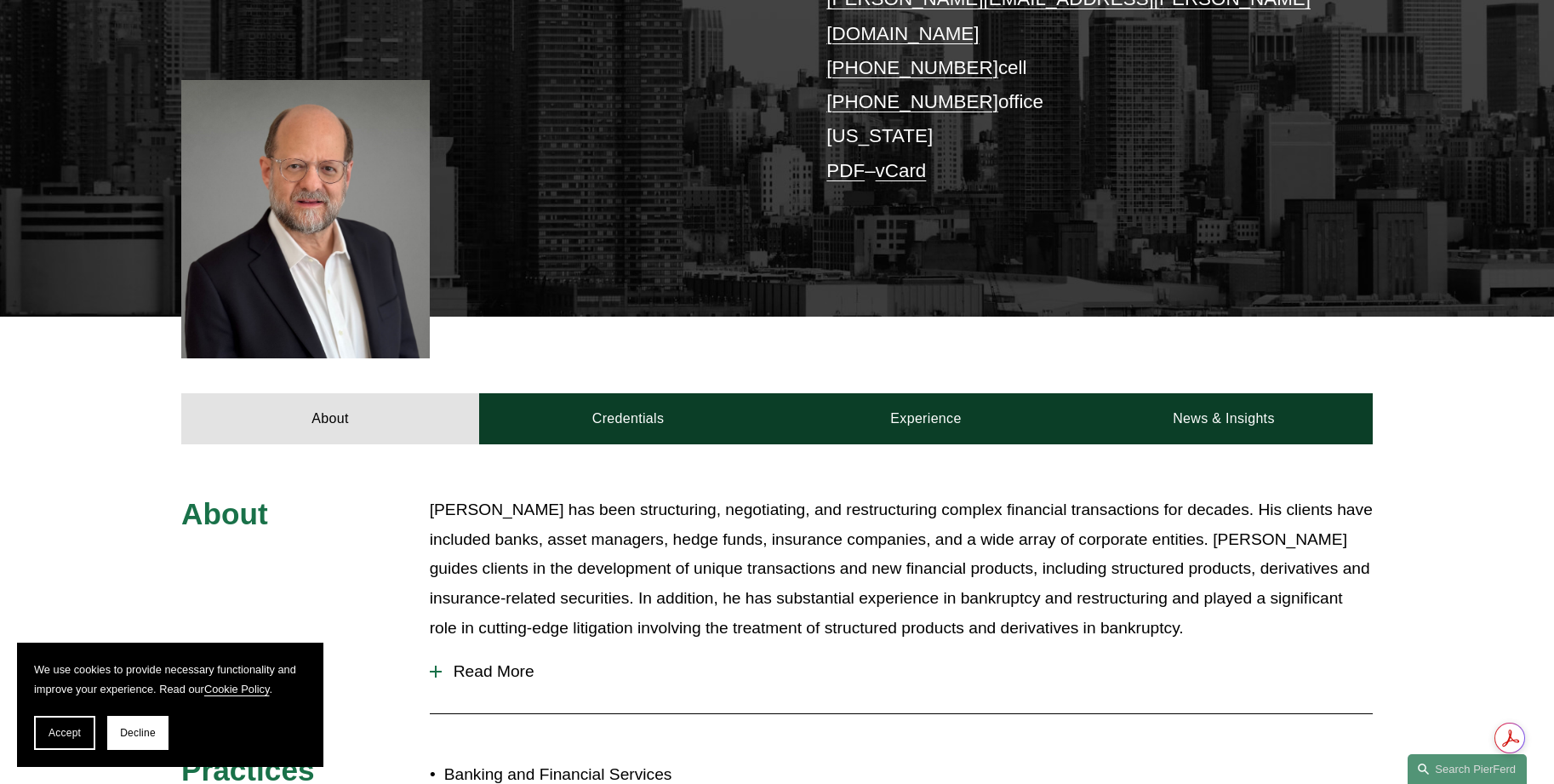
scroll to position [426, 0]
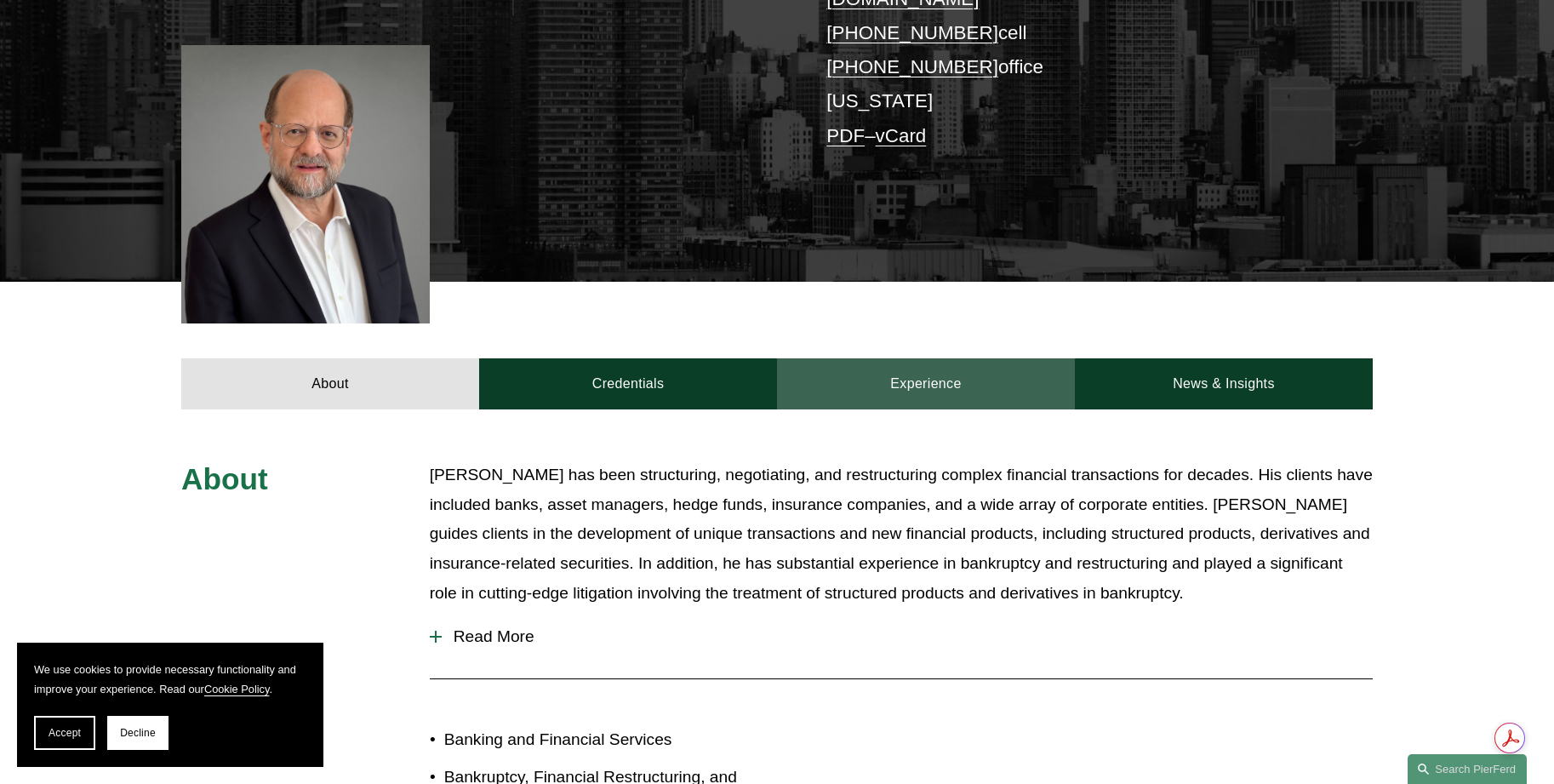
click at [907, 371] on link "Experience" at bounding box center [926, 383] width 298 height 51
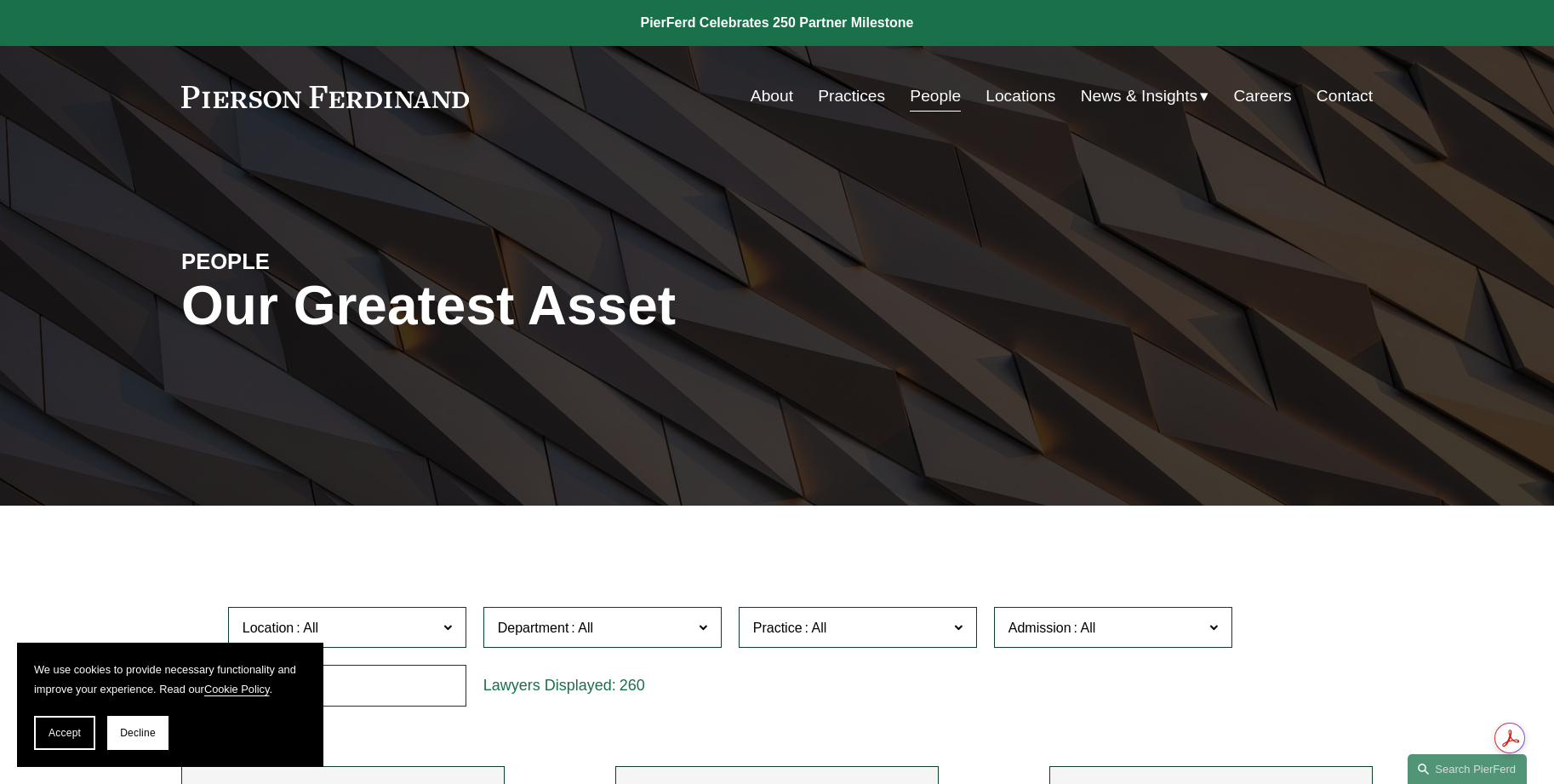
click at [703, 621] on span at bounding box center [703, 626] width 9 height 22
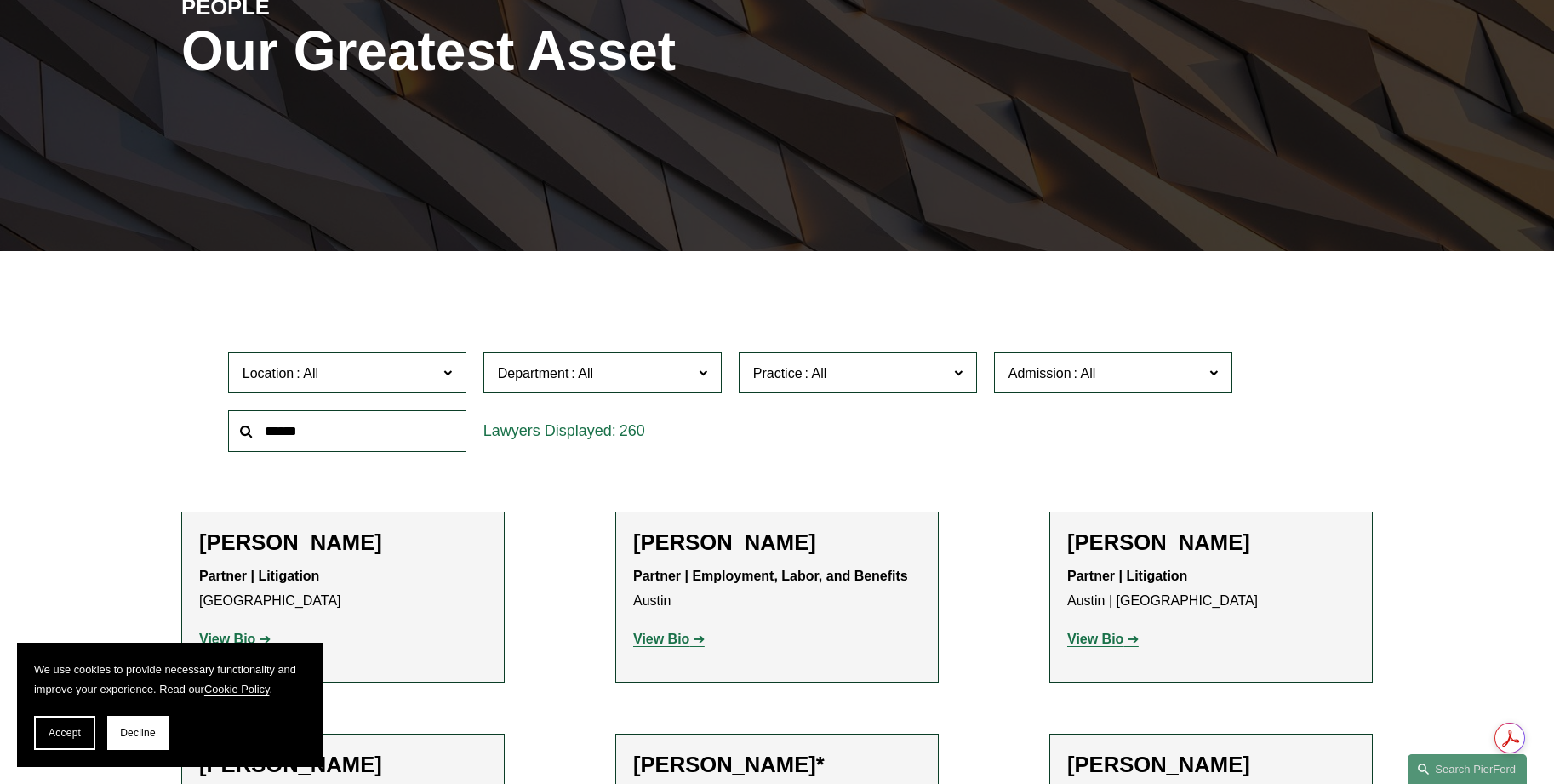
scroll to position [255, 0]
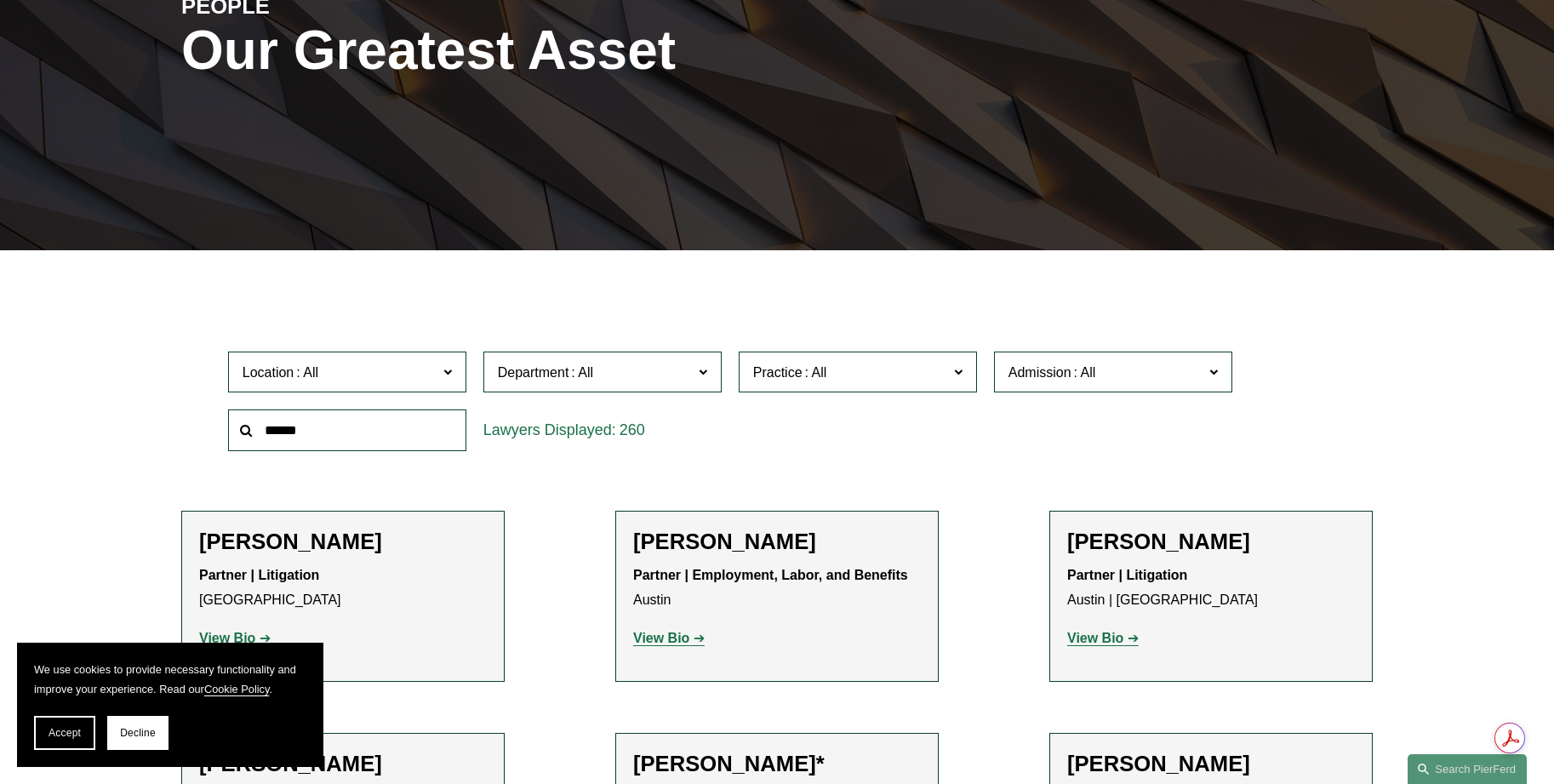
click at [839, 360] on label "Practice" at bounding box center [858, 373] width 238 height 42
click at [0, 0] on link "Banking and Financial Services" at bounding box center [0, 0] width 0 height 0
click at [819, 373] on span "Banking and Financial Services" at bounding box center [902, 372] width 199 height 14
click at [0, 0] on link "Bankruptcy, Financial Restructuring, and Reorganization" at bounding box center [0, 0] width 0 height 0
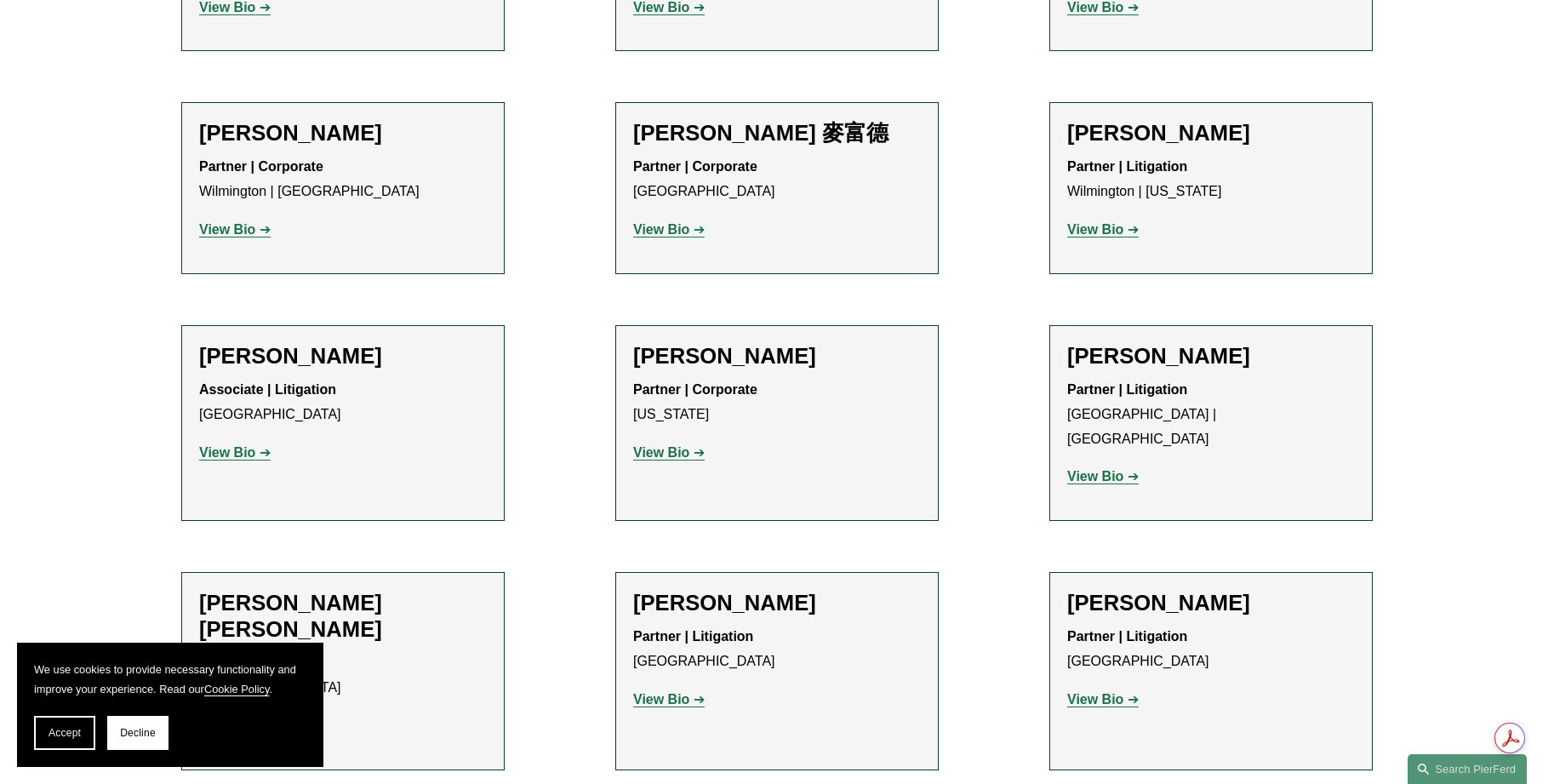
scroll to position [1703, 0]
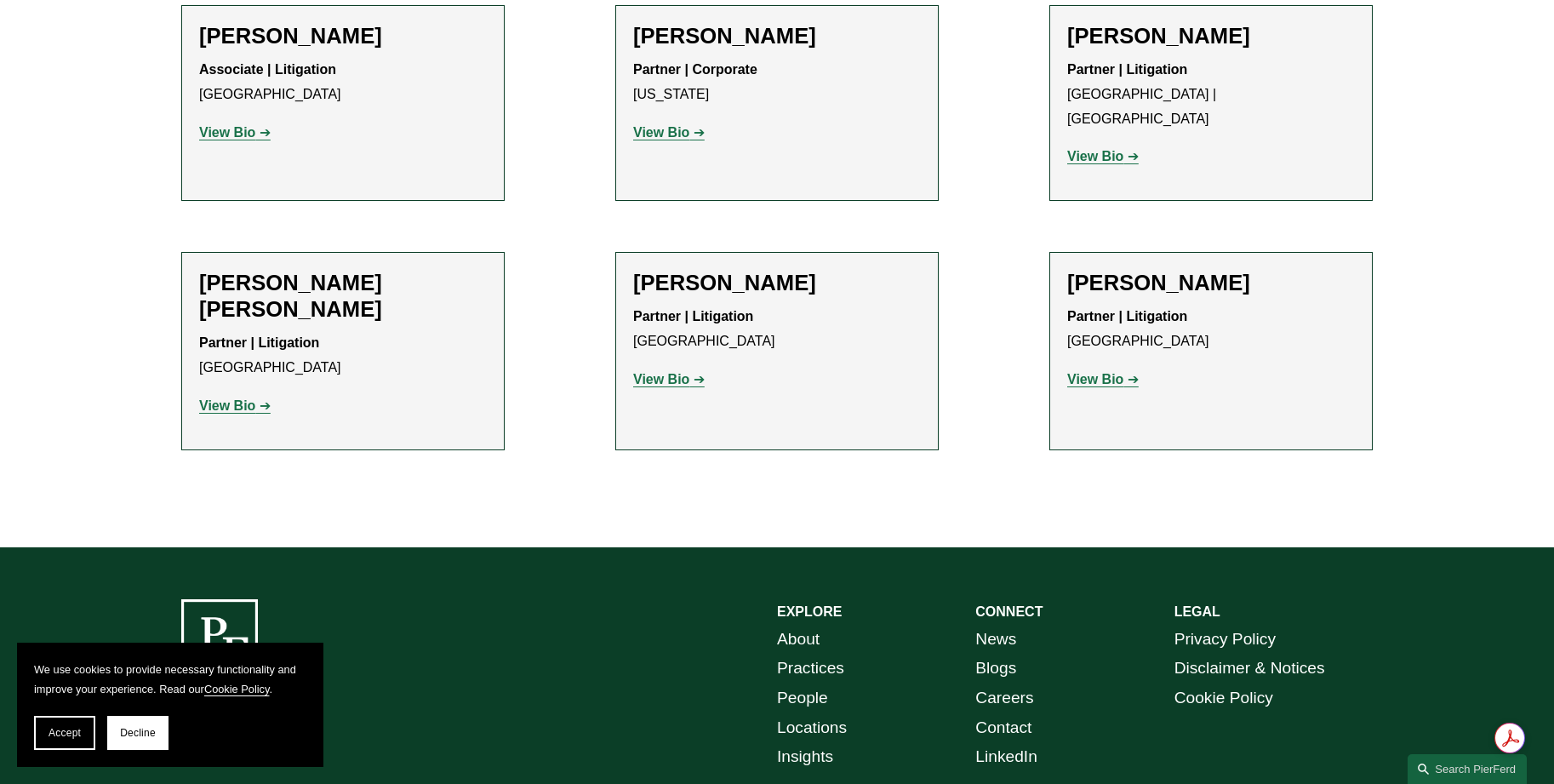
click at [668, 372] on strong "View Bio" at bounding box center [661, 379] width 56 height 14
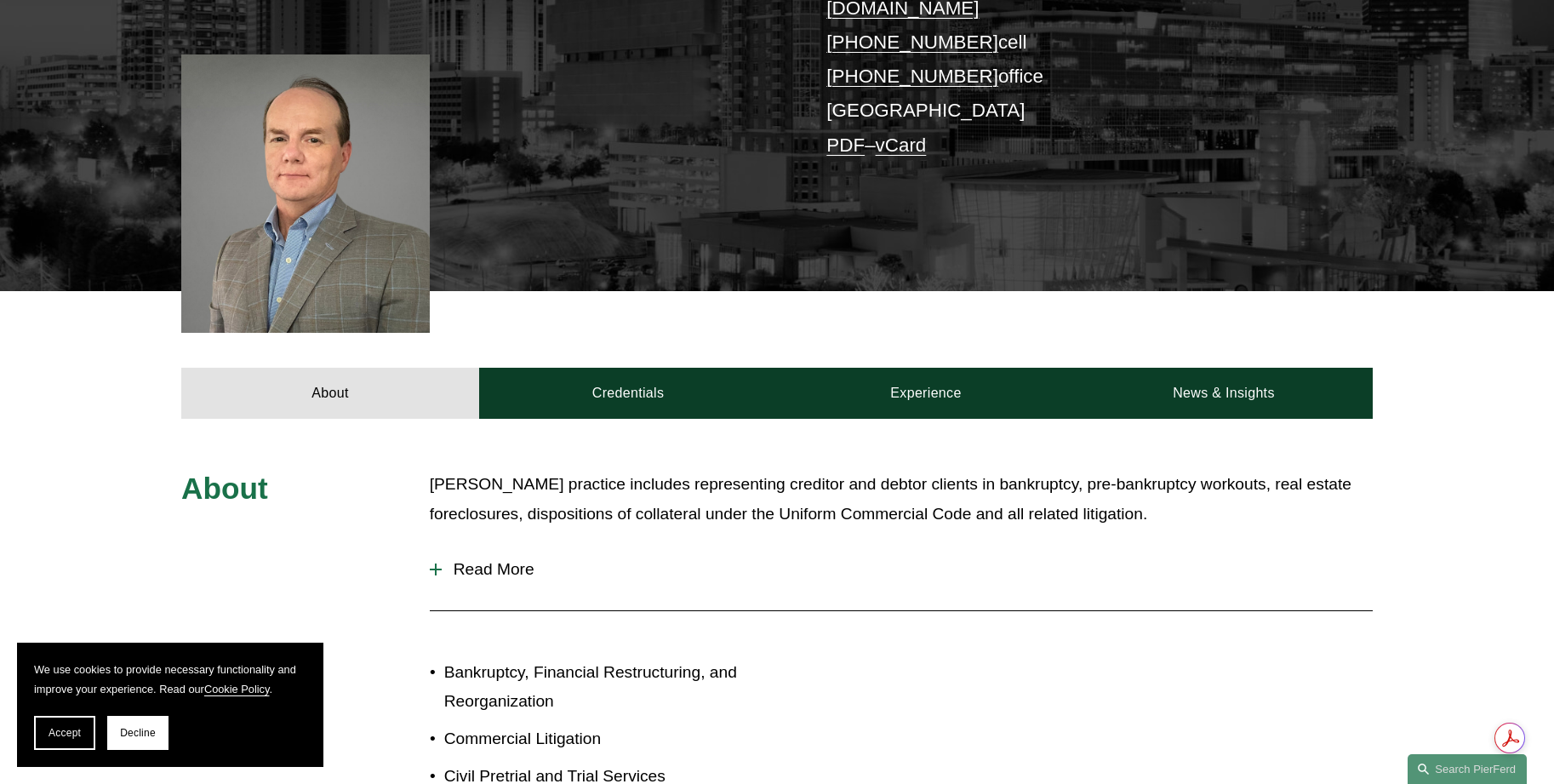
scroll to position [426, 0]
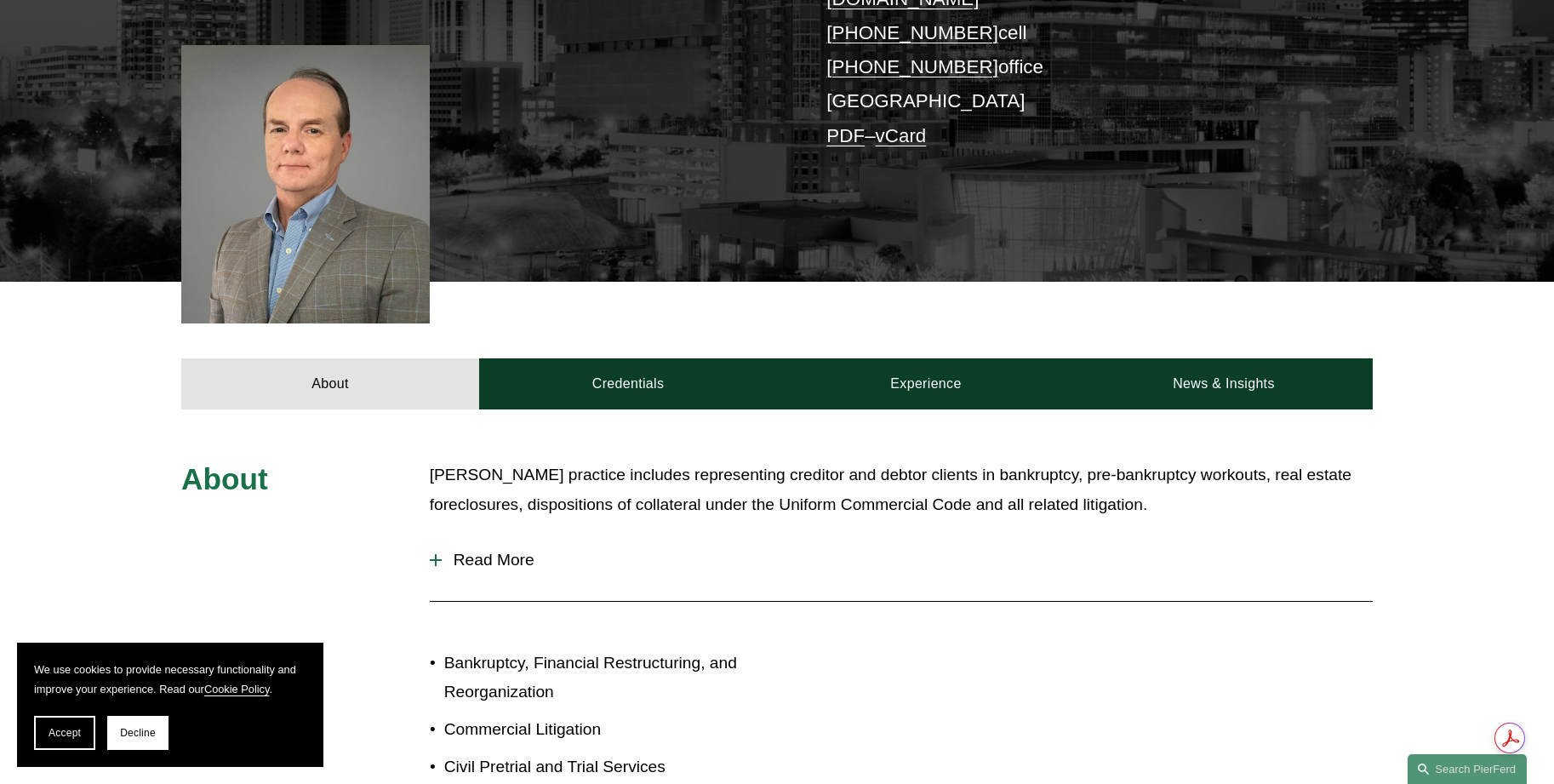
click at [495, 551] on span "Read More" at bounding box center [907, 560] width 931 height 19
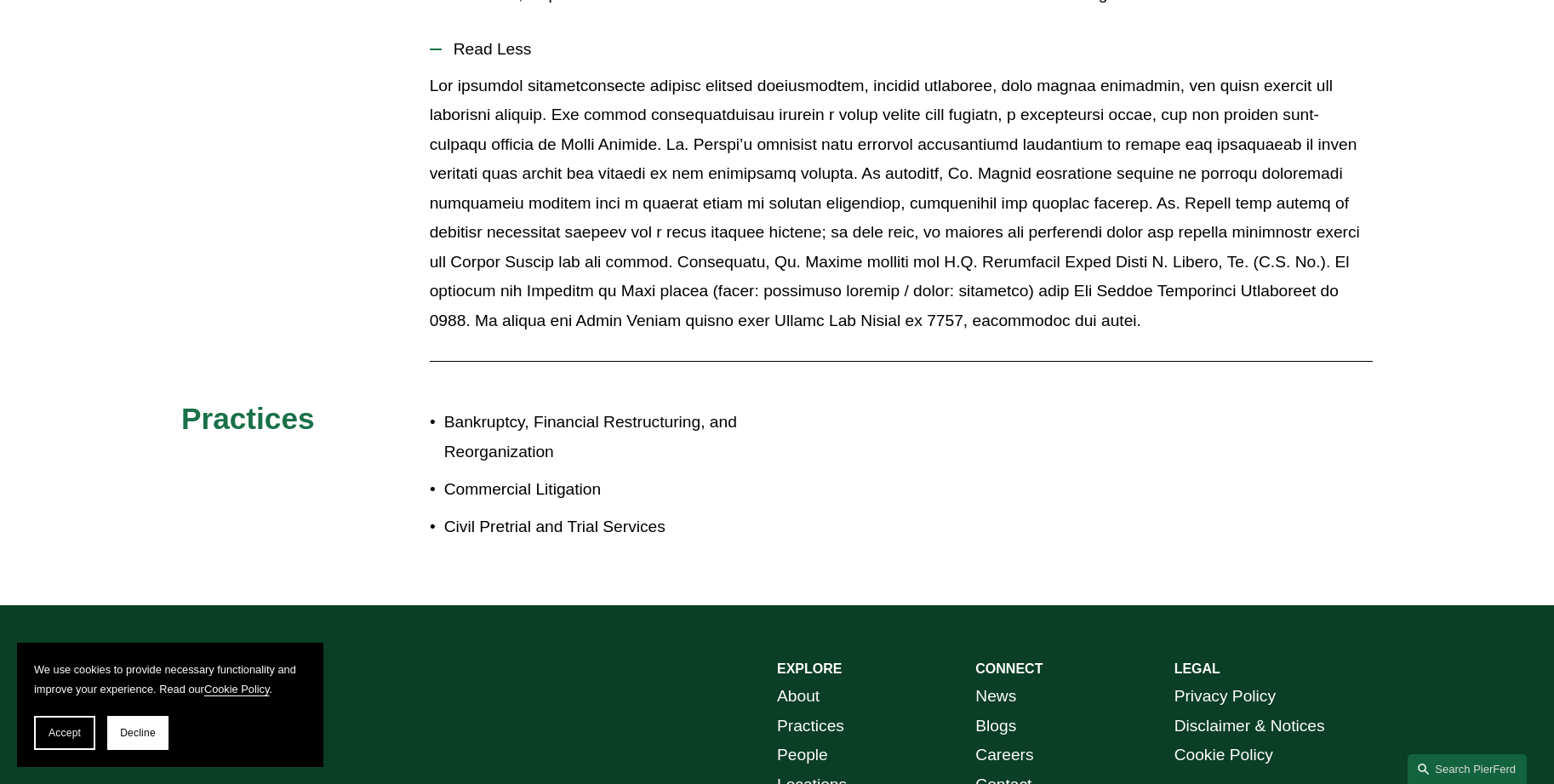
scroll to position [511, 0]
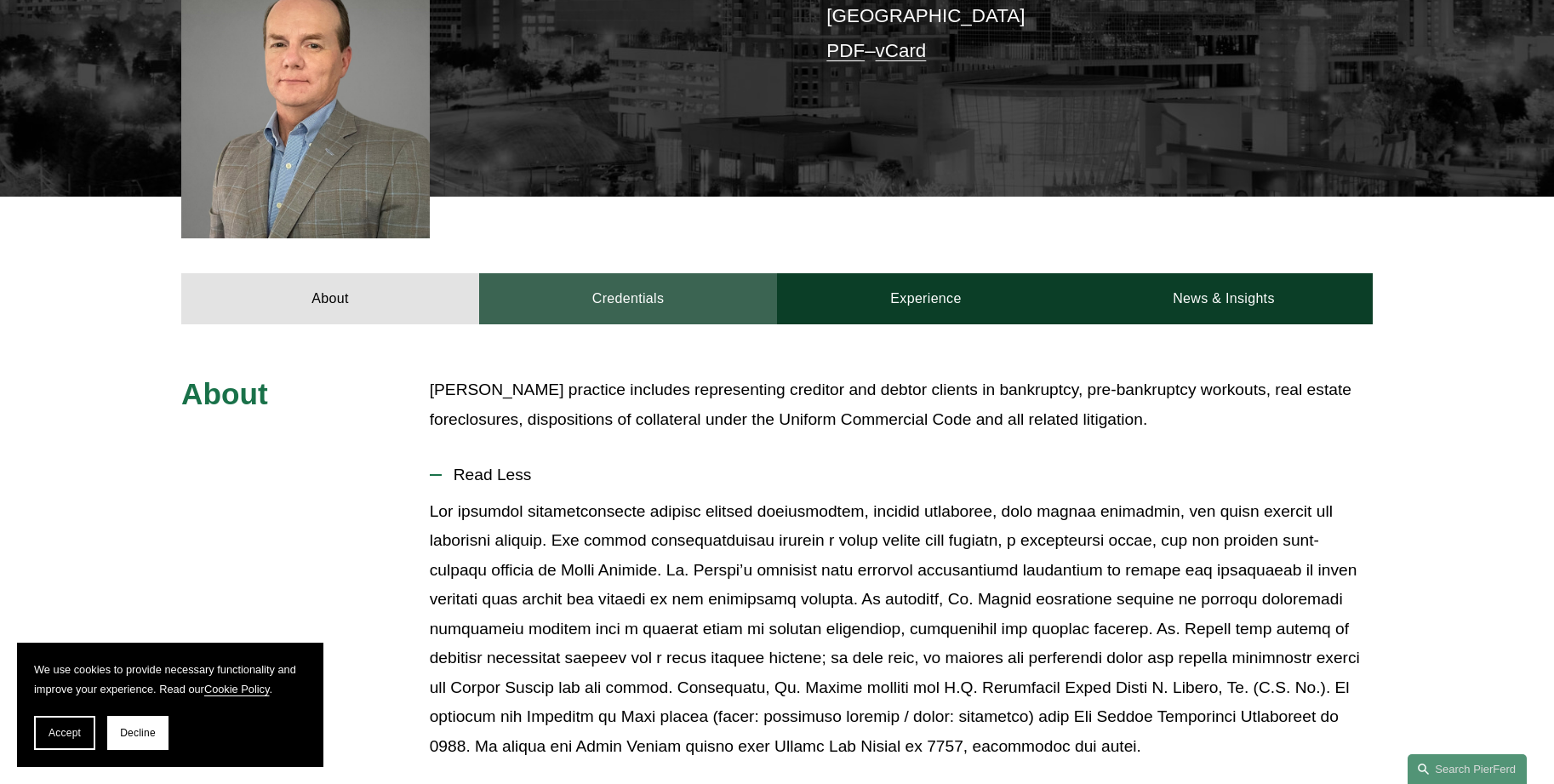
click at [627, 273] on link "Credentials" at bounding box center [628, 298] width 298 height 51
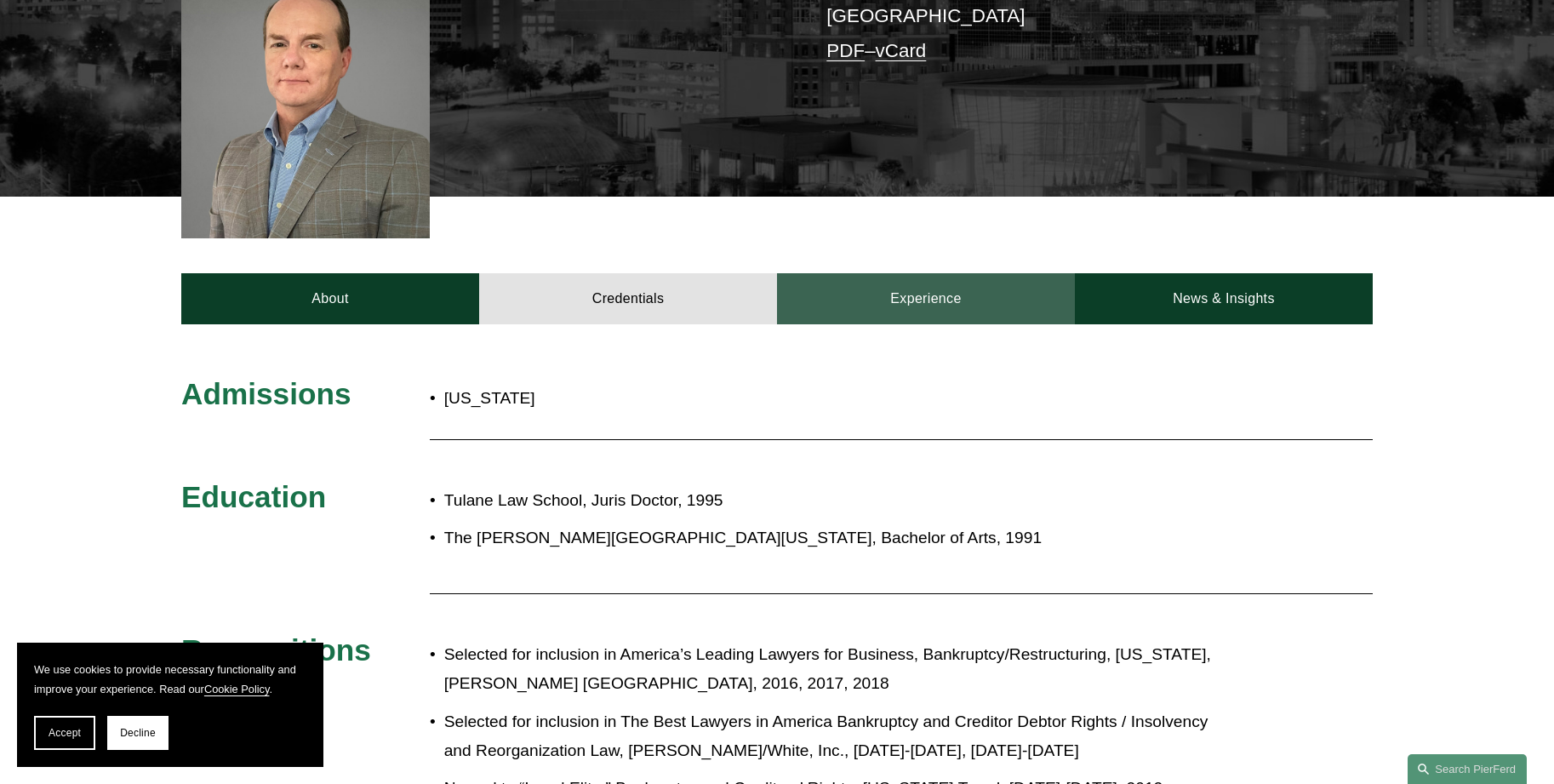
click at [913, 276] on link "Experience" at bounding box center [926, 298] width 298 height 51
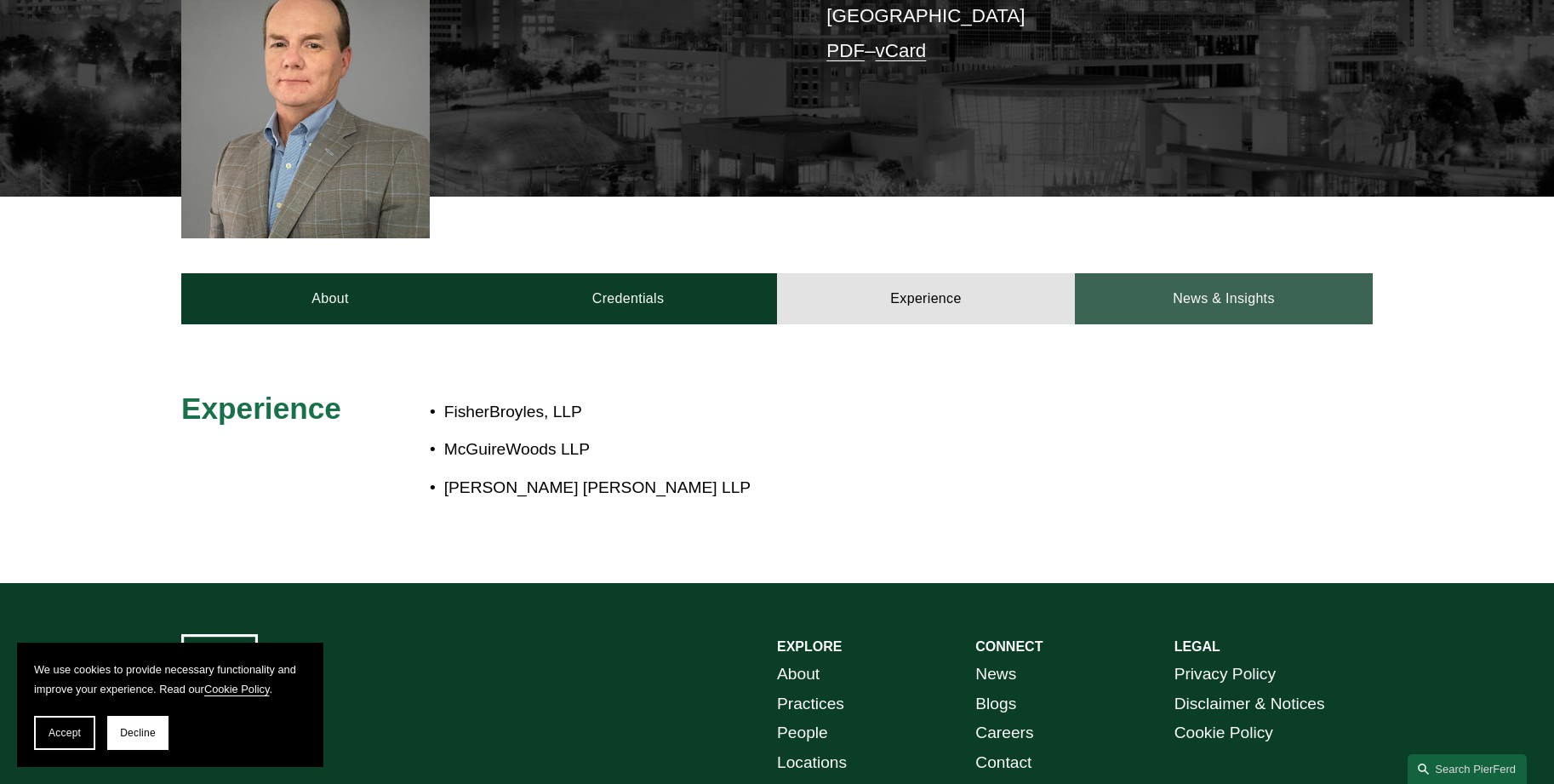
click at [1164, 273] on link "News & Insights" at bounding box center [1224, 298] width 298 height 51
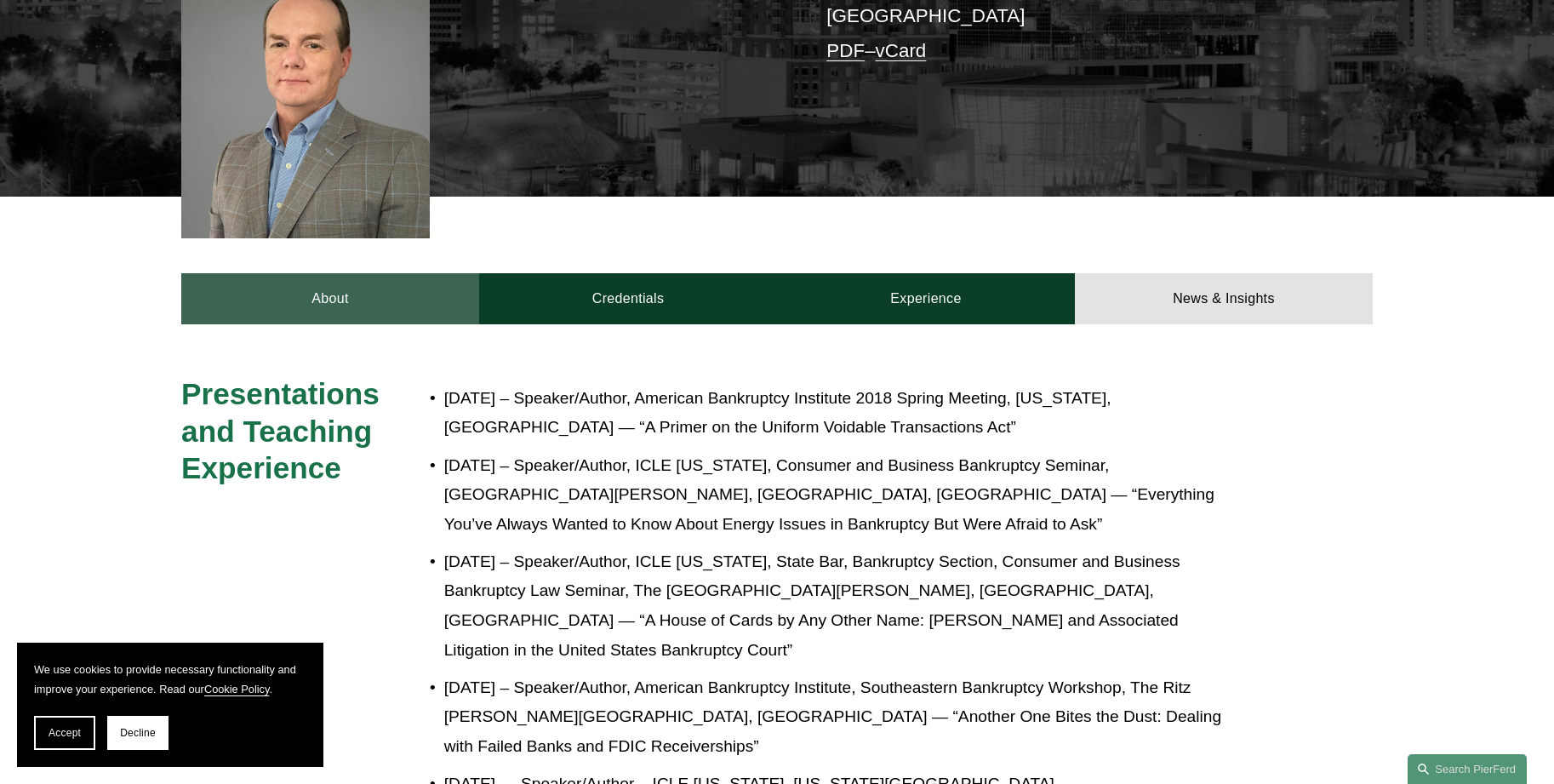
click at [306, 281] on link "About" at bounding box center [330, 298] width 298 height 51
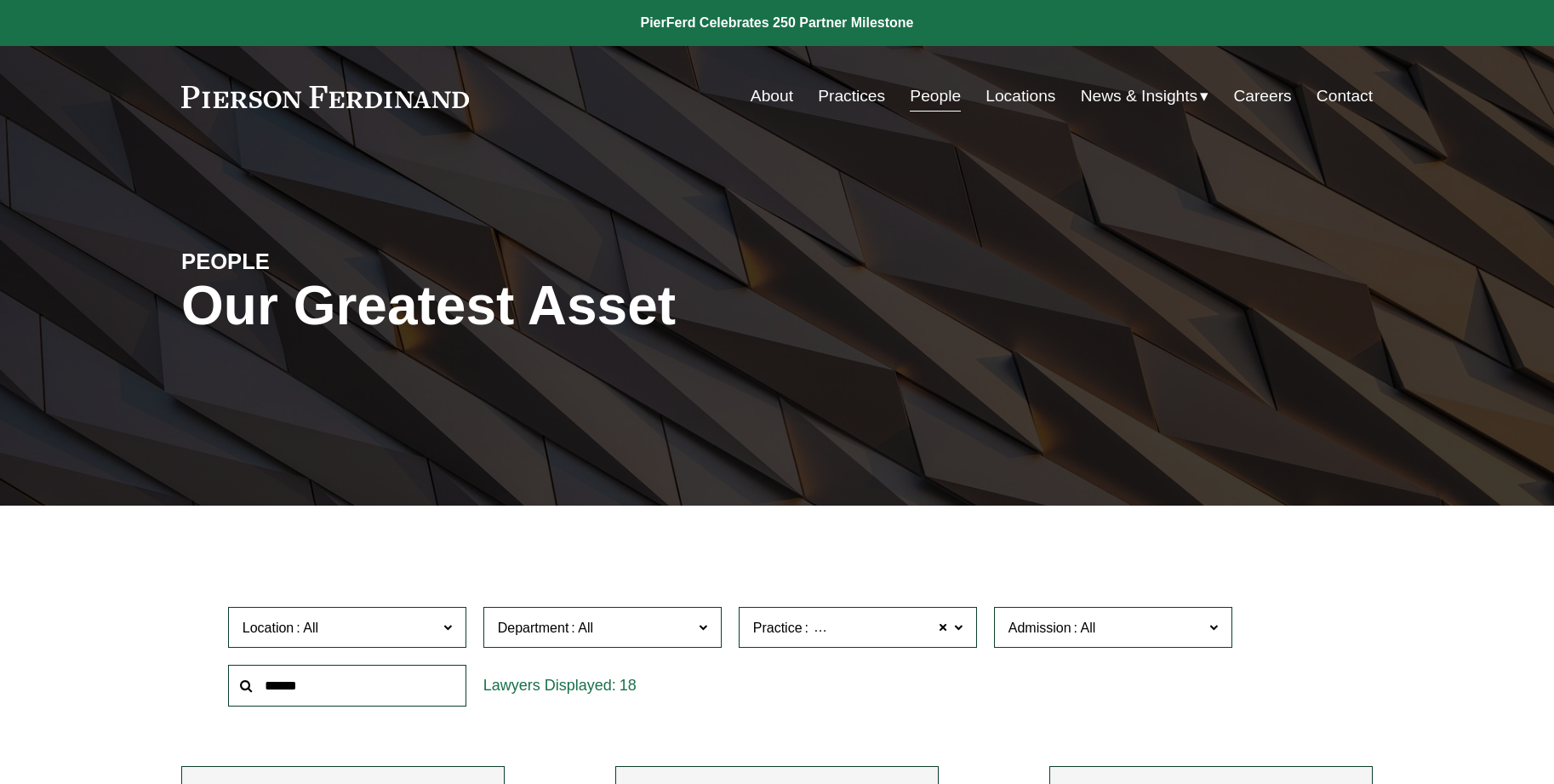
scroll to position [1703, 0]
